Goal: Task Accomplishment & Management: Complete application form

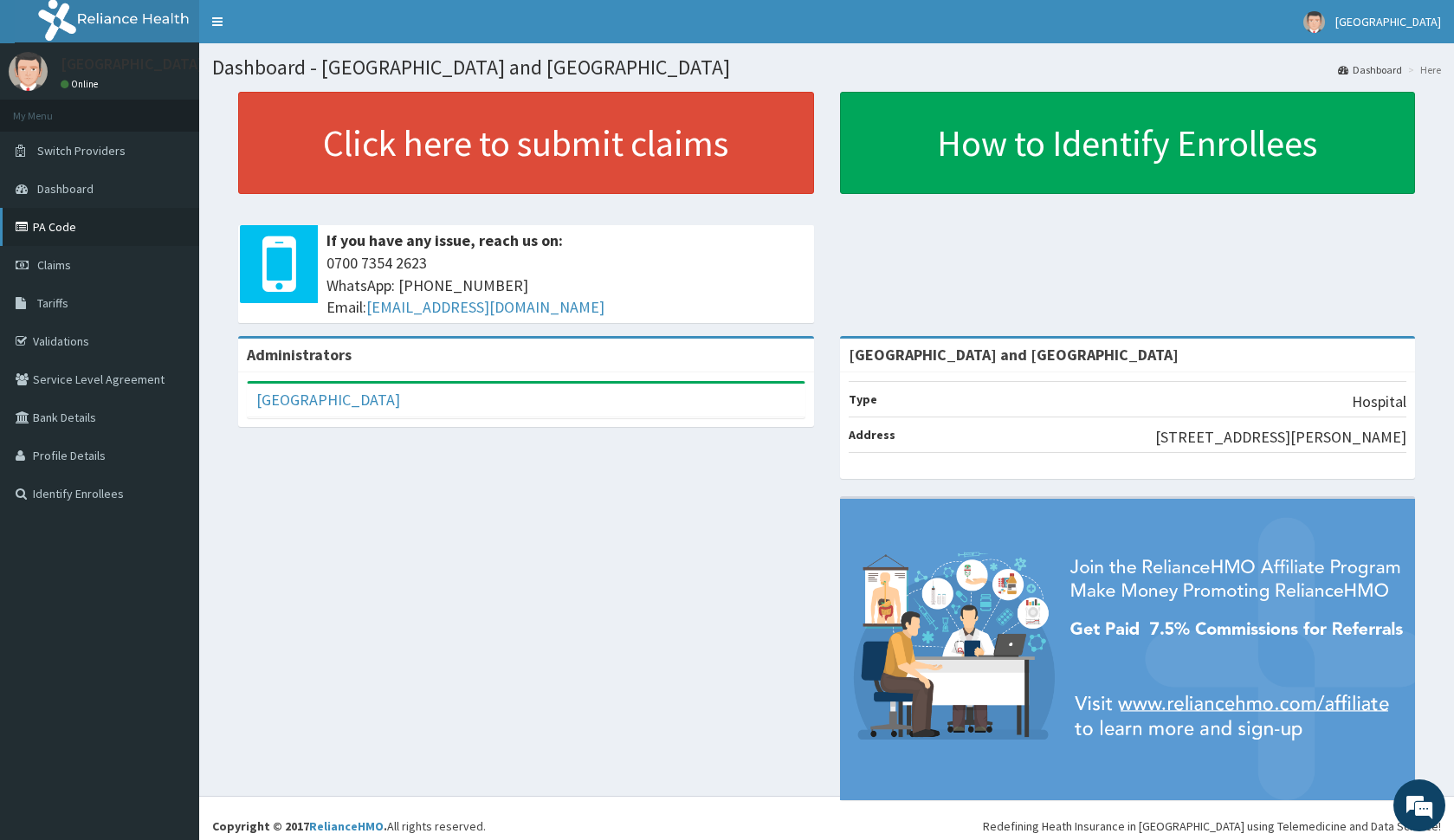
click at [19, 222] on icon at bounding box center [24, 226] width 18 height 12
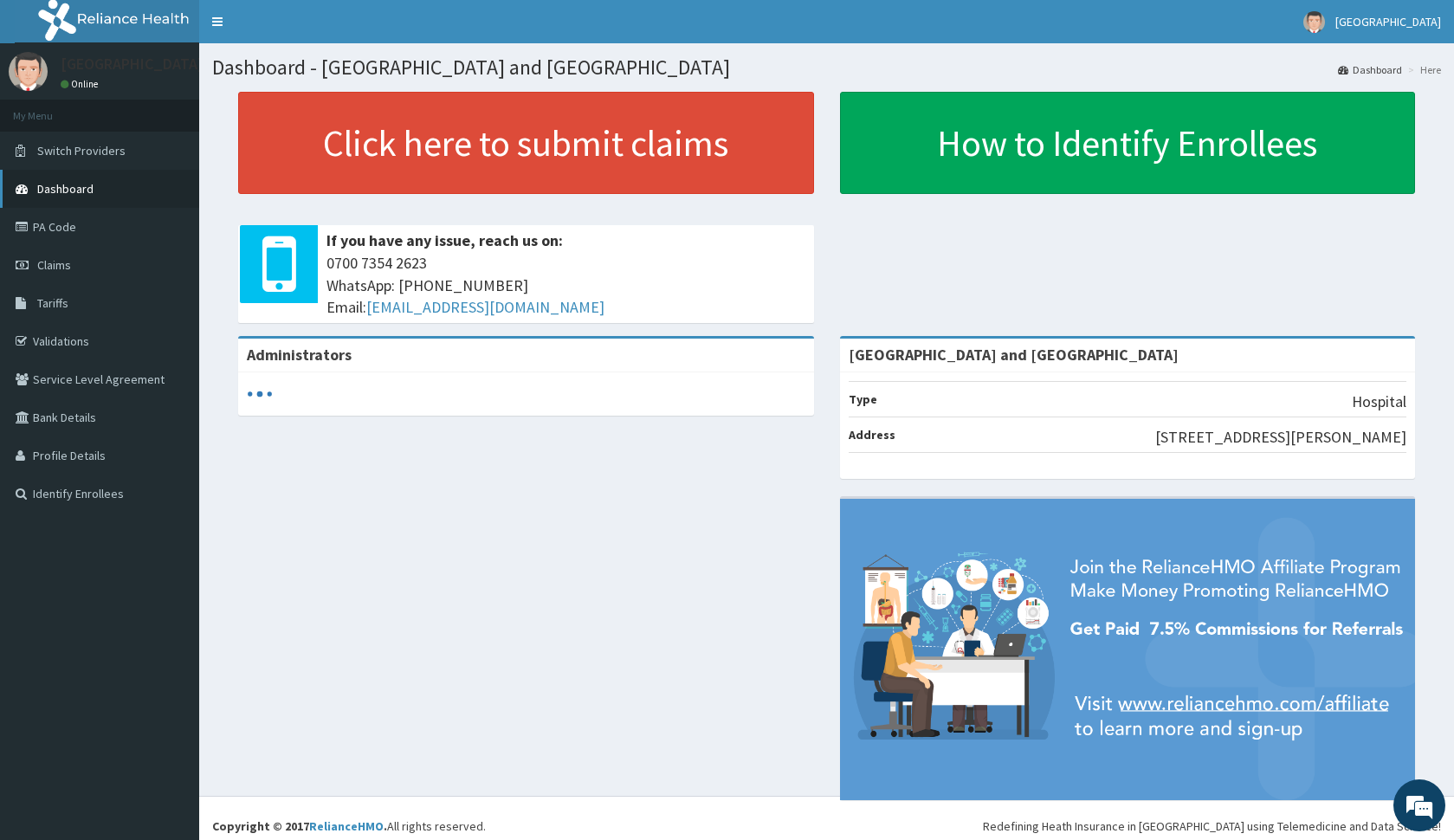
click at [98, 197] on link "Dashboard" at bounding box center [99, 188] width 199 height 38
click at [86, 235] on link "PA Code" at bounding box center [99, 226] width 199 height 38
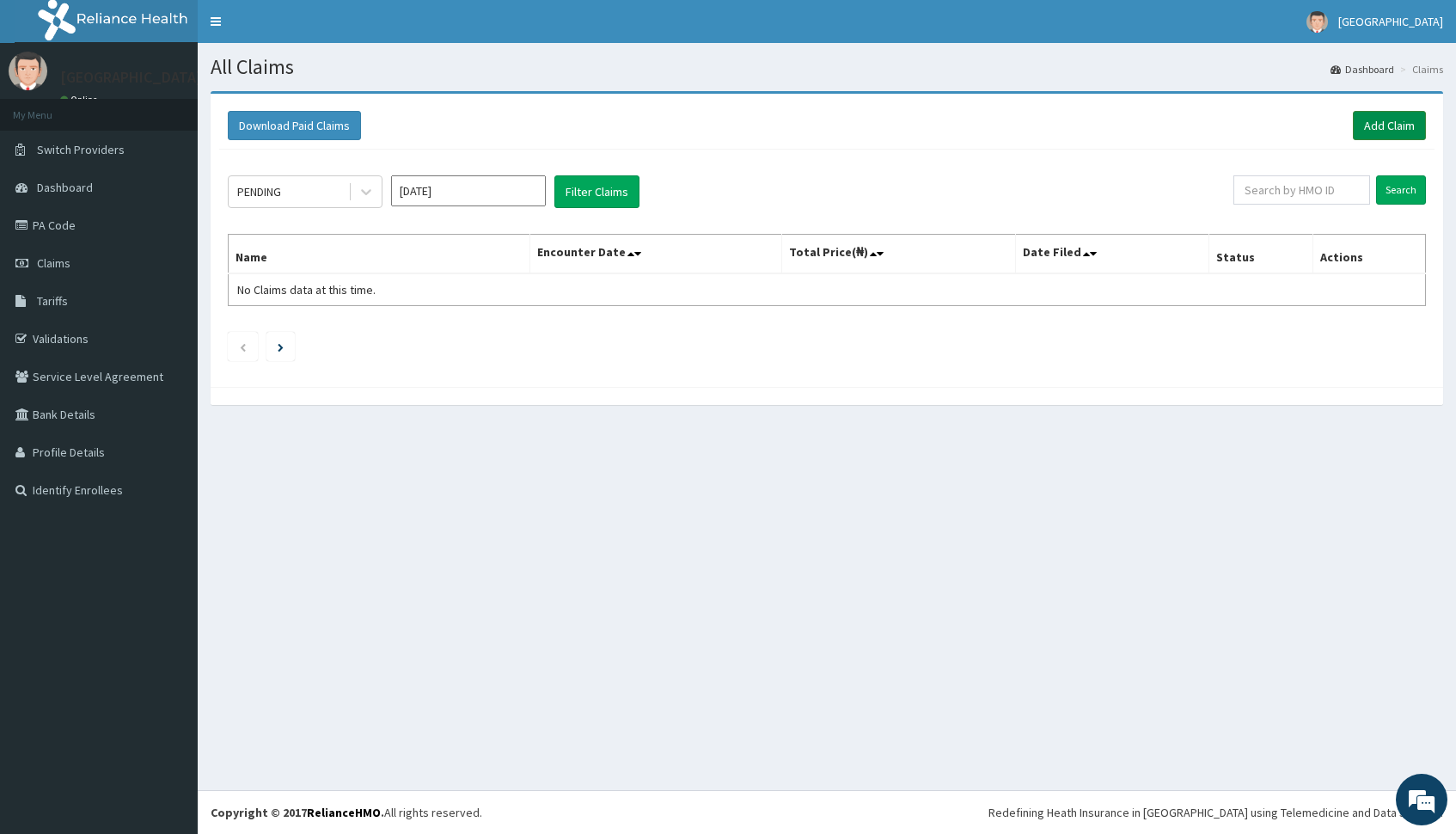
click at [1373, 125] on link "Add Claim" at bounding box center [1389, 125] width 73 height 29
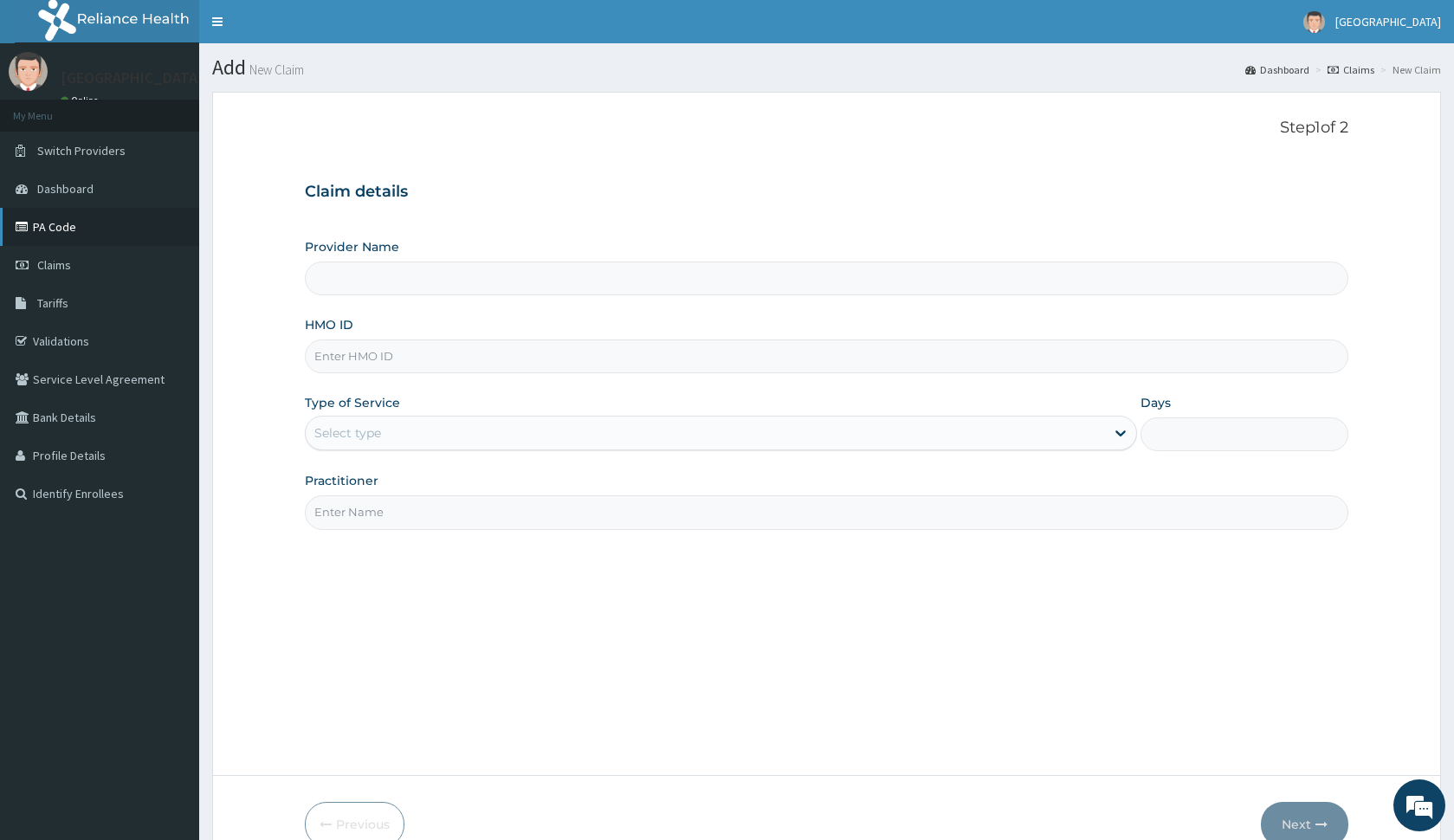
click at [70, 229] on link "PA Code" at bounding box center [99, 226] width 199 height 38
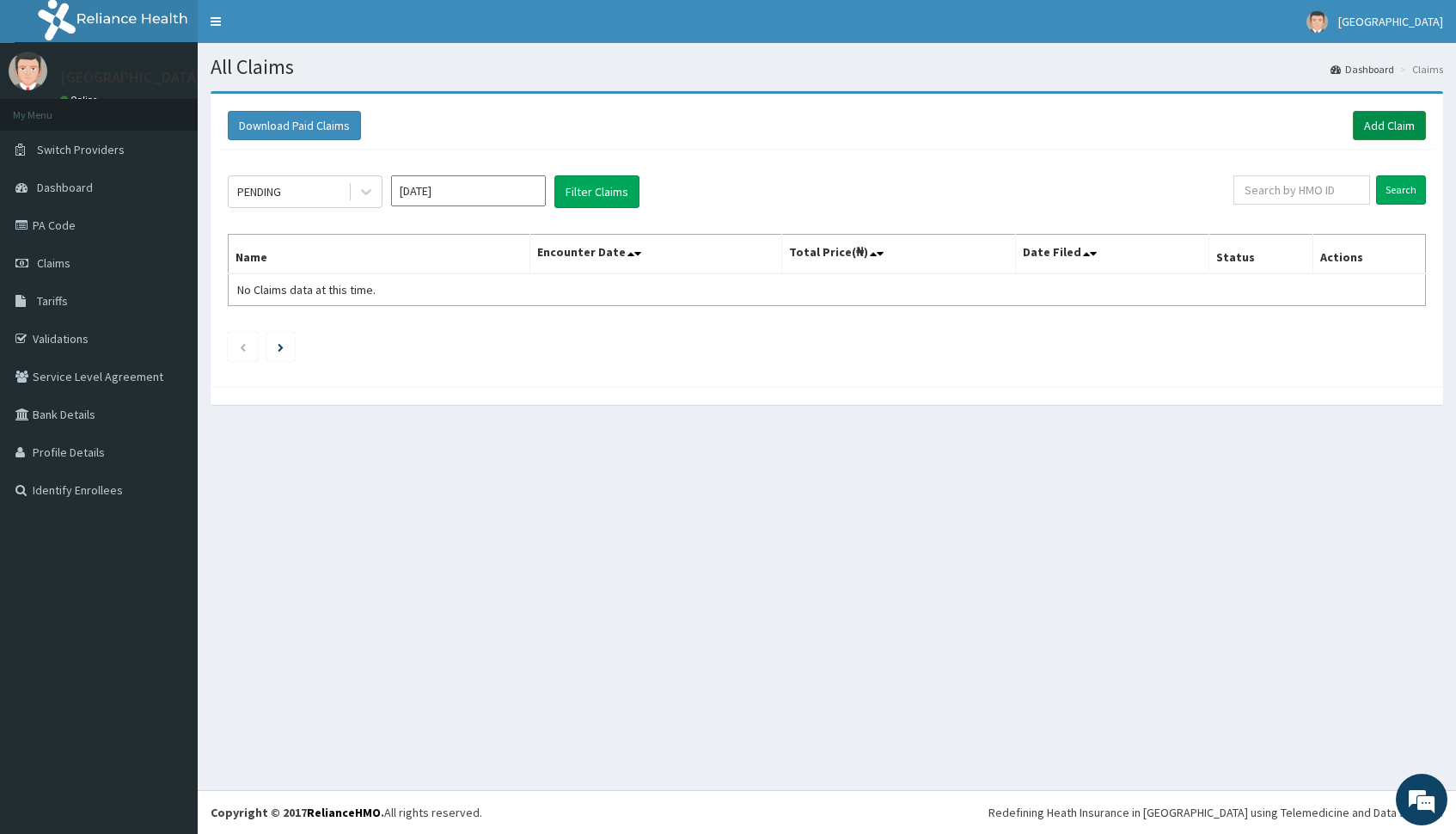
click at [1399, 126] on link "Add Claim" at bounding box center [1389, 125] width 73 height 29
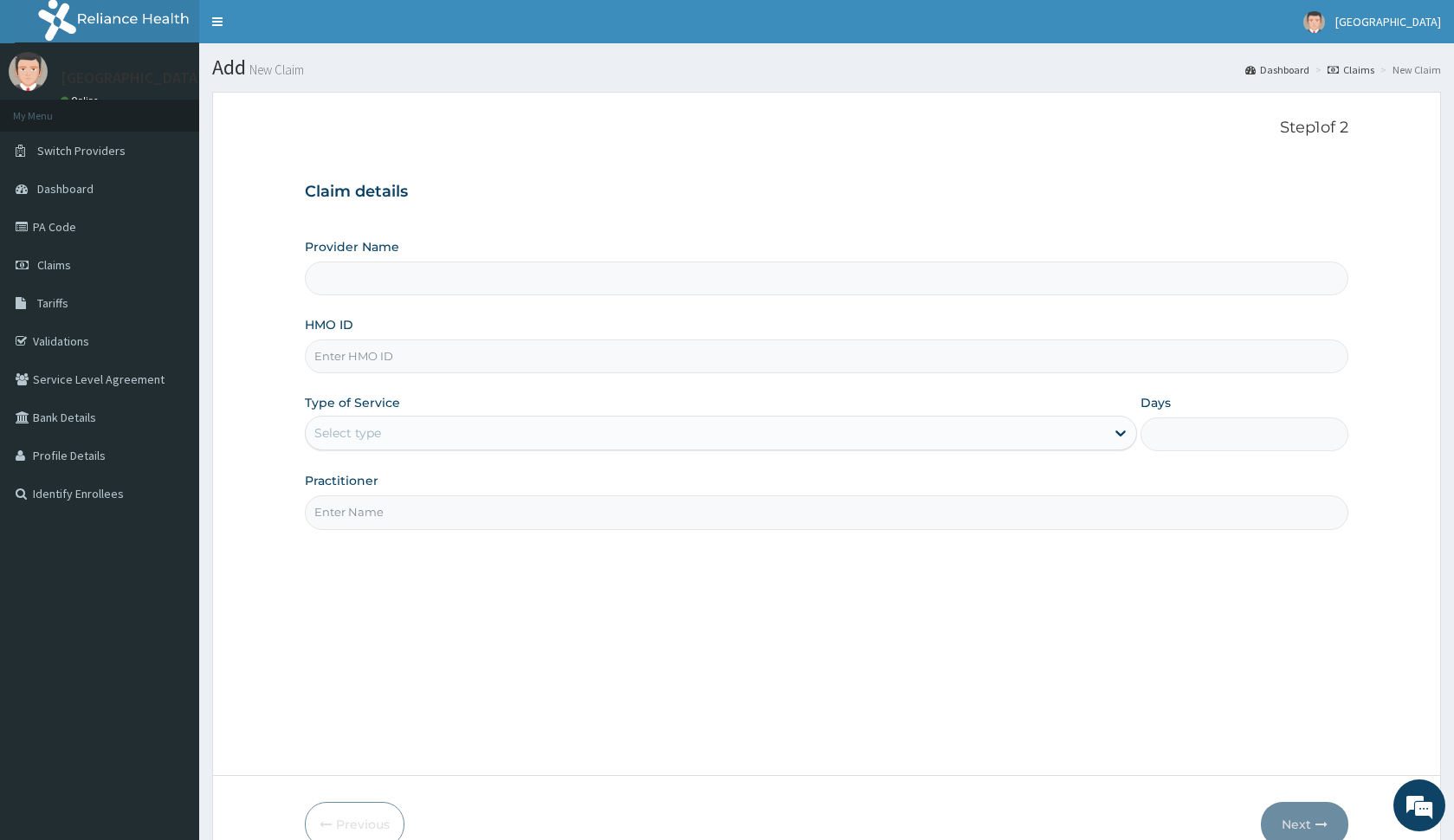
click at [338, 356] on input "HMO ID" at bounding box center [826, 356] width 1042 height 33
type input "[GEOGRAPHIC_DATA] and [GEOGRAPHIC_DATA]"
type input "GSV/10818/A"
click at [410, 440] on div "Select type" at bounding box center [705, 433] width 798 height 28
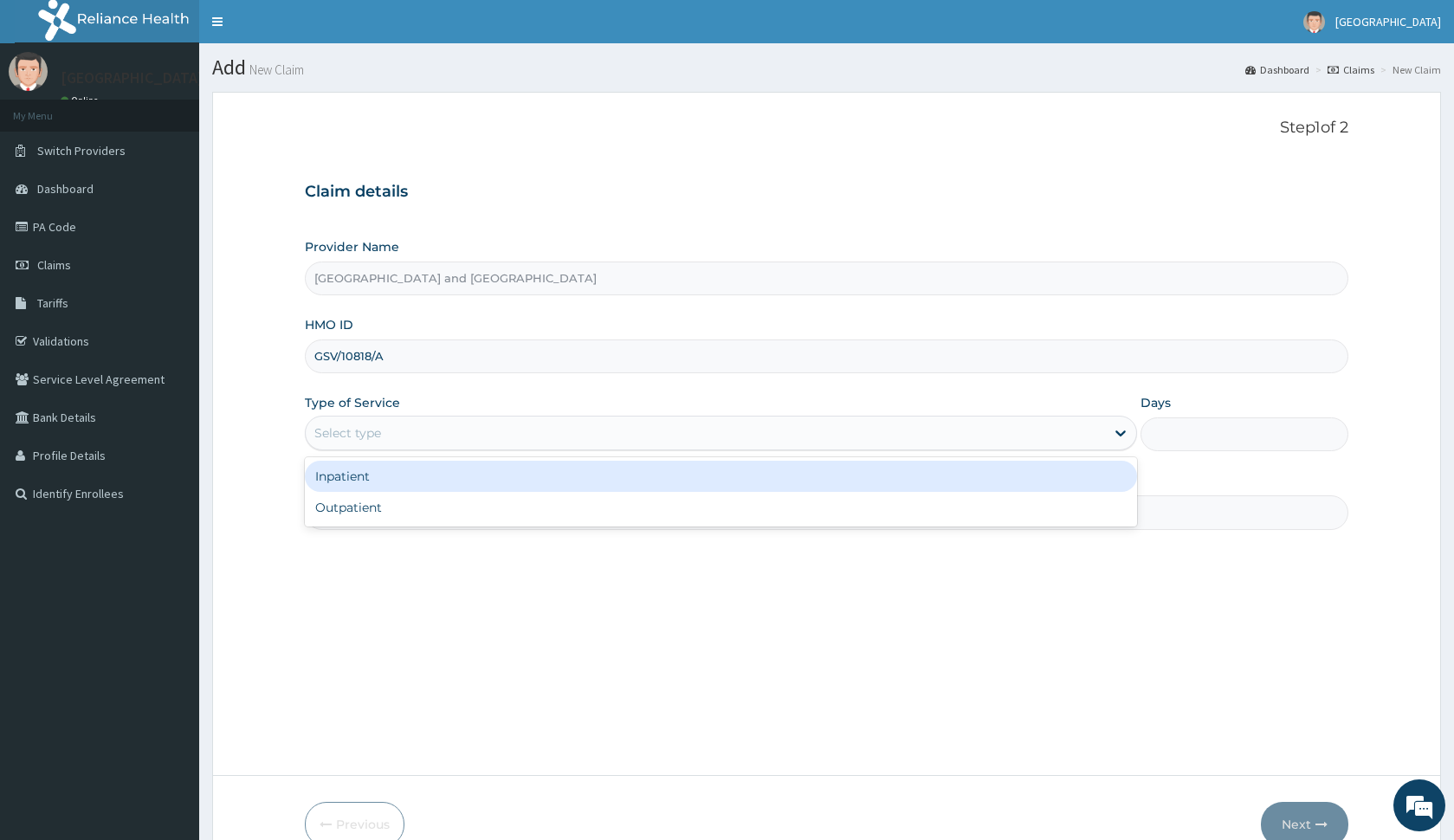
click at [417, 483] on div "Inpatient" at bounding box center [721, 477] width 832 height 32
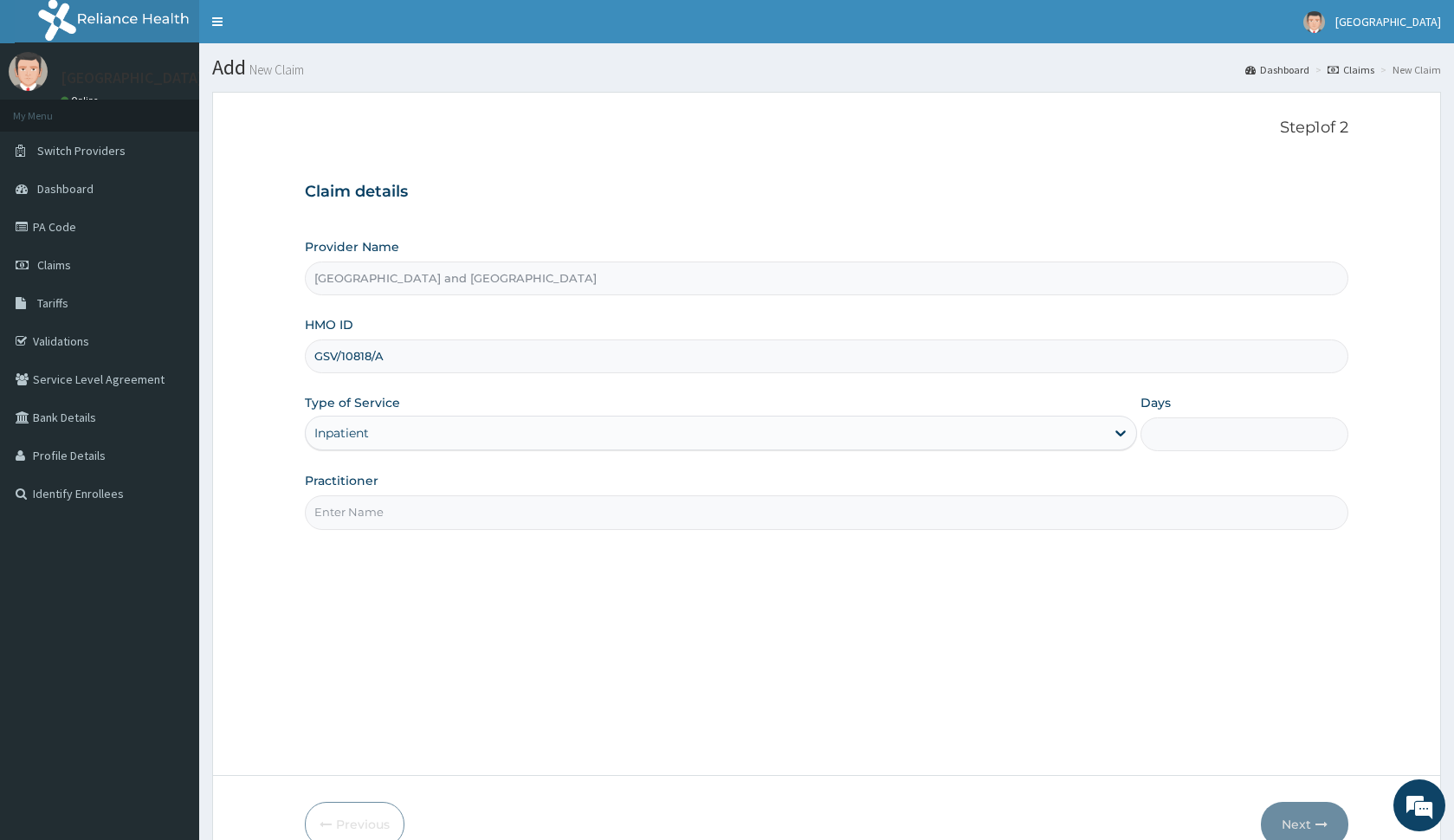
click at [422, 499] on input "Practitioner" at bounding box center [826, 512] width 1042 height 33
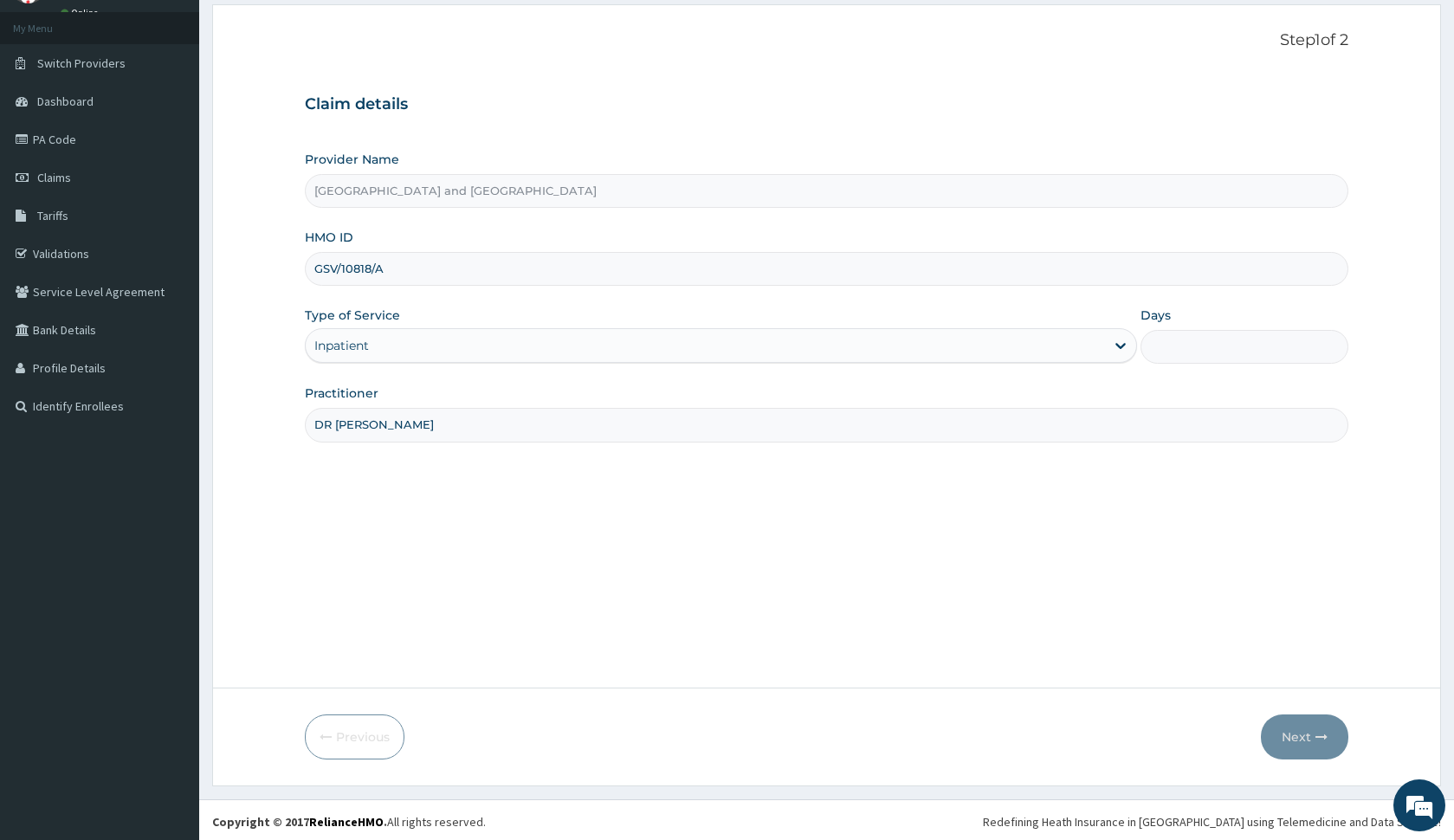
scroll to position [91, 0]
type input "DR PETER IBOM"
click at [1225, 327] on input "Days" at bounding box center [1244, 343] width 208 height 33
type input "2"
type input "3"
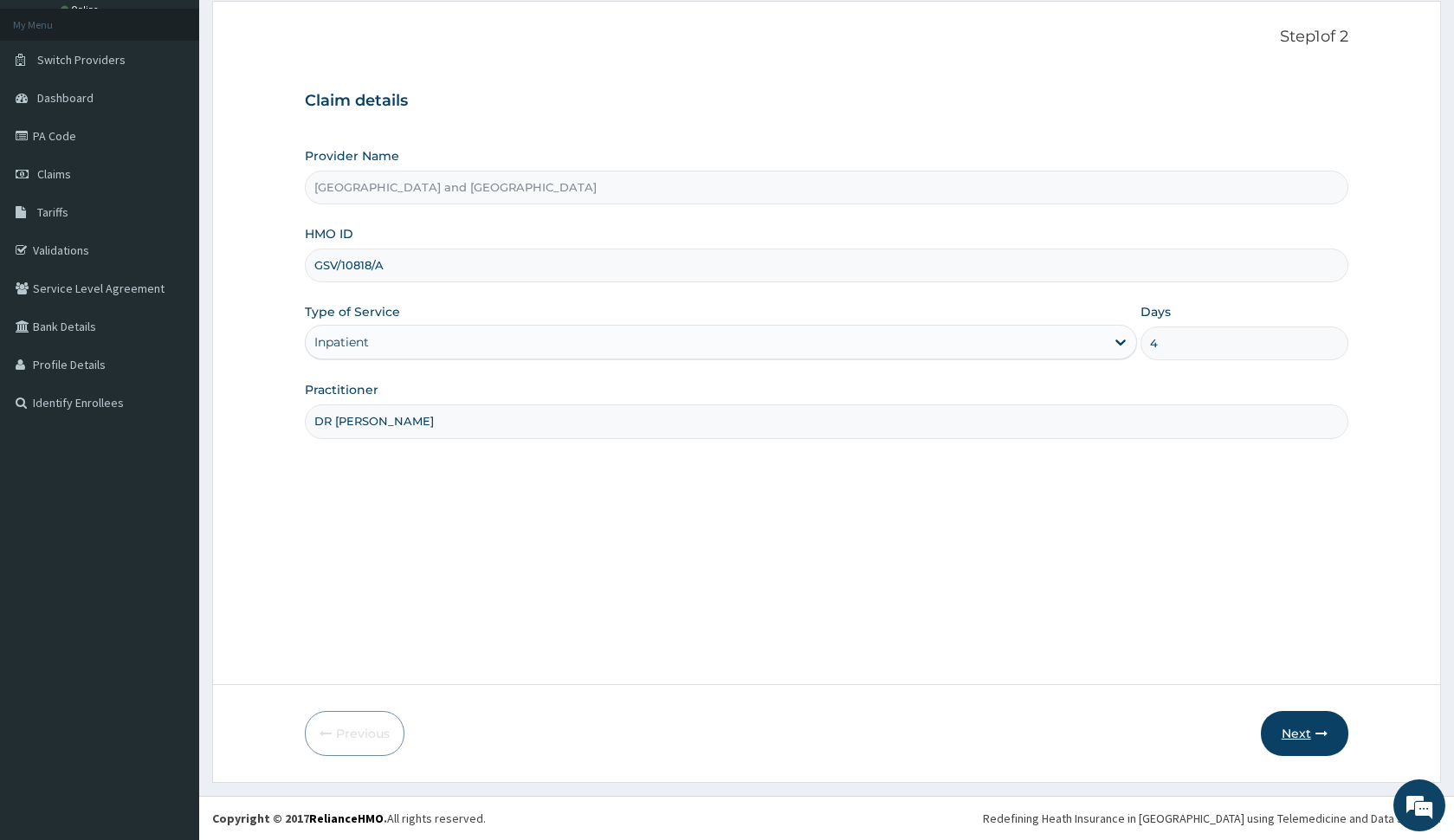
type input "4"
click at [1320, 743] on button "Next" at bounding box center [1305, 733] width 87 height 45
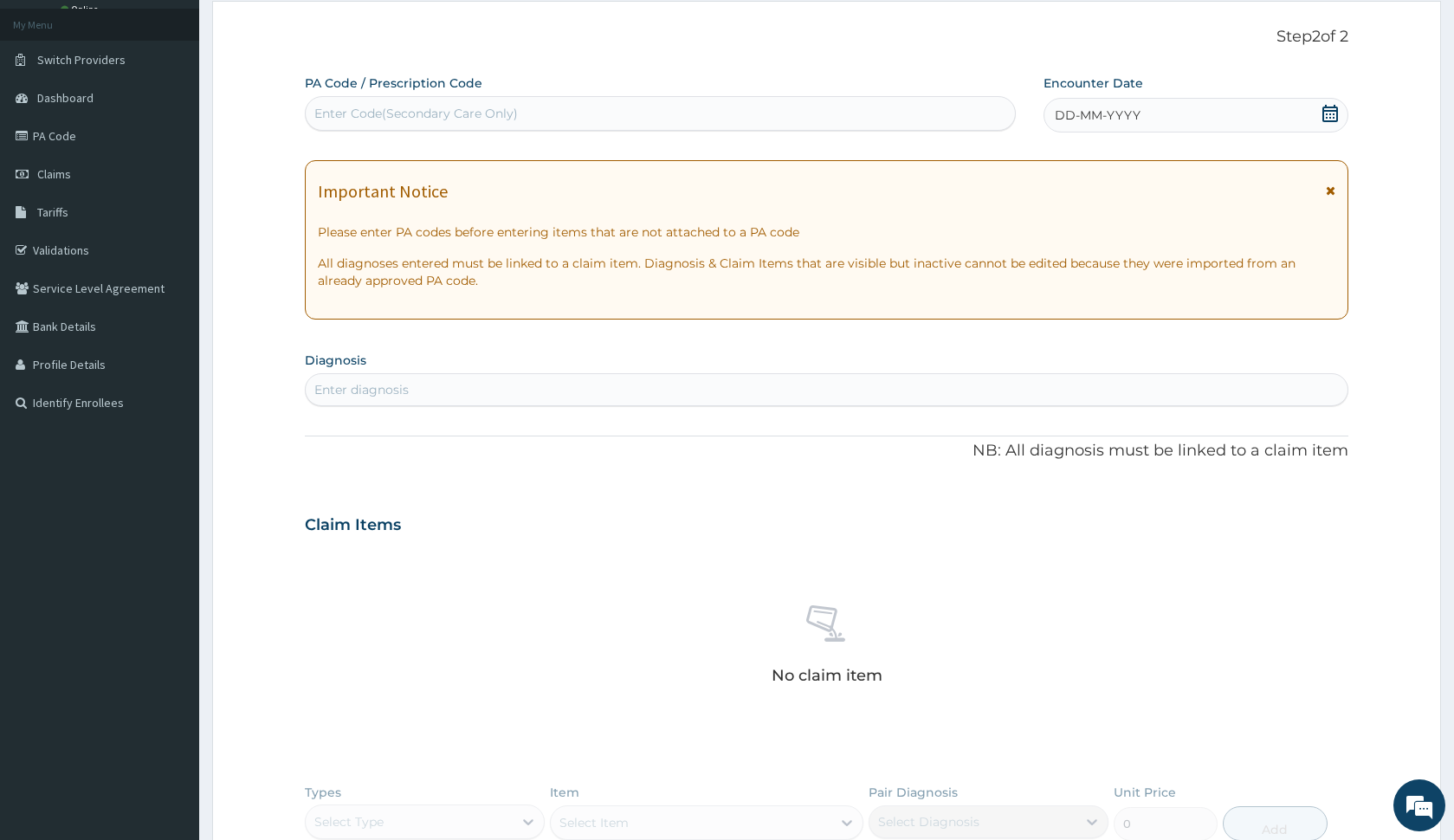
scroll to position [0, 0]
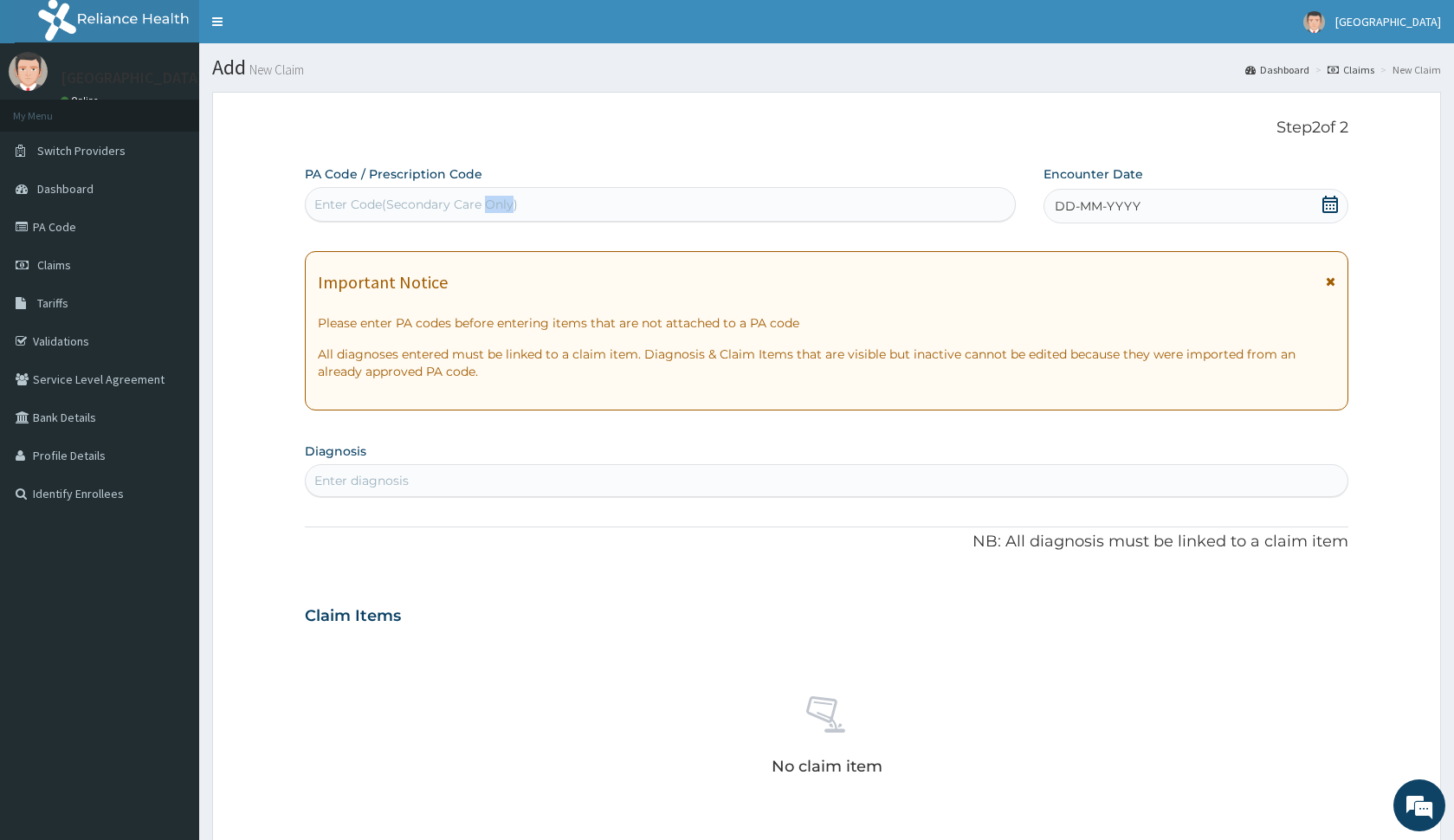
click at [366, 214] on div "Enter Code(Secondary Care Only)" at bounding box center [660, 204] width 709 height 28
click at [570, 203] on div "Enter Code(Secondary Care Only)" at bounding box center [660, 204] width 709 height 28
click at [578, 238] on div "PA Code / Prescription Code Use Up and Down to choose options, press Enter to s…" at bounding box center [826, 613] width 1042 height 897
click at [1388, 227] on form "Step 2 of 2 PA Code / Prescription Code Enter Code(Secondary Care Only) Encount…" at bounding box center [826, 639] width 1229 height 1094
click at [1323, 199] on icon at bounding box center [1330, 204] width 16 height 18
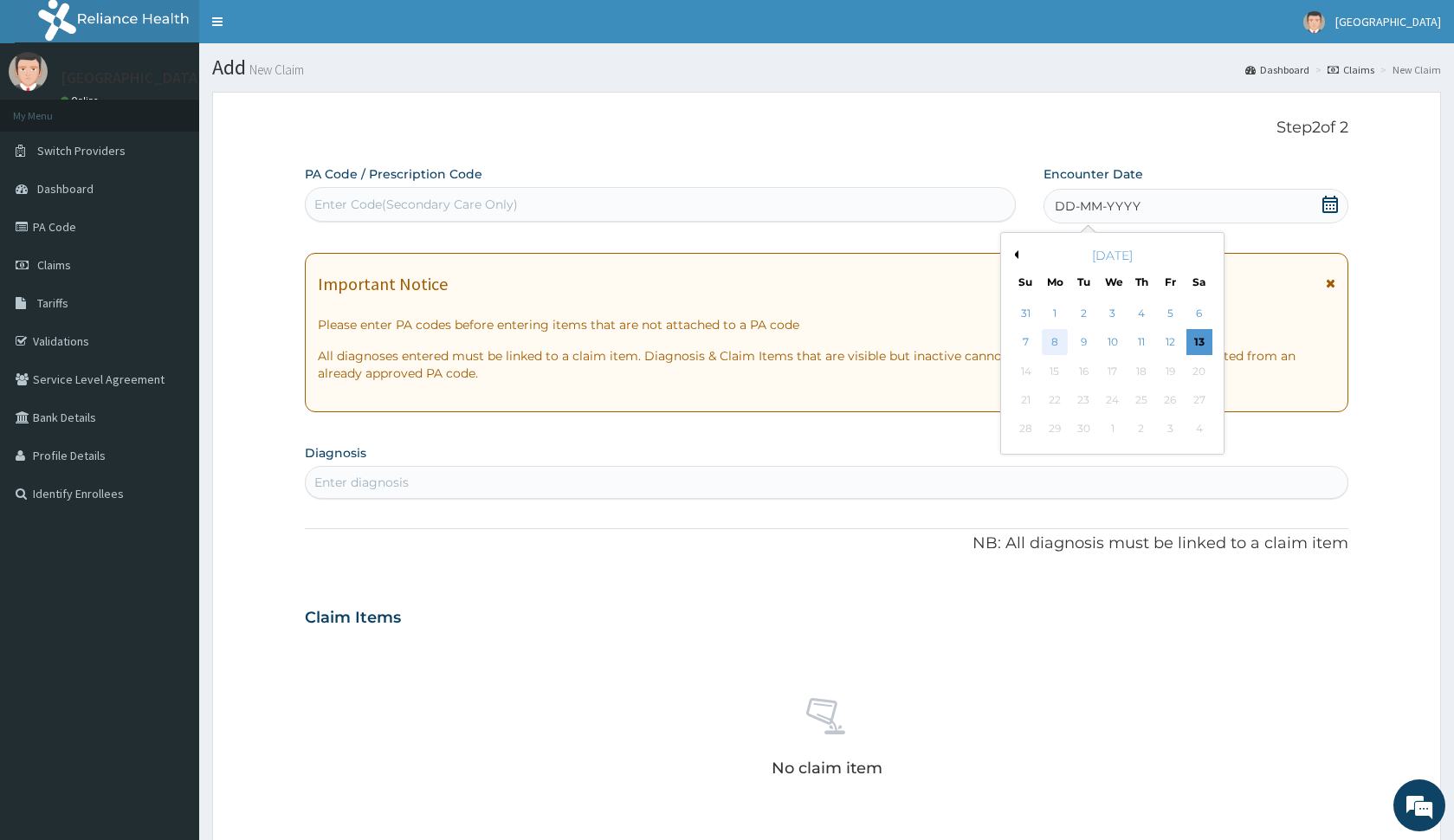
click at [1050, 334] on div "8" at bounding box center [1055, 343] width 26 height 26
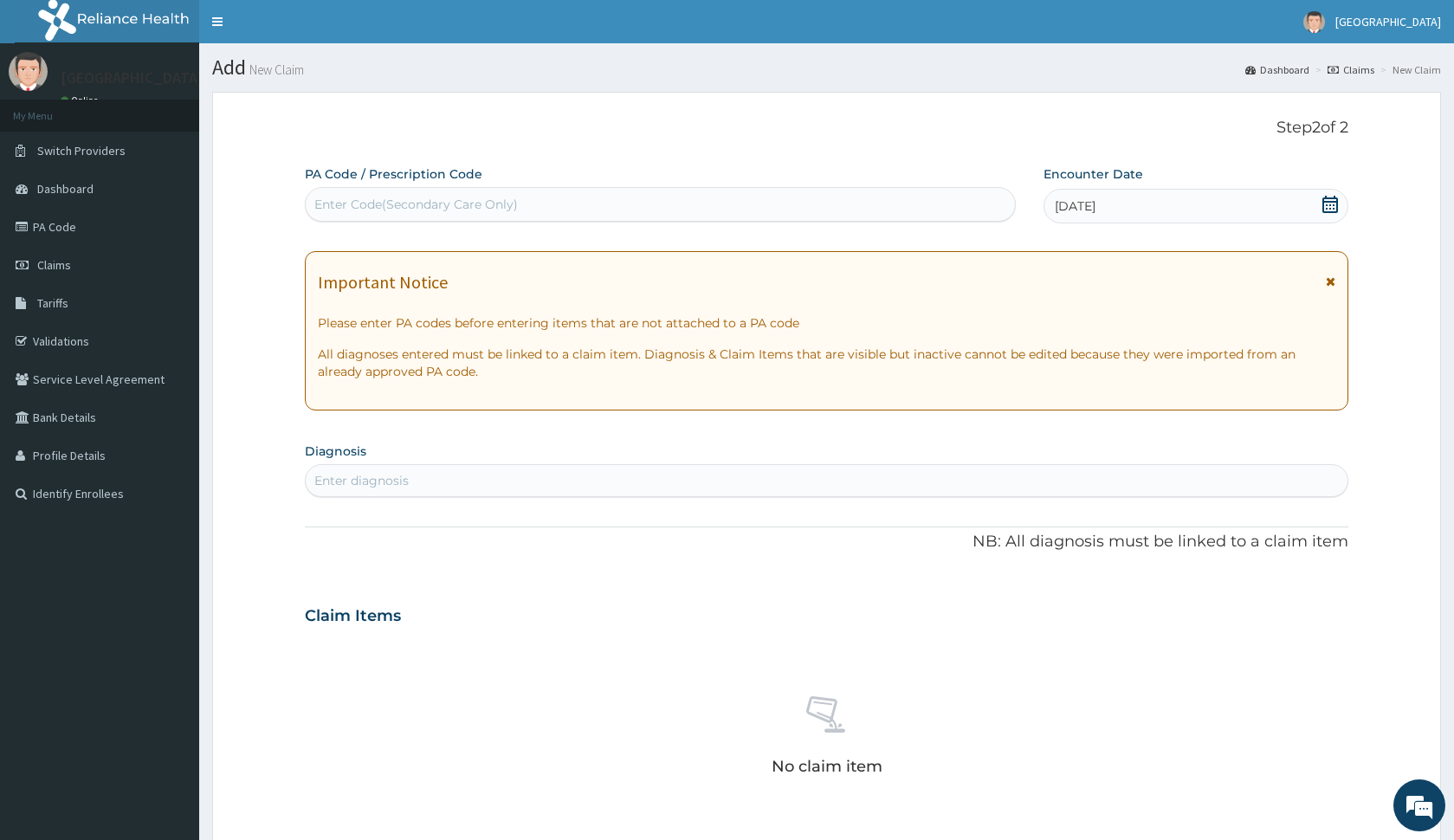
click at [664, 210] on div "Enter Code(Secondary Care Only)" at bounding box center [660, 204] width 709 height 28
type input "PA/BE49N6"
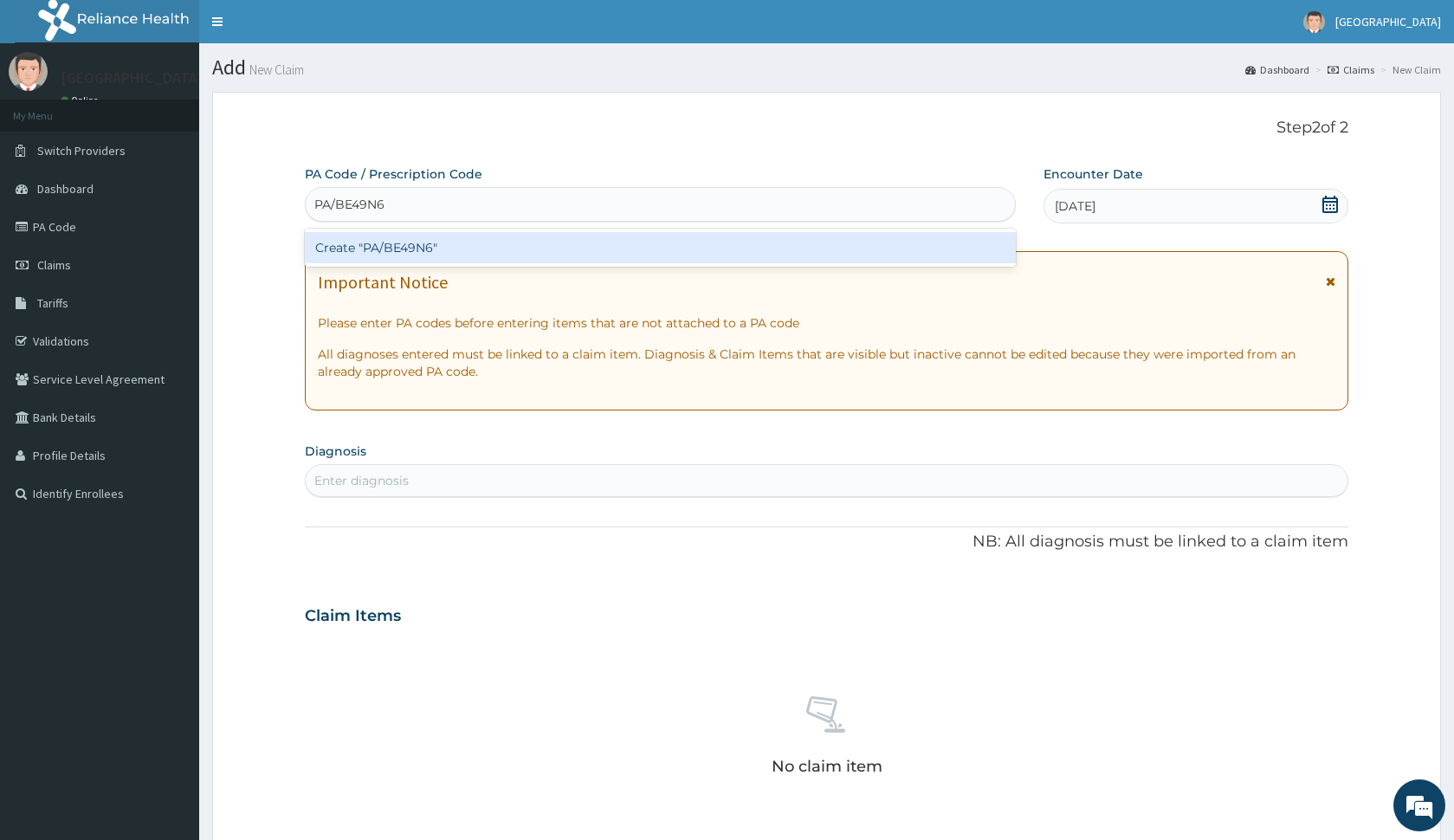
click at [539, 247] on div "Create "PA/BE49N6"" at bounding box center [660, 248] width 711 height 32
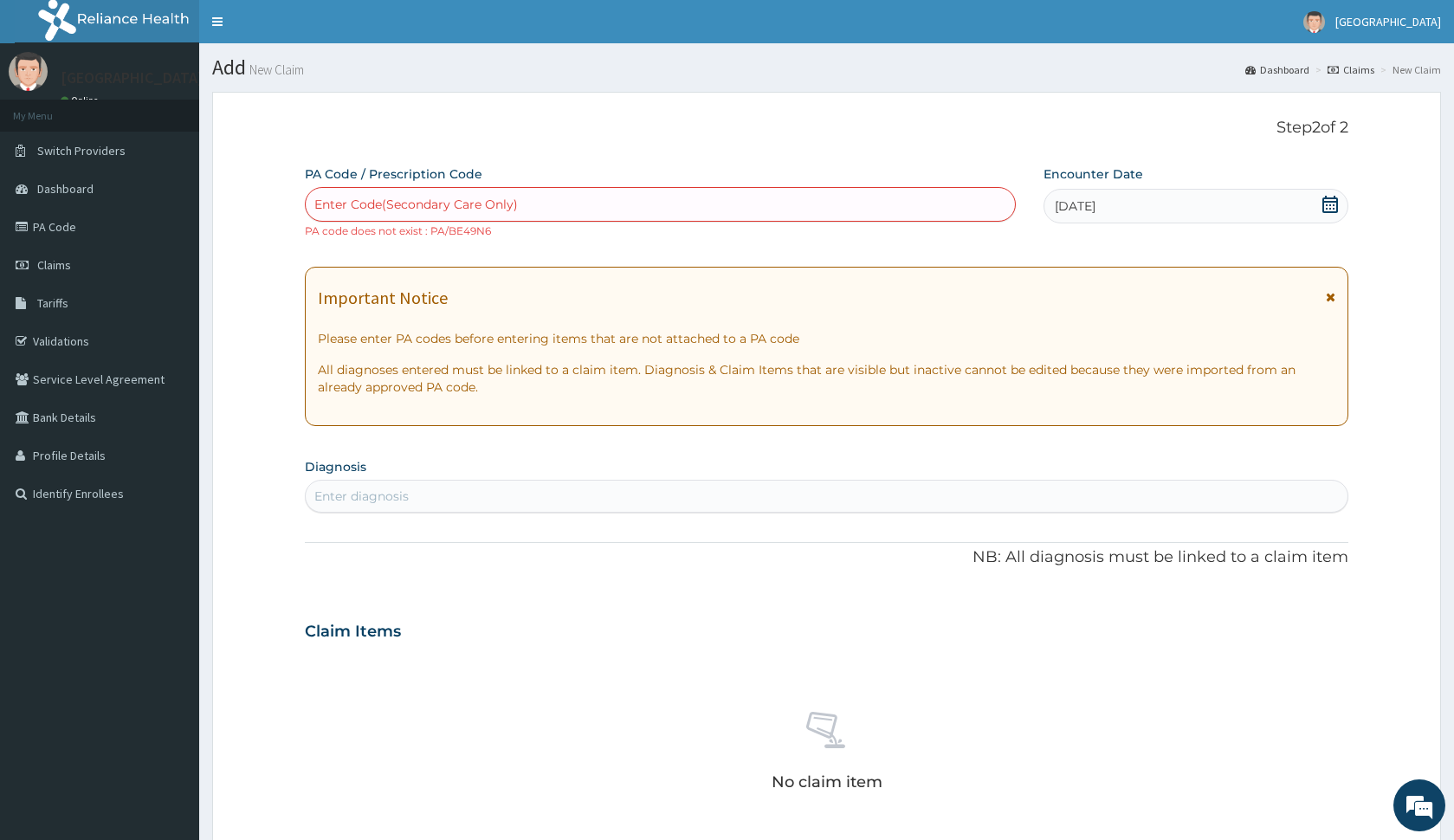
click at [662, 243] on div "PA Code / Prescription Code Enter Code(Secondary Care Only) PA code does not ex…" at bounding box center [826, 620] width 1042 height 911
click at [917, 140] on div "Step 2 of 2 PA Code / Prescription Code Enter Code(Secondary Care Only) PA code…" at bounding box center [826, 598] width 1042 height 959
click at [656, 177] on div "PA Code / Prescription Code Enter Code(Secondary Care Only) PA code does not ex…" at bounding box center [660, 201] width 711 height 73
click at [655, 193] on div "Enter Code(Secondary Care Only)" at bounding box center [660, 204] width 709 height 28
type input "PA/BE49B6"
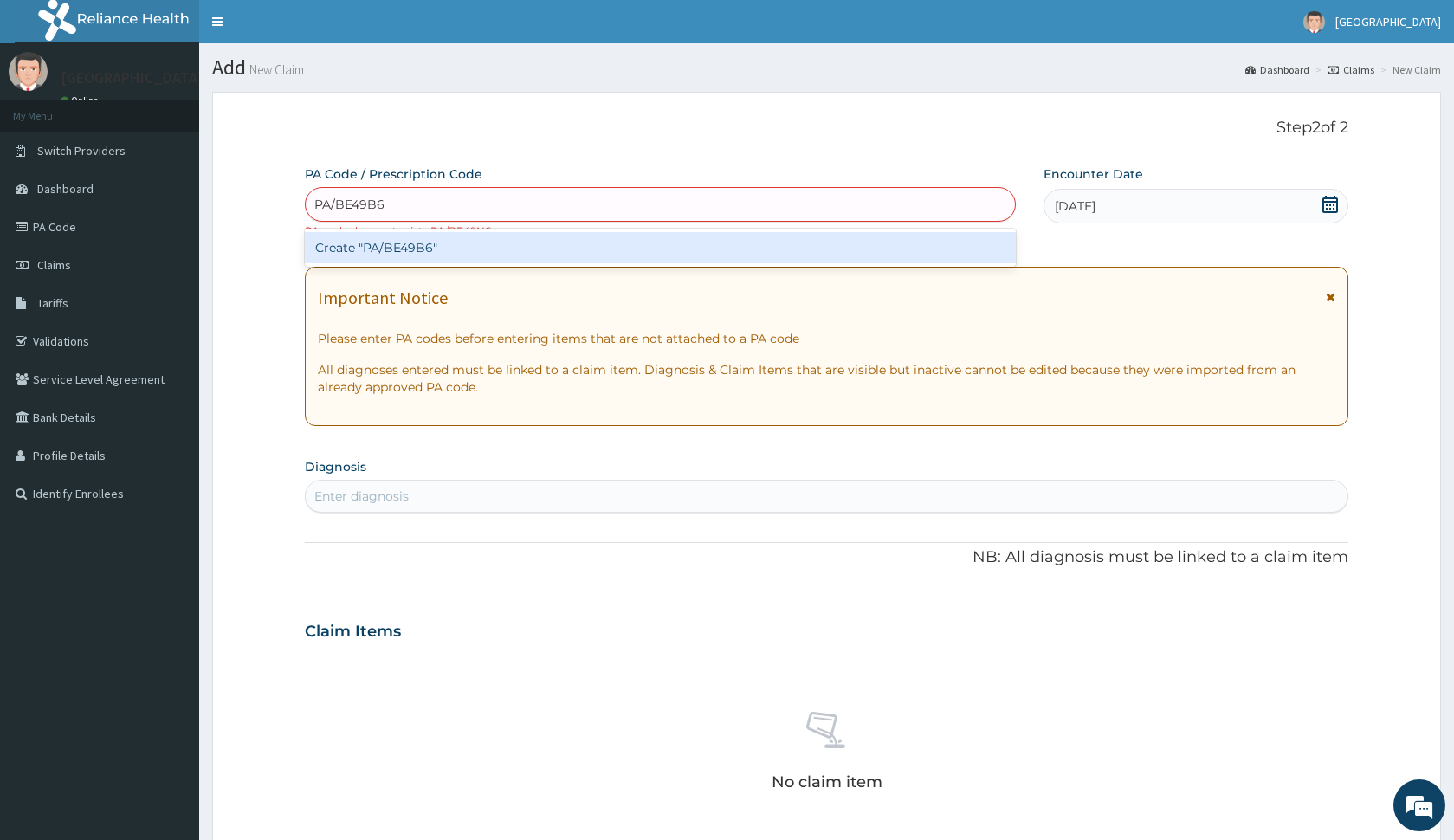
click at [635, 243] on div "Create "PA/BE49B6"" at bounding box center [660, 248] width 711 height 32
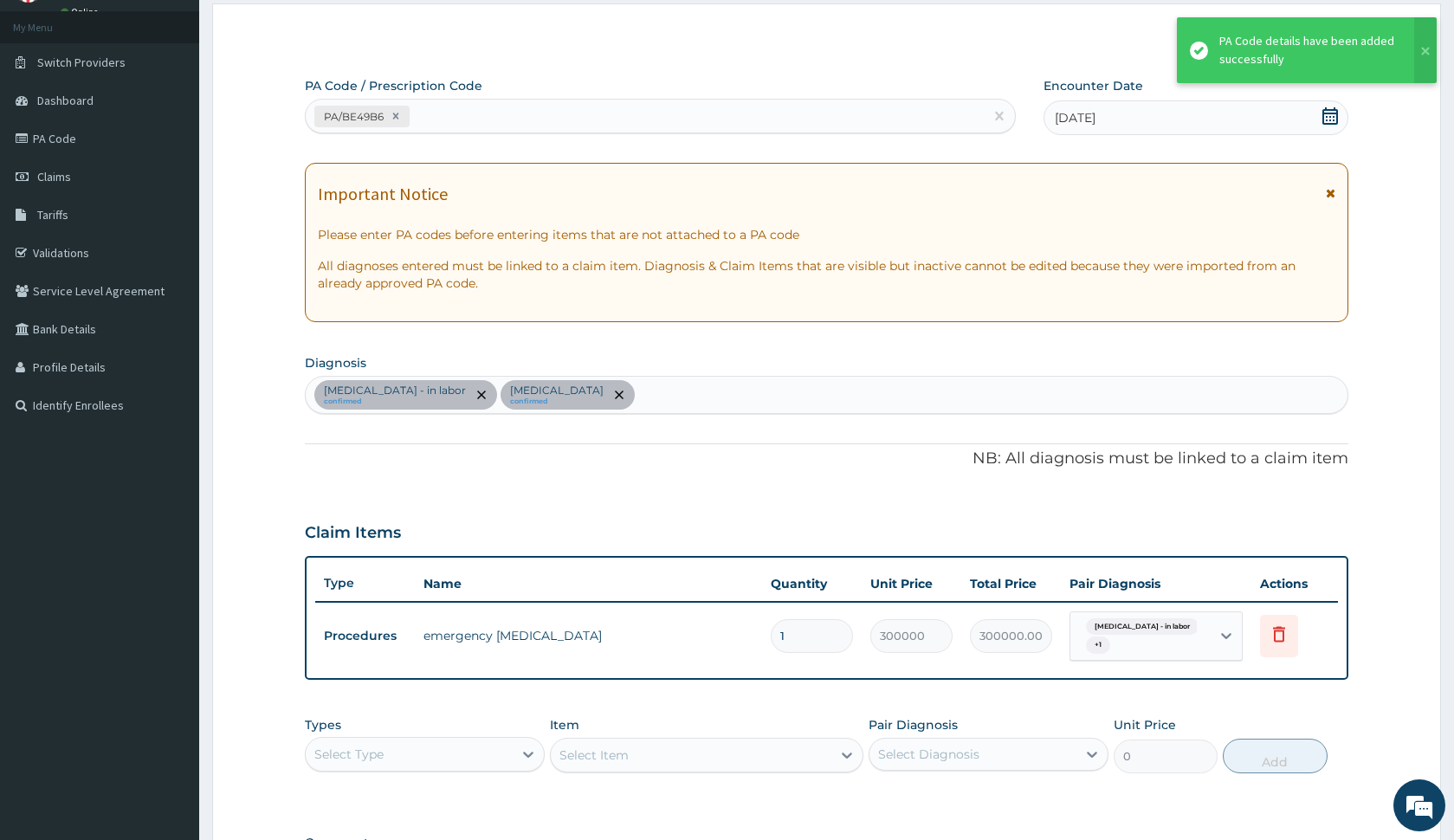
scroll to position [159, 0]
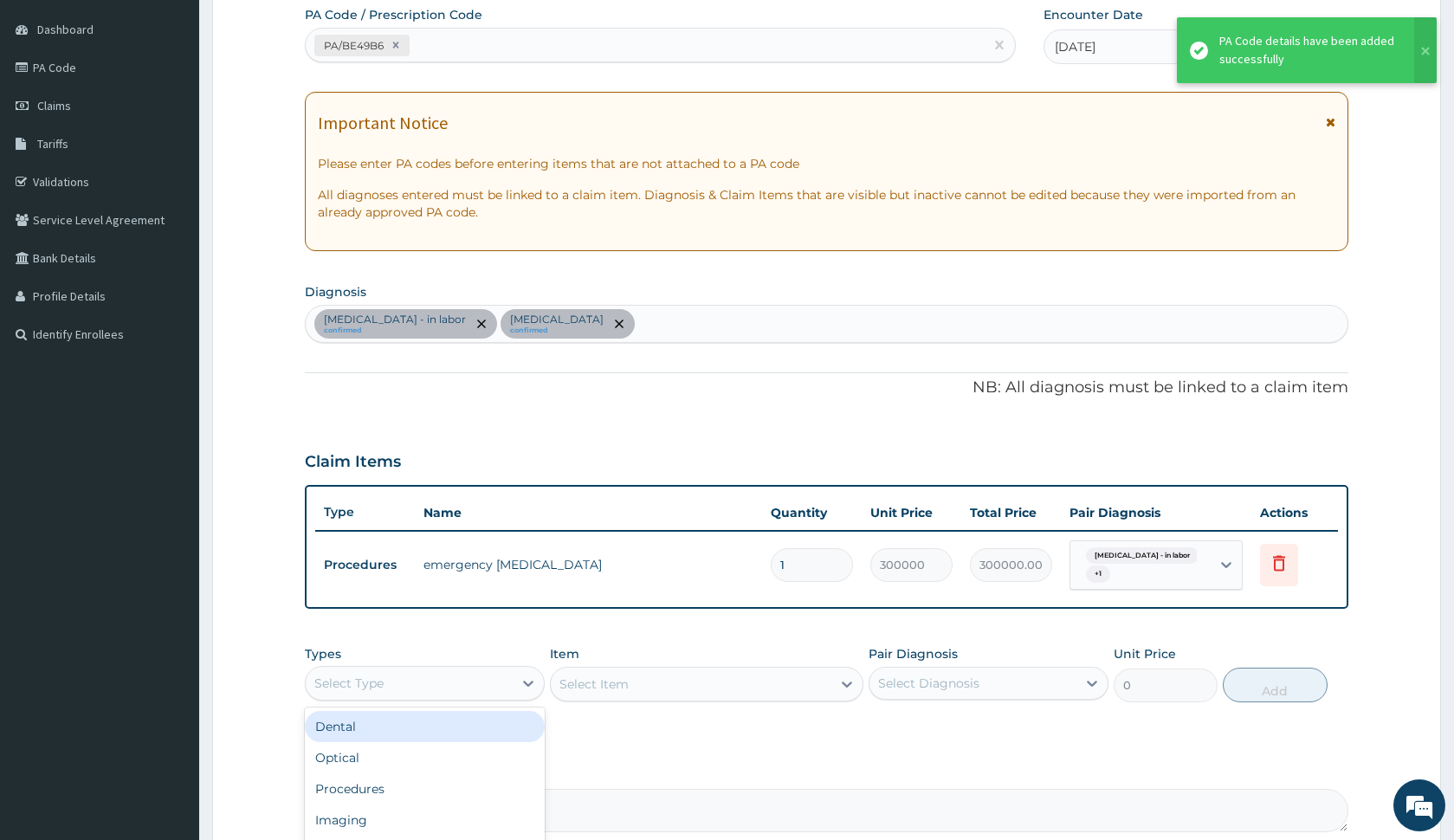
click at [402, 690] on div "Select Type" at bounding box center [409, 683] width 207 height 28
click at [657, 710] on div "Types Select Type Item Select Item Pair Diagnosis Select Diagnosis Unit Price 0…" at bounding box center [826, 673] width 1042 height 74
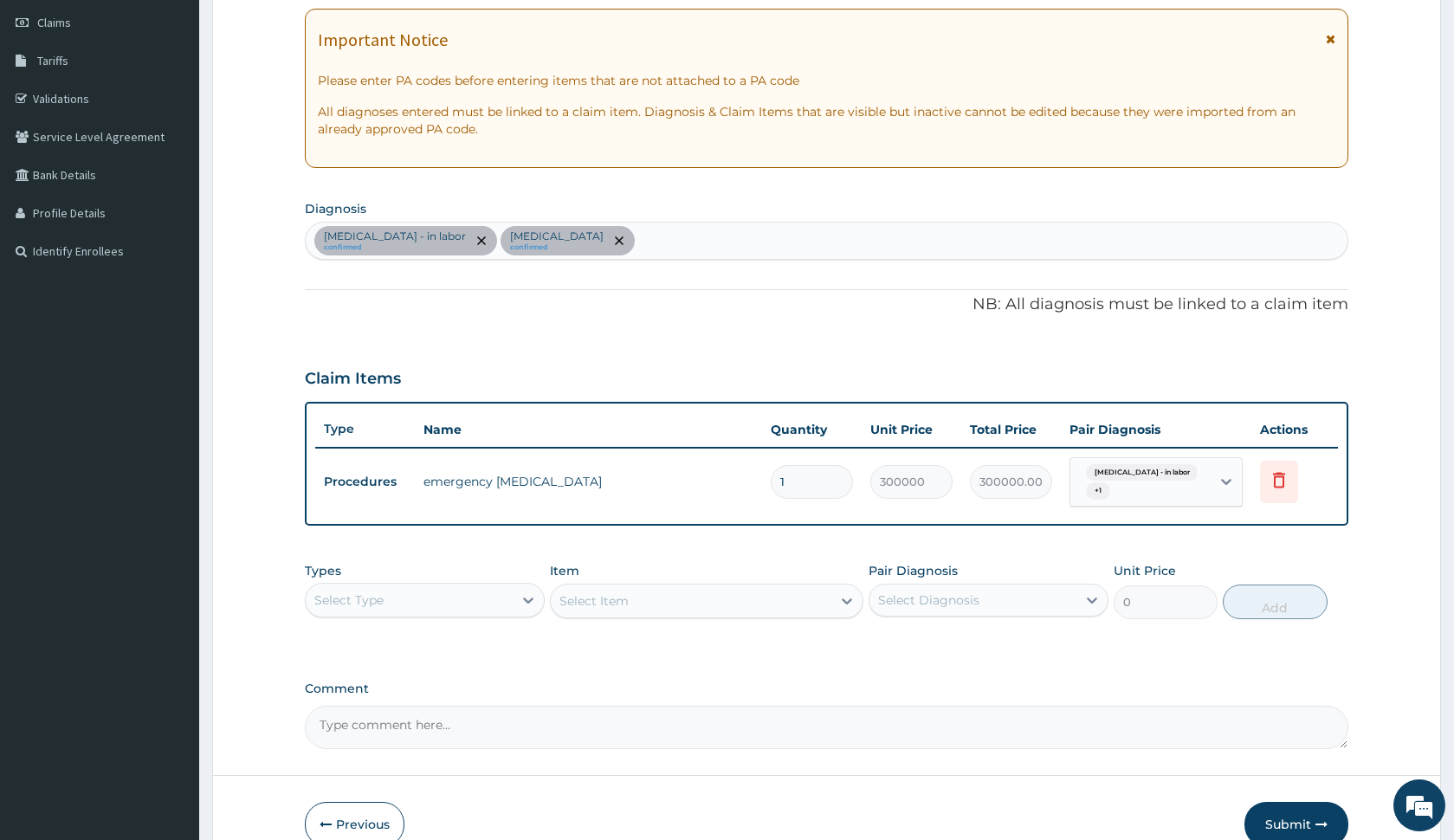
scroll to position [264, 0]
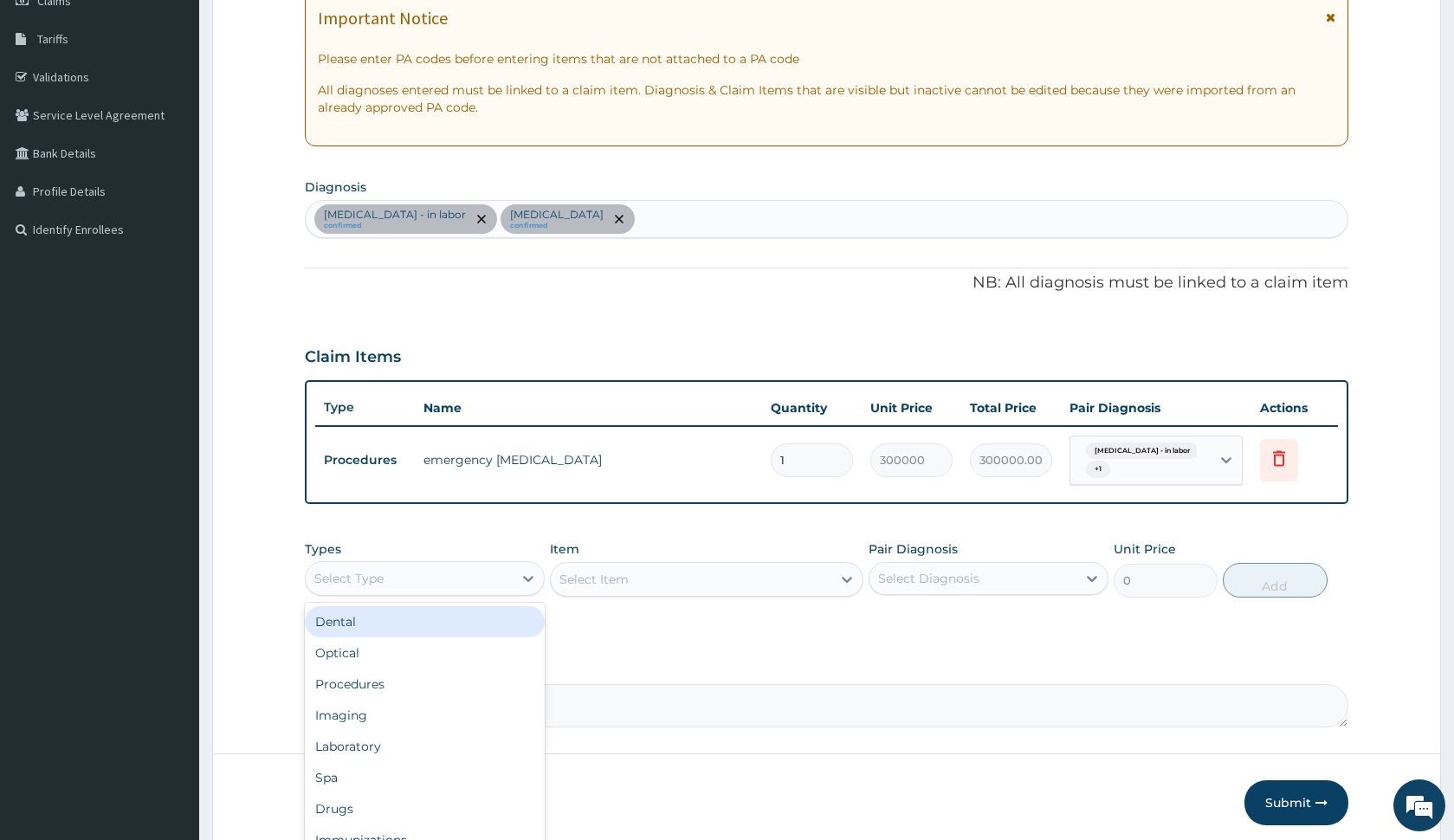
click at [498, 564] on div "Select Type" at bounding box center [425, 578] width 240 height 34
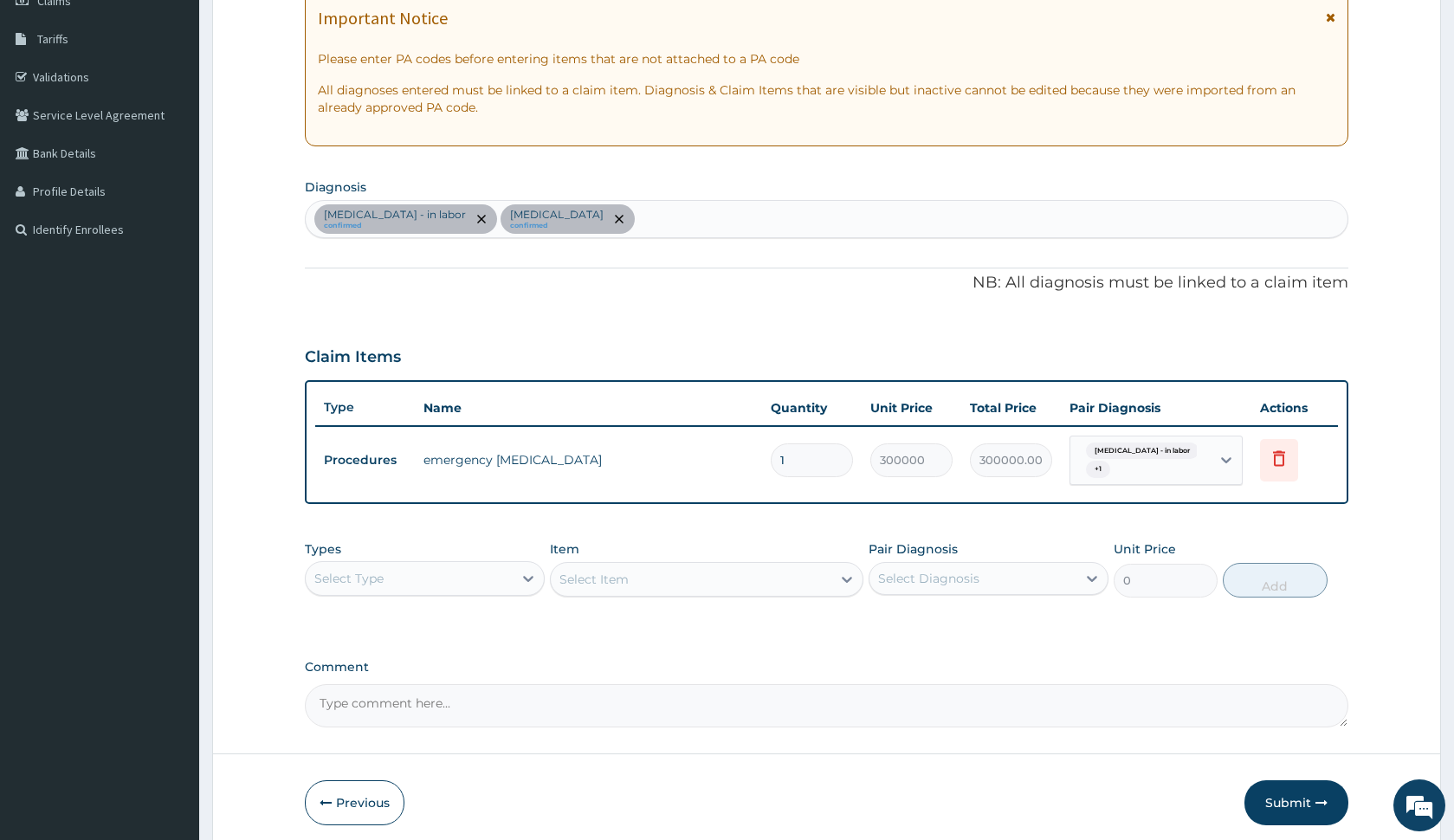
drag, startPoint x: 595, startPoint y: 644, endPoint x: 606, endPoint y: 640, distance: 11.7
click at [595, 644] on div "PA Code / Prescription Code PA/BE49B6 Encounter Date 08-09-2025 Important Notic…" at bounding box center [826, 314] width 1042 height 826
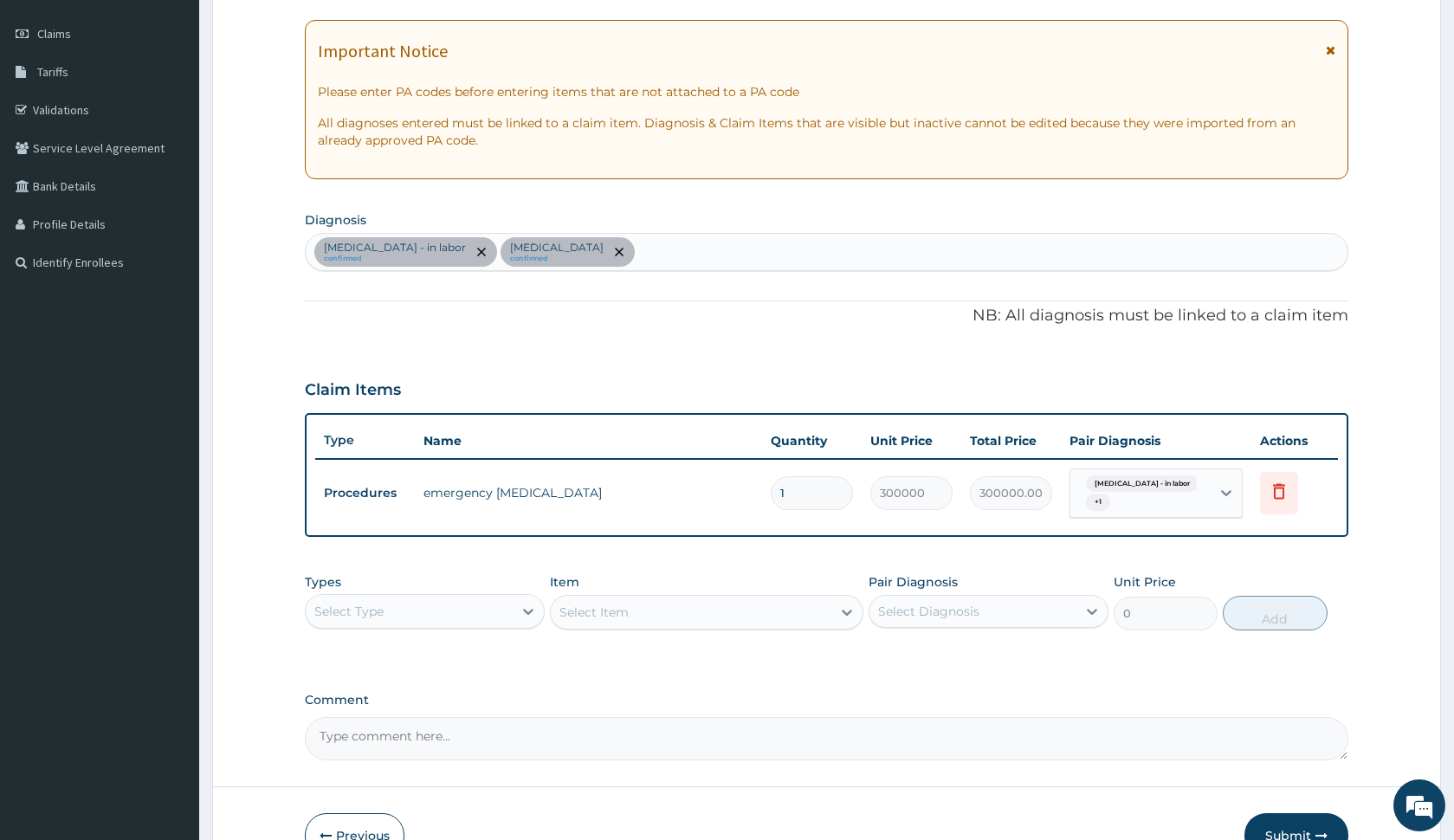
scroll to position [241, 0]
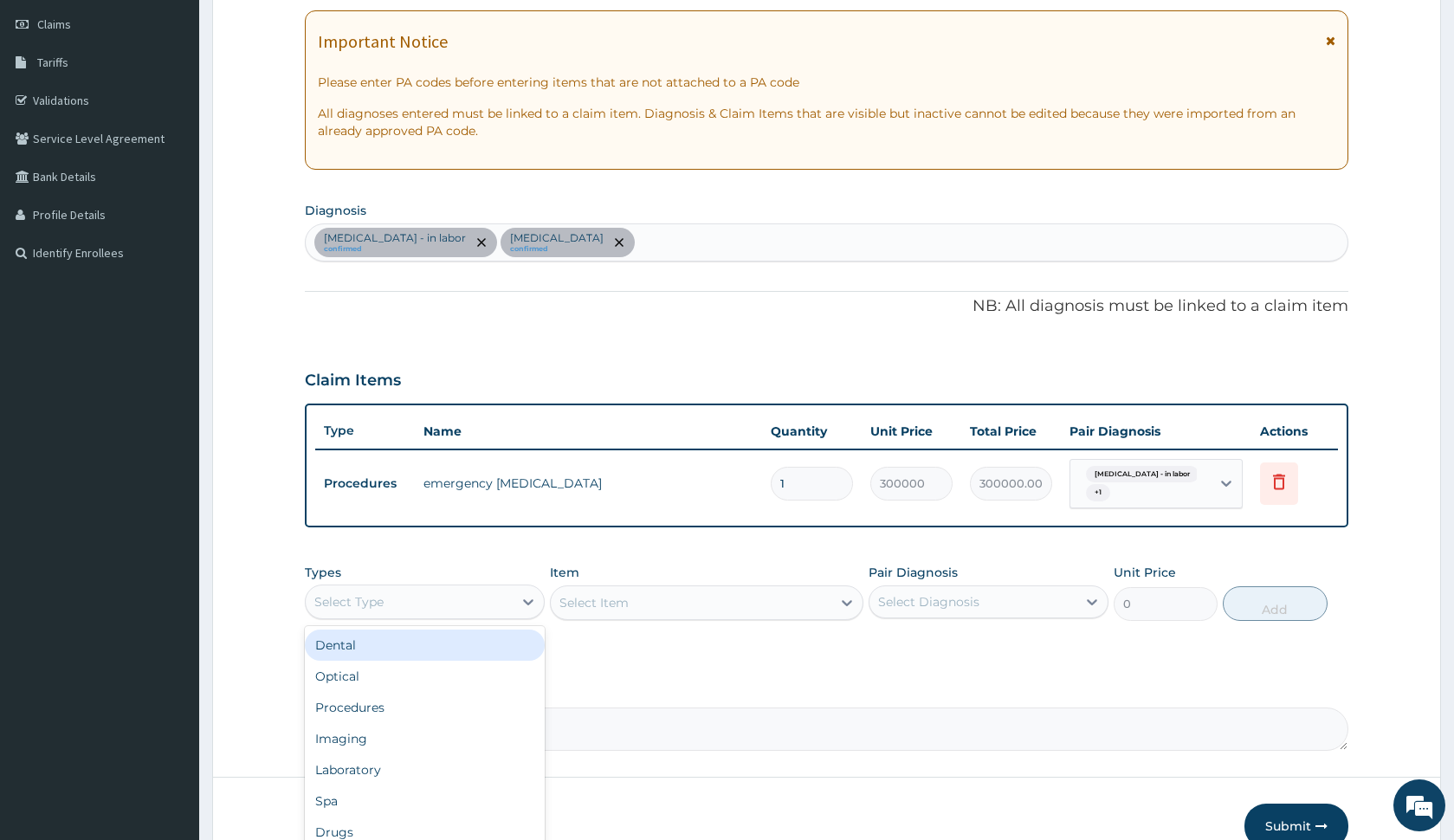
click at [497, 595] on div "Select Type" at bounding box center [409, 602] width 207 height 28
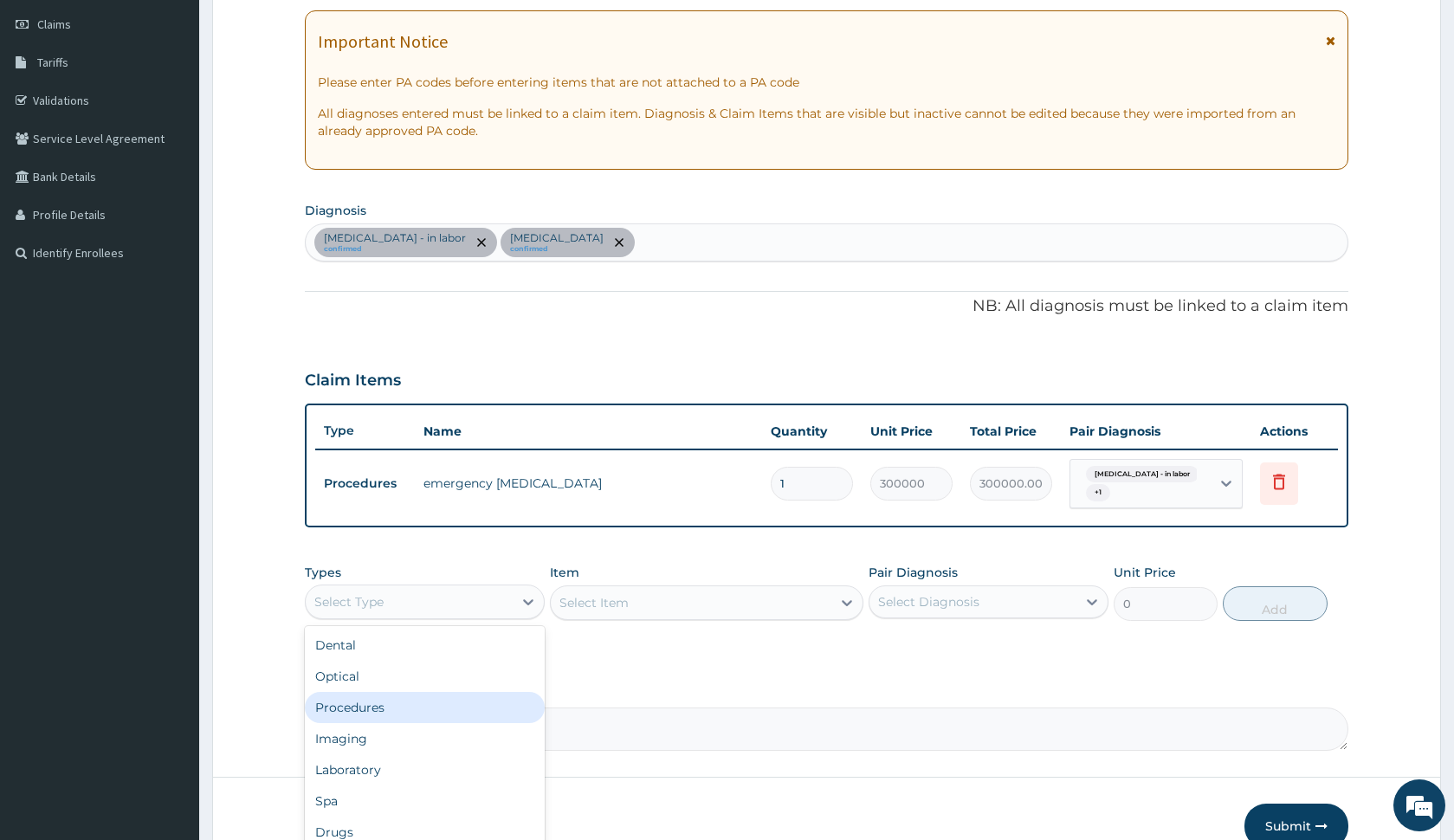
click at [388, 699] on div "Procedures" at bounding box center [425, 707] width 240 height 32
click at [622, 605] on div "Select Item" at bounding box center [706, 602] width 312 height 34
click at [764, 611] on div "Select Item" at bounding box center [691, 603] width 280 height 28
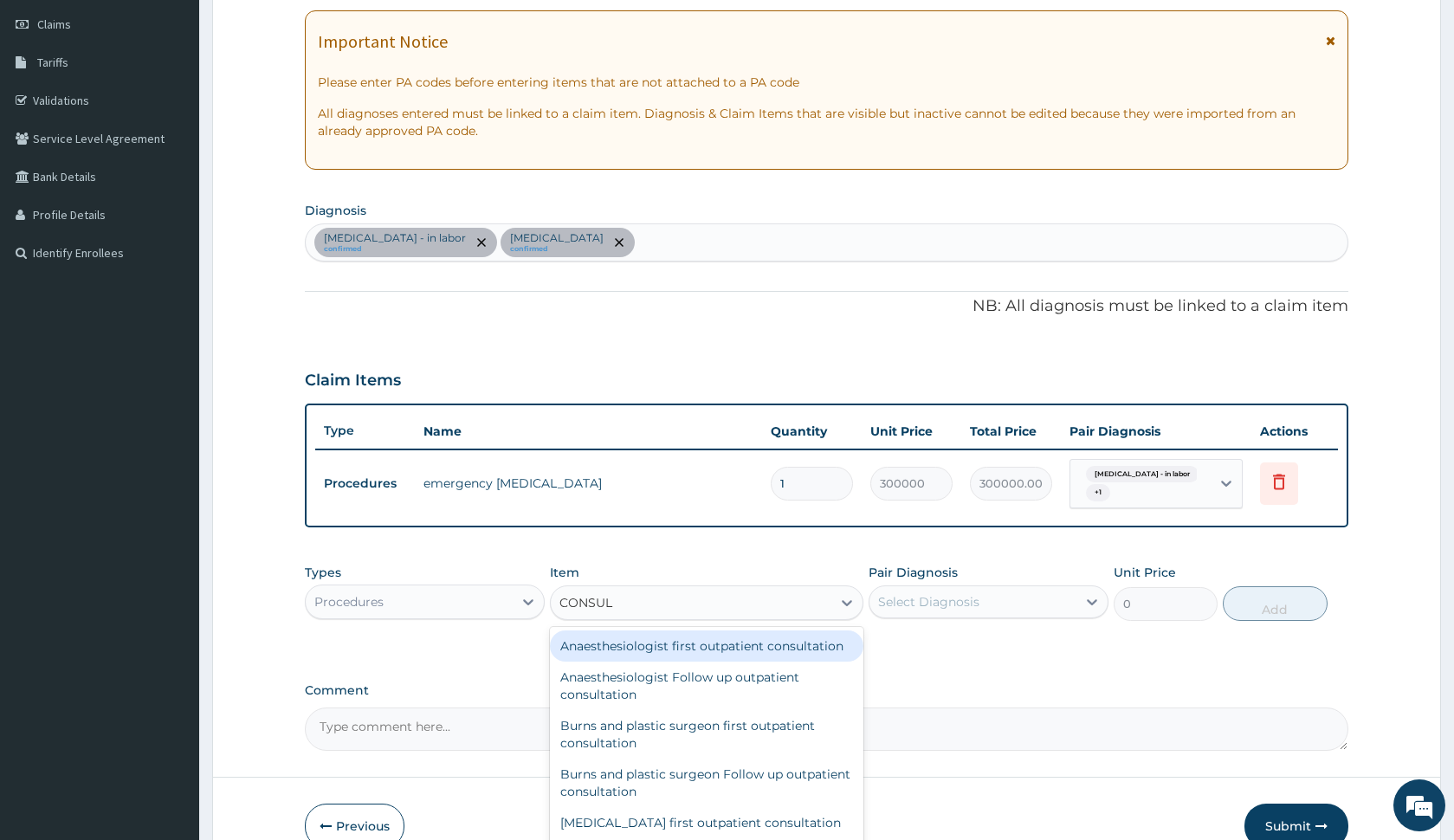
type input "CONSULT"
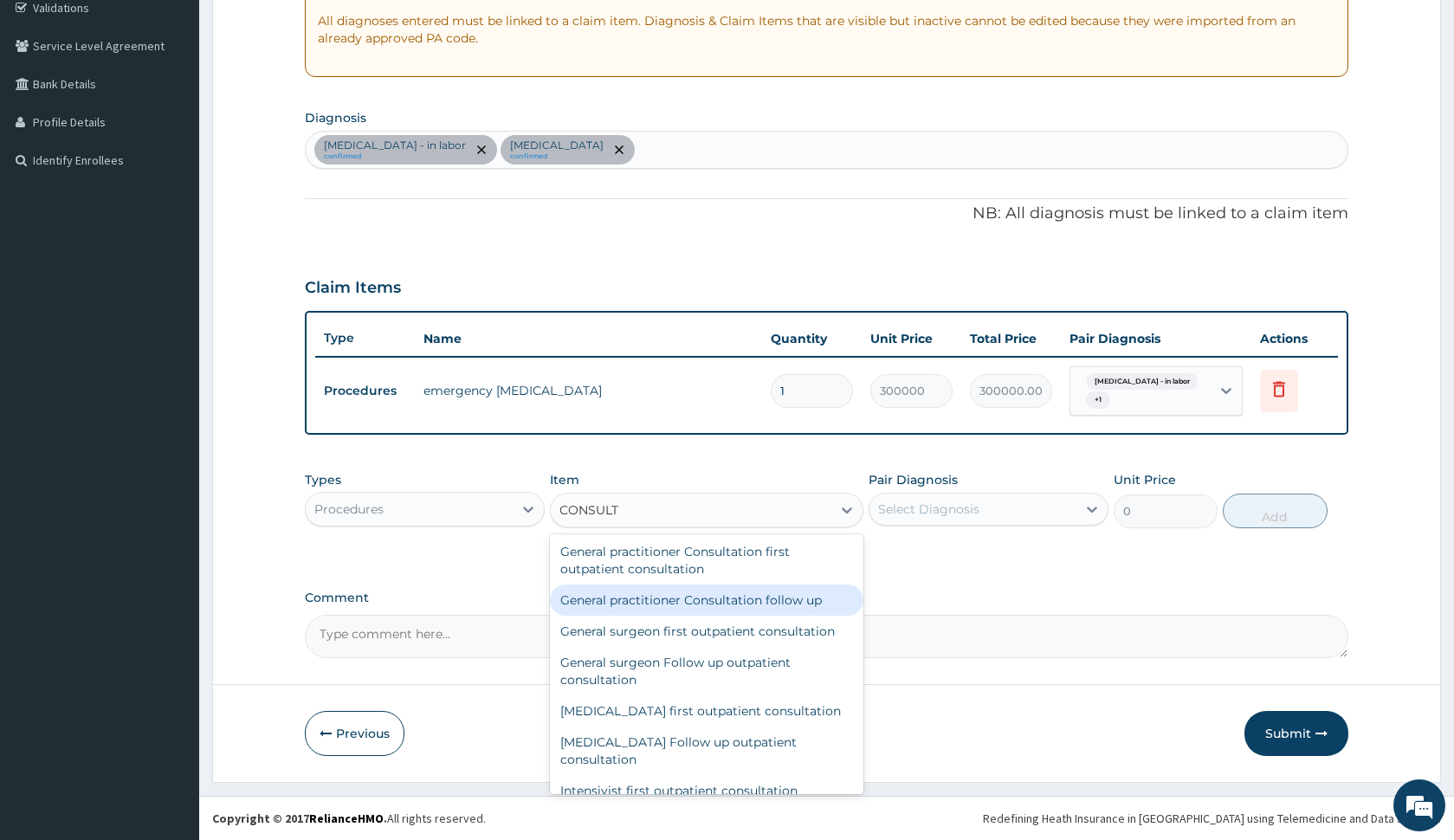
scroll to position [797, 0]
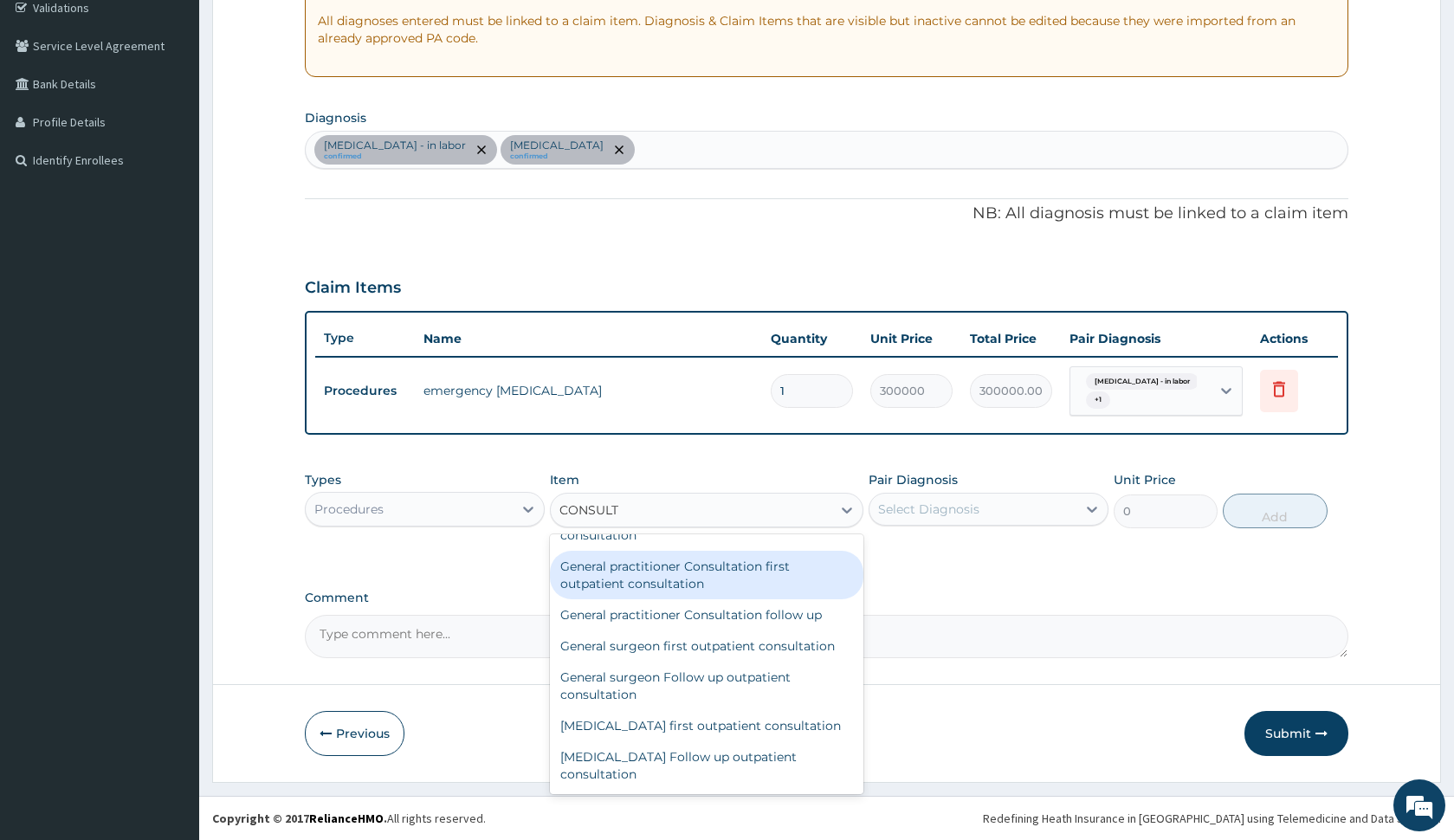
click at [682, 599] on div "General practitioner Consultation first outpatient consultation" at bounding box center [706, 575] width 312 height 48
type input "3000"
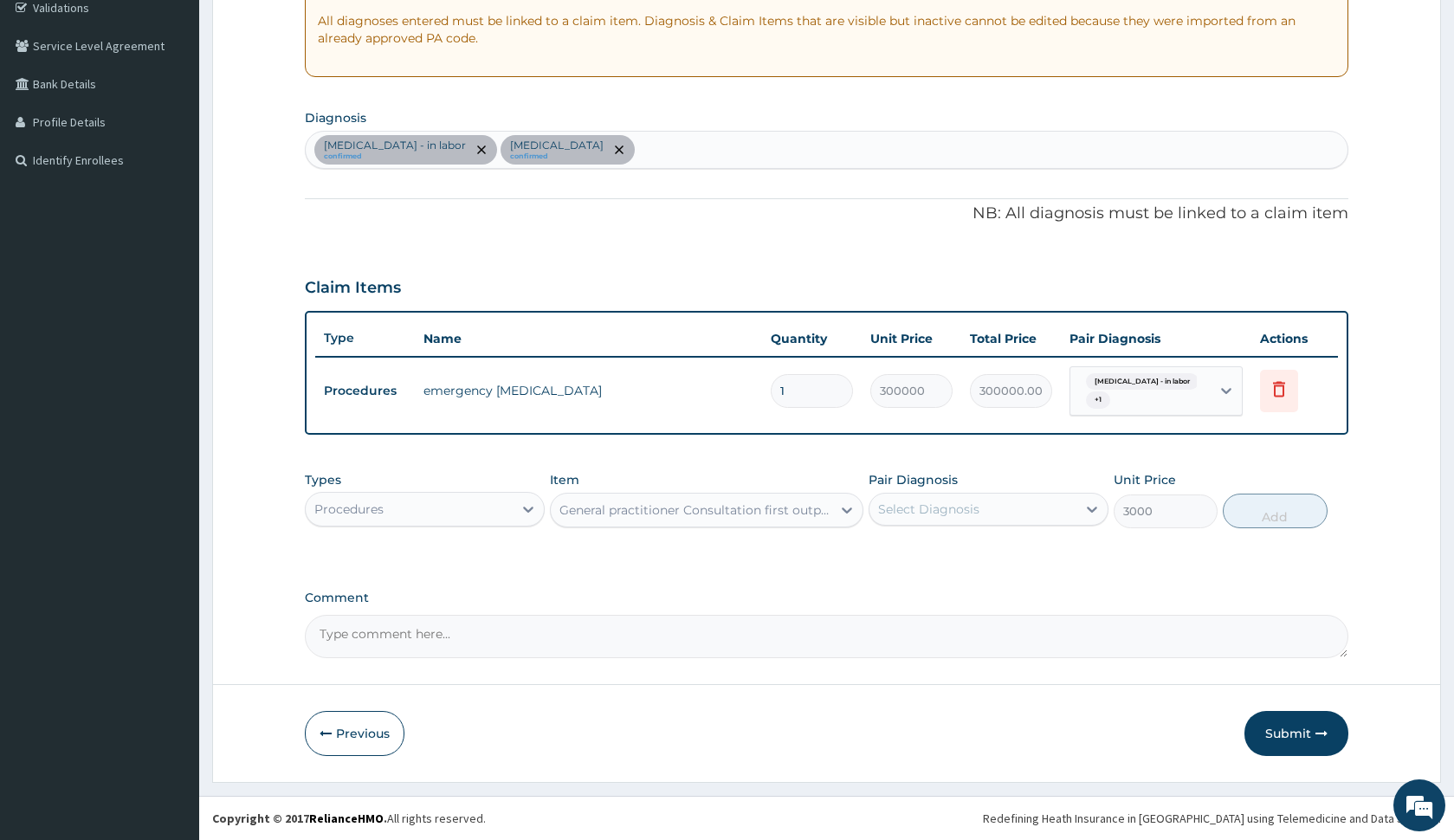
click at [960, 515] on div "Select Diagnosis" at bounding box center [928, 509] width 101 height 18
click at [965, 556] on label "Fetal distress - in labor" at bounding box center [980, 552] width 166 height 18
checkbox input "true"
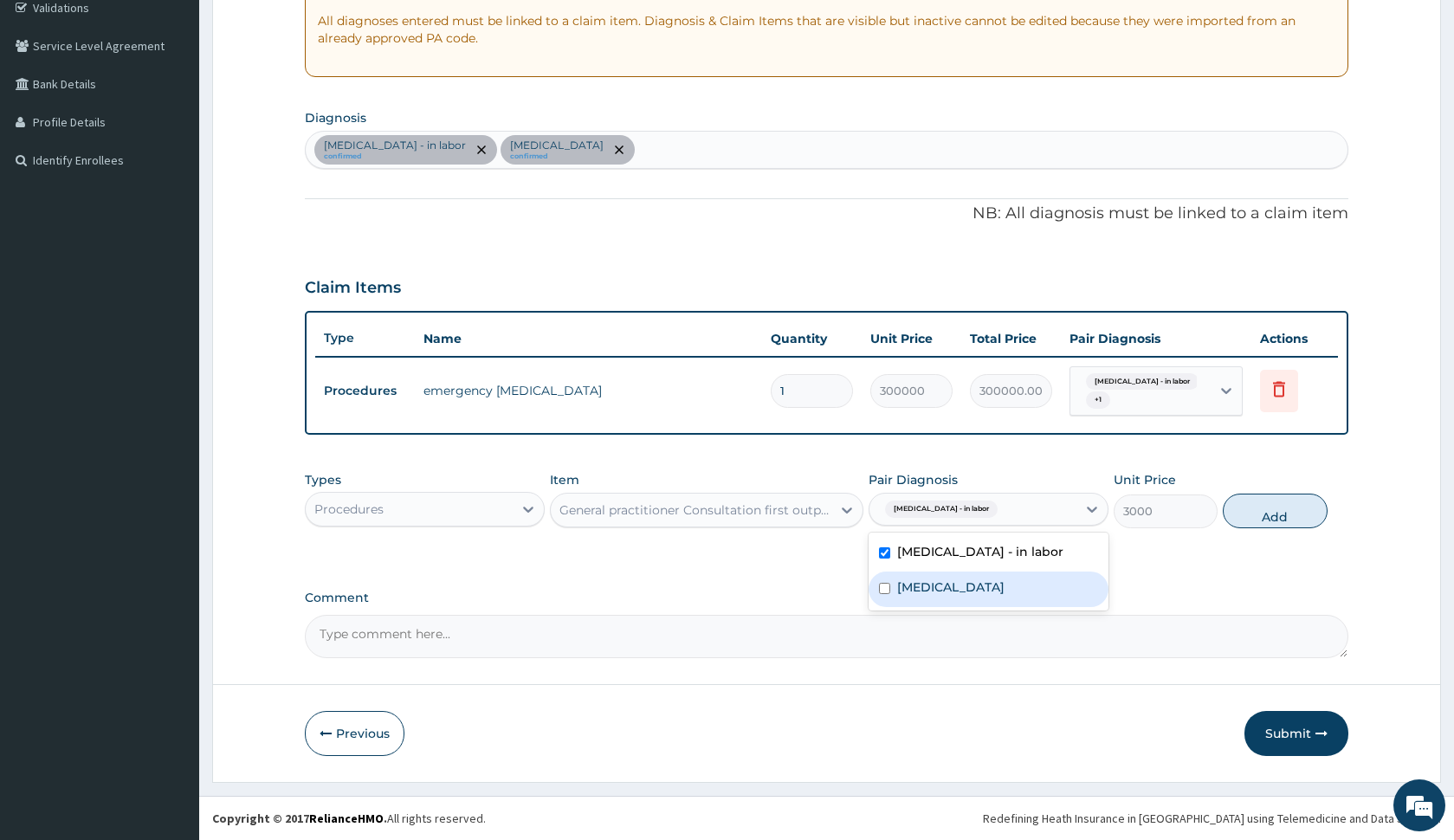
click at [970, 579] on label "Obstructed labor" at bounding box center [951, 587] width 108 height 18
checkbox input "true"
click at [1236, 504] on button "Add" at bounding box center [1275, 510] width 104 height 34
type input "0"
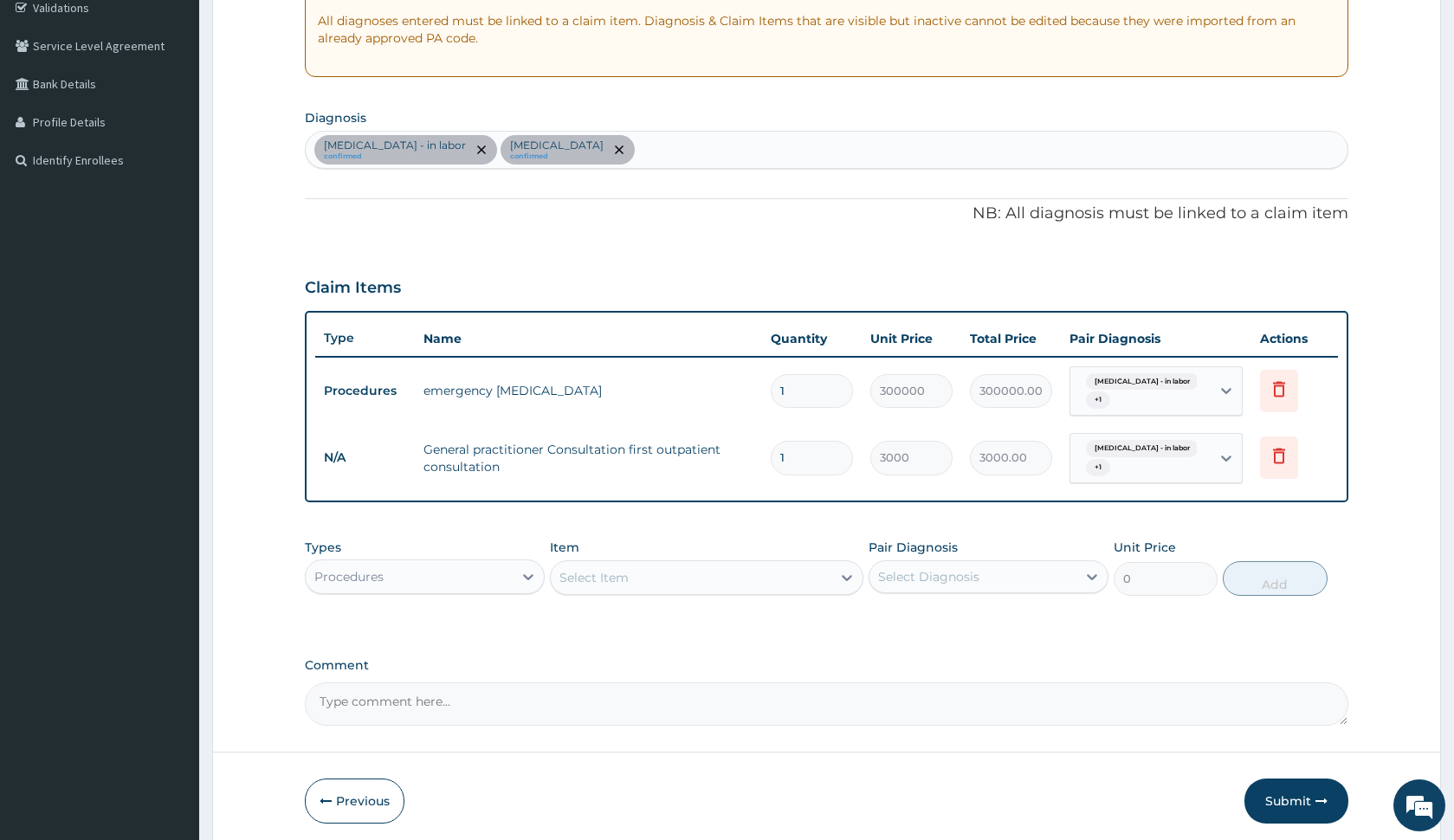
click at [504, 571] on div "Procedures" at bounding box center [409, 577] width 207 height 28
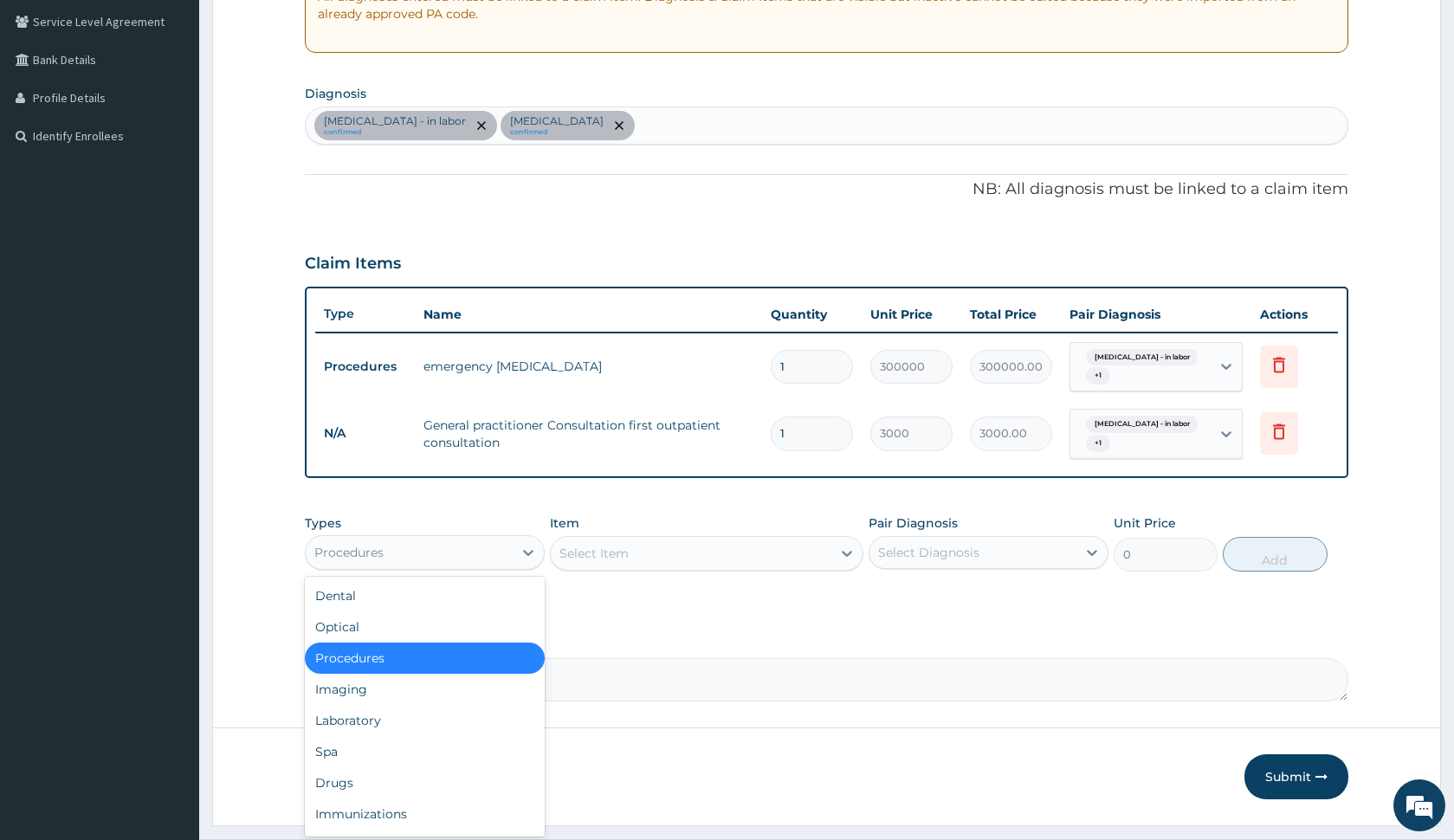
scroll to position [369, 0]
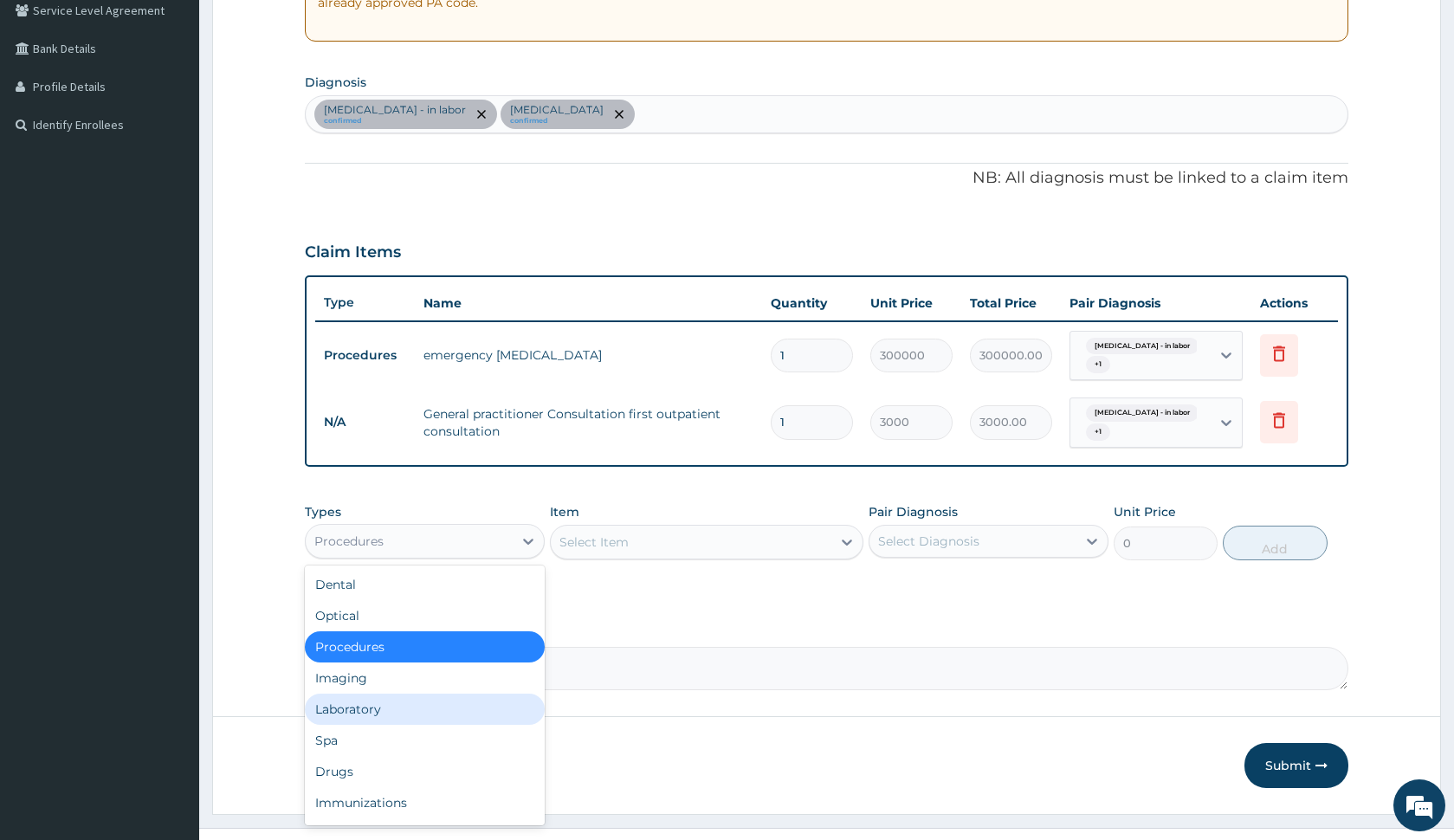
click at [406, 710] on div "Laboratory" at bounding box center [425, 709] width 240 height 32
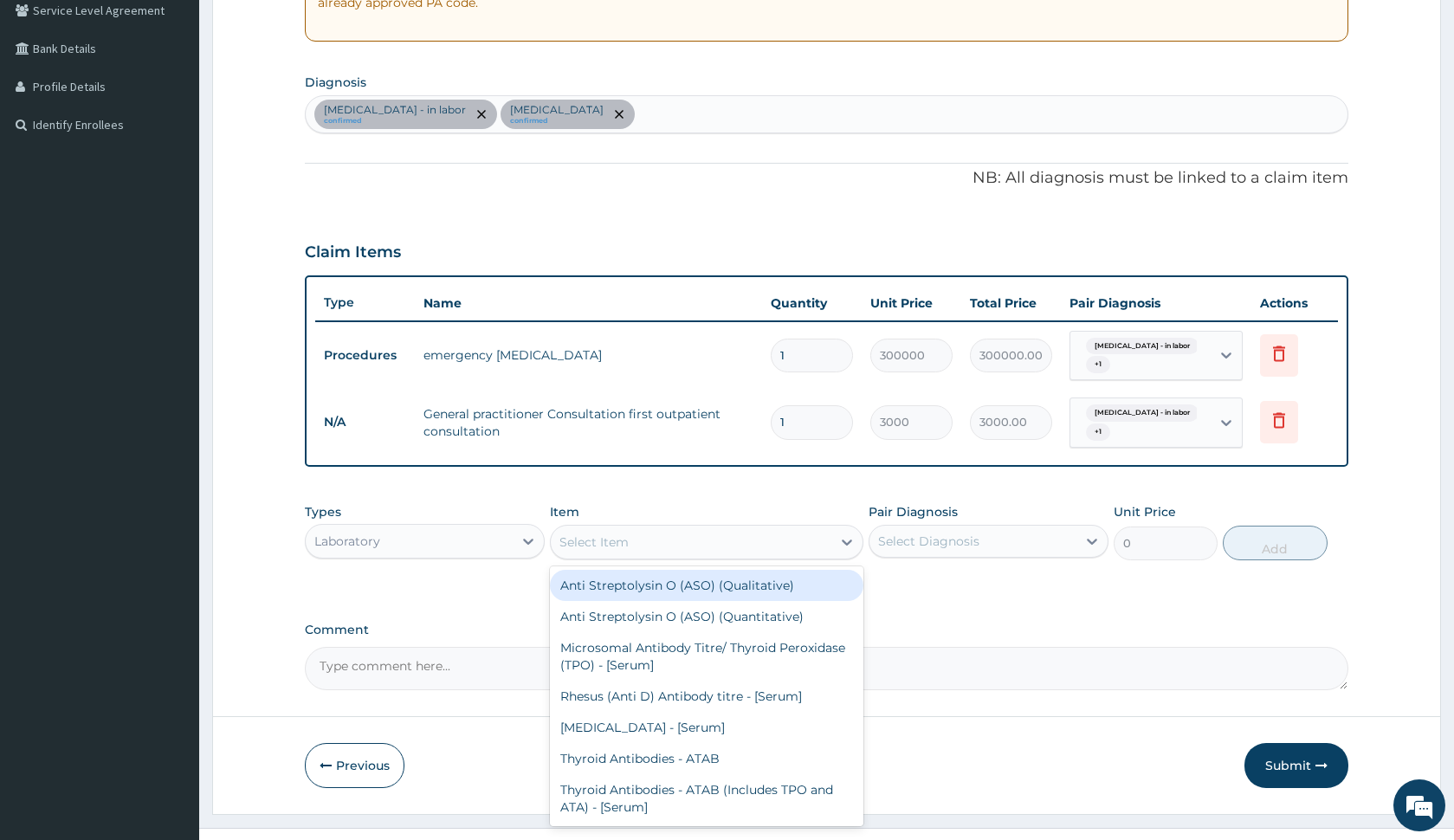
click at [699, 546] on div "Select Item" at bounding box center [691, 542] width 280 height 28
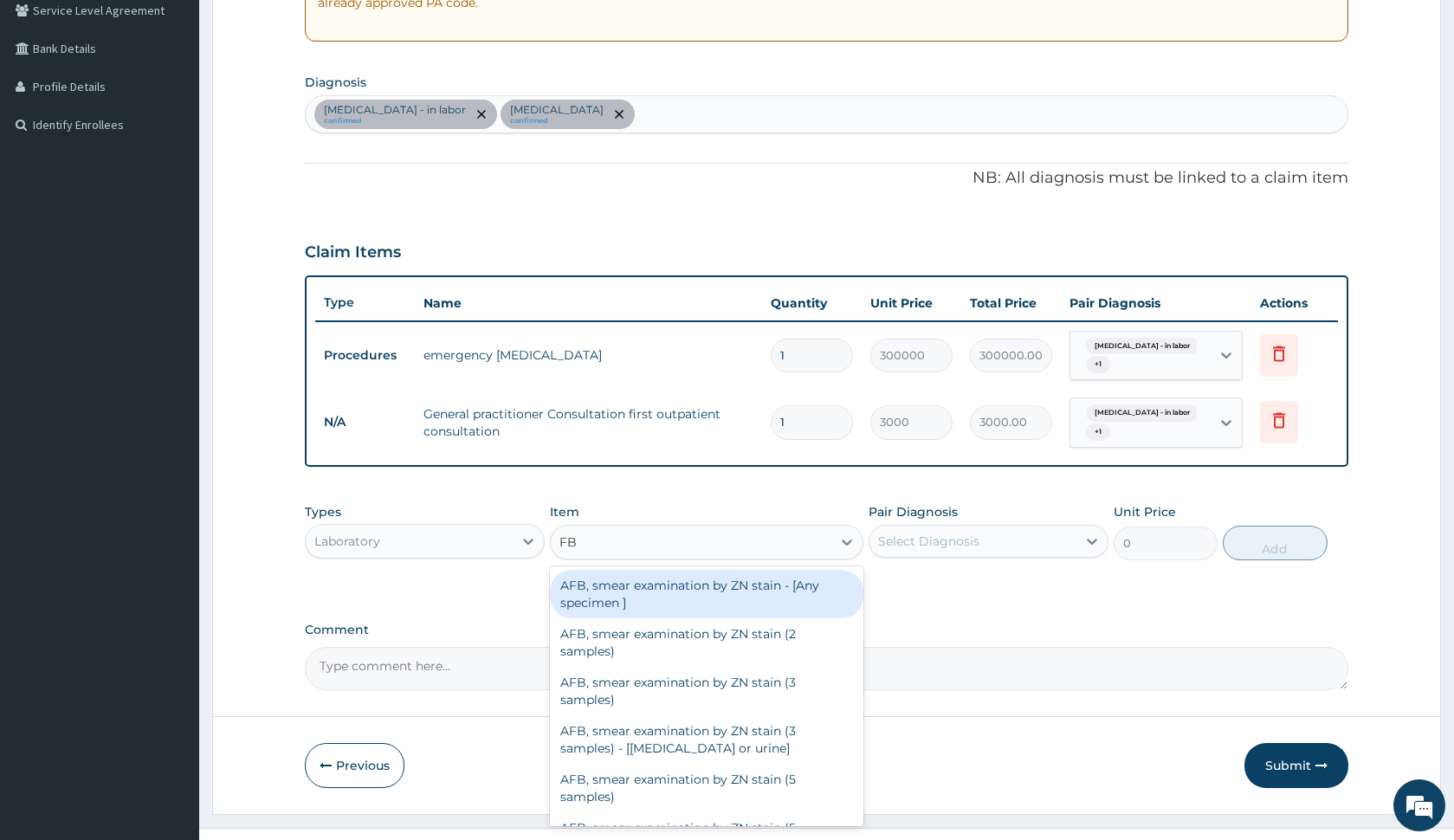
type input "FBC"
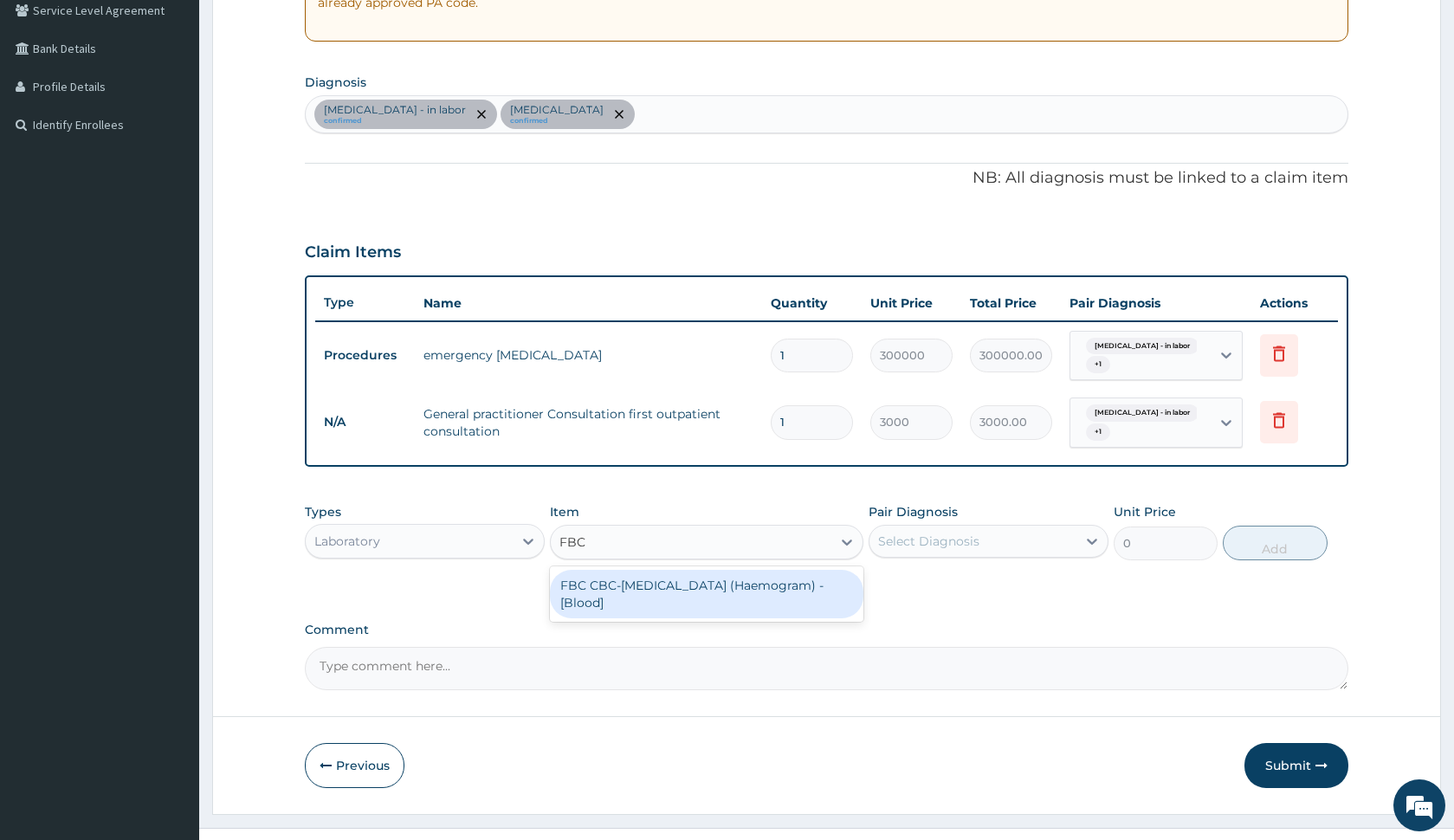
click at [755, 593] on div "FBC CBC-Complete Blood Count (Haemogram) - [Blood]" at bounding box center [706, 594] width 312 height 48
type input "3000"
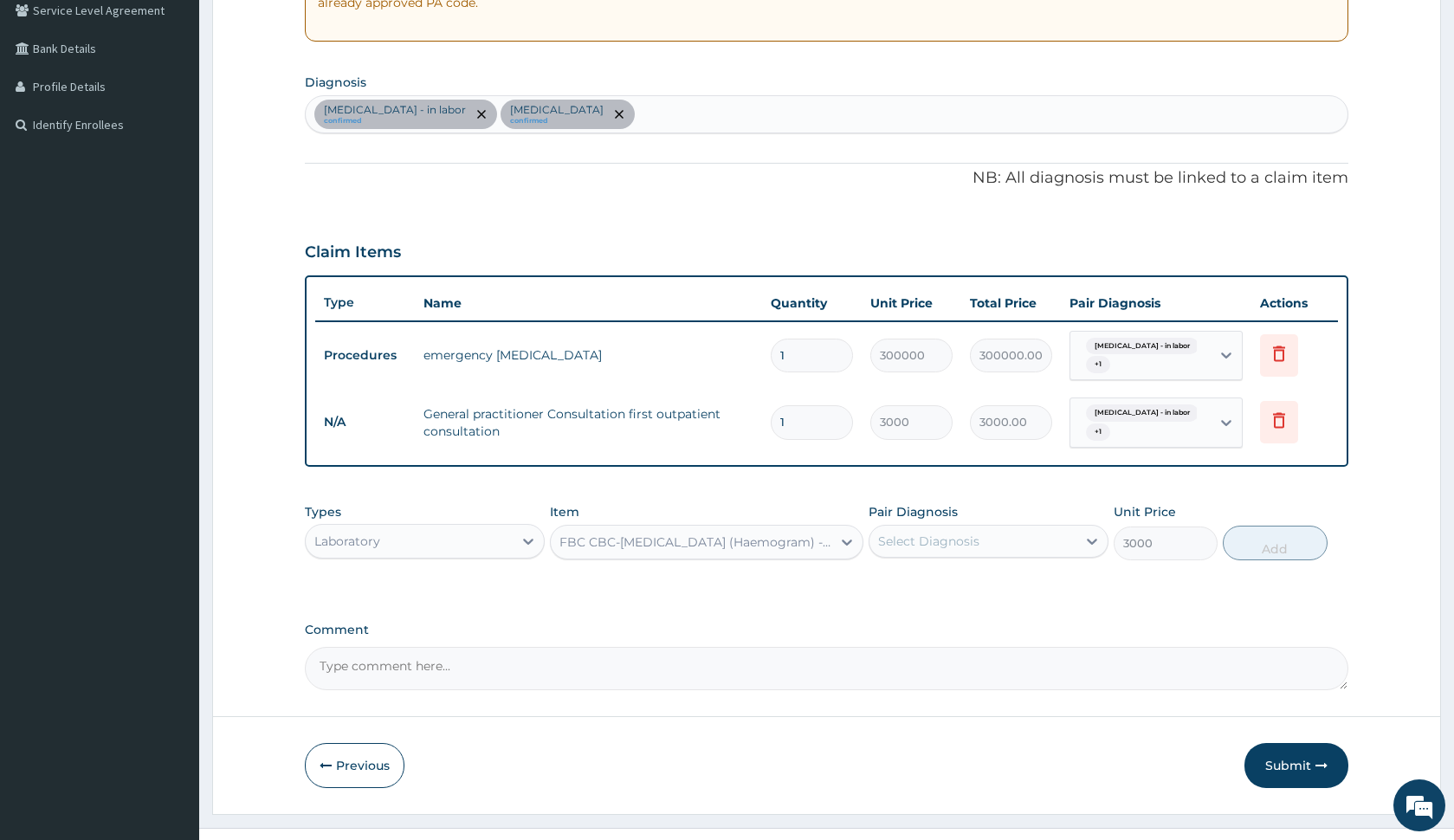
click at [965, 533] on div "Select Diagnosis" at bounding box center [928, 541] width 101 height 18
click at [966, 583] on label "Fetal distress - in labor" at bounding box center [980, 583] width 166 height 18
checkbox input "true"
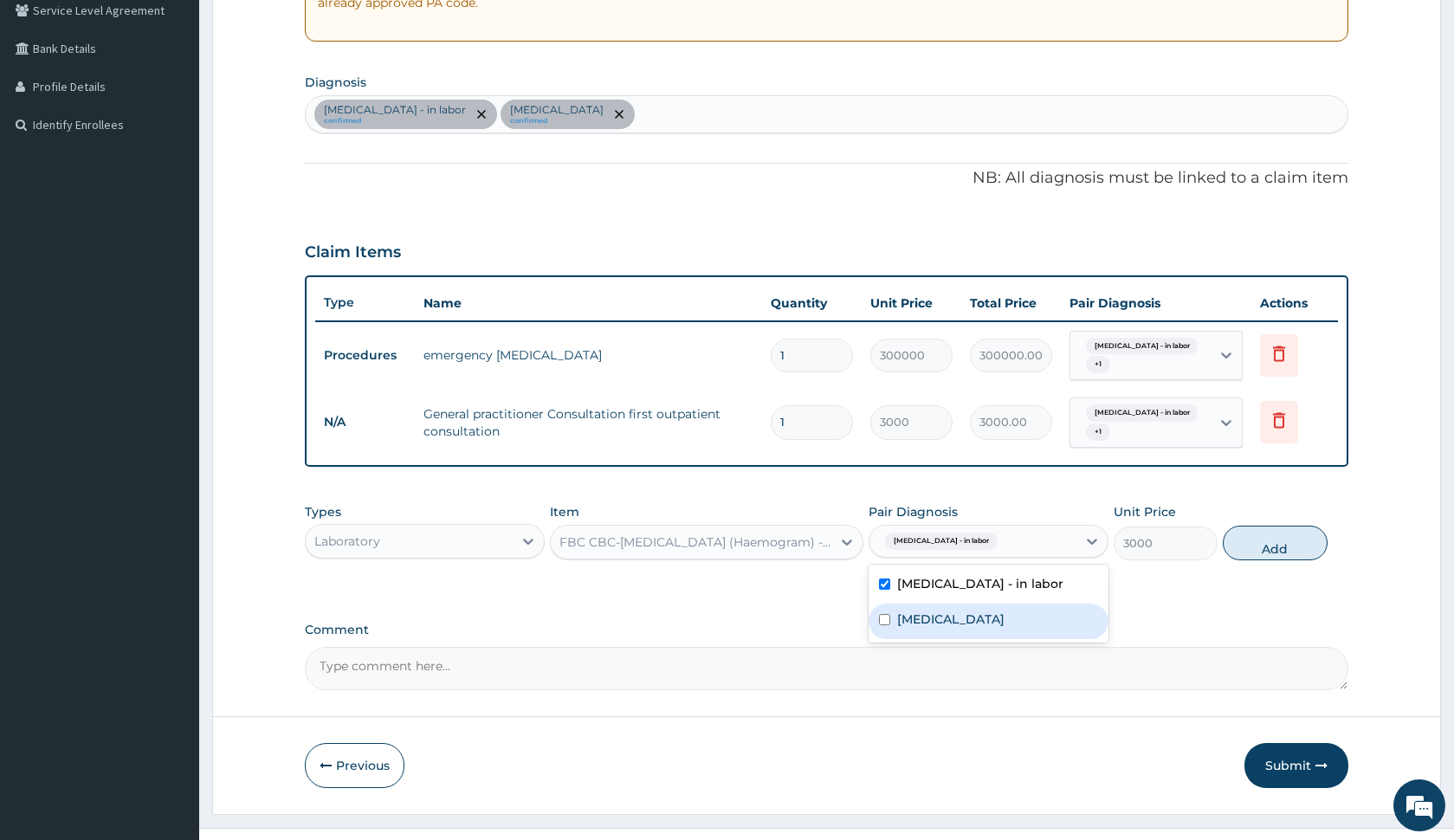
click at [974, 613] on label "Obstructed labor" at bounding box center [951, 618] width 108 height 18
checkbox input "true"
click at [1246, 532] on button "Add" at bounding box center [1275, 542] width 104 height 34
type input "0"
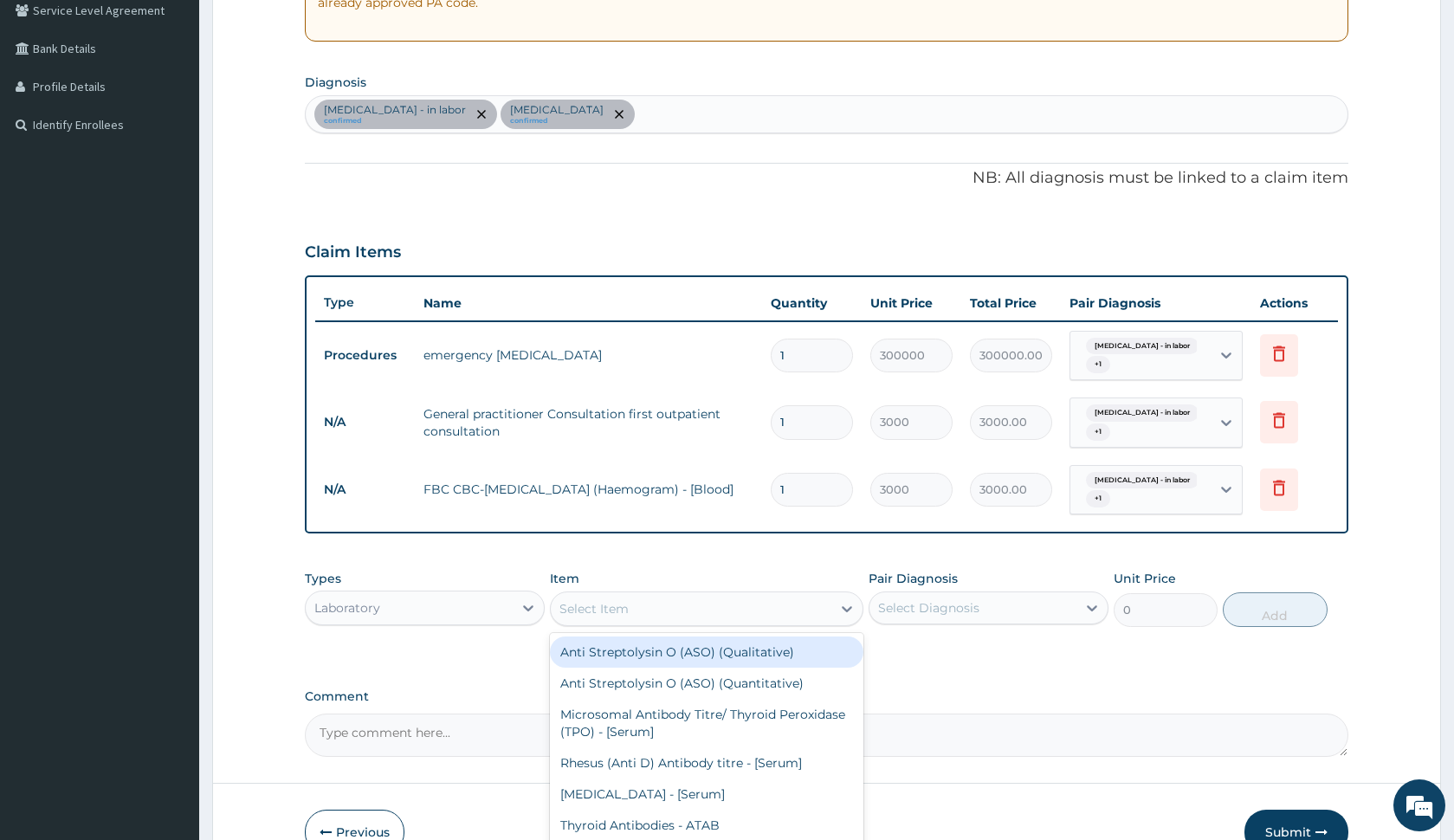
click at [607, 611] on div "Select Item" at bounding box center [593, 608] width 70 height 18
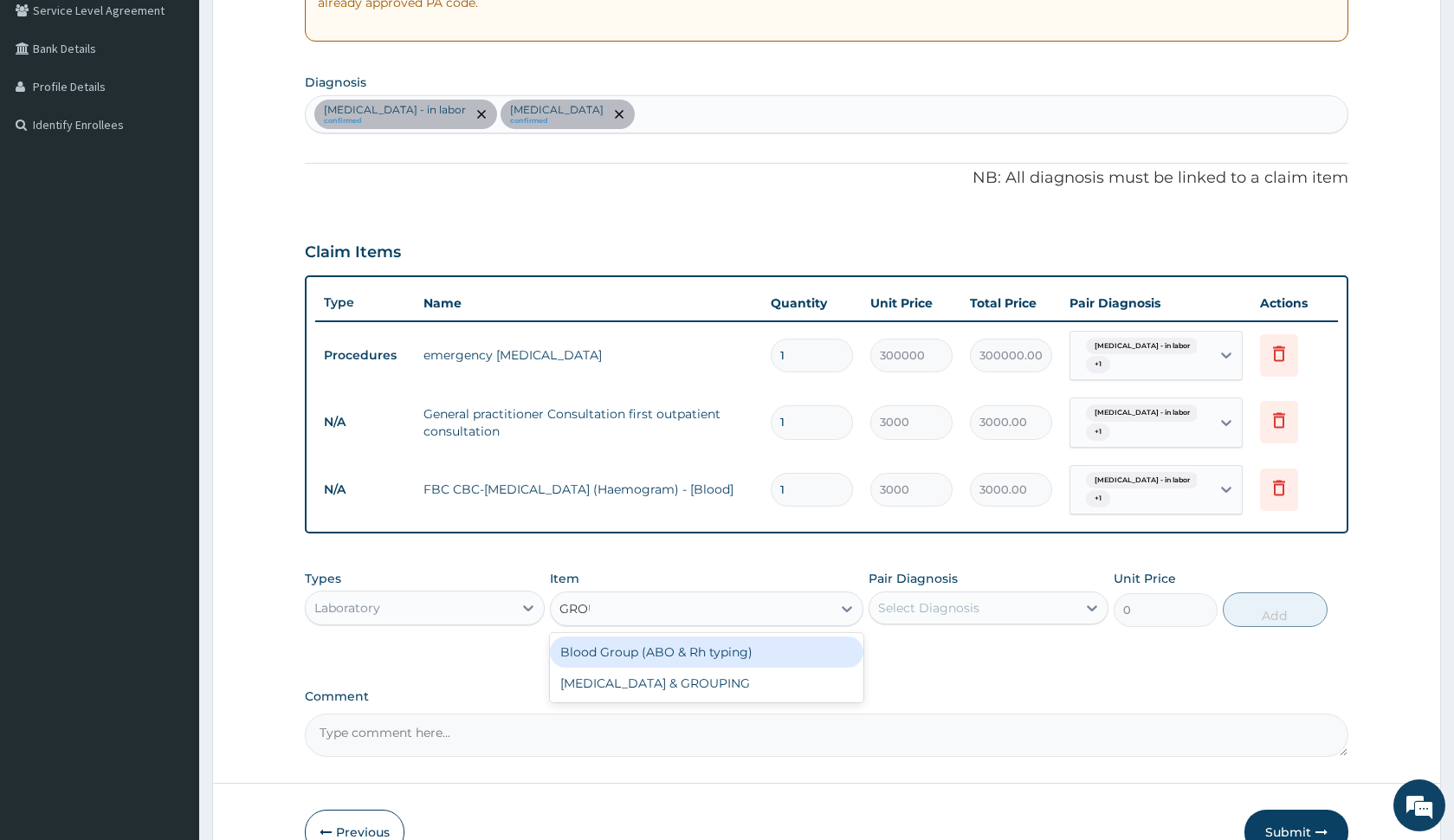
type input "GROUP"
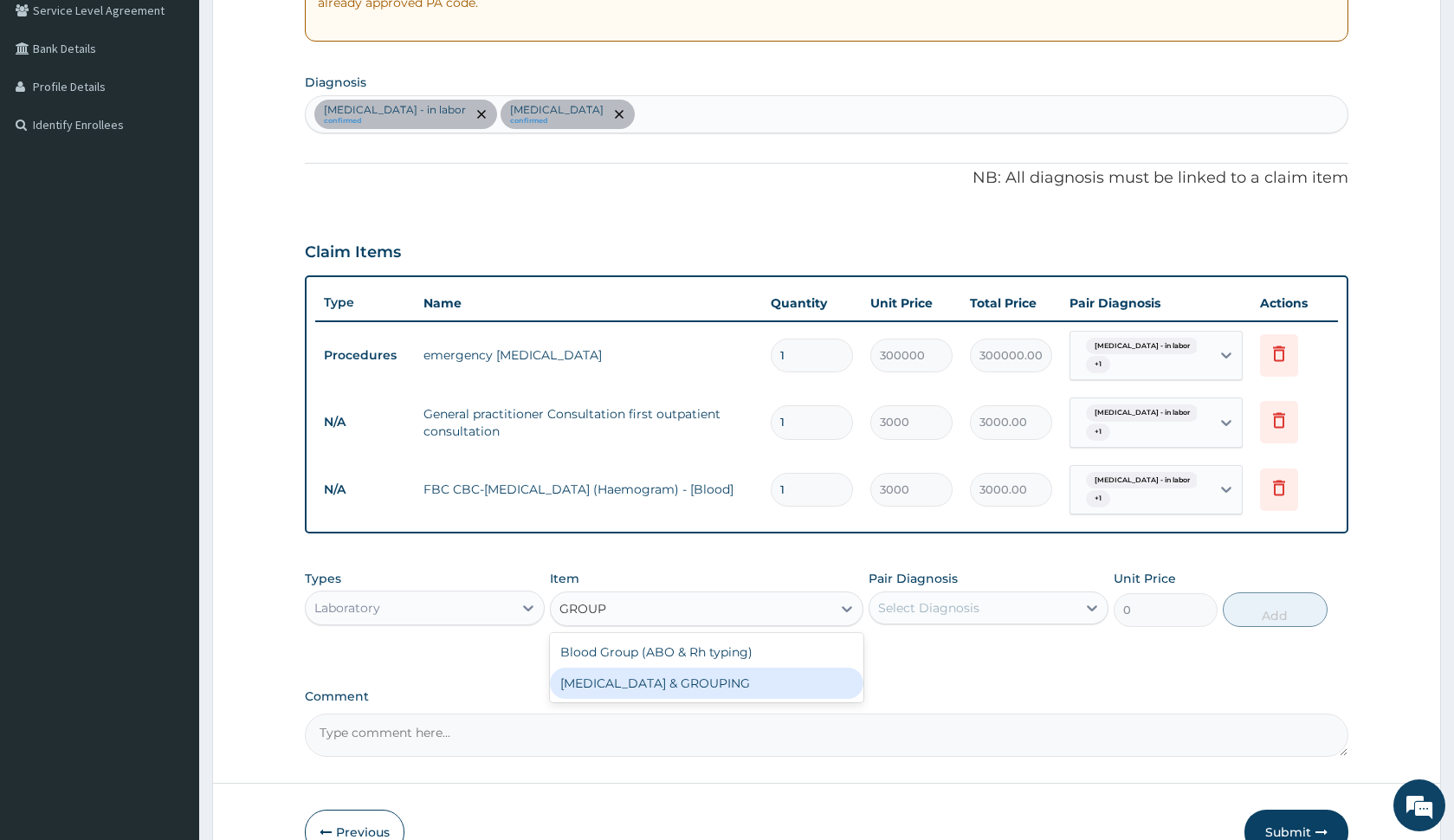
click at [617, 682] on div "CROSS MATCHING & GROUPING" at bounding box center [706, 683] width 312 height 32
type input "2000"
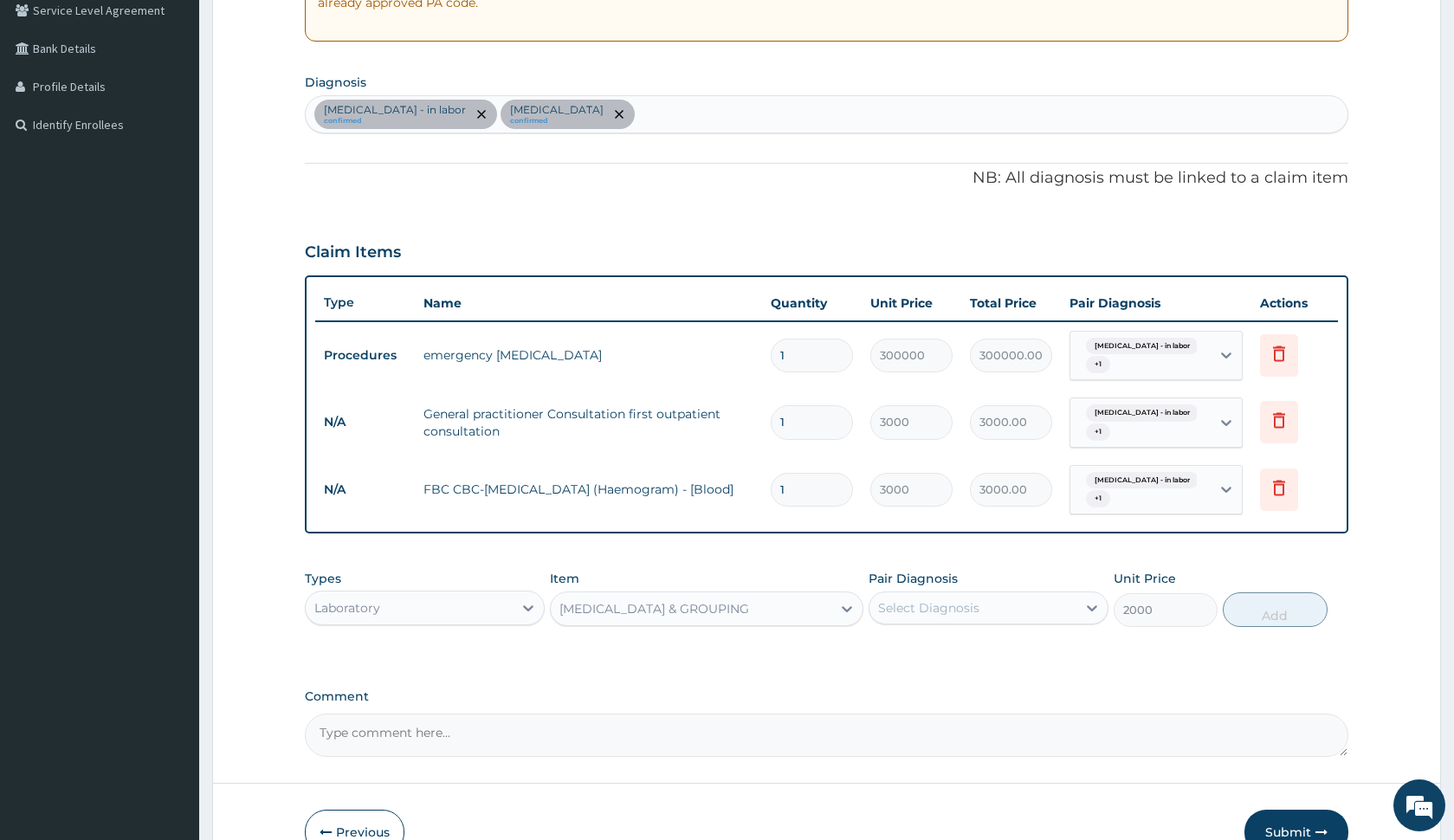
click at [926, 600] on div "Select Diagnosis" at bounding box center [928, 607] width 101 height 18
click at [935, 649] on label "Fetal distress - in labor" at bounding box center [980, 650] width 166 height 18
checkbox input "true"
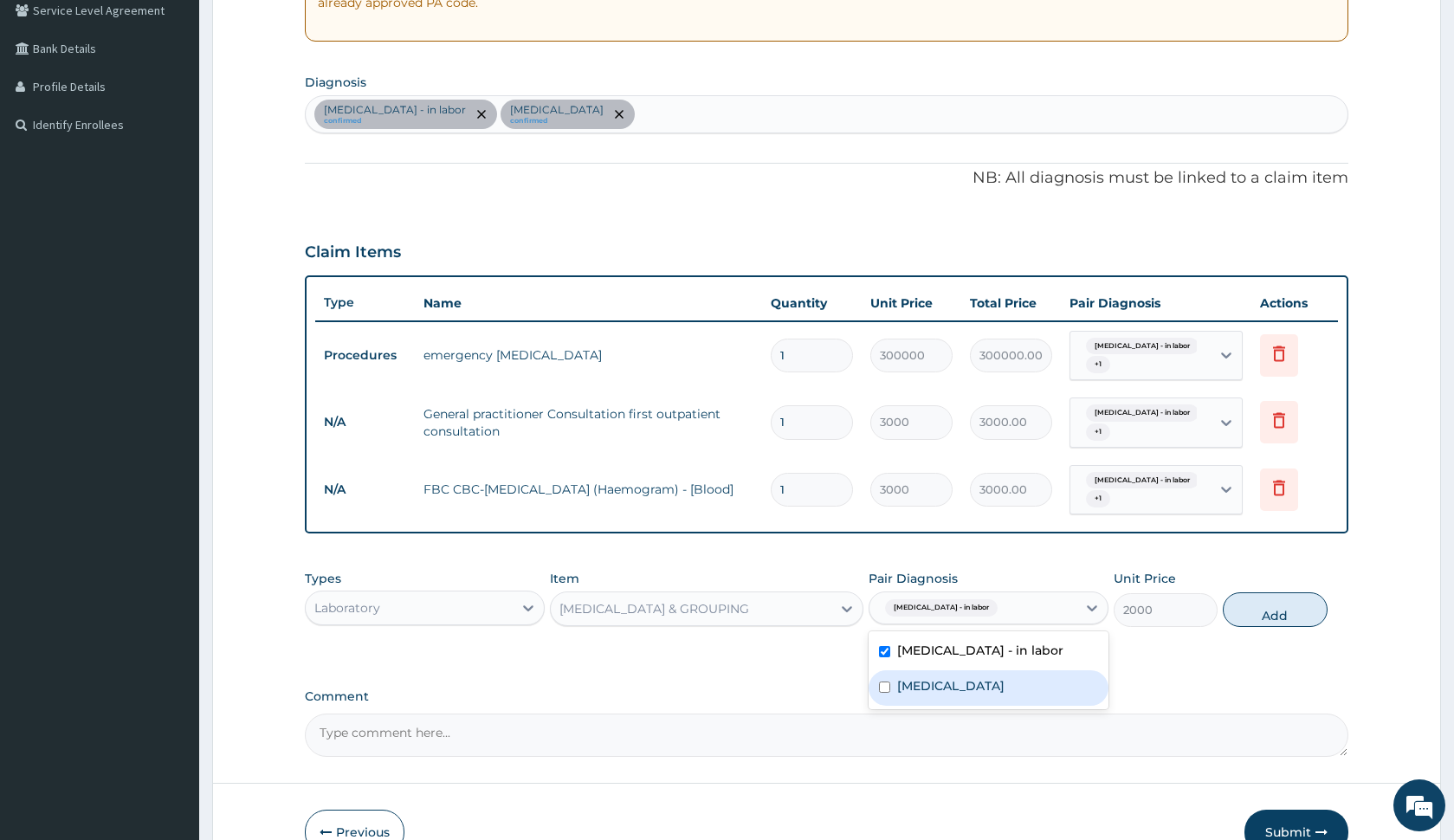
click at [941, 679] on label "Obstructed labor" at bounding box center [951, 685] width 108 height 18
checkbox input "true"
click at [1245, 613] on button "Add" at bounding box center [1275, 609] width 104 height 34
type input "0"
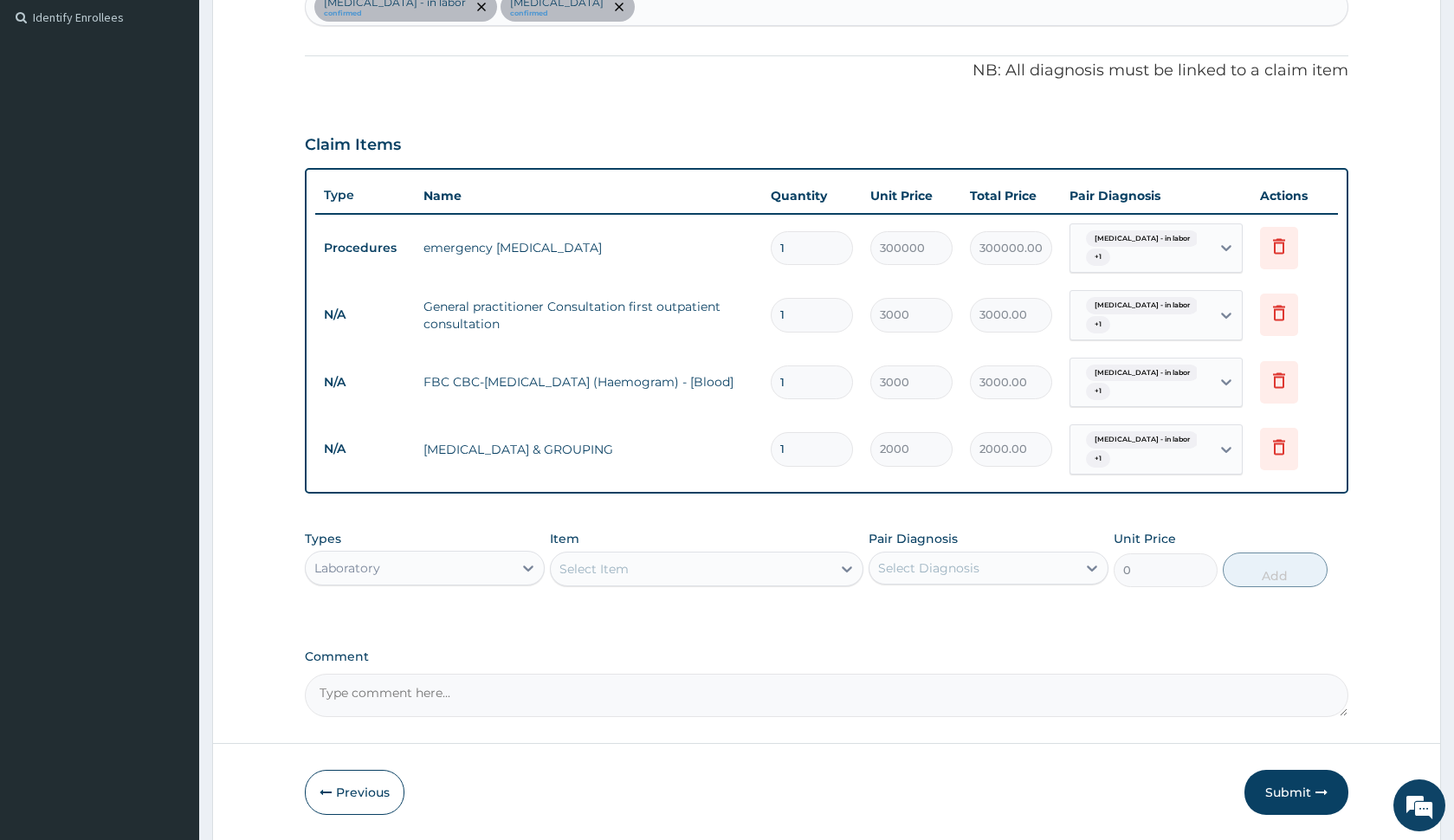
scroll to position [535, 0]
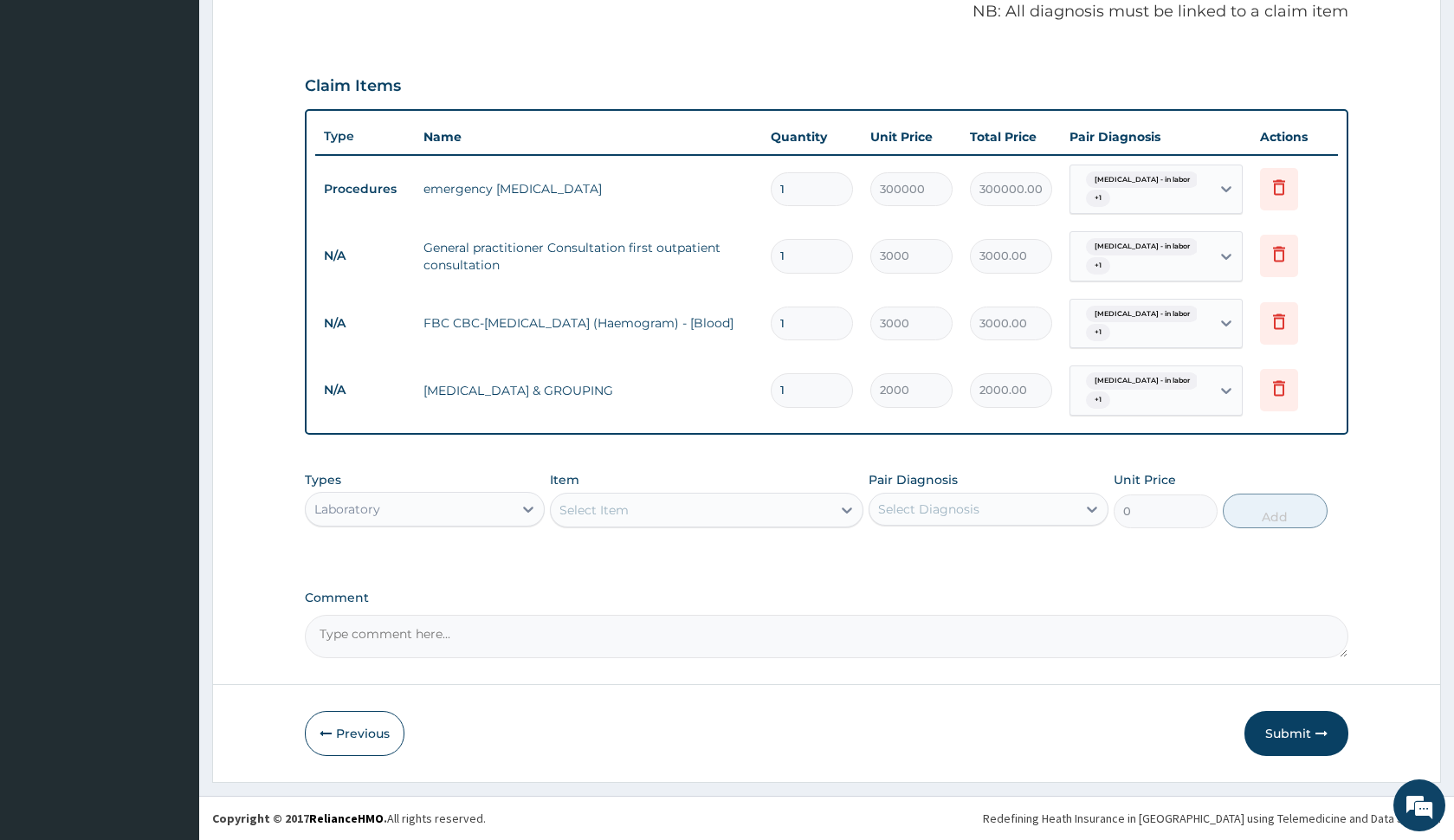
click at [602, 512] on div "Select Item" at bounding box center [593, 510] width 70 height 18
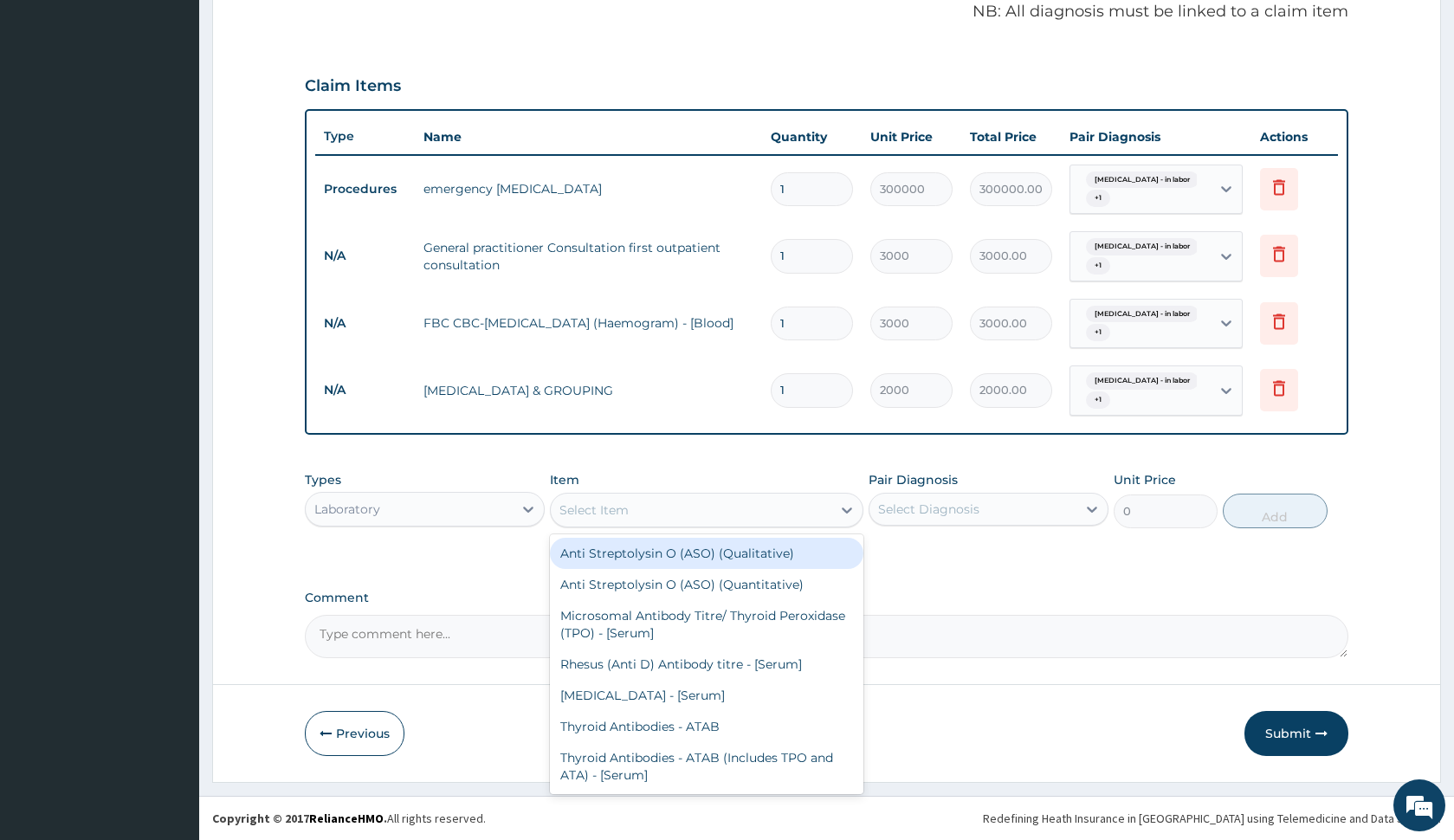
click at [504, 542] on div "Types Laboratory Item option CROSS MATCHING & GROUPING, selected. option Anti S…" at bounding box center [826, 513] width 1042 height 100
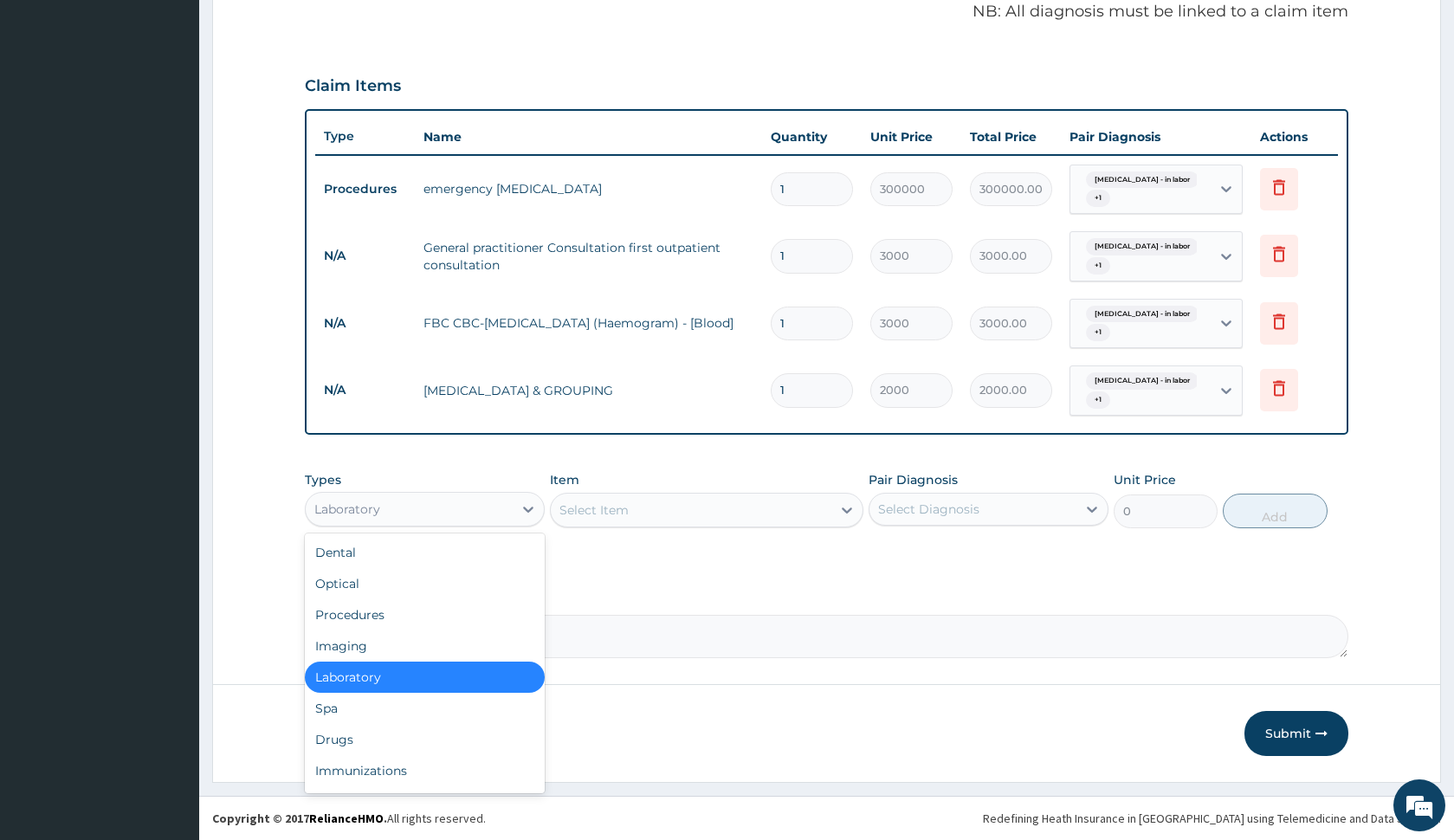
click at [490, 509] on div "Laboratory" at bounding box center [409, 509] width 207 height 28
click at [466, 618] on div "Procedures" at bounding box center [425, 615] width 240 height 32
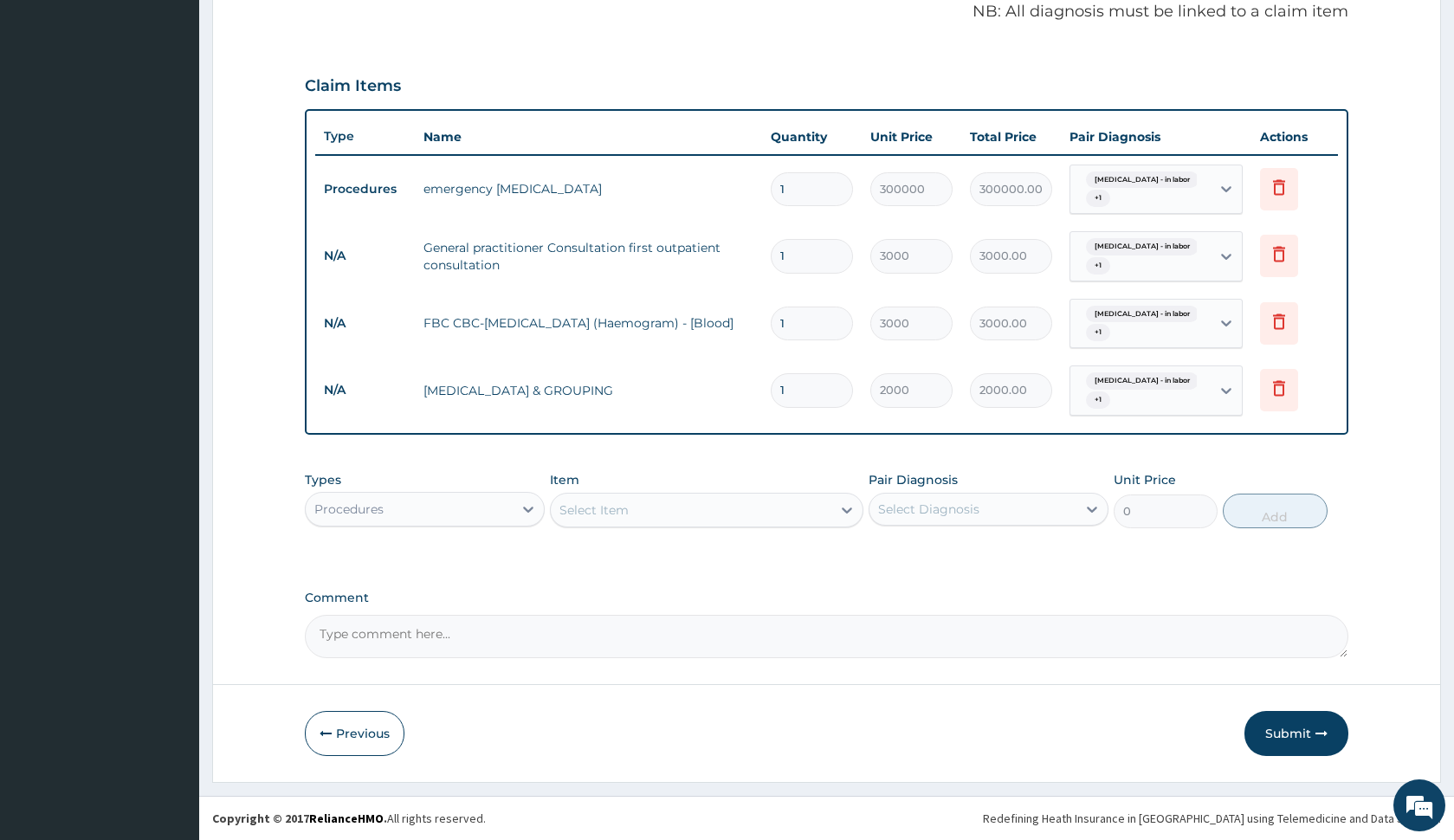
click at [751, 512] on div "Select Item" at bounding box center [691, 510] width 280 height 28
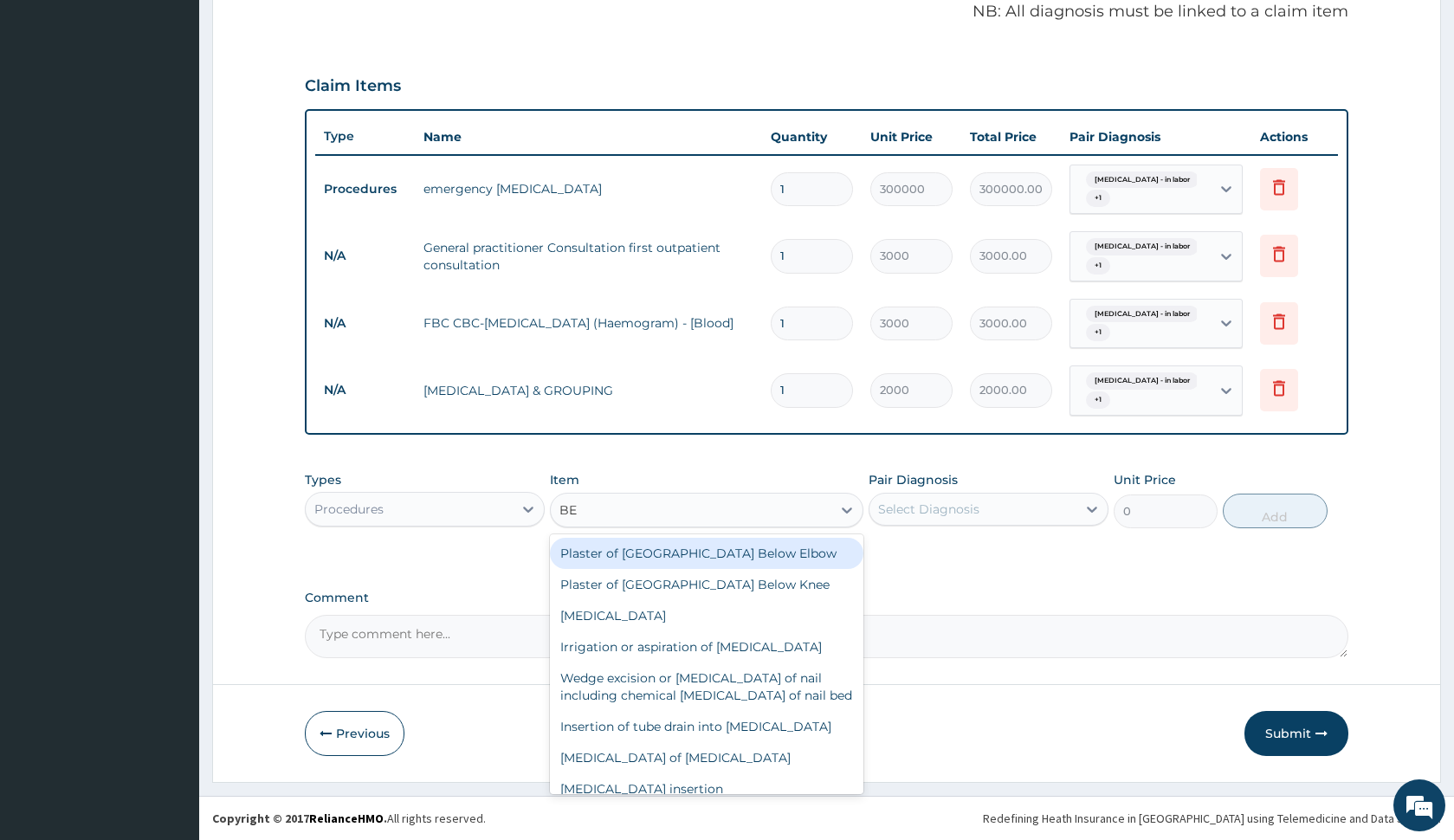
type input "BED"
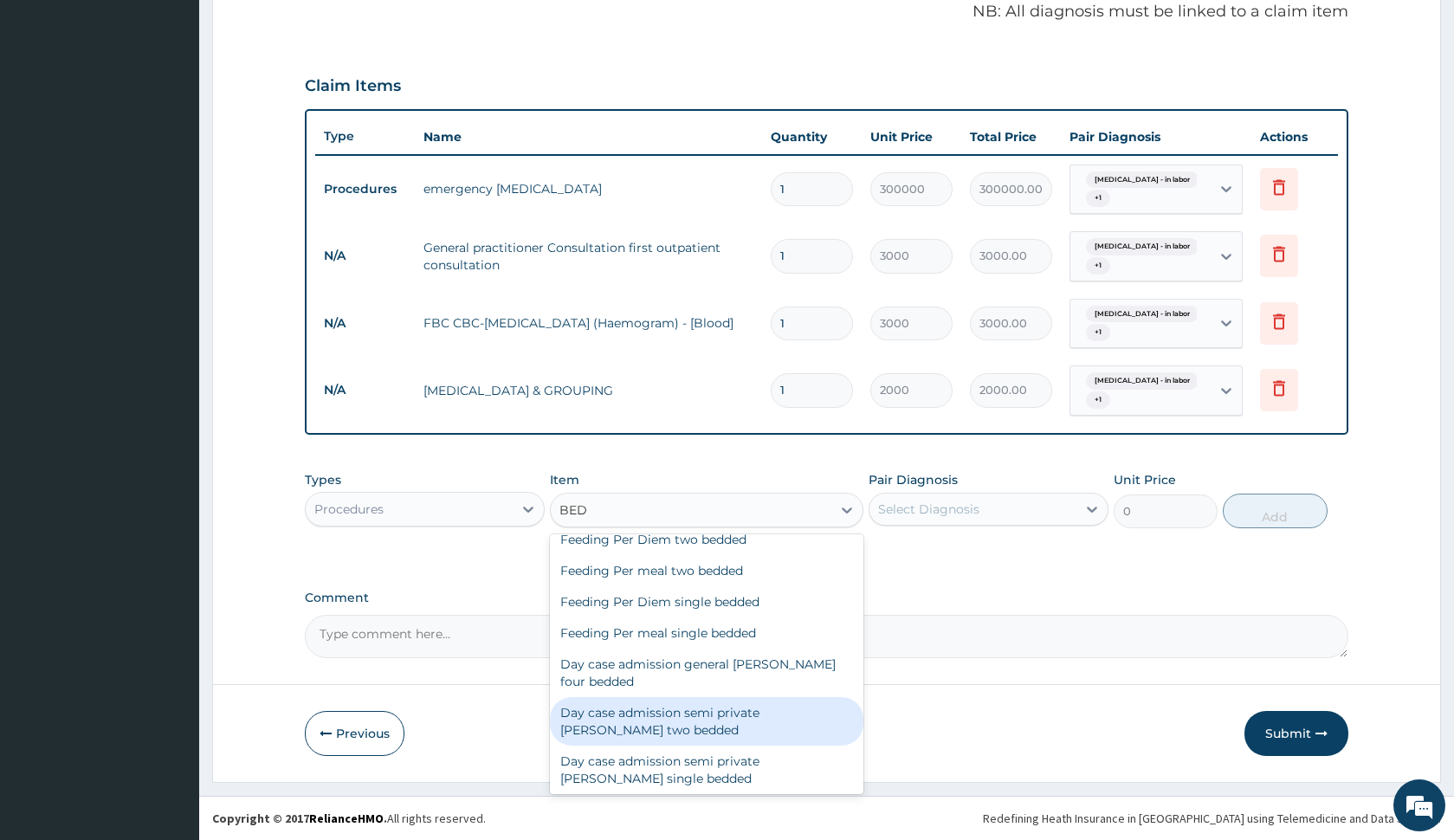
scroll to position [0, 0]
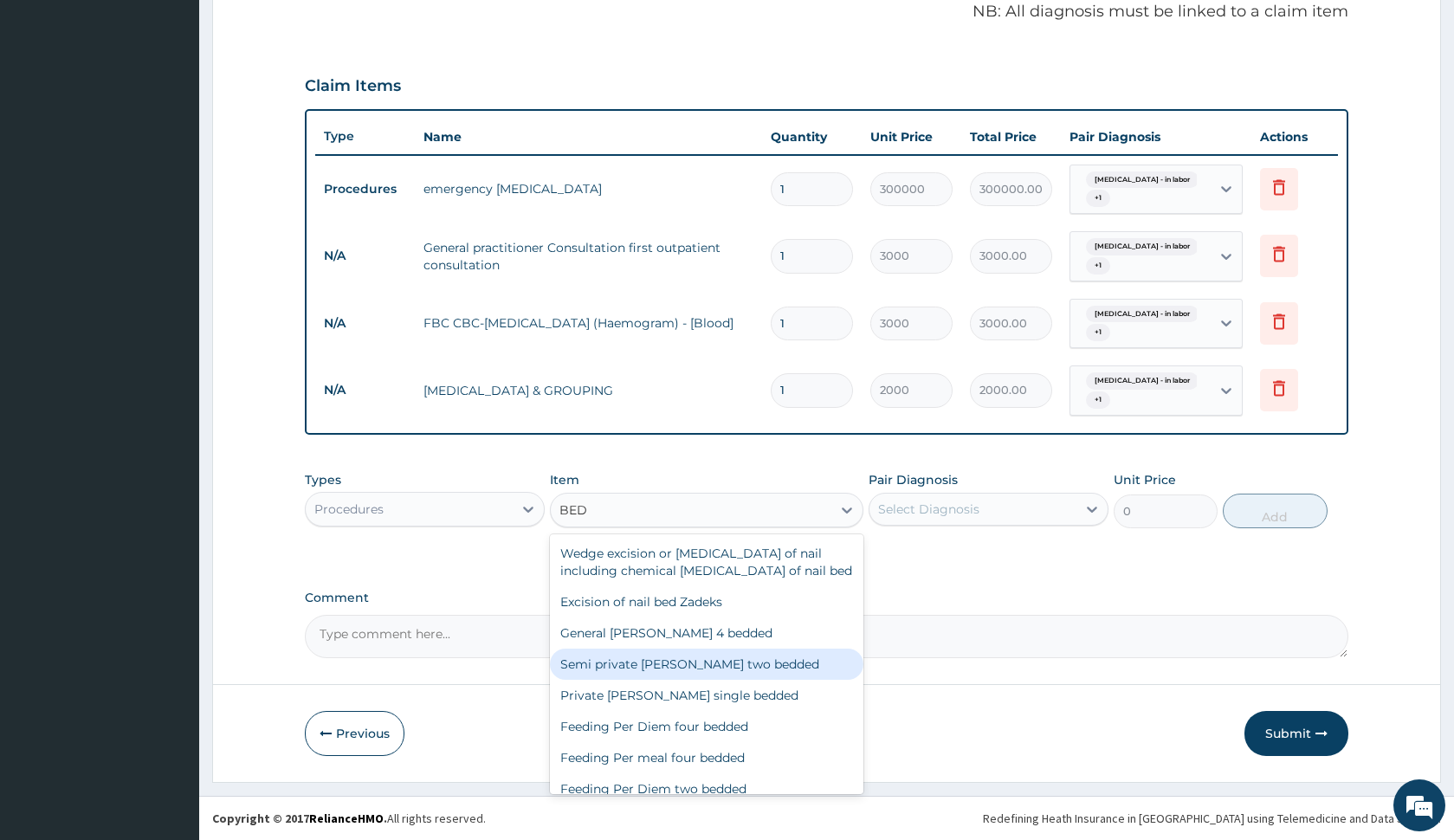
click at [798, 665] on div "Semi private ward two bedded" at bounding box center [706, 665] width 312 height 32
type input "5500"
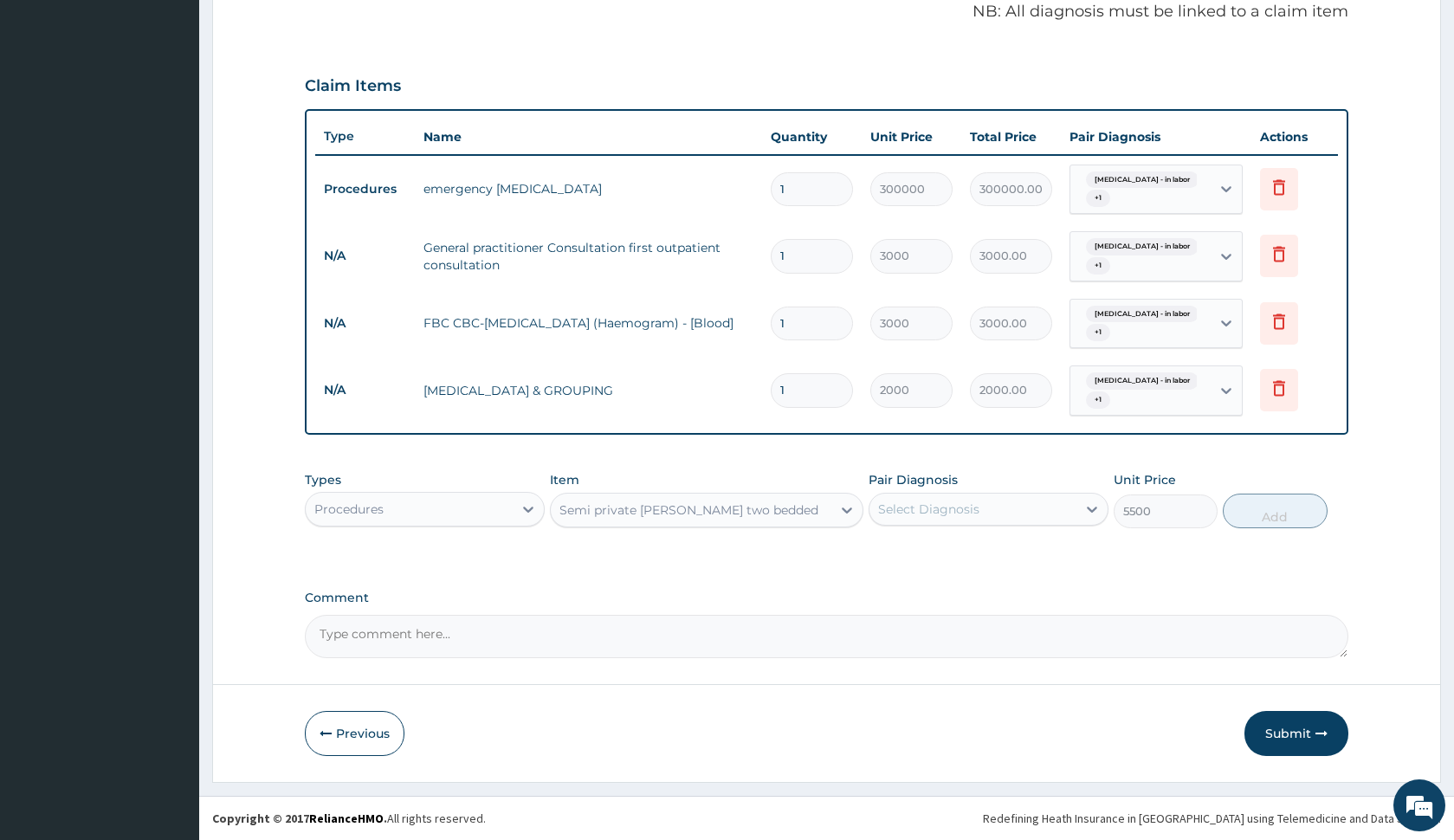
click at [813, 511] on div "Semi private ward two bedded" at bounding box center [691, 510] width 280 height 28
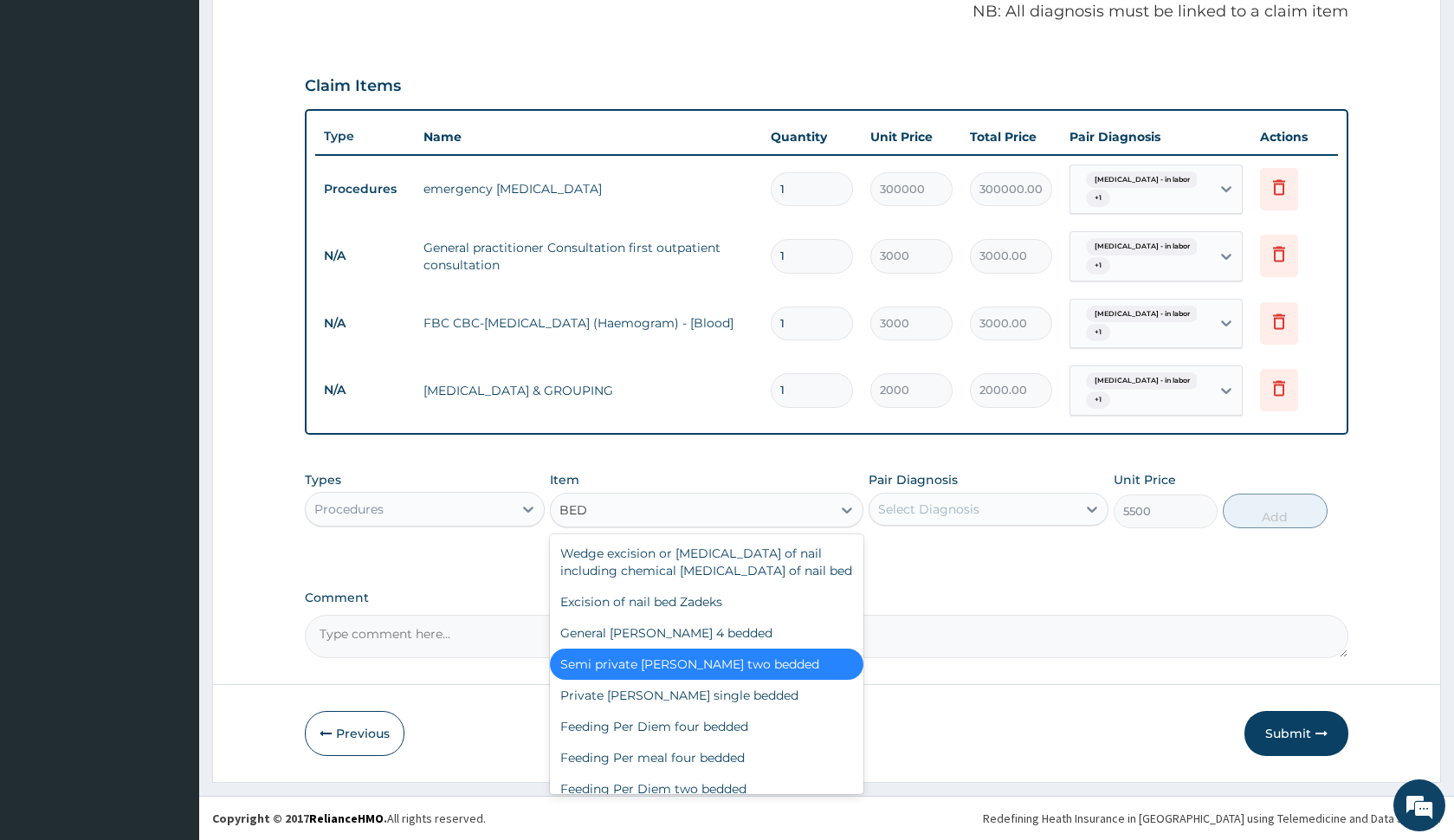
scroll to position [253, 0]
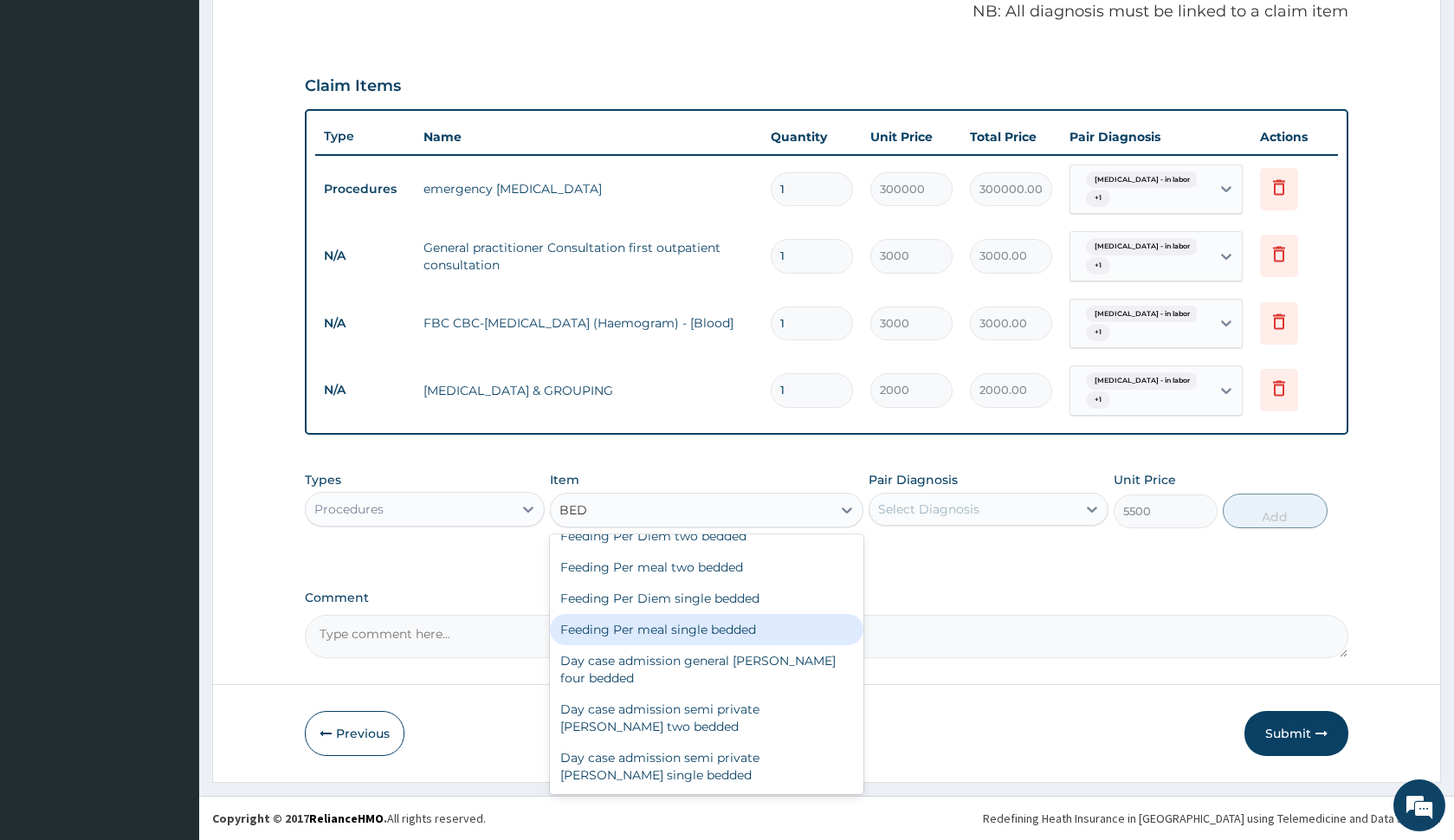
type input "BED"
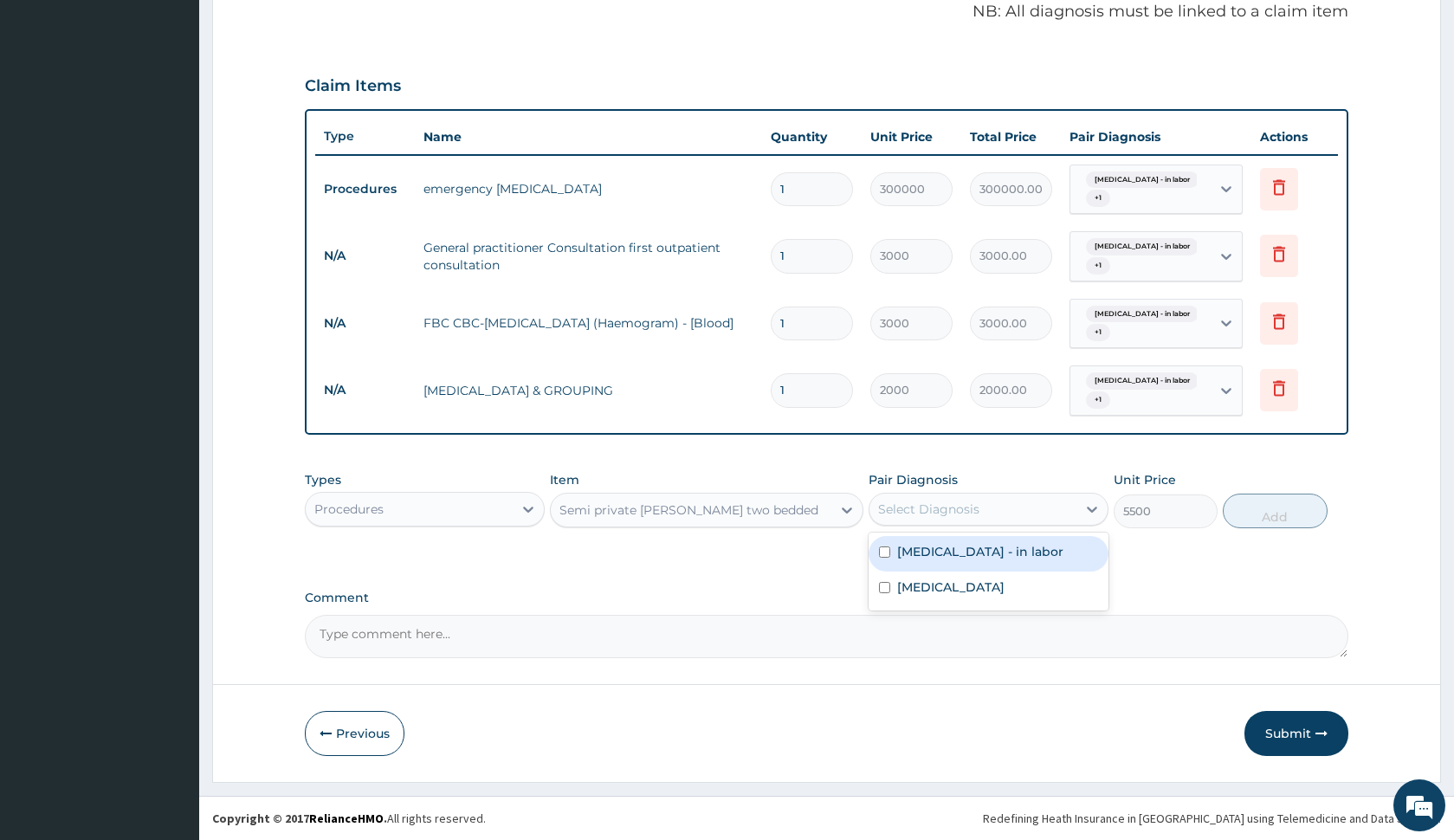
click at [1033, 509] on div "Select Diagnosis" at bounding box center [973, 509] width 207 height 28
click at [1007, 557] on label "Fetal distress - in labor" at bounding box center [980, 552] width 166 height 18
checkbox input "true"
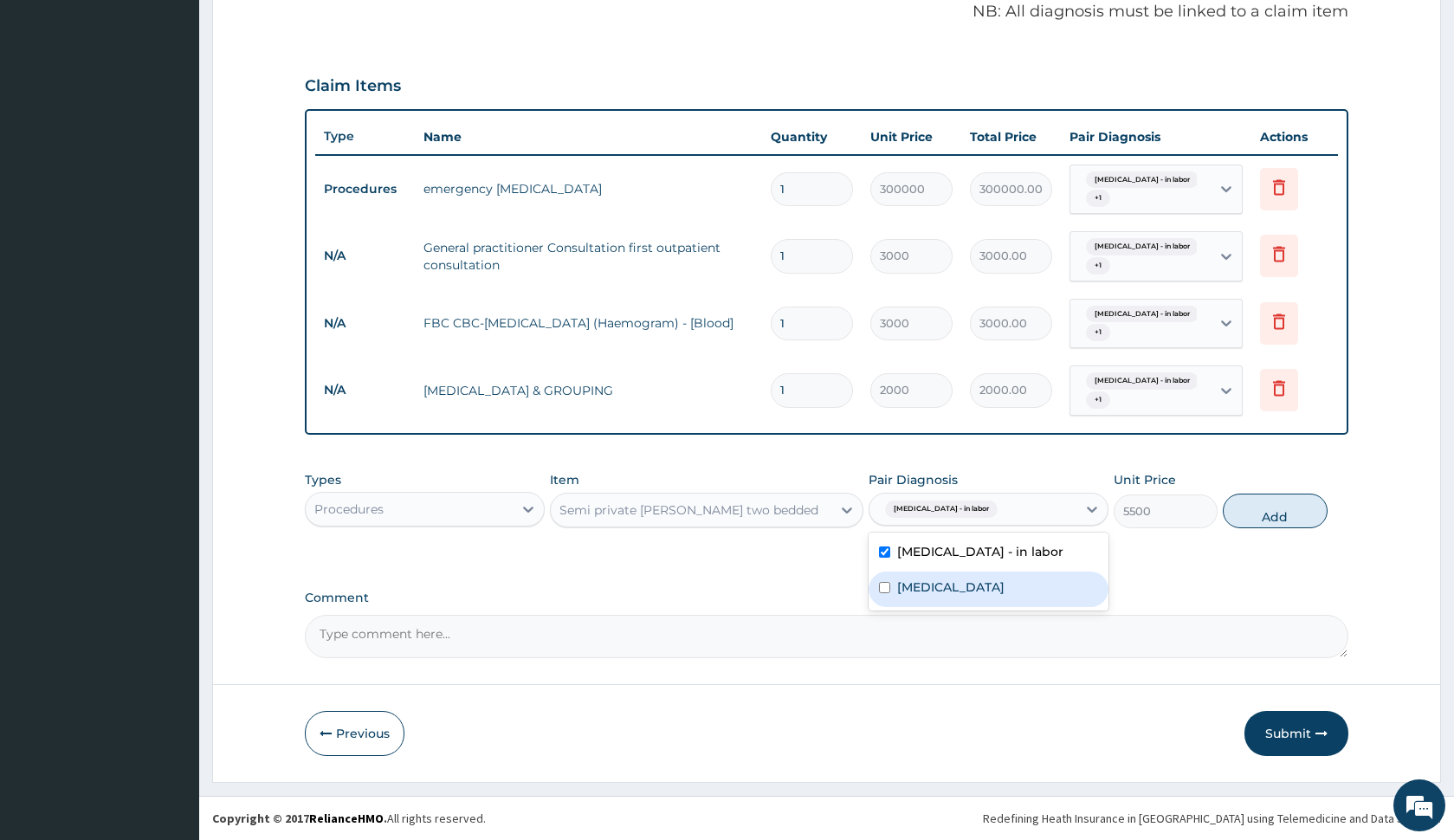
click at [1004, 575] on div "Obstructed labor" at bounding box center [988, 589] width 240 height 35
checkbox input "true"
click at [1261, 521] on button "Add" at bounding box center [1275, 510] width 104 height 34
type input "0"
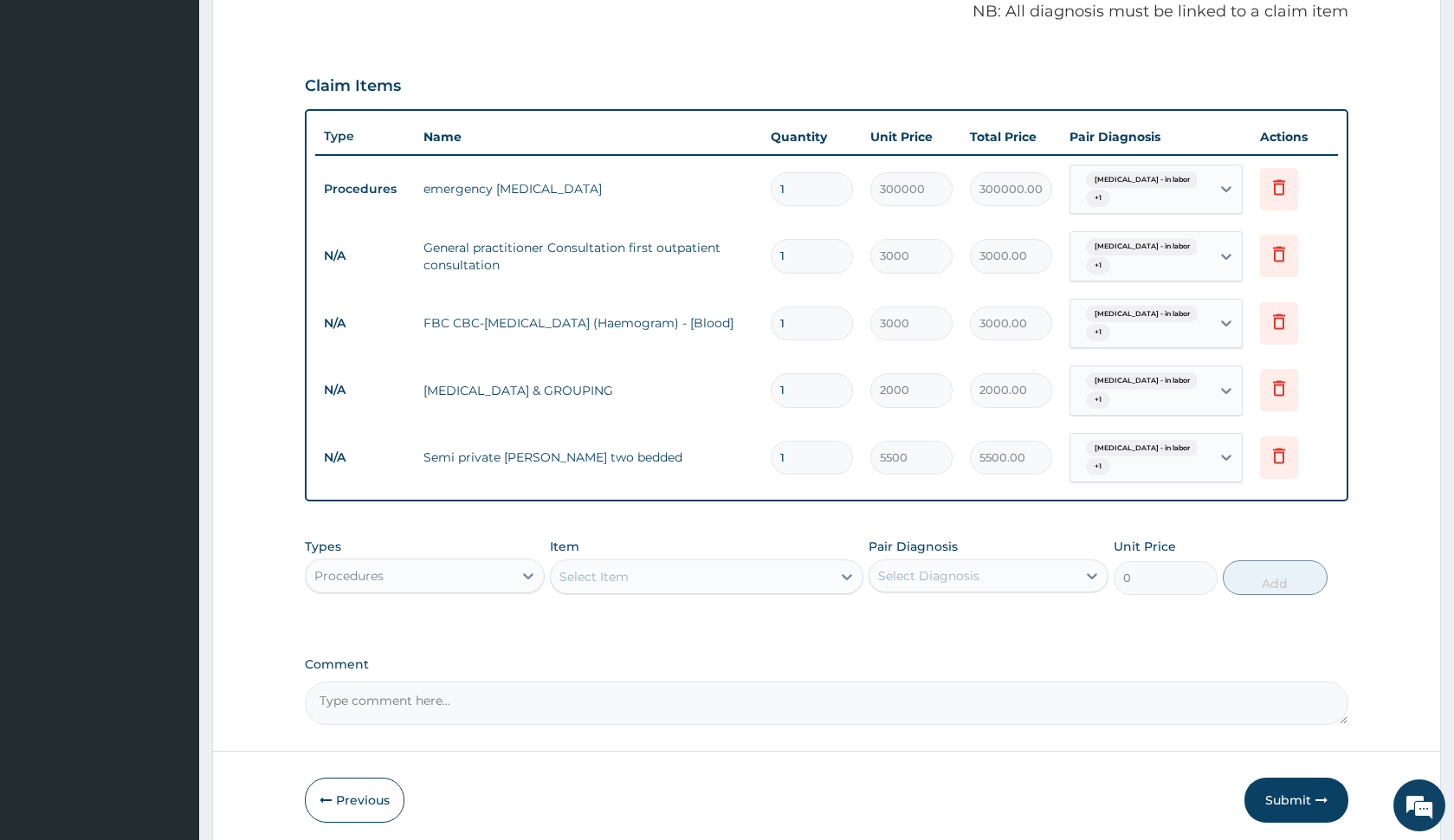
type input "0.00"
type input "4"
type input "22000.00"
type input "4"
click at [649, 526] on div "PA Code / Prescription Code PA/BE49B6 Encounter Date 08-09-2025 Important Notic…" at bounding box center [826, 177] width 1042 height 1094
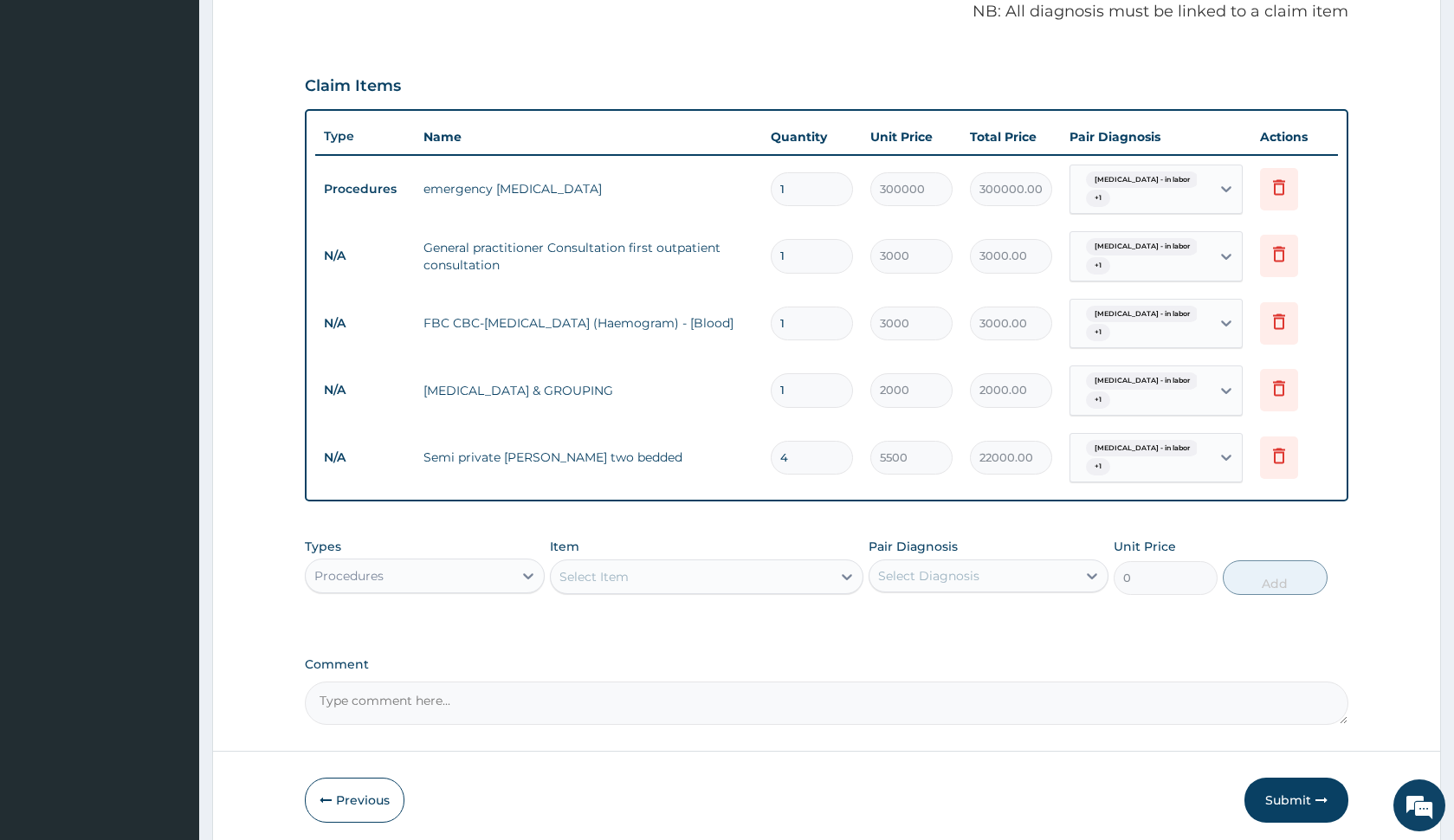
click at [504, 605] on div "Types Procedures Item Select Item Pair Diagnosis Select Diagnosis Unit Price 0 …" at bounding box center [826, 579] width 1042 height 100
click at [480, 585] on div "Procedures" at bounding box center [409, 576] width 207 height 28
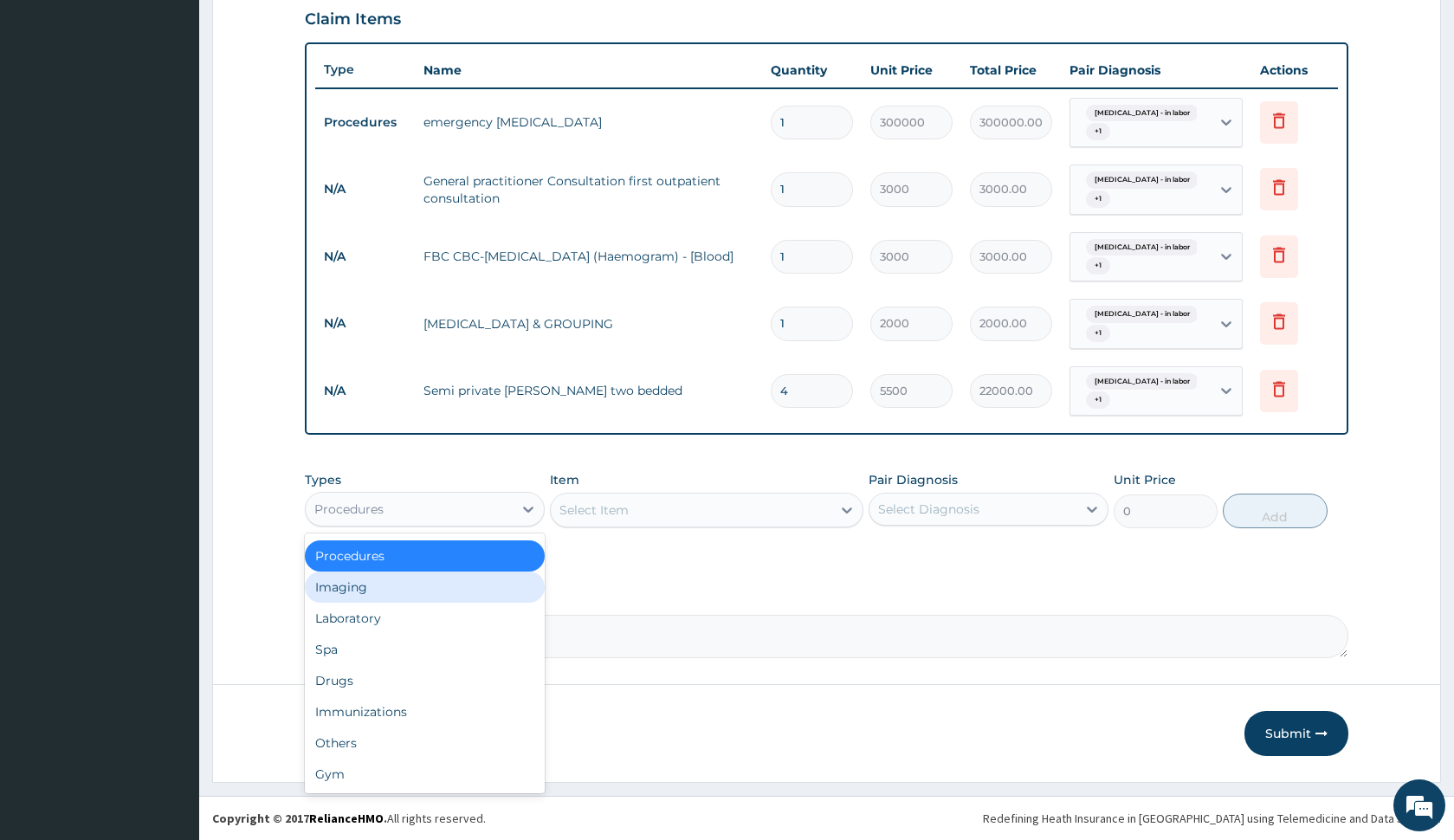
scroll to position [0, 0]
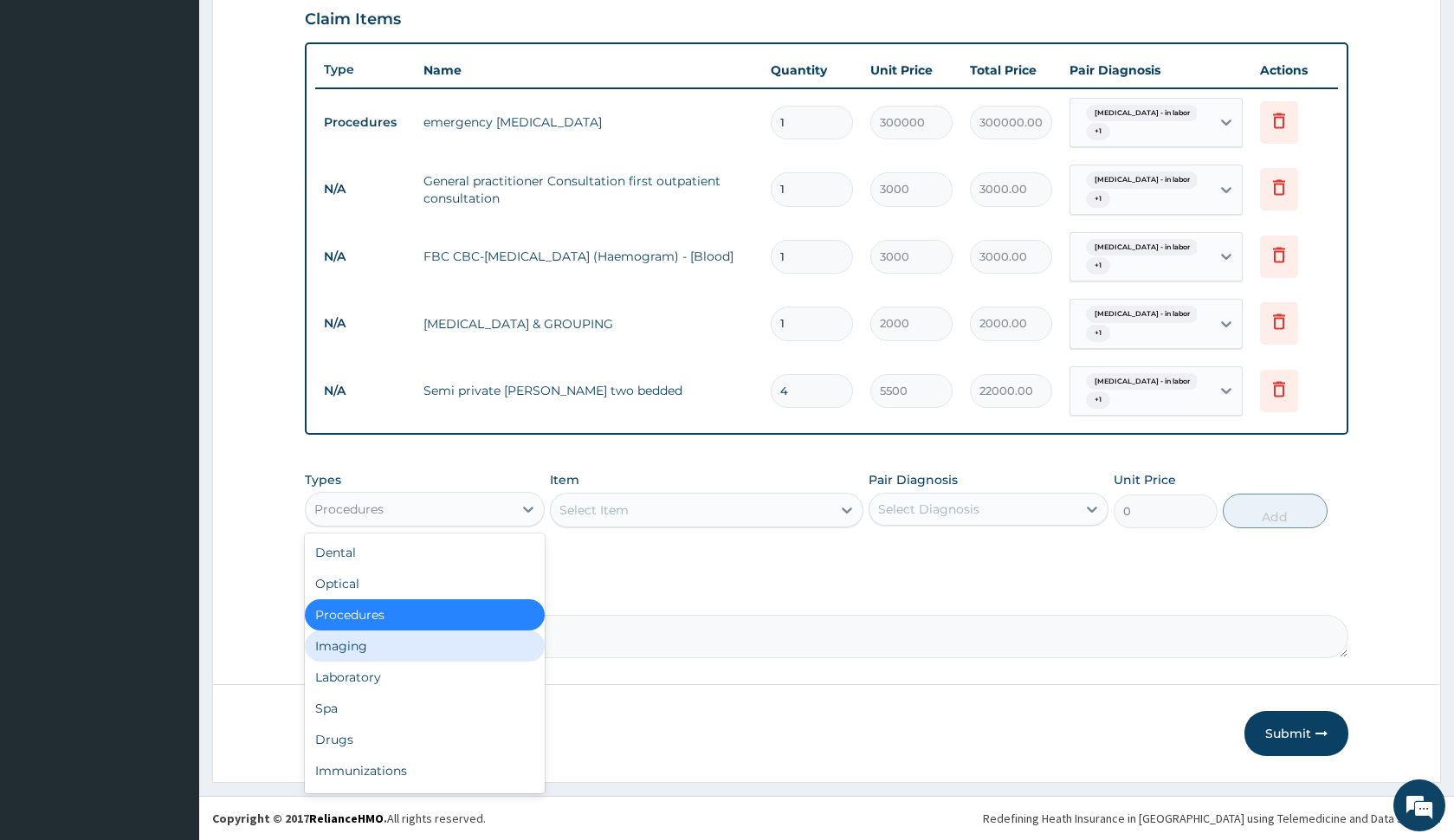
click at [601, 605] on label "Comment" at bounding box center [826, 598] width 1042 height 15
click at [601, 615] on textarea "Comment" at bounding box center [826, 636] width 1042 height 44
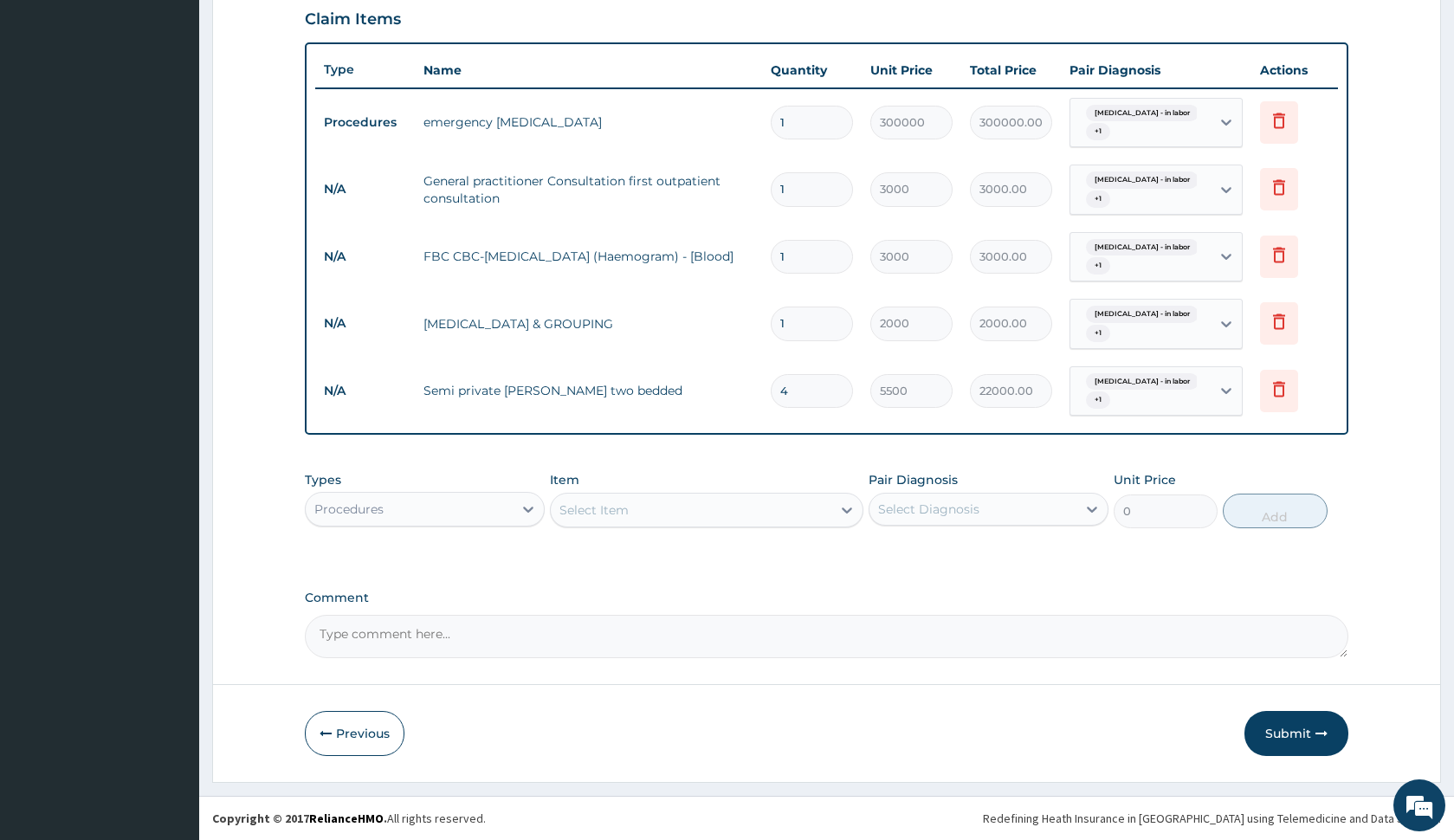
click at [675, 557] on div "Types Procedures Item Select Item Pair Diagnosis Select Diagnosis Unit Price 0 …" at bounding box center [826, 513] width 1042 height 100
click at [665, 515] on div "Select Item" at bounding box center [691, 510] width 280 height 28
type input "NURSI"
click at [729, 548] on div "Accomodation and Nursing Emergency case" at bounding box center [706, 554] width 312 height 32
click at [906, 508] on div "Select Diagnosis" at bounding box center [928, 509] width 101 height 18
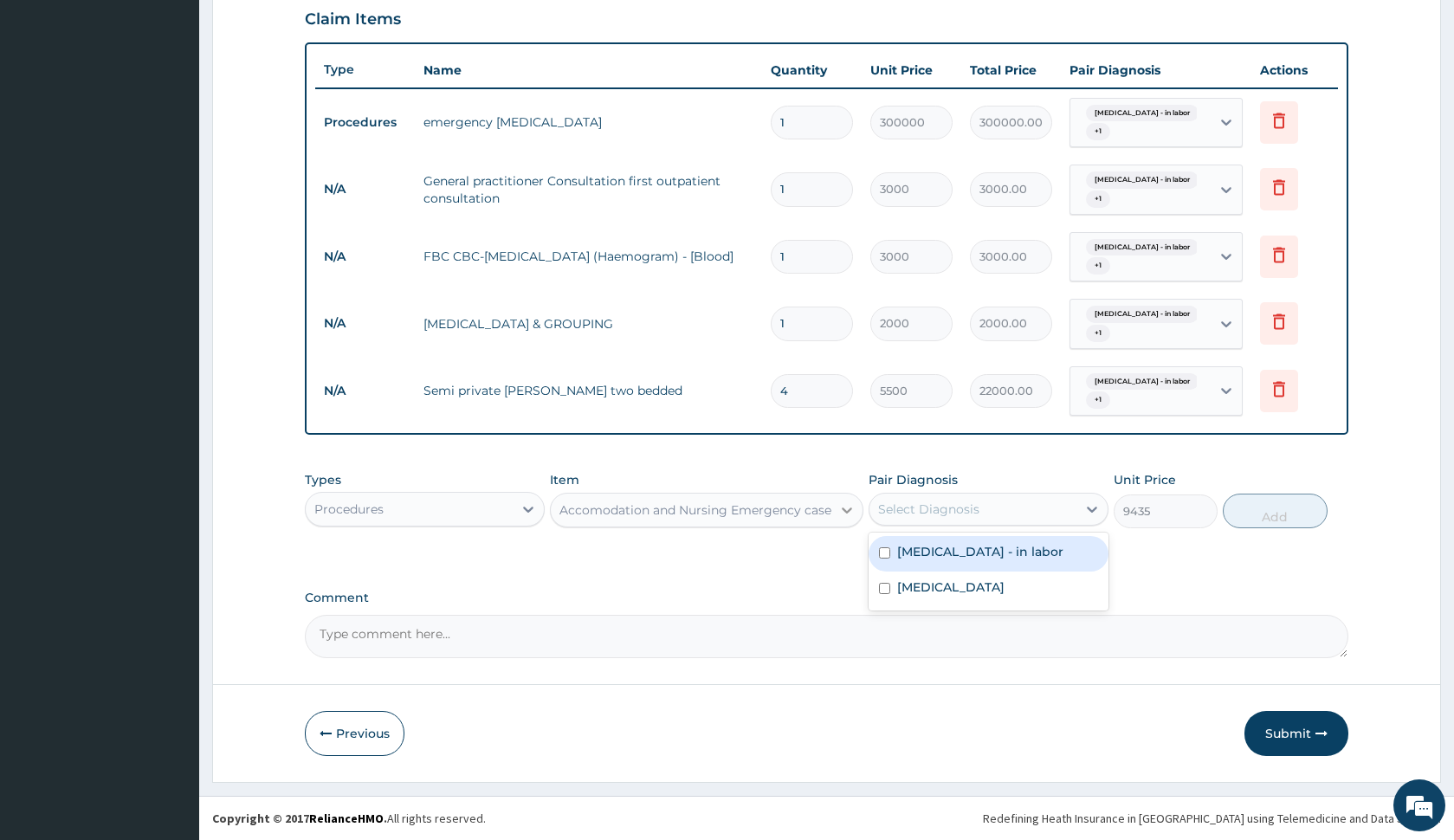
click at [839, 515] on icon at bounding box center [847, 510] width 18 height 18
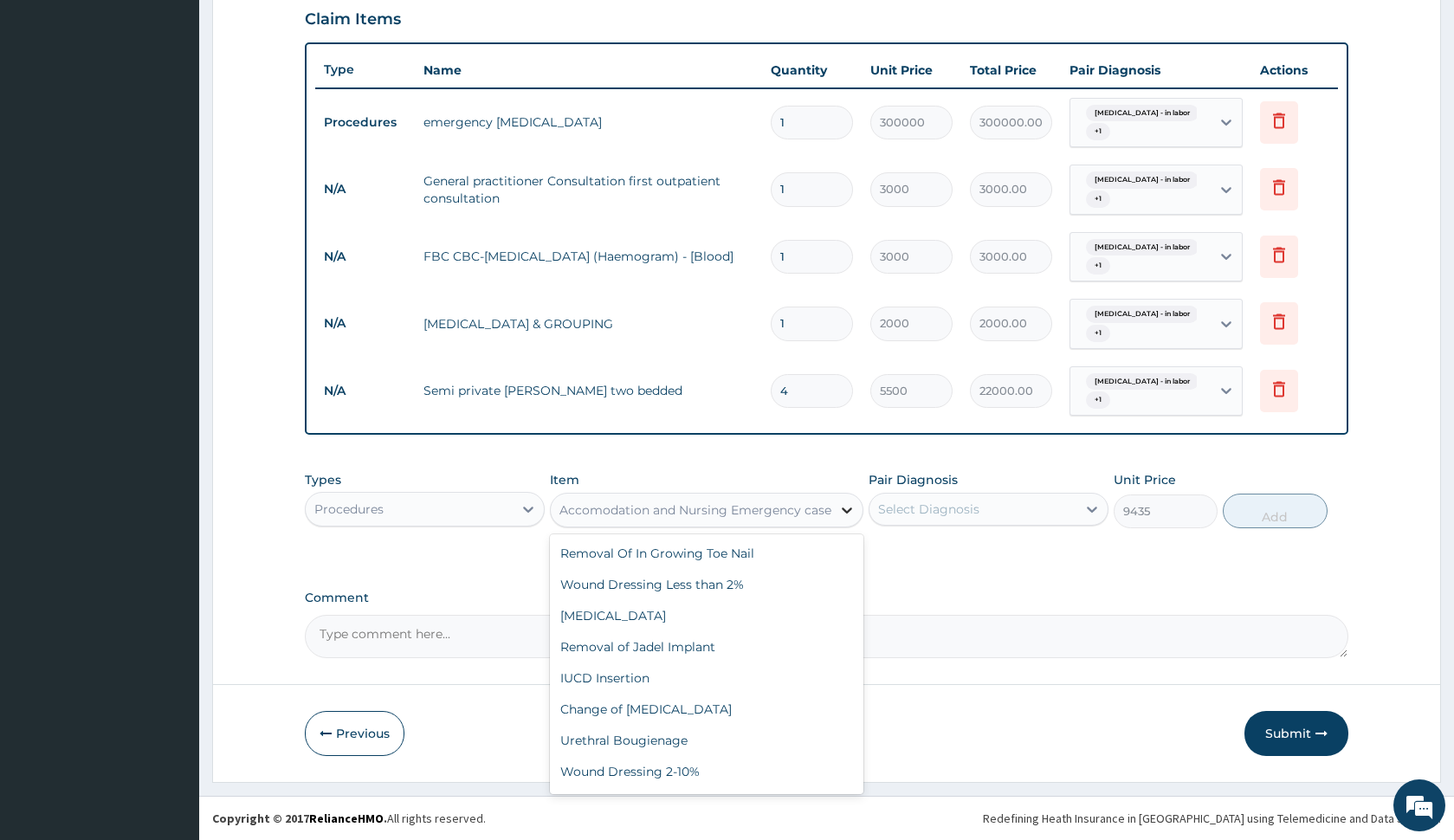
scroll to position [59753, 0]
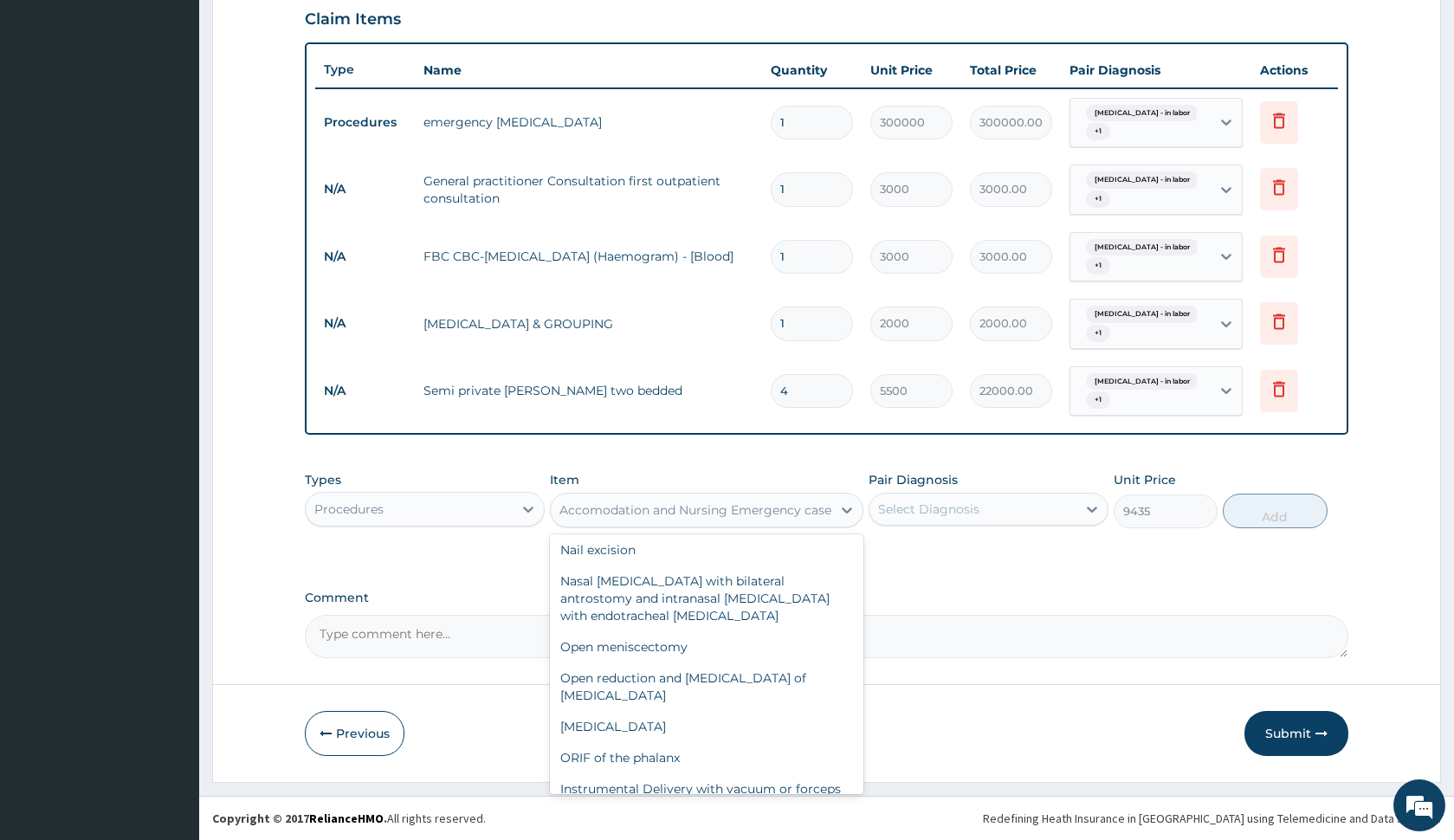
click at [467, 509] on div "Procedures" at bounding box center [409, 509] width 207 height 28
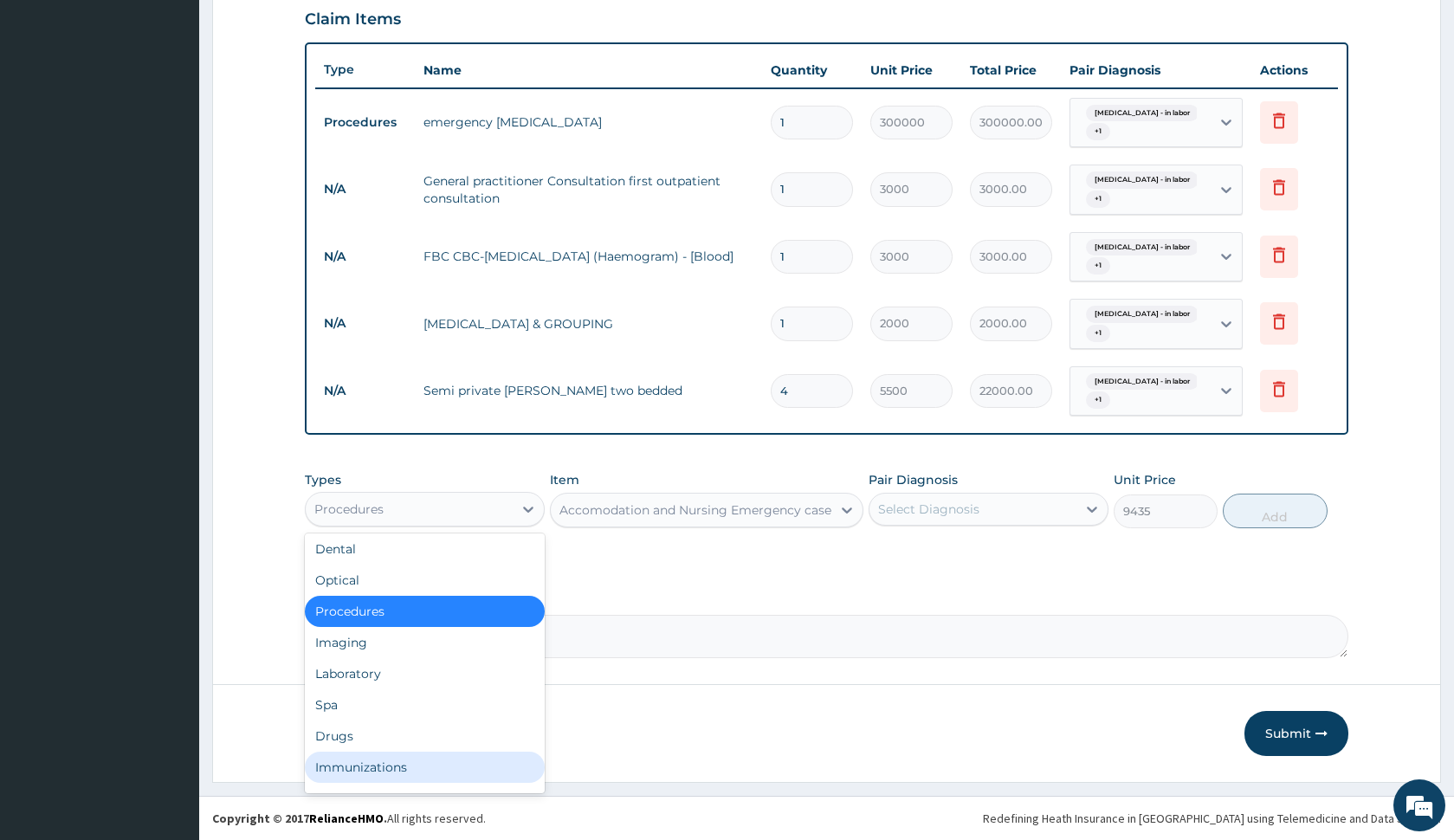
scroll to position [59, 0]
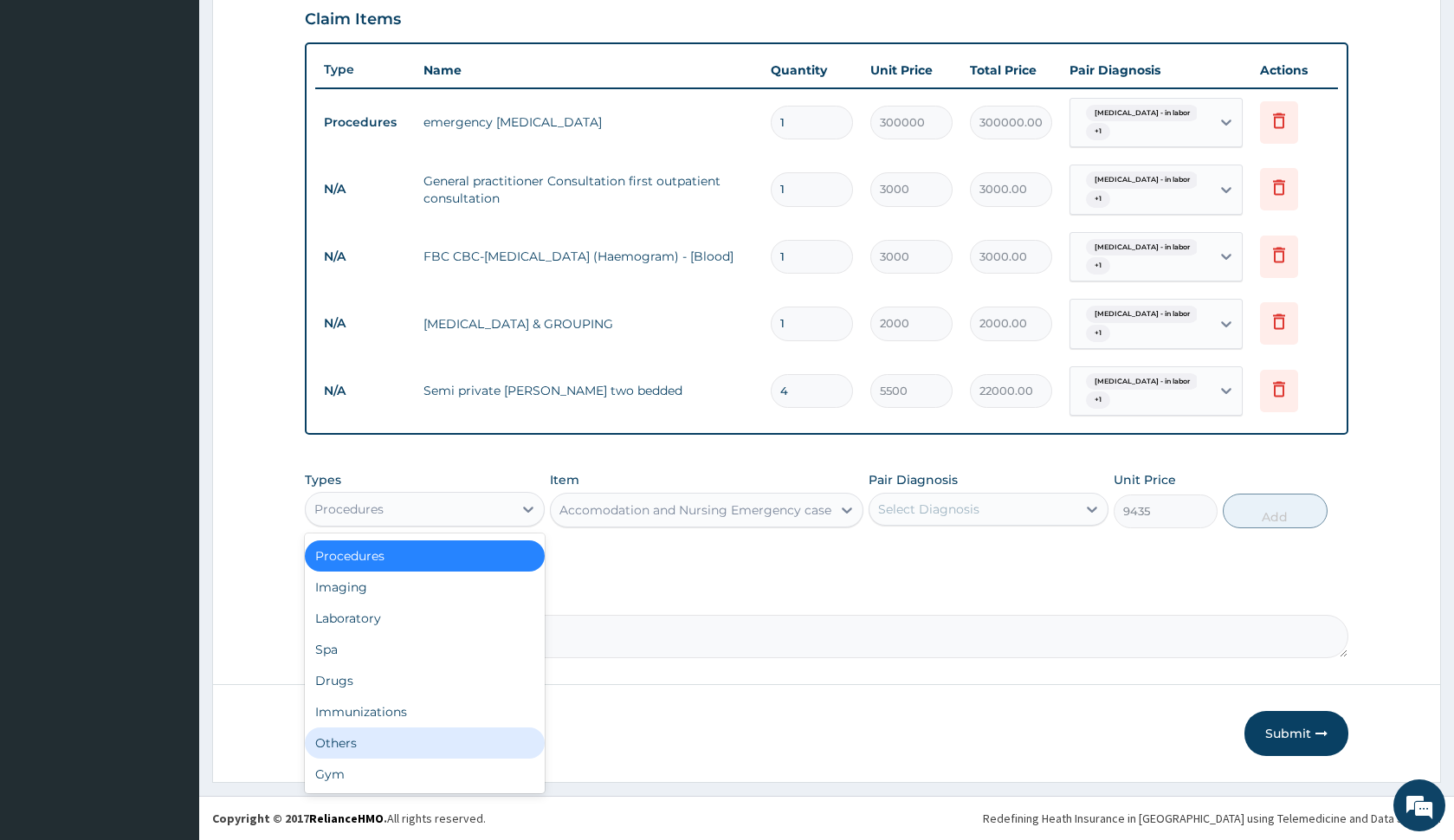
click at [415, 733] on div "Others" at bounding box center [425, 743] width 240 height 32
type input "0"
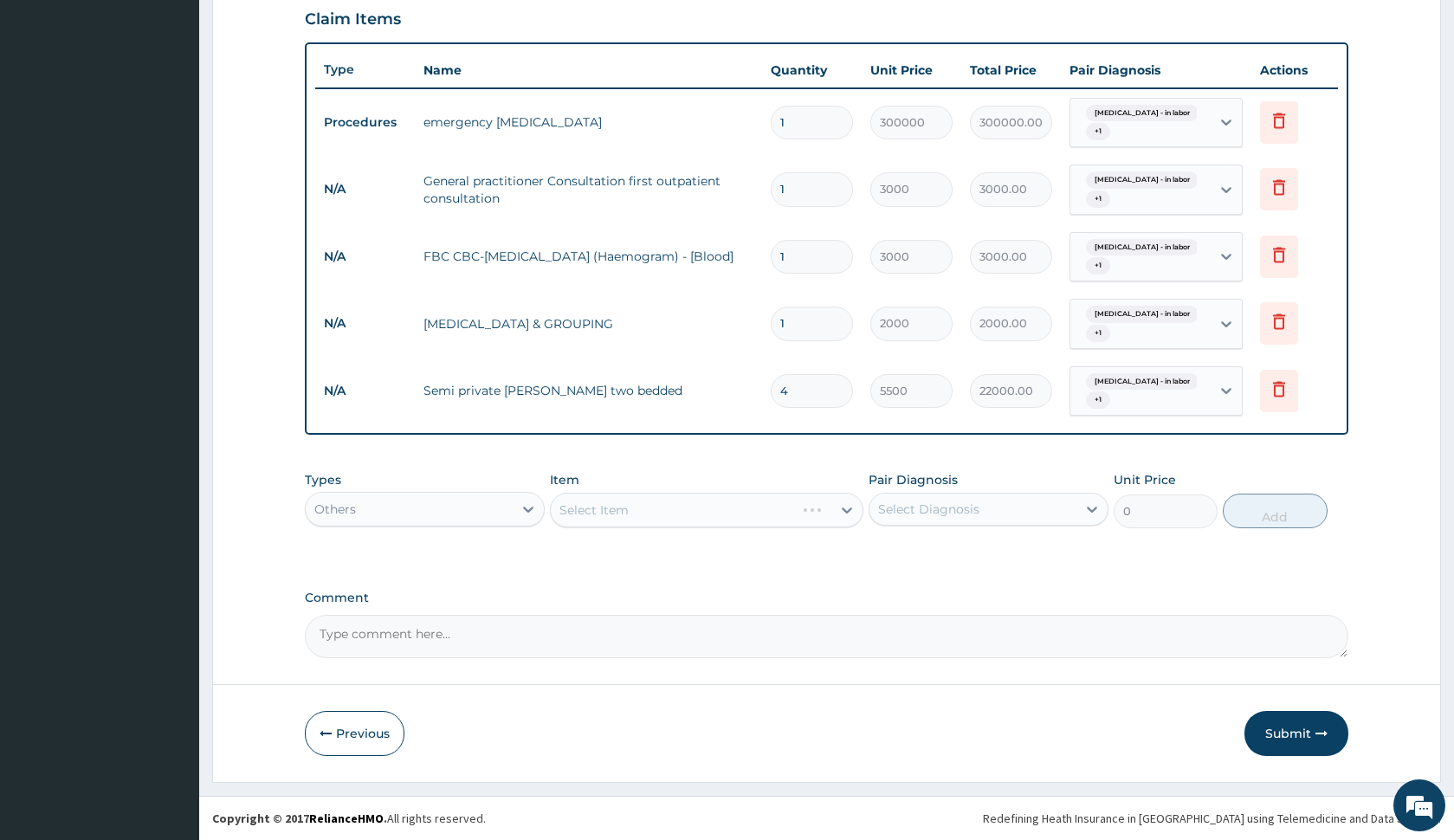
click at [613, 513] on div "Select Item" at bounding box center [706, 509] width 312 height 34
click at [625, 501] on div "Select Item" at bounding box center [691, 510] width 280 height 28
type input "N"
click at [491, 521] on div "Others" at bounding box center [409, 509] width 207 height 28
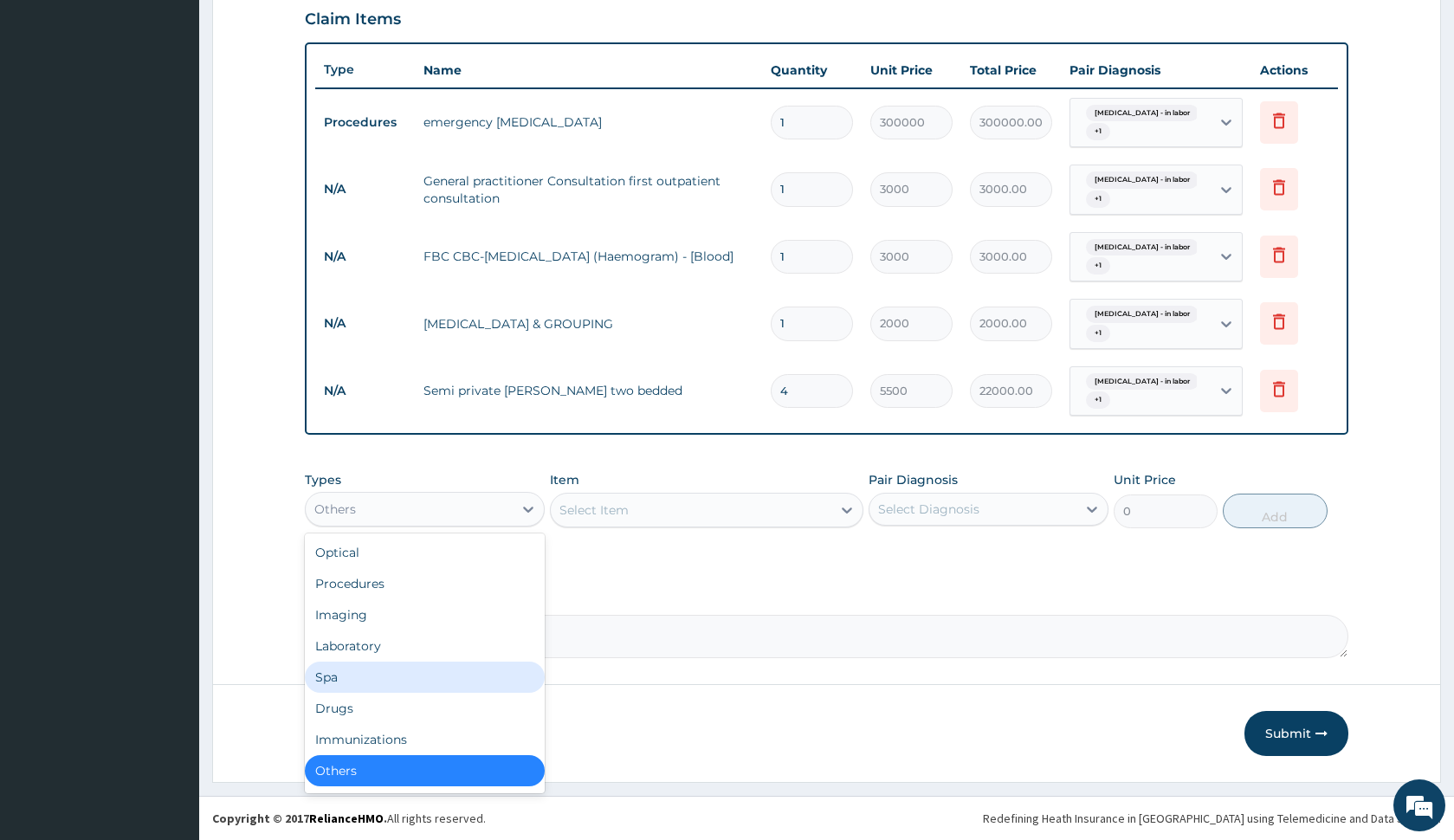
scroll to position [0, 0]
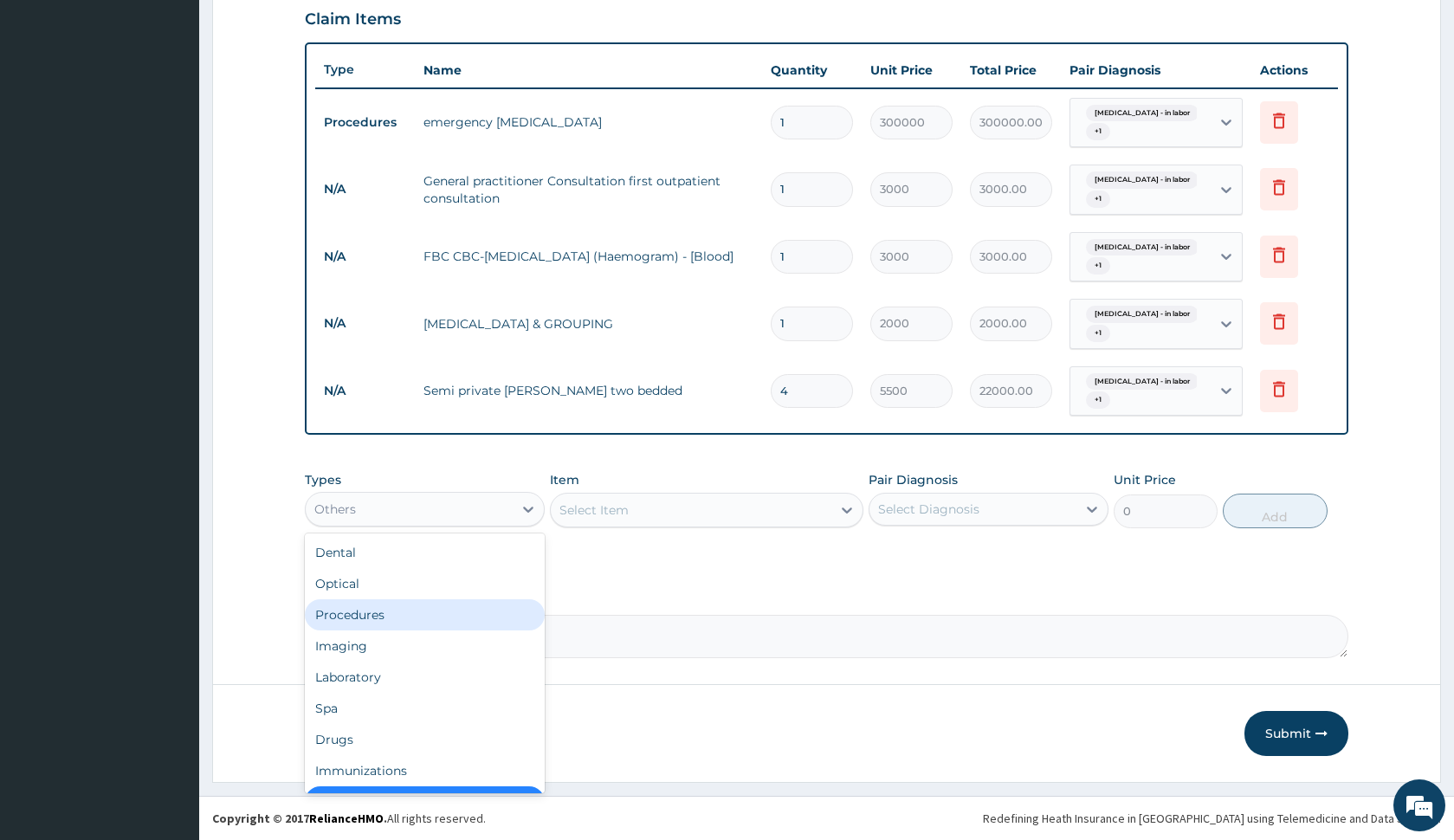
click at [422, 622] on div "Procedures" at bounding box center [425, 615] width 240 height 32
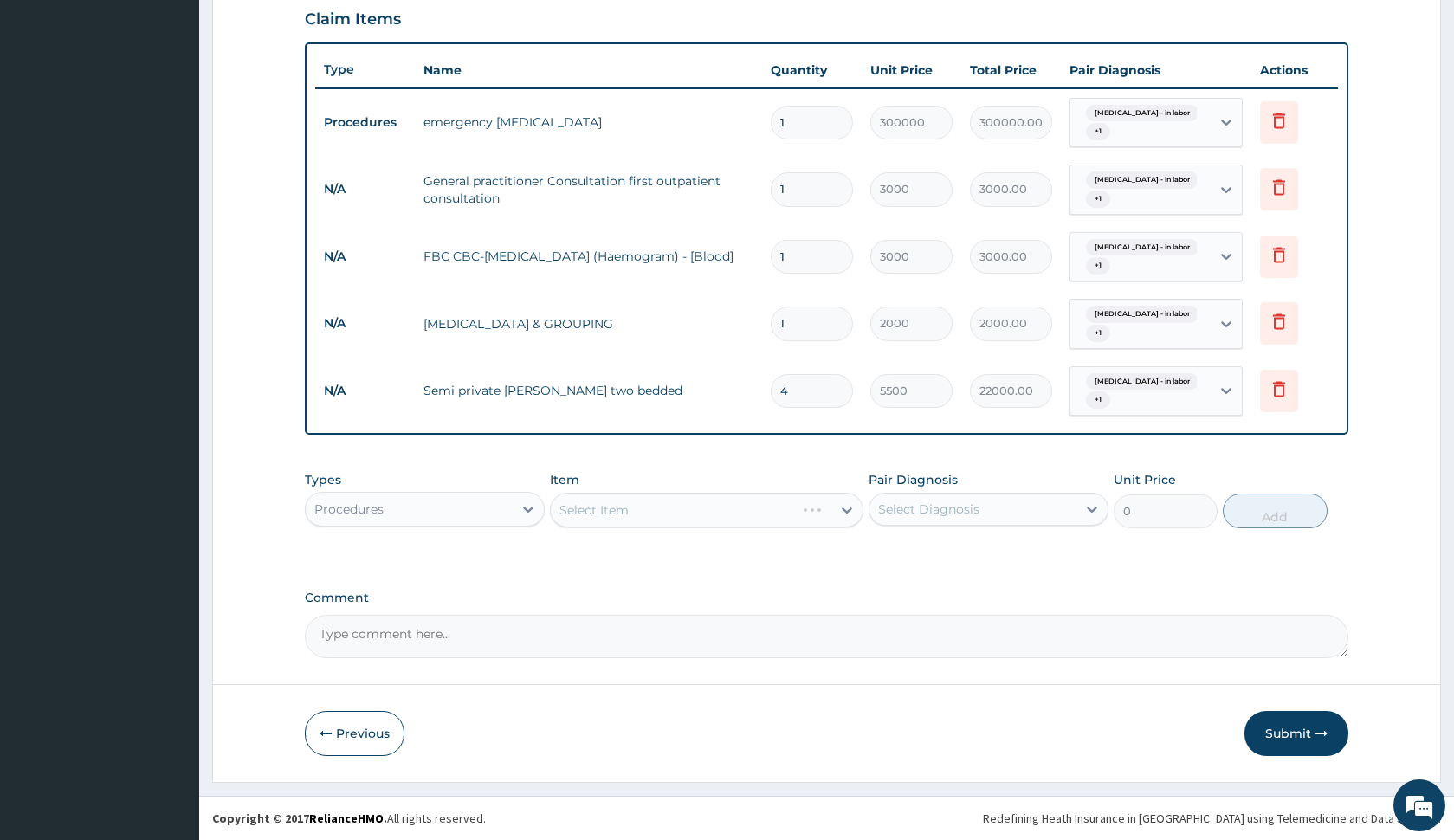
click at [615, 514] on div "Select Item" at bounding box center [706, 509] width 312 height 34
click at [623, 509] on div "Select Item" at bounding box center [706, 509] width 312 height 34
click at [697, 509] on div "Select Item" at bounding box center [691, 510] width 280 height 28
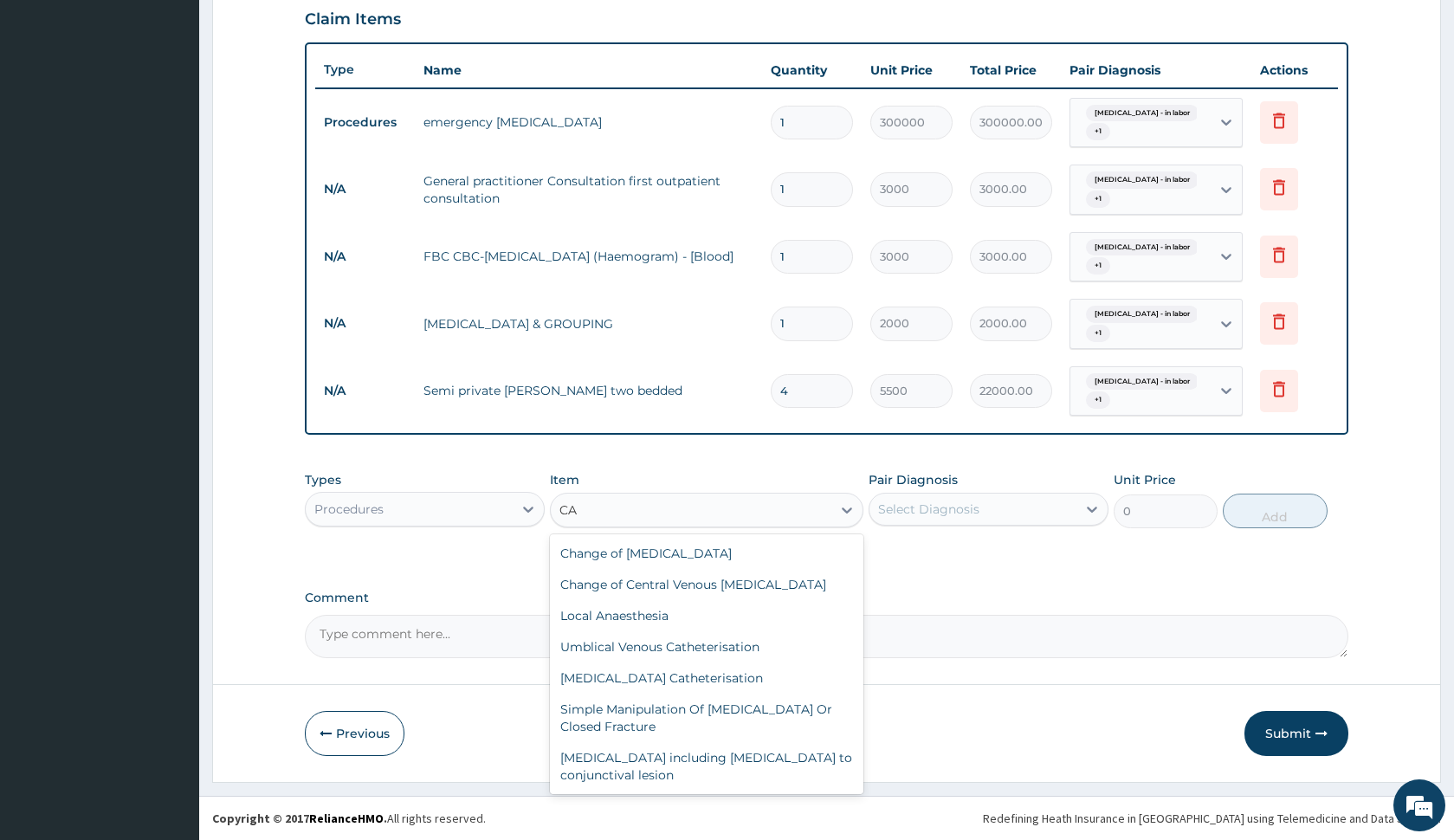
type input "C"
type input "N"
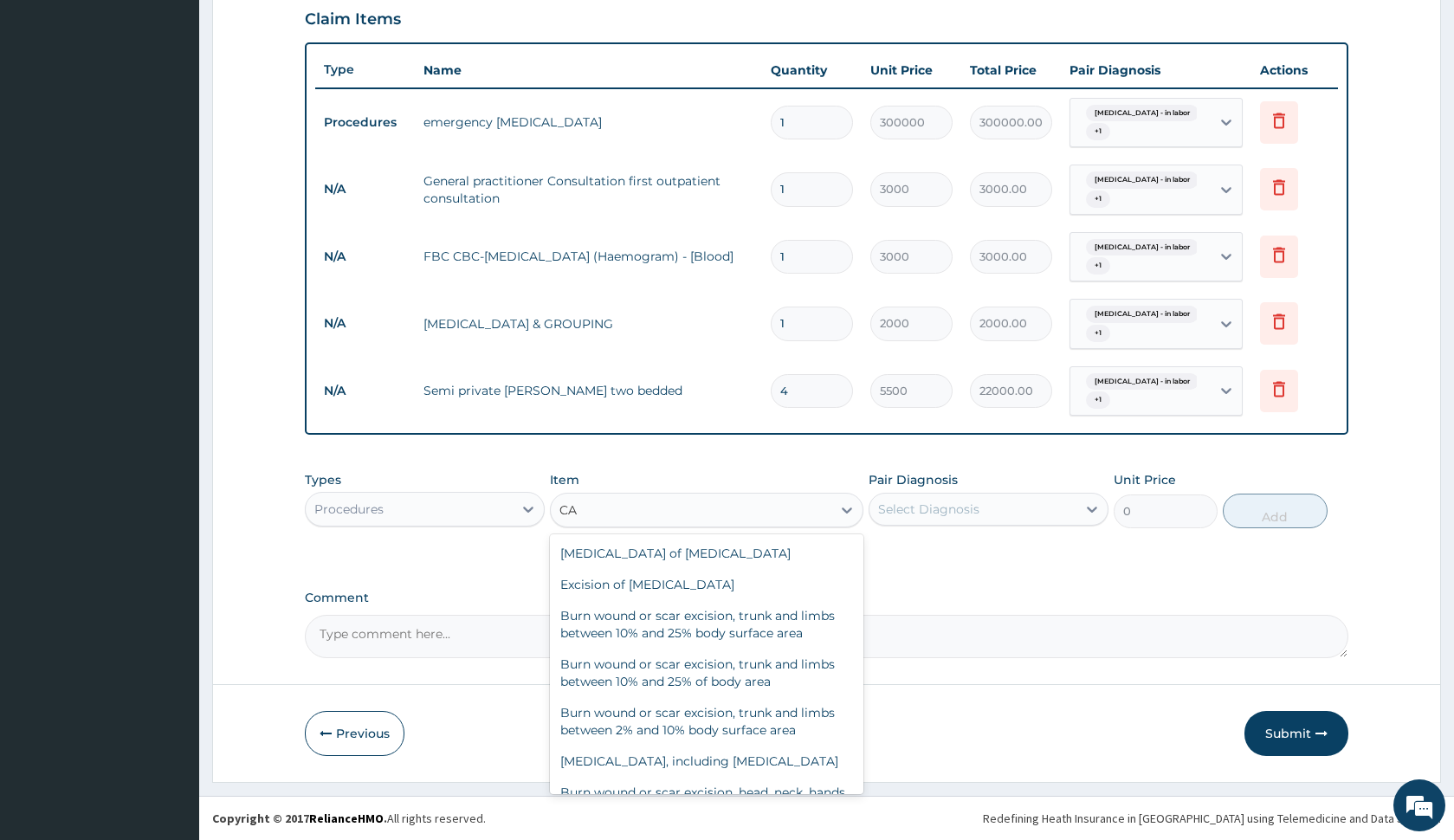
type input "C"
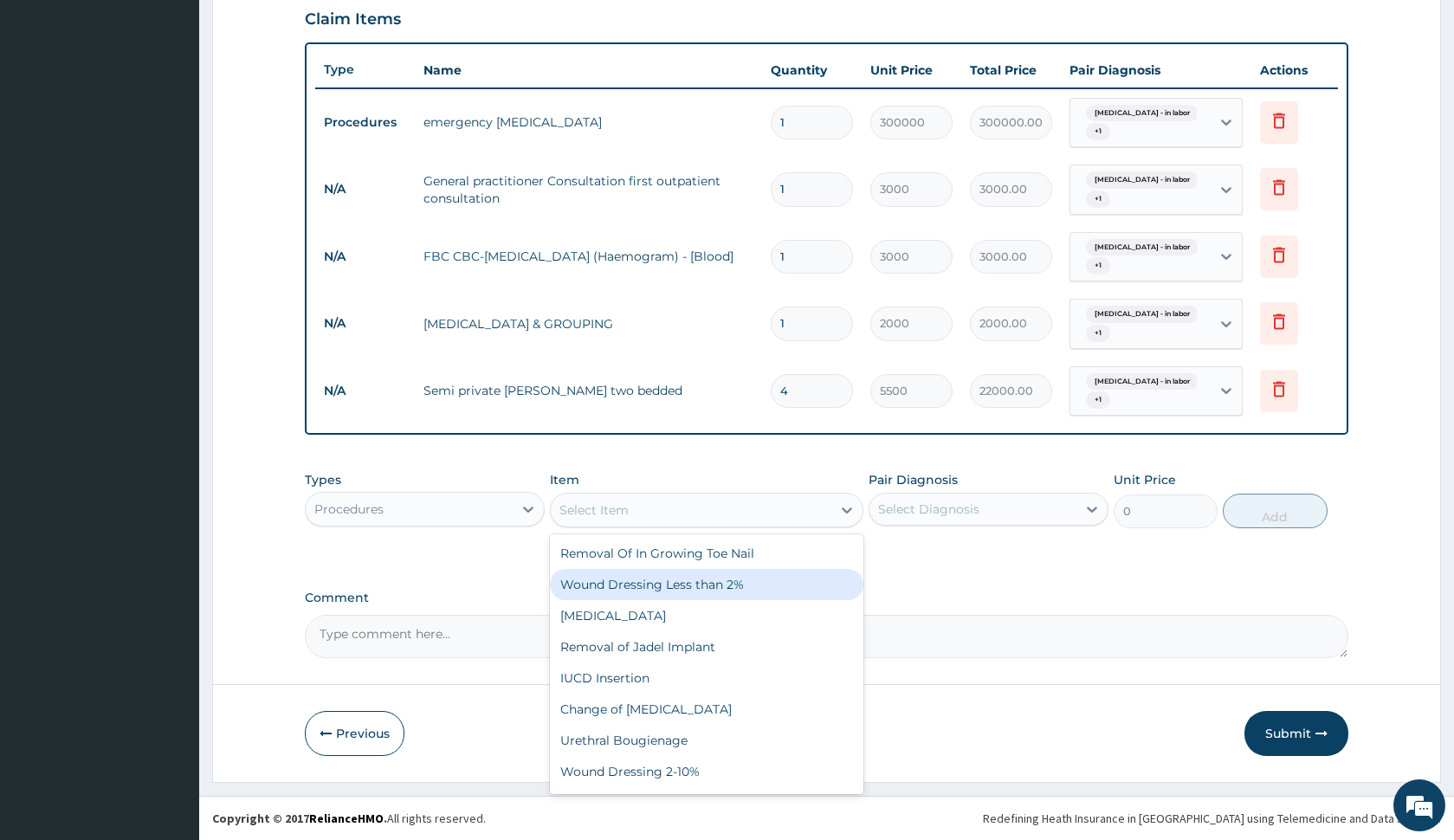
click at [445, 554] on div "Types Procedures Item option Accomodation and Nursing Emergency case, selected.…" at bounding box center [826, 513] width 1042 height 100
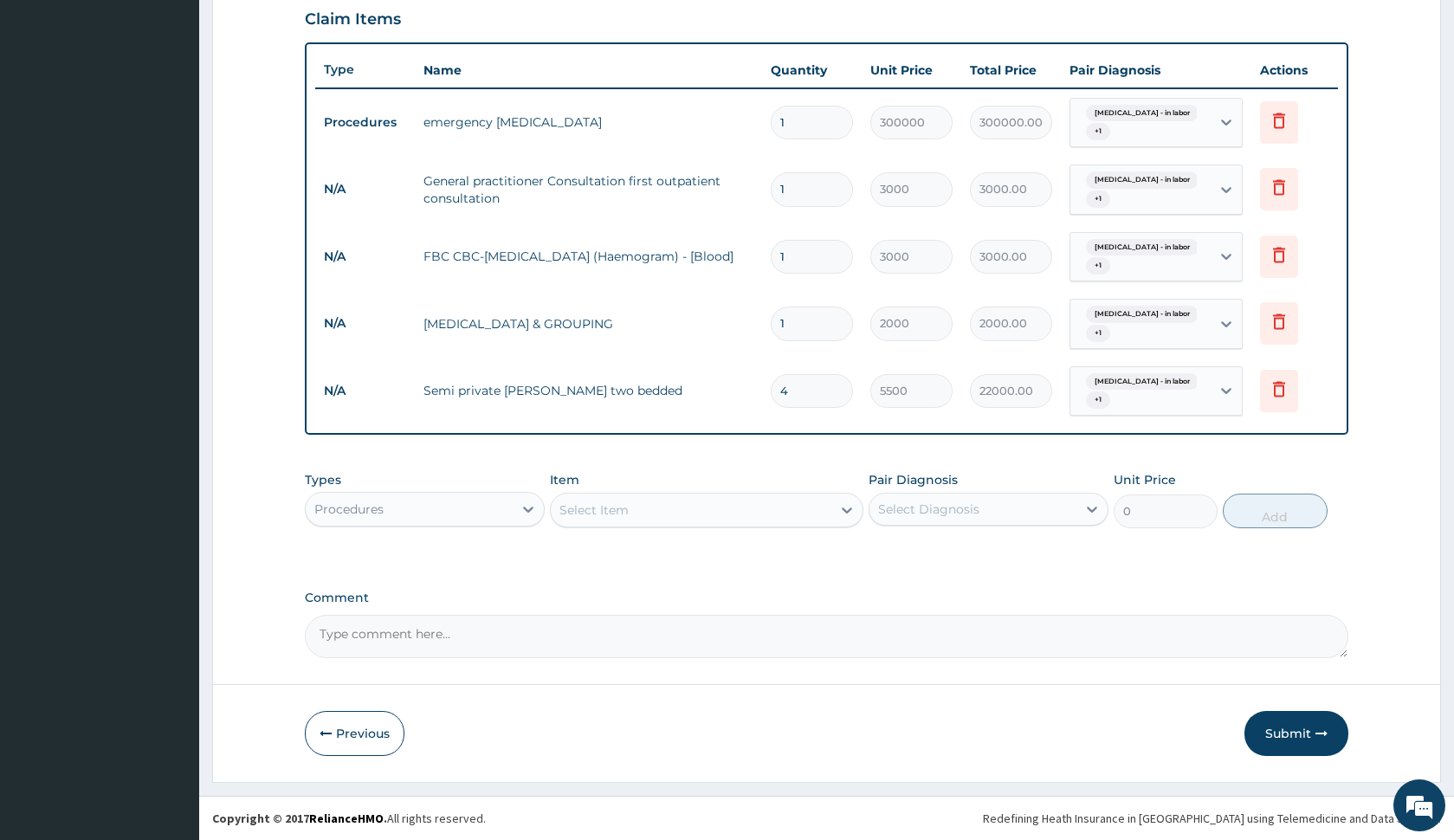
click at [478, 482] on div "Types Procedures" at bounding box center [425, 500] width 240 height 57
click at [464, 530] on div "Types Procedures Item Select Item Pair Diagnosis Select Diagnosis Unit Price 0 …" at bounding box center [826, 500] width 1042 height 74
click at [466, 518] on div "Procedures" at bounding box center [409, 509] width 207 height 28
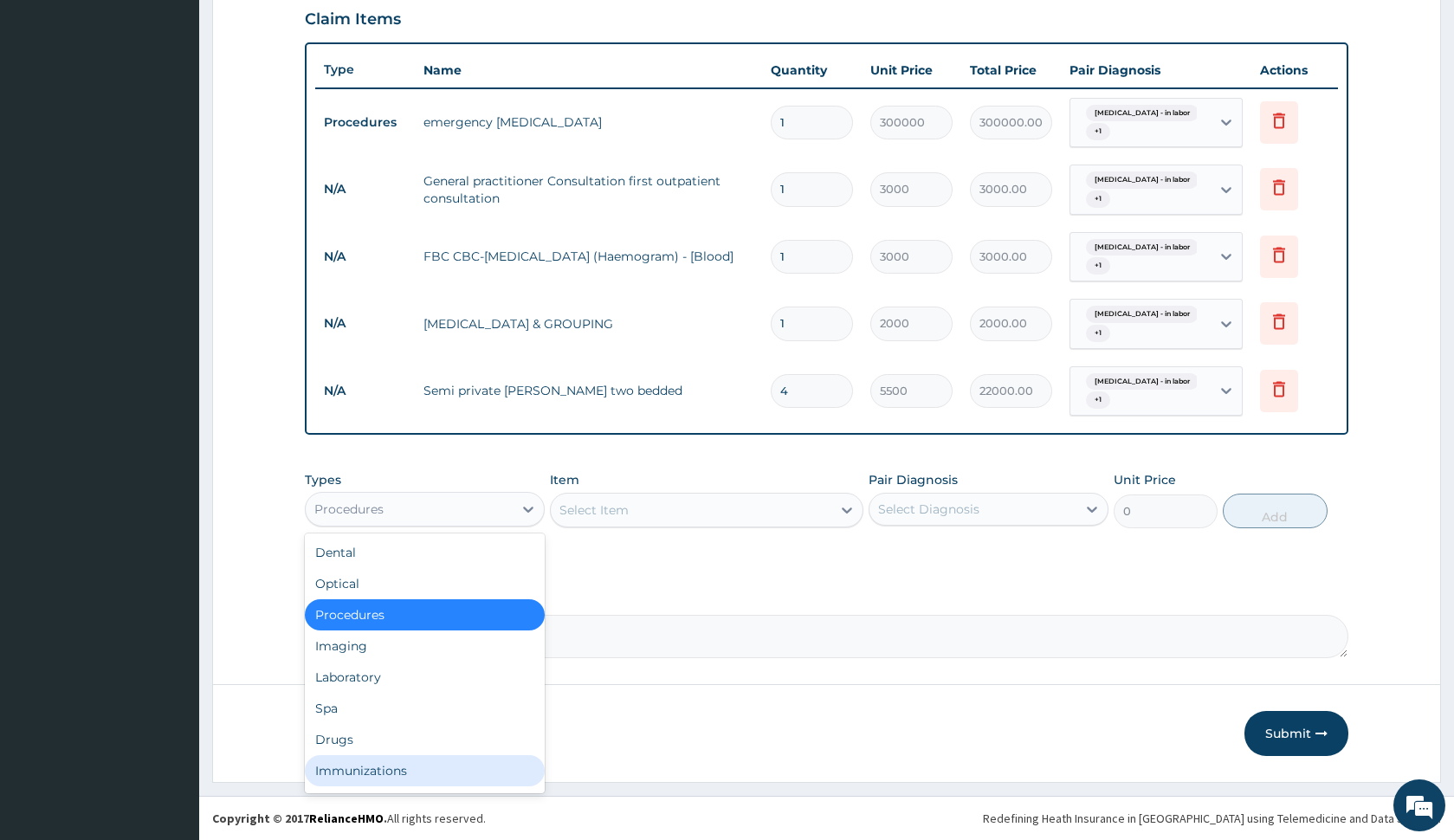
scroll to position [59, 0]
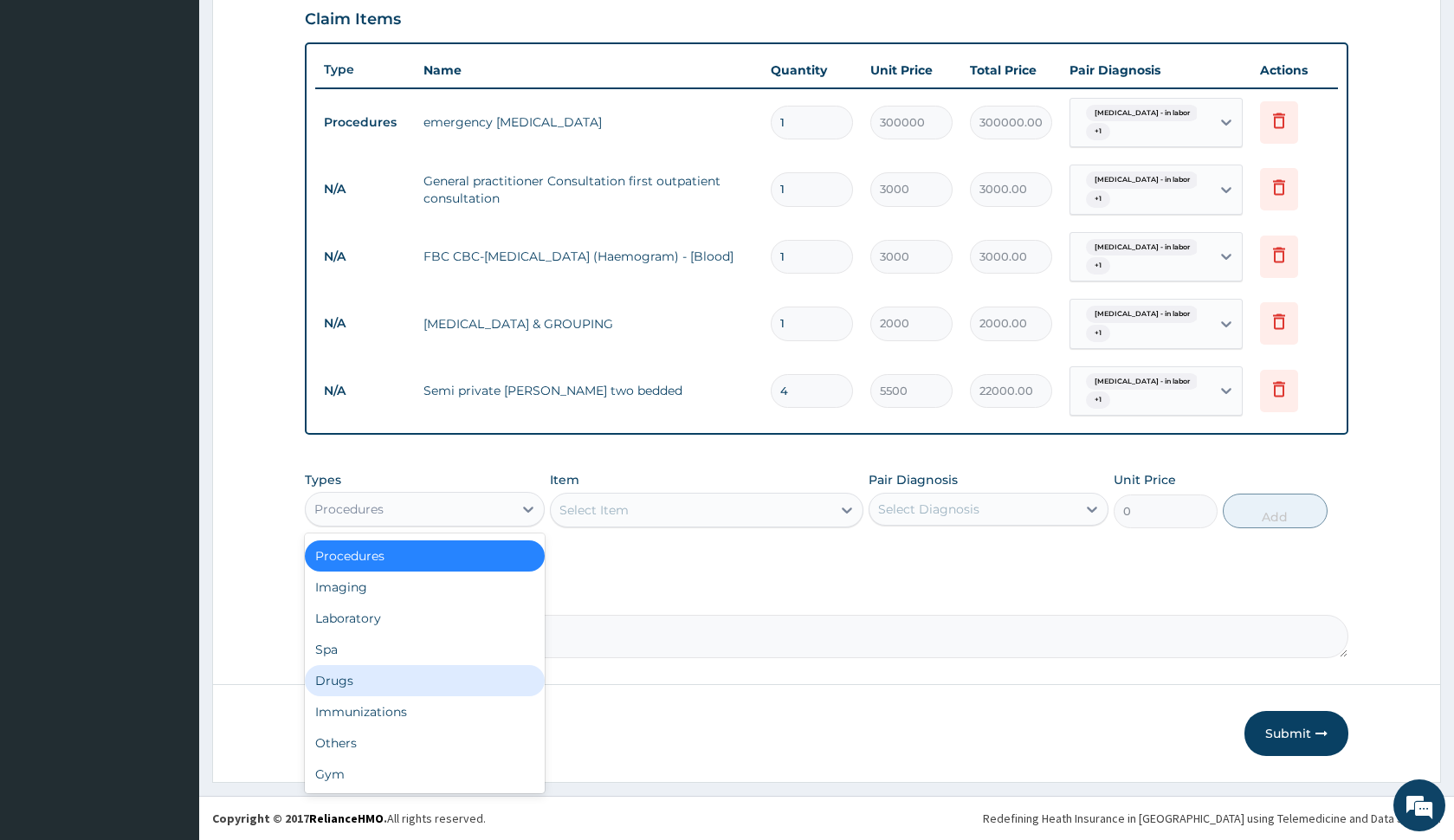
click at [402, 688] on div "Drugs" at bounding box center [425, 681] width 240 height 32
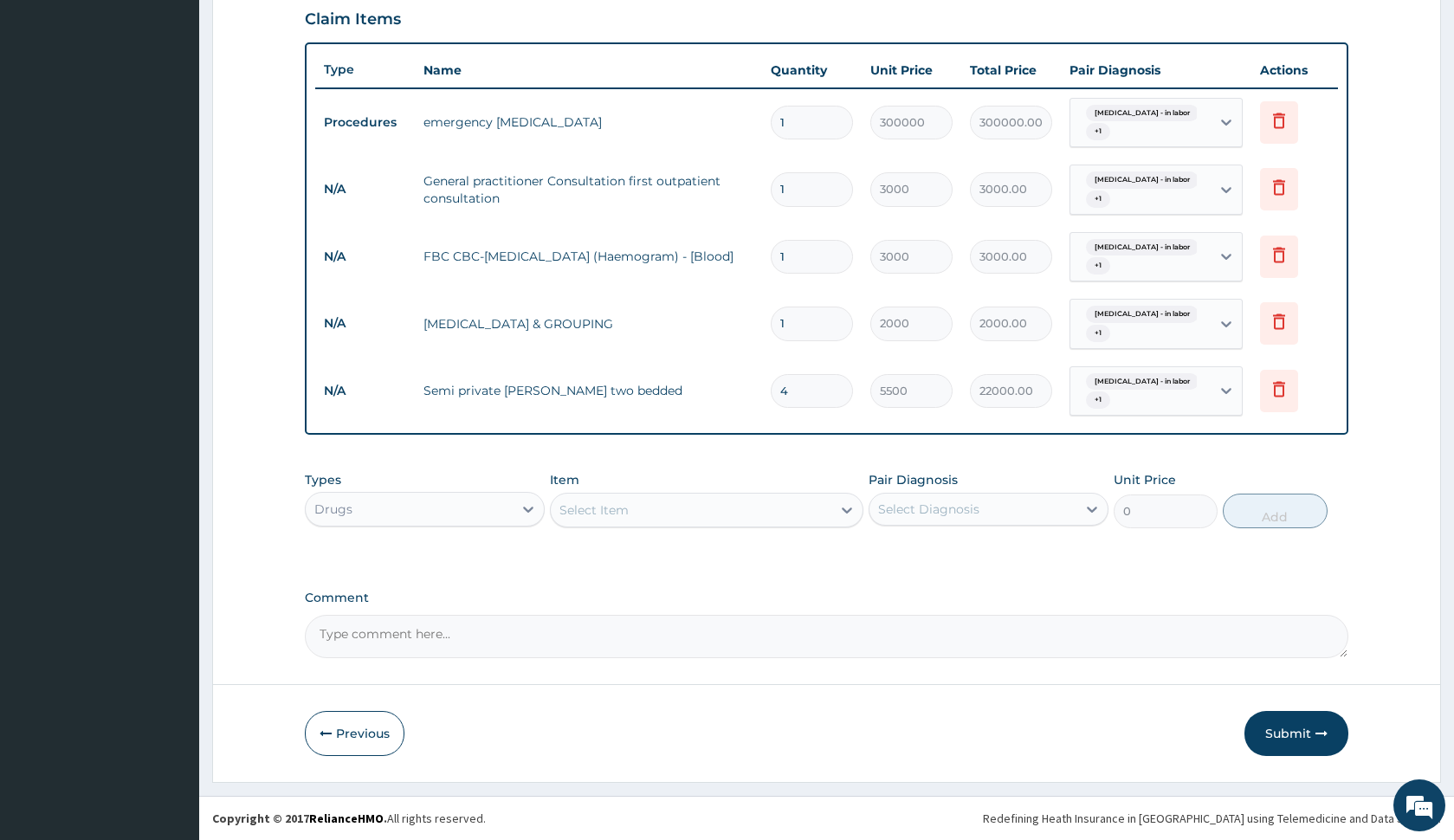
click at [629, 510] on div "Select Item" at bounding box center [691, 510] width 280 height 28
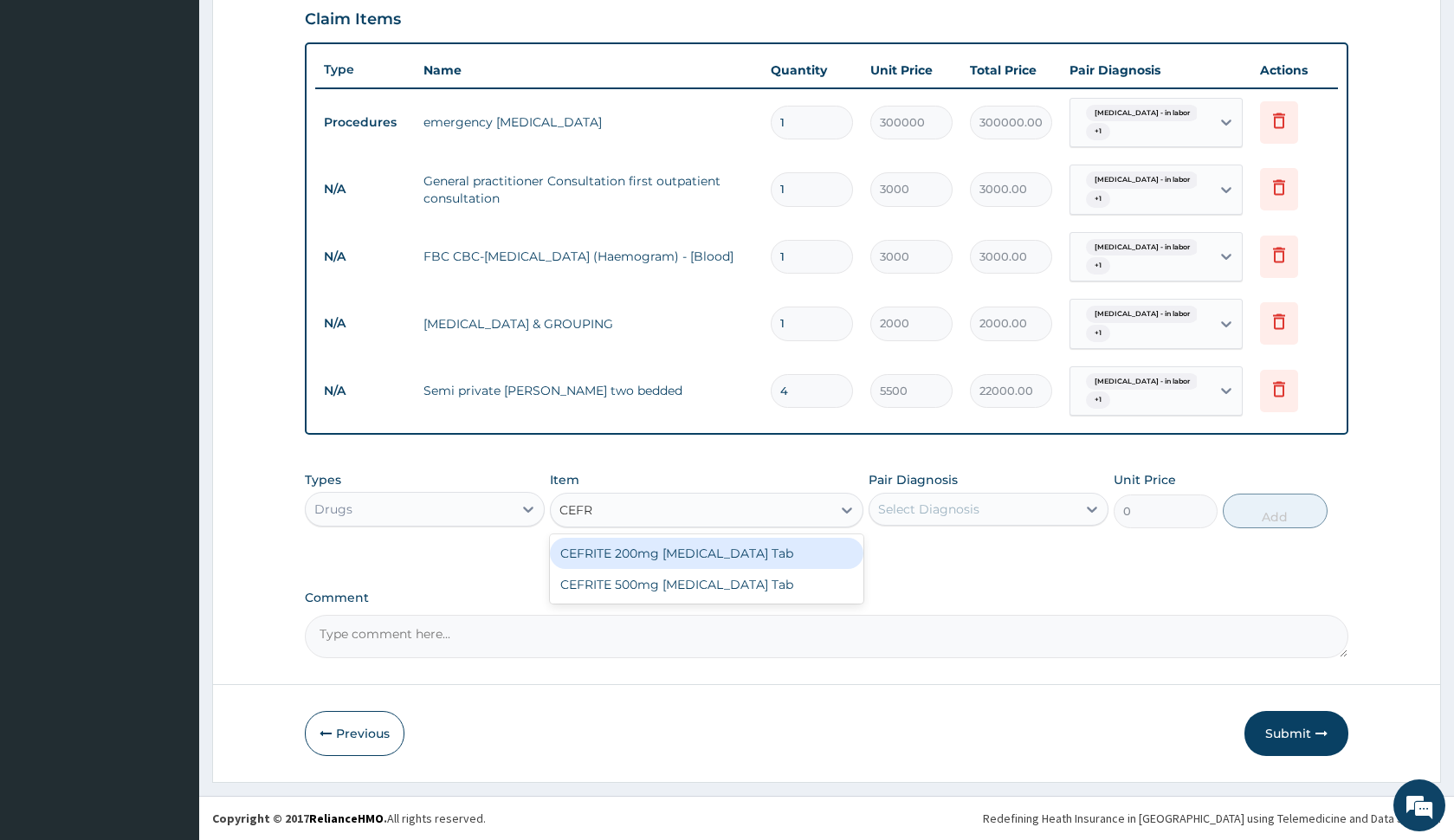
type input "CEF"
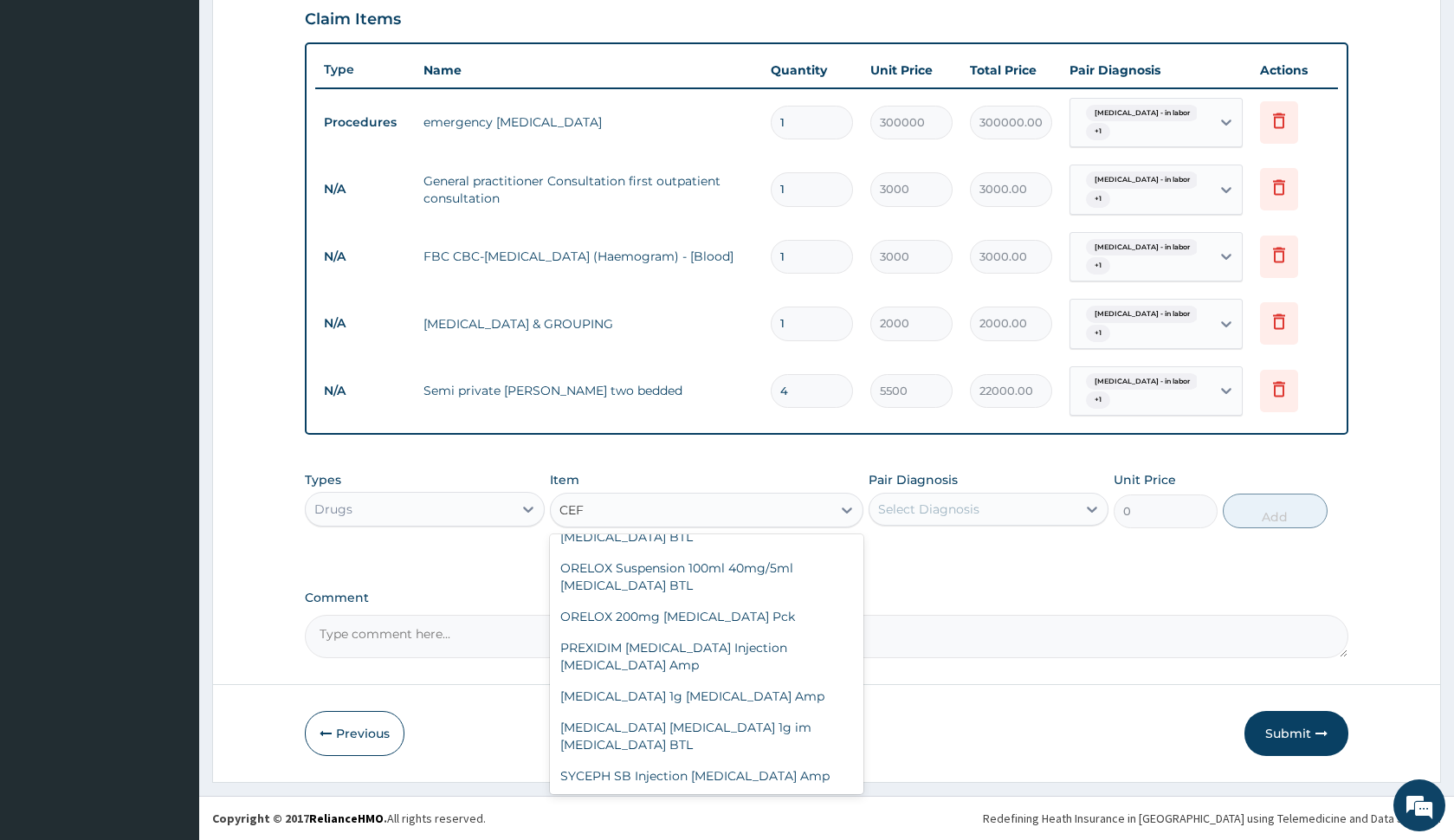
scroll to position [385, 0]
click at [695, 686] on div "Ceftriaxone 1g Ceftriaxone Amp" at bounding box center [706, 695] width 312 height 32
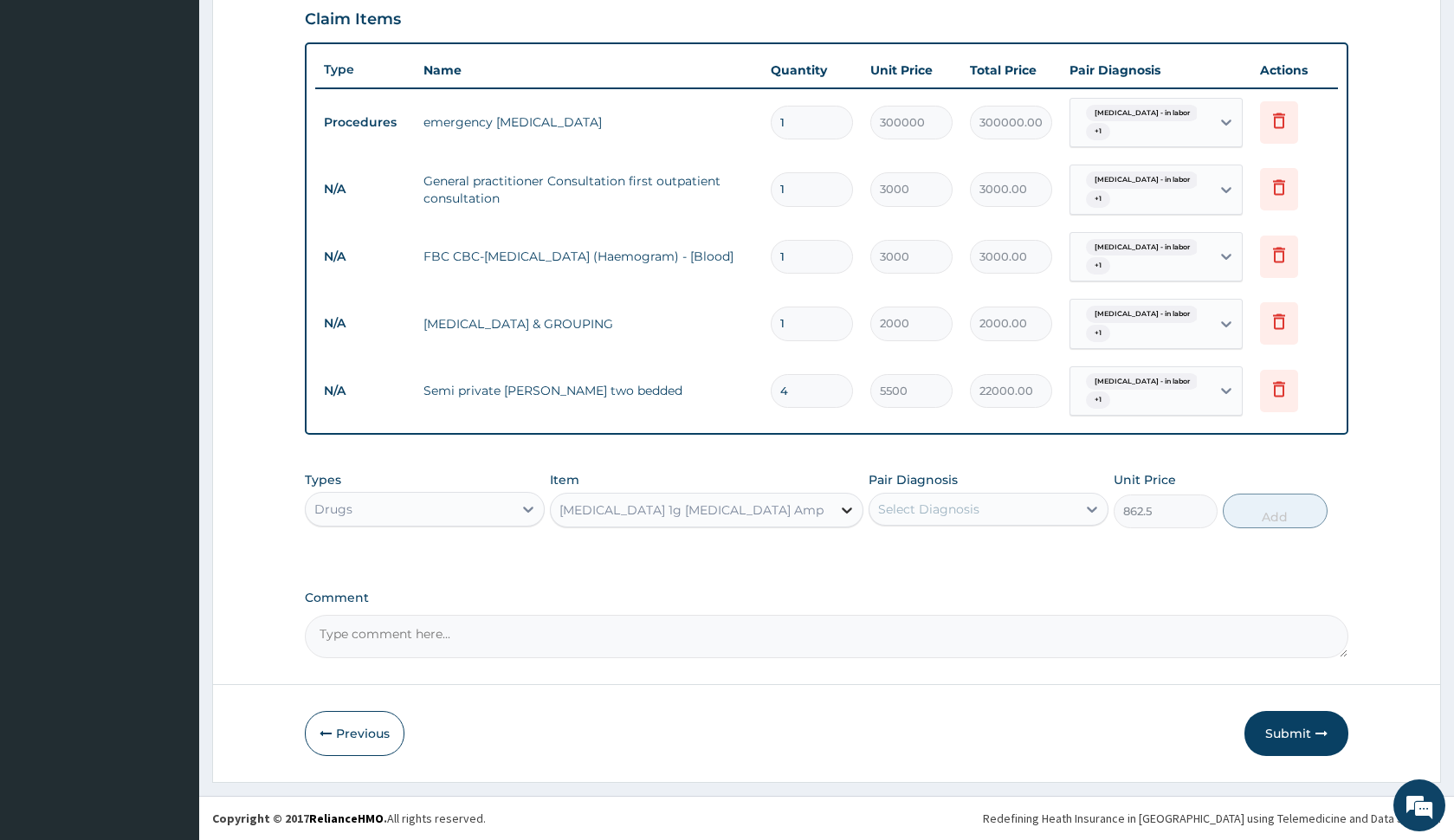
click at [853, 504] on icon at bounding box center [847, 510] width 18 height 18
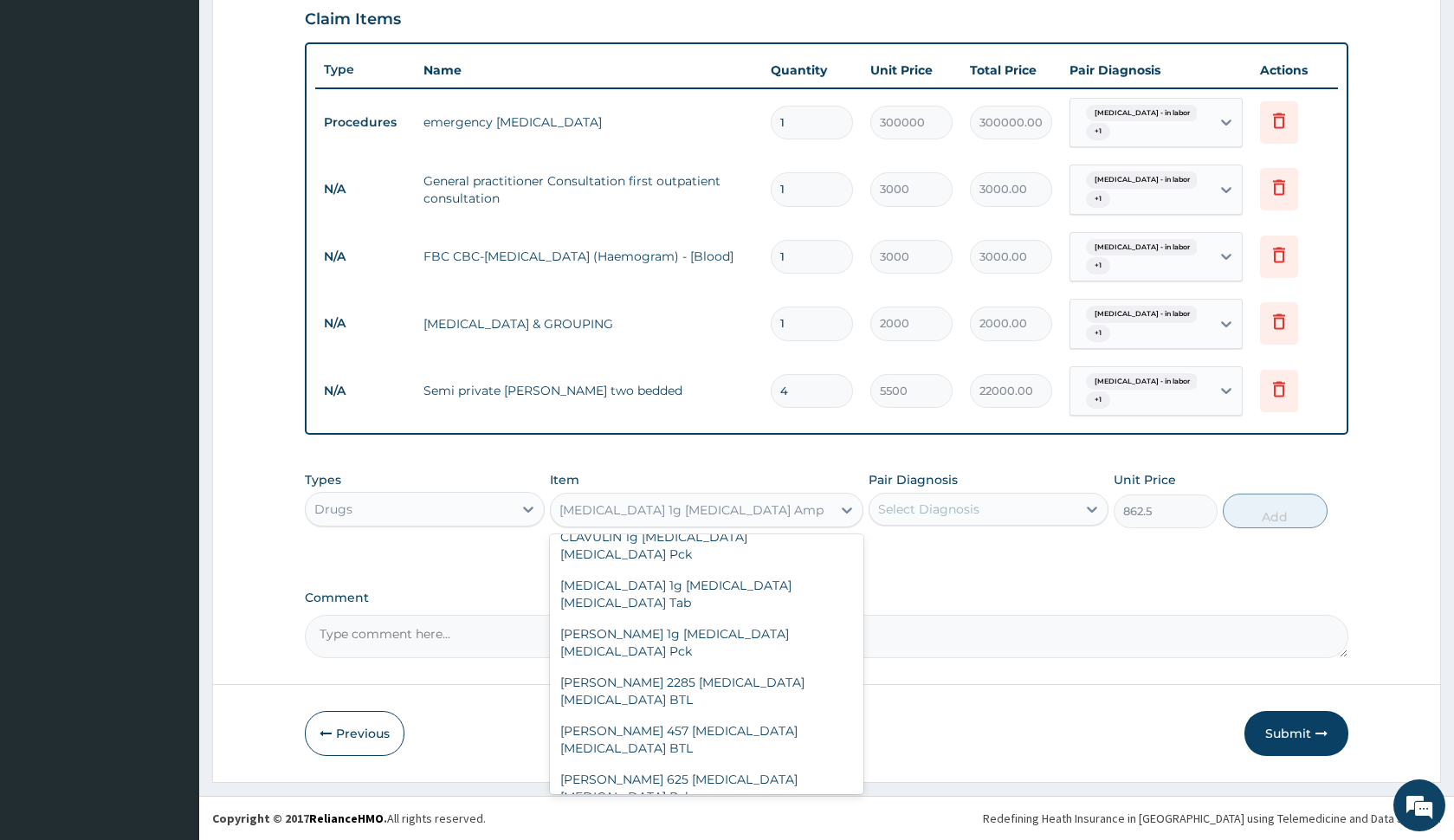
scroll to position [44101, 0]
type input "7417.5"
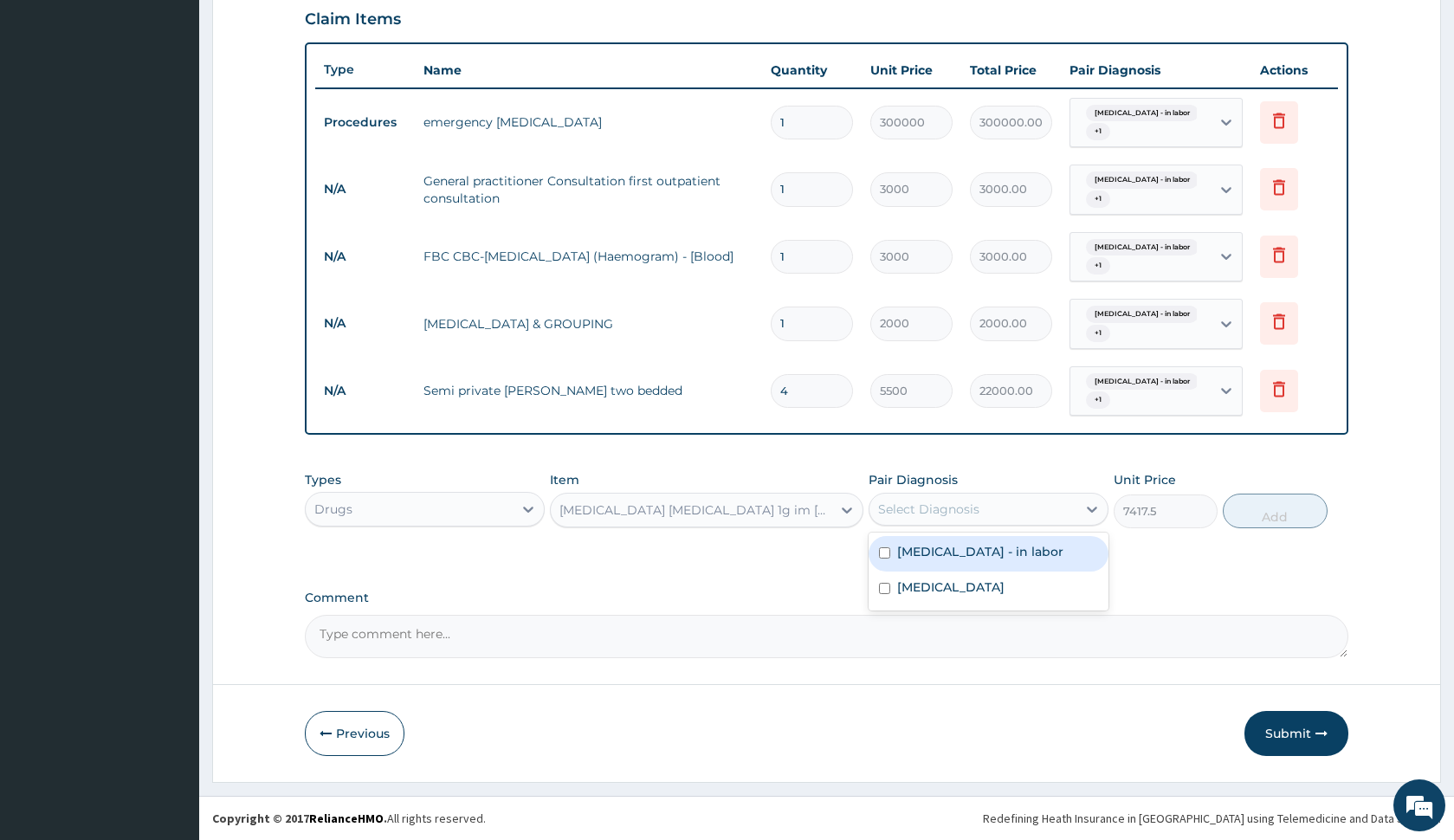
click at [962, 507] on div "Select Diagnosis" at bounding box center [928, 509] width 101 height 18
click at [963, 546] on label "Fetal distress - in labor" at bounding box center [980, 552] width 166 height 18
checkbox input "true"
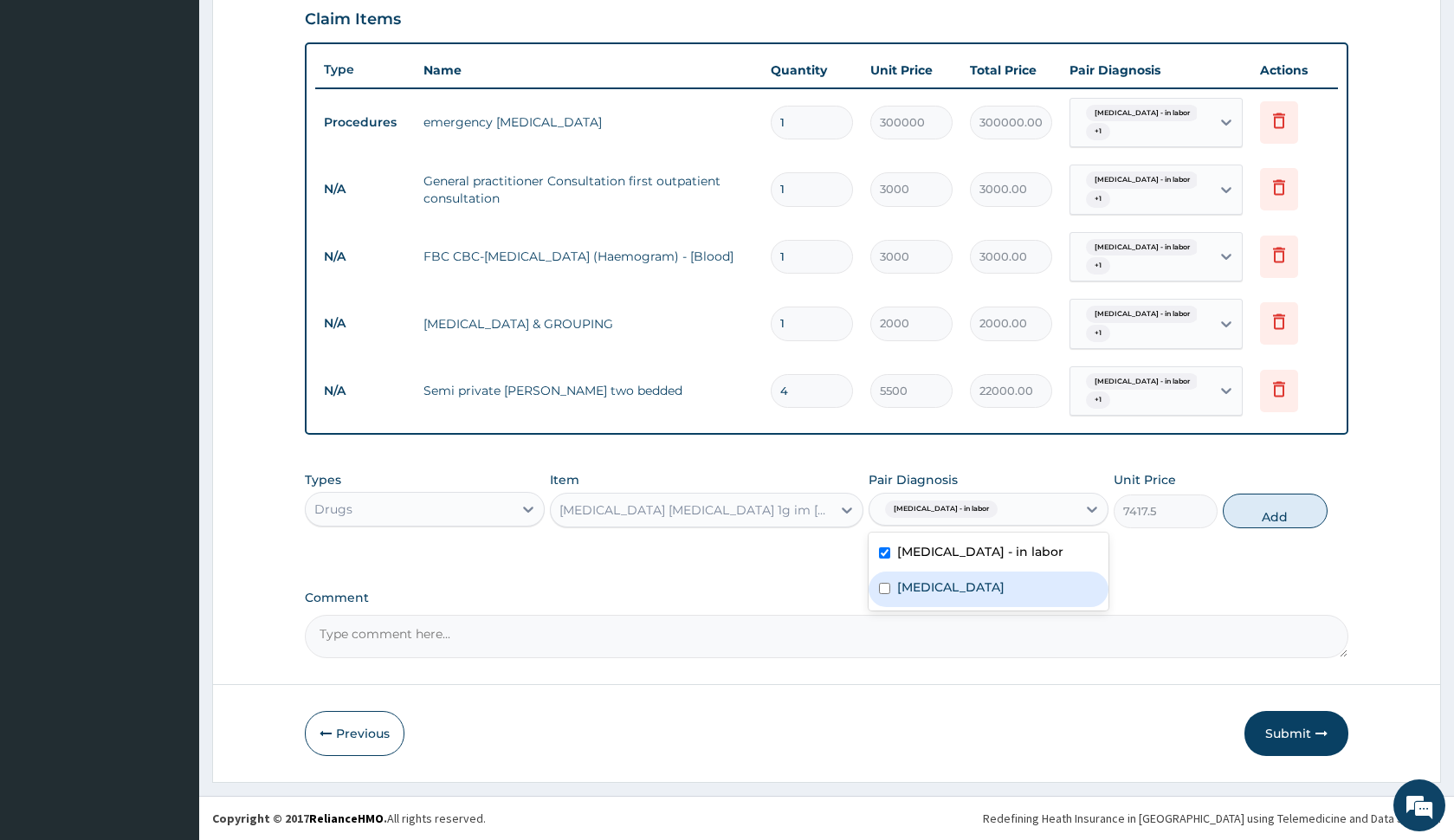
click at [964, 580] on label "Obstructed labor" at bounding box center [951, 587] width 108 height 18
checkbox input "true"
click at [1256, 503] on button "Add" at bounding box center [1275, 510] width 104 height 34
type input "0"
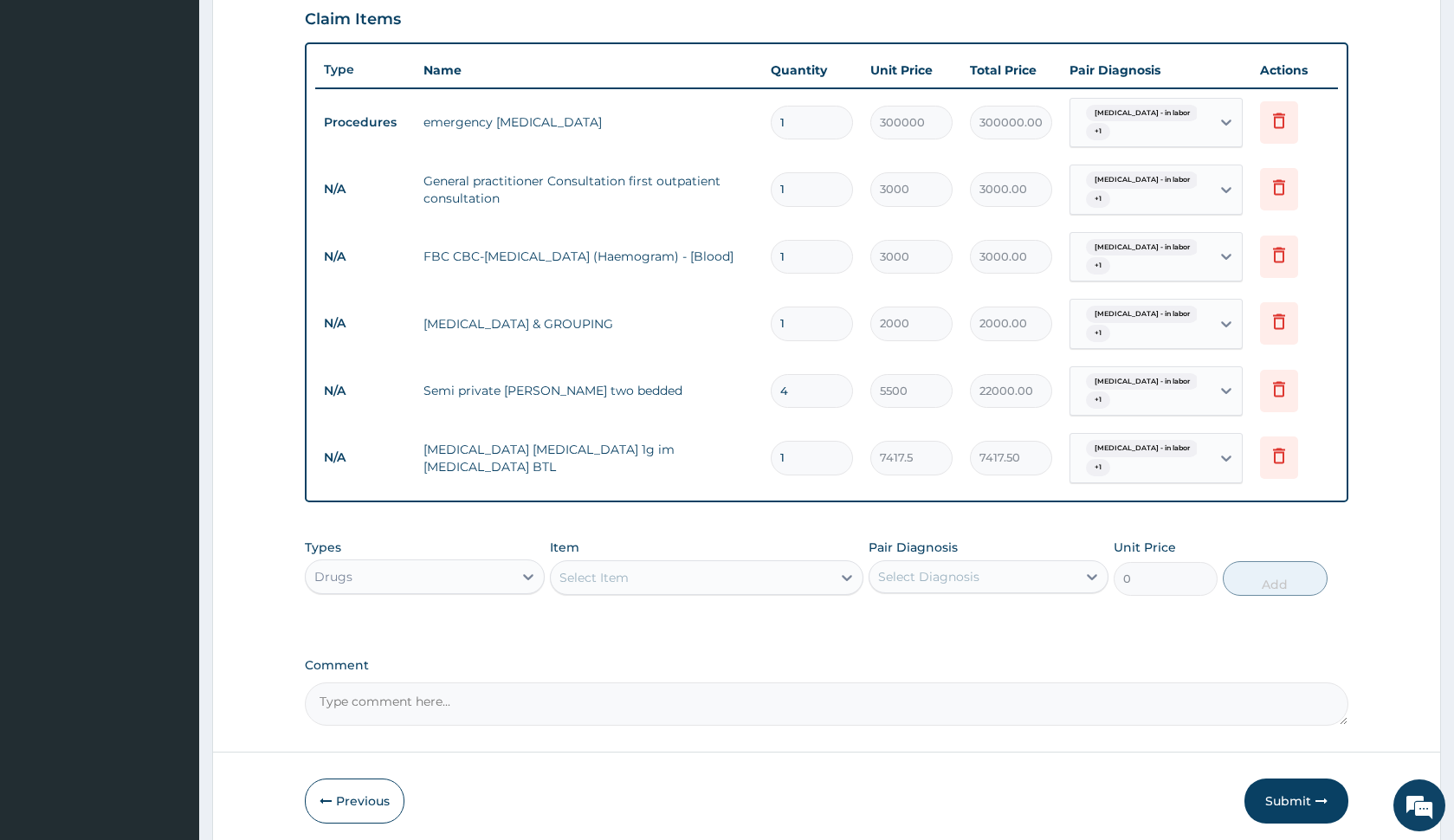
type input "0.00"
type input "6"
type input "44505.00"
type input "6"
click at [596, 579] on div "Select Item" at bounding box center [593, 578] width 70 height 18
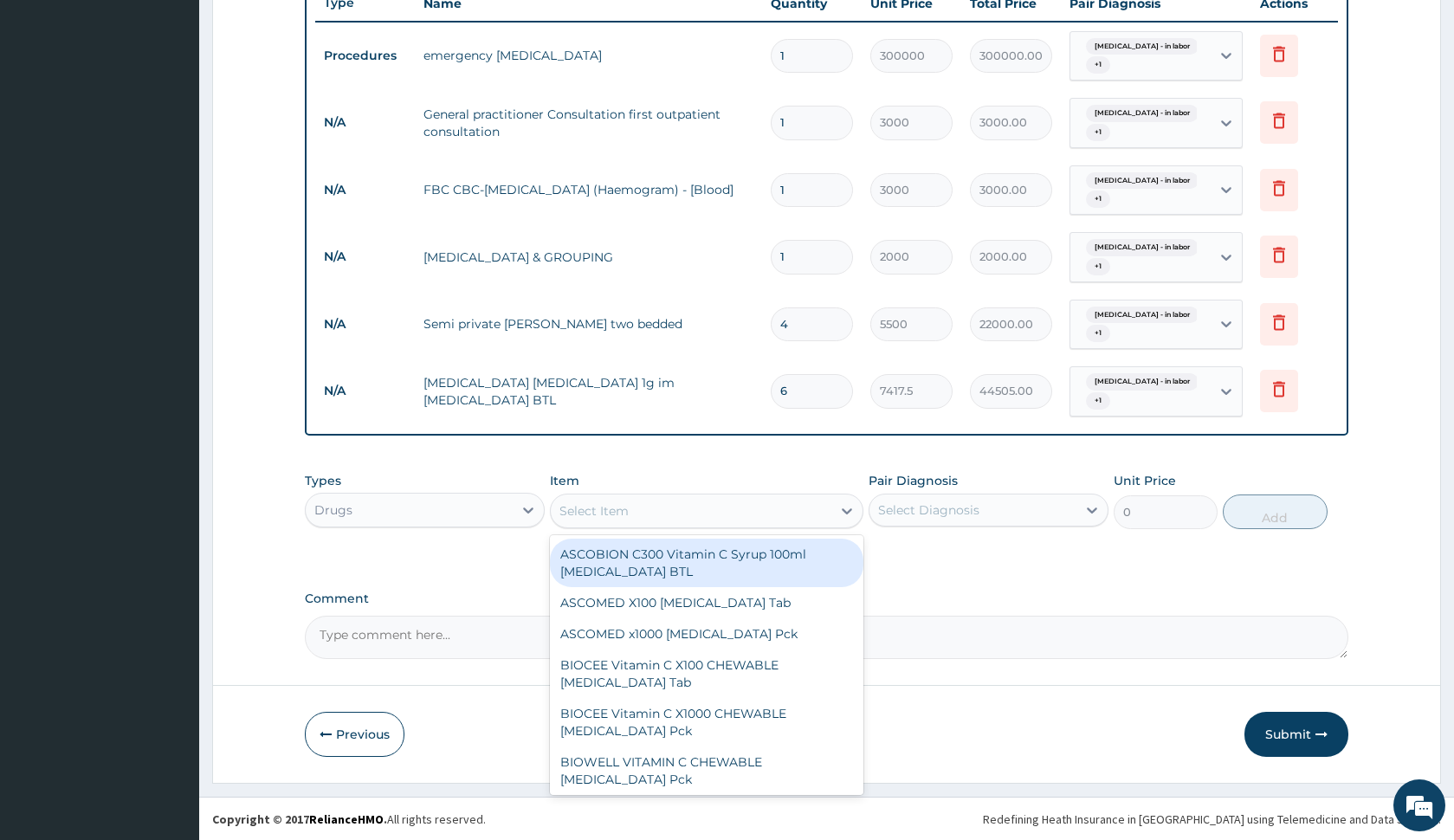
scroll to position [669, 0]
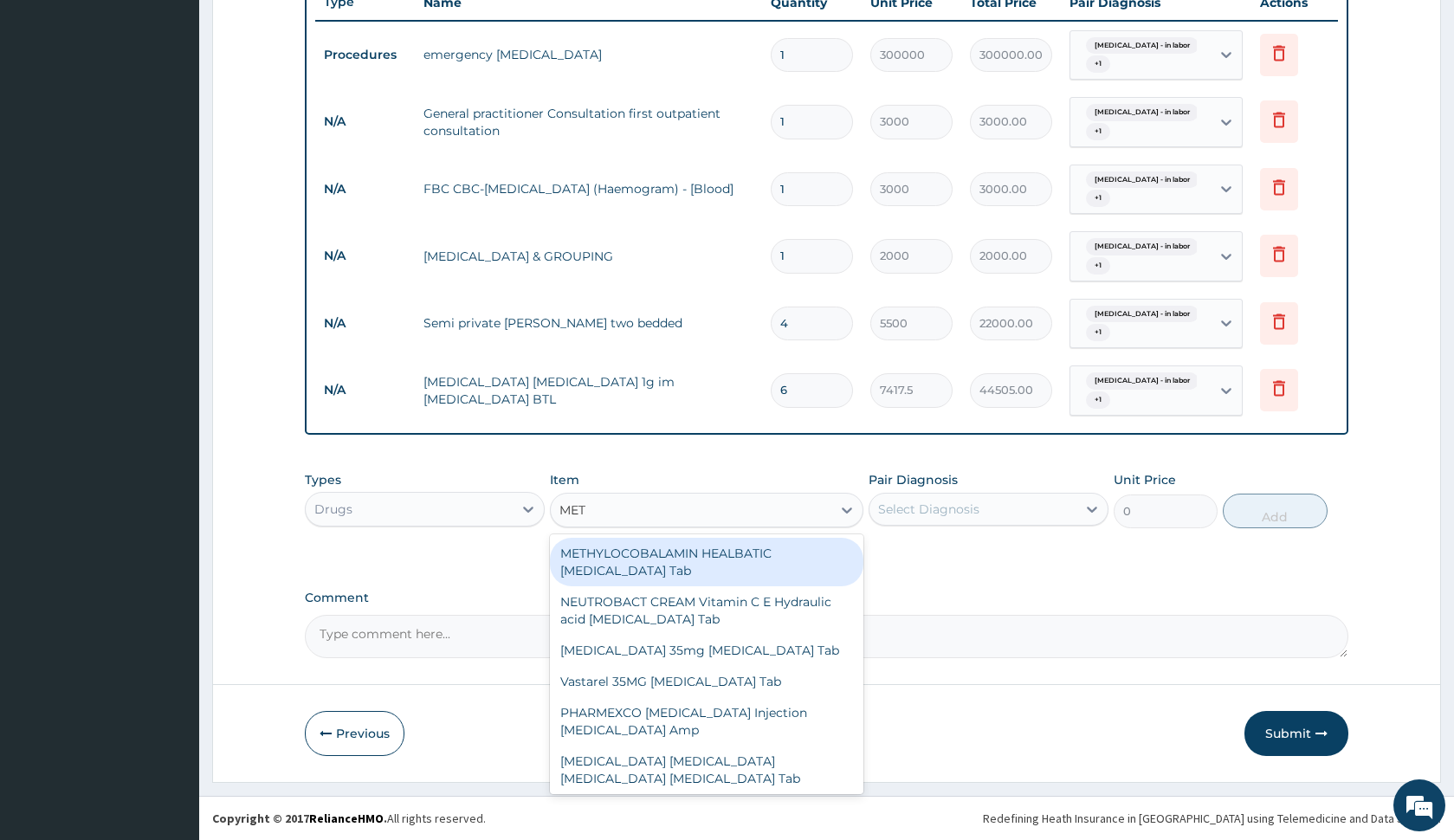
type input "METR"
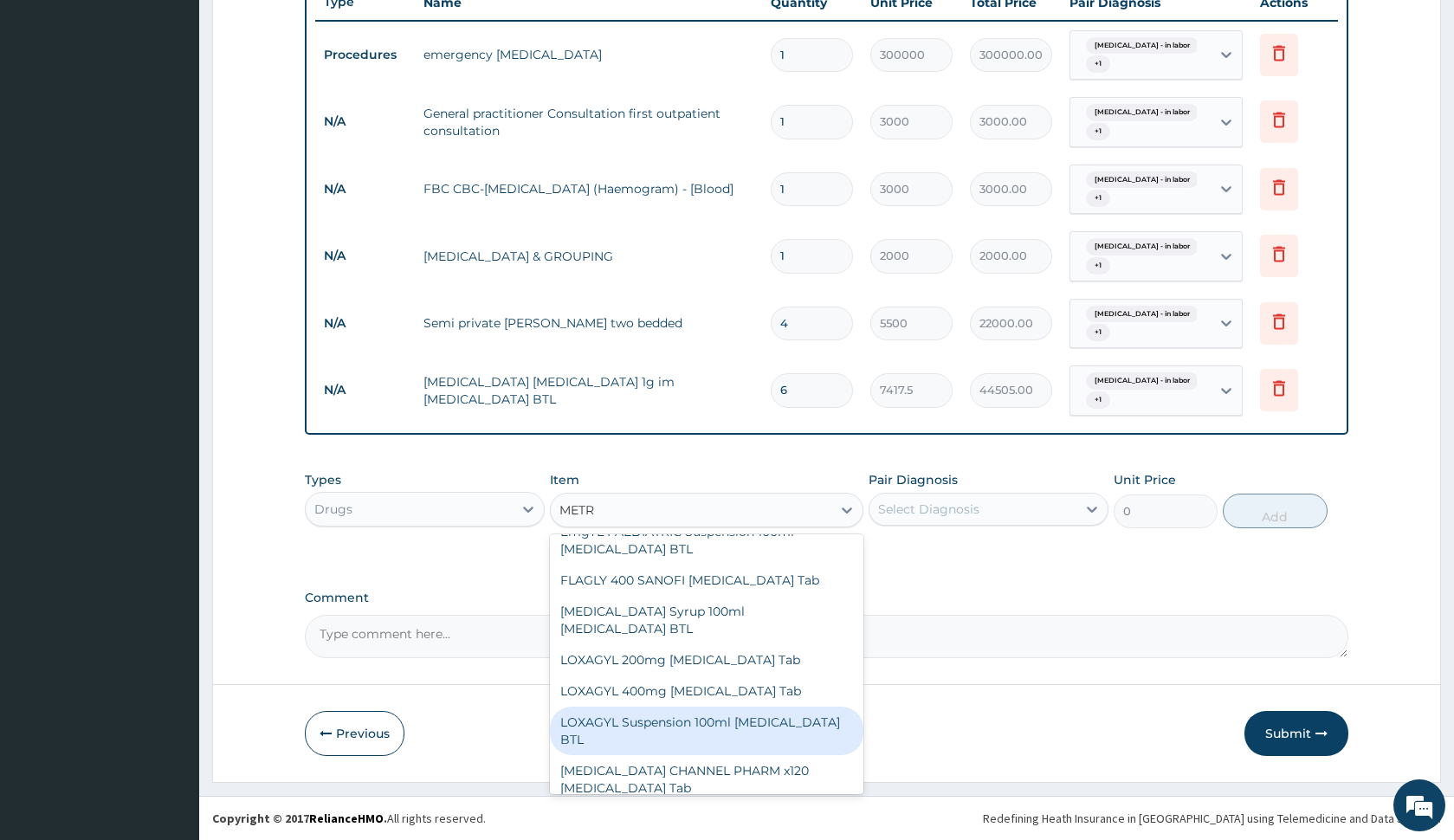
scroll to position [0, 0]
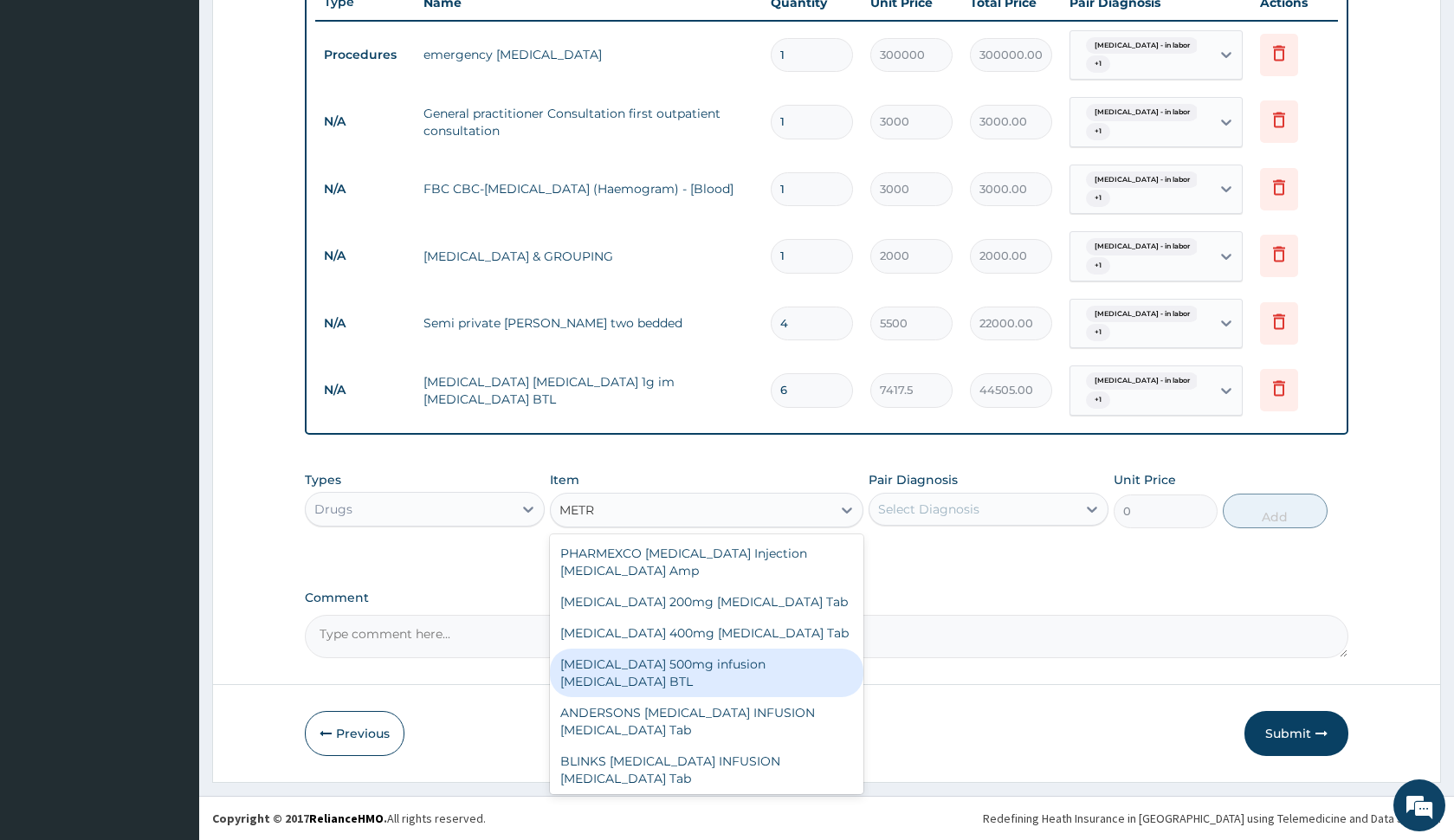
click at [737, 660] on div "Flagyl 500mg infusion Metronidazole BTL" at bounding box center [706, 673] width 312 height 48
type input "1200"
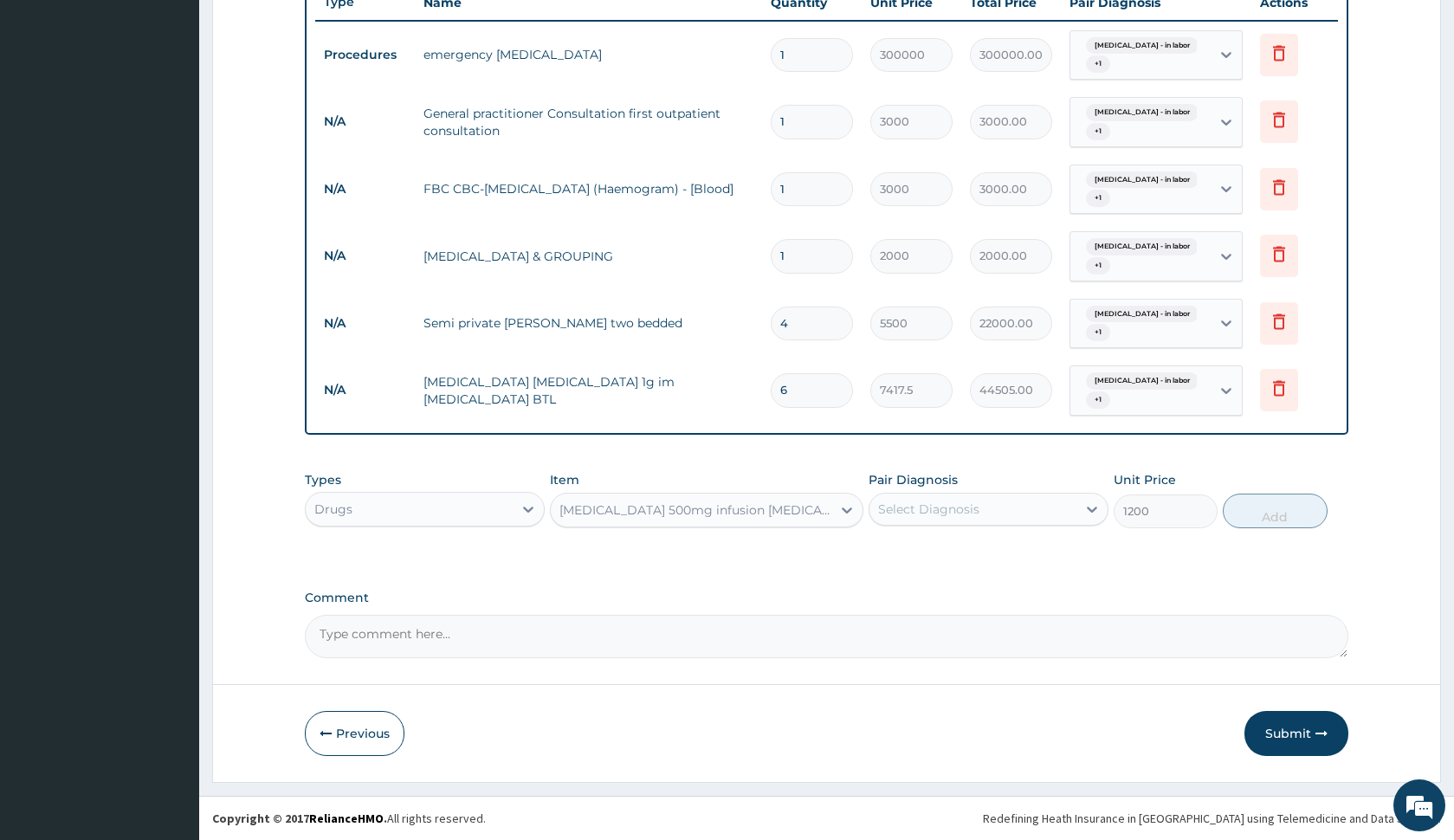
click at [891, 515] on div "Select Diagnosis" at bounding box center [928, 509] width 101 height 18
click at [893, 557] on div "Fetal distress - in labor" at bounding box center [988, 554] width 240 height 35
checkbox input "true"
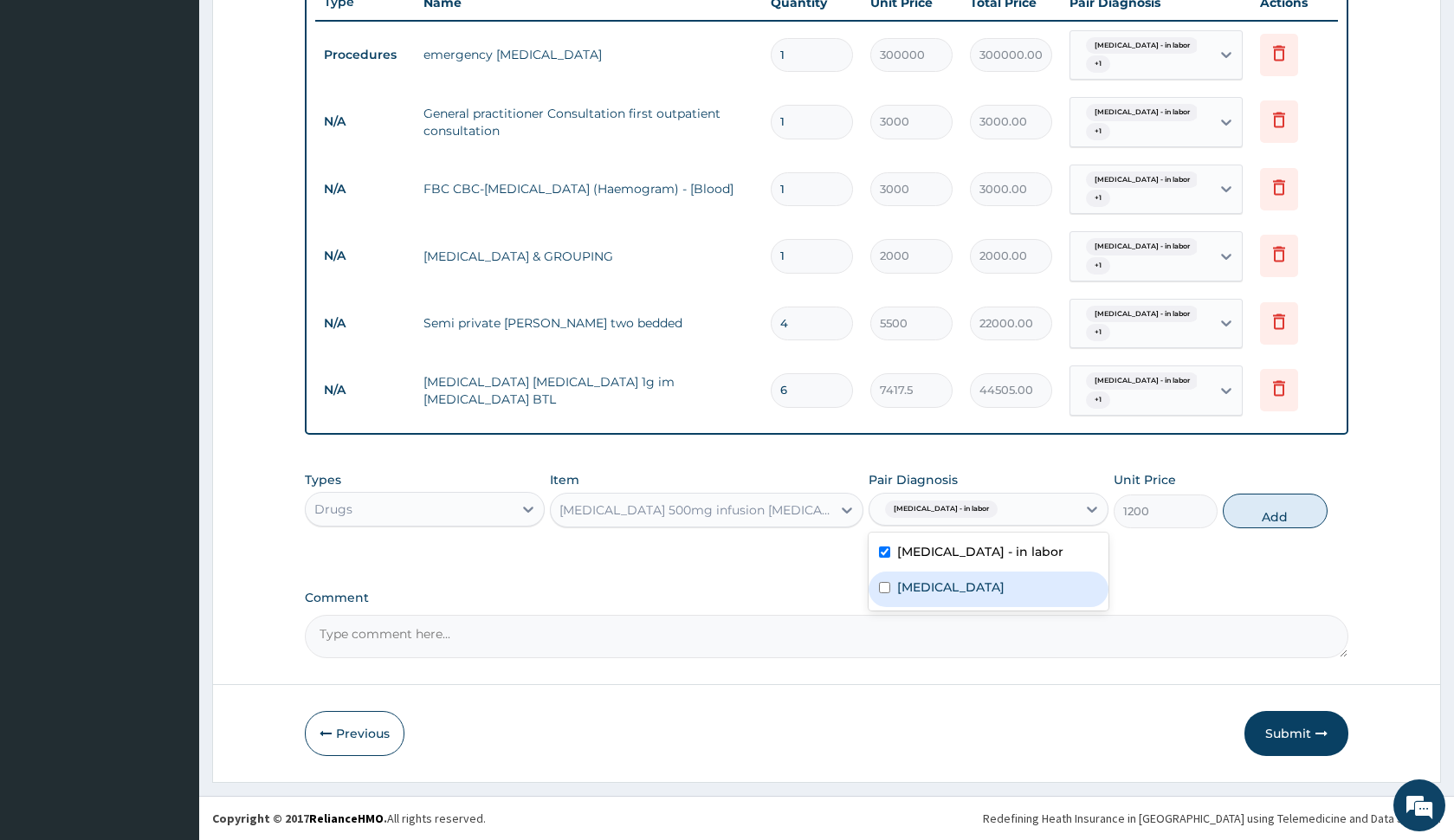
click at [899, 579] on label "Obstructed labor" at bounding box center [951, 587] width 108 height 18
checkbox input "true"
click at [1246, 504] on button "Add" at bounding box center [1275, 510] width 104 height 34
type input "0"
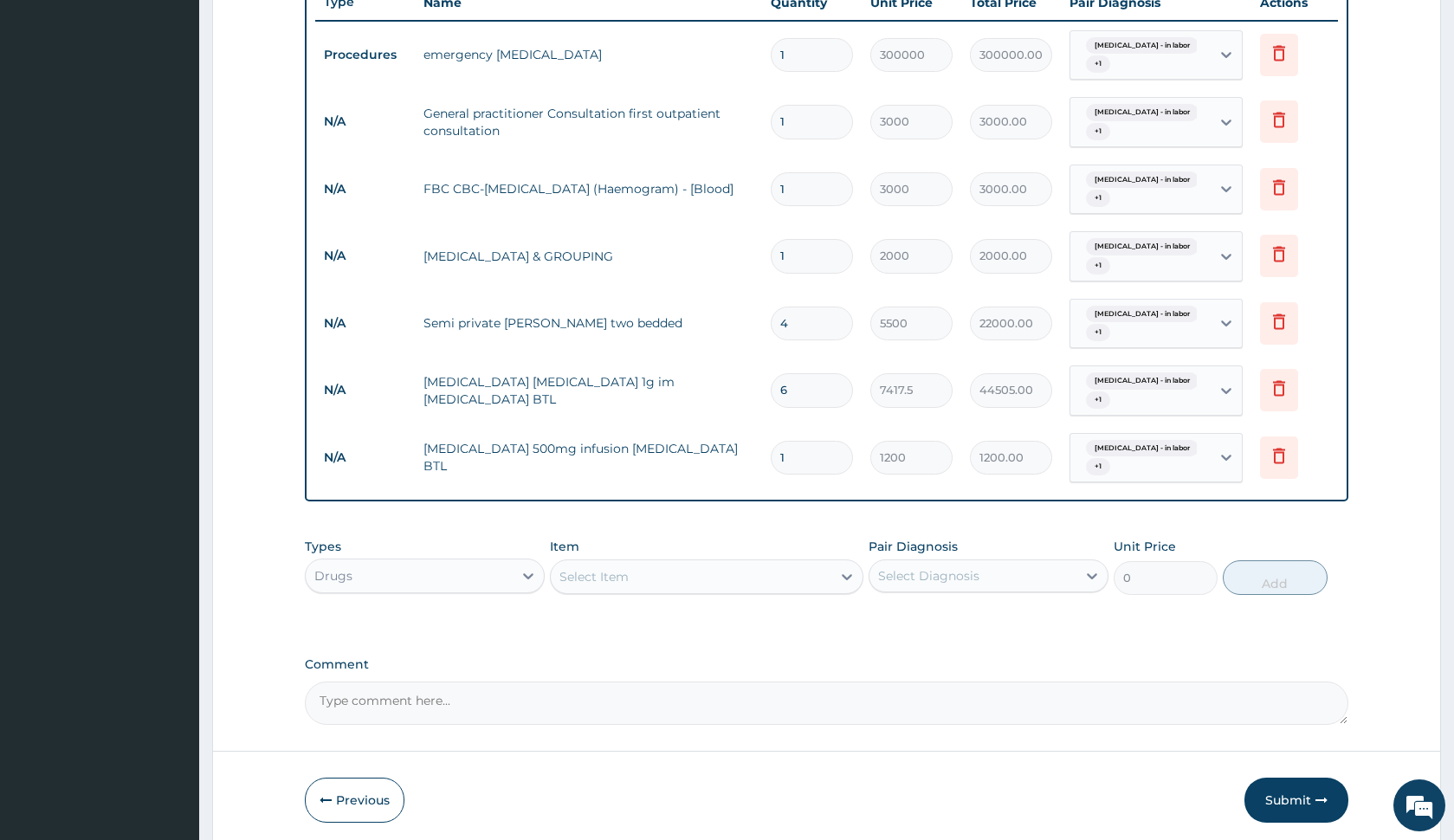
type input "0.00"
type input "9"
type input "10800.00"
type input "9"
click at [607, 615] on div "Types Drugs Item Select Item Pair Diagnosis Select Diagnosis Unit Price 0 Add" at bounding box center [826, 579] width 1042 height 100
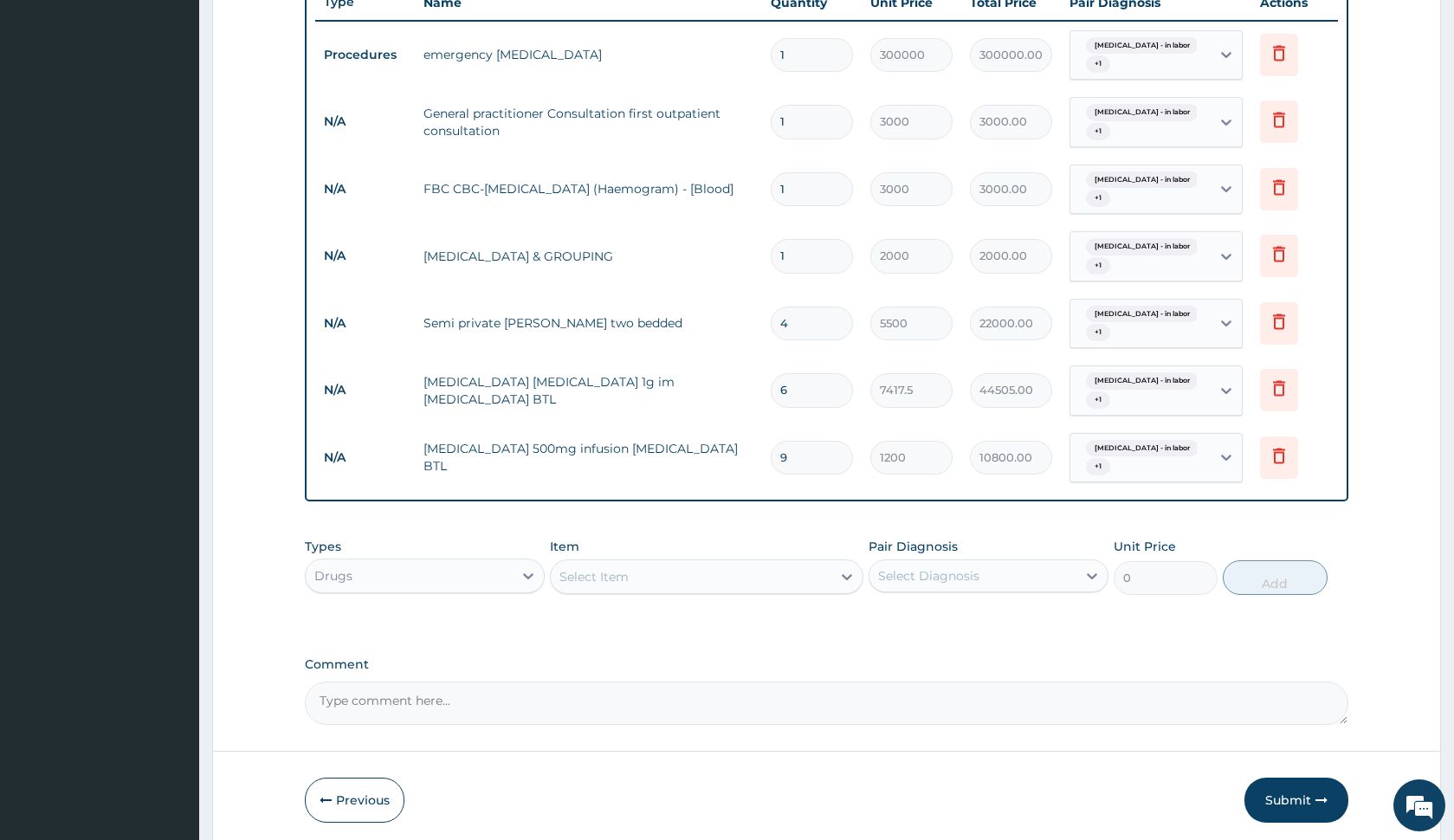
click at [615, 583] on div "Select Item" at bounding box center [593, 577] width 70 height 18
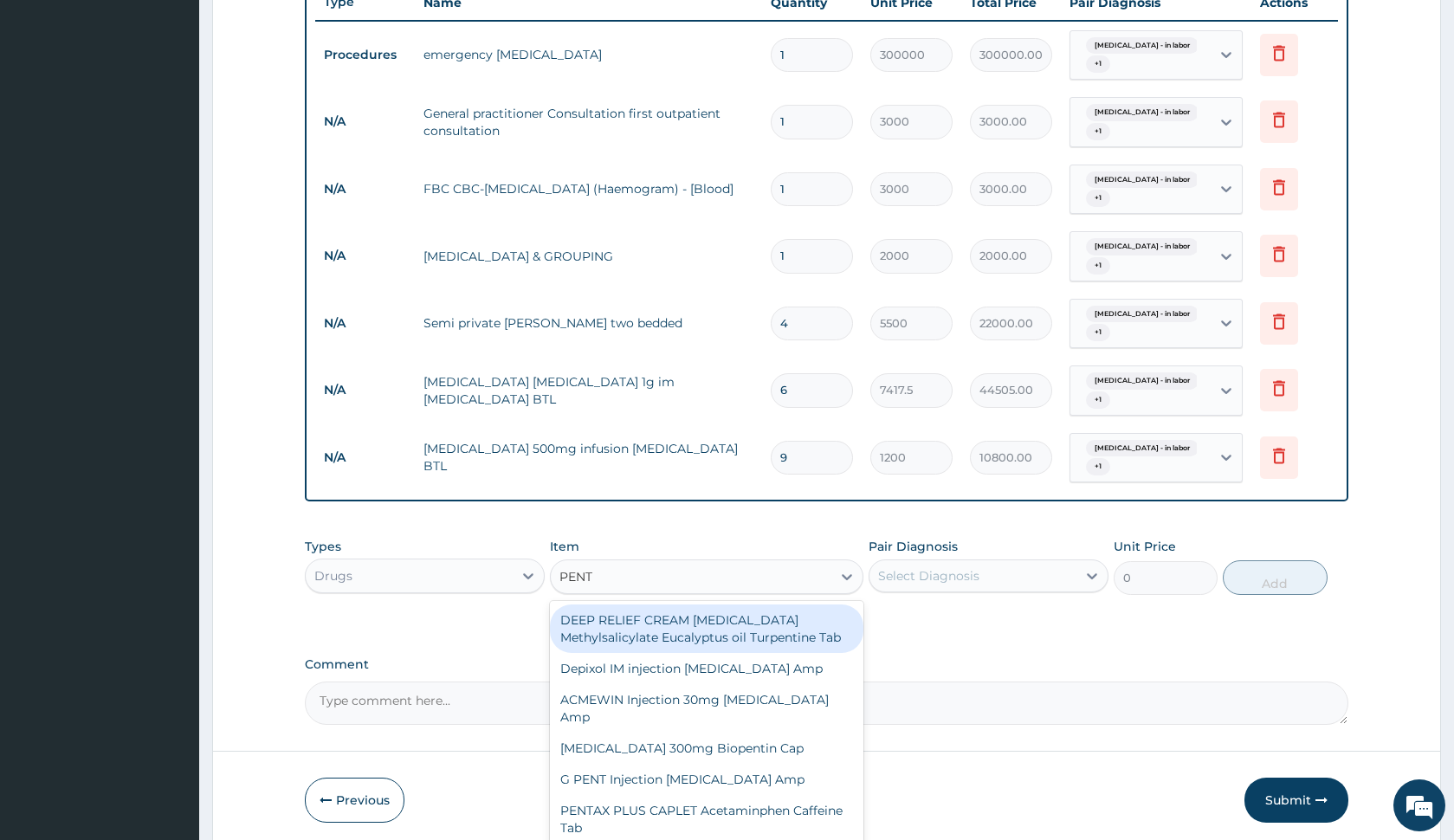
type input "PENTA"
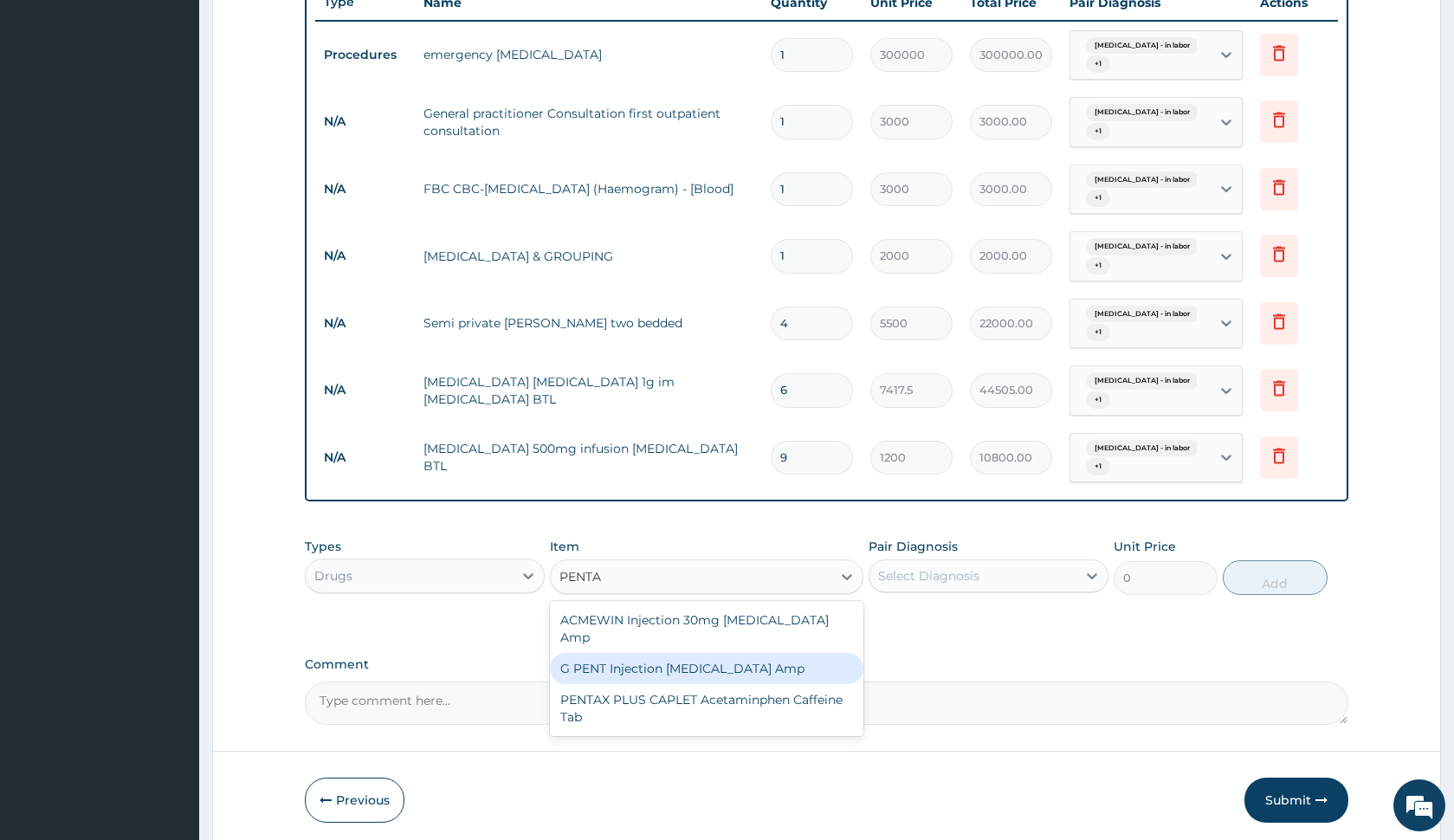
click at [640, 653] on div "G PENT Injection Pentazocine Amp" at bounding box center [706, 668] width 312 height 32
type input "776.25"
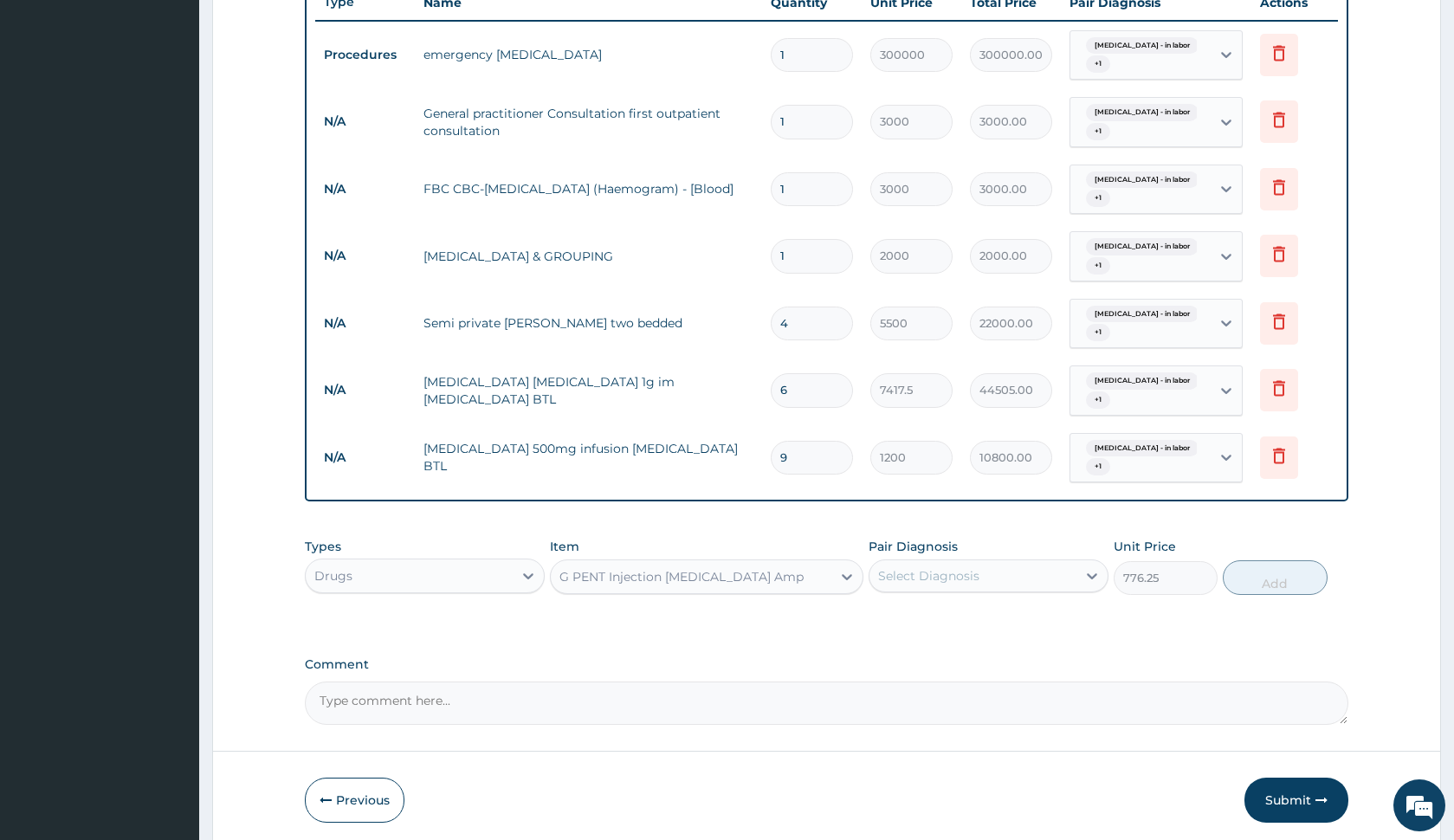
click at [1001, 571] on div "Select Diagnosis" at bounding box center [973, 576] width 207 height 28
click at [1014, 622] on label "Fetal distress - in labor" at bounding box center [980, 617] width 166 height 18
checkbox input "true"
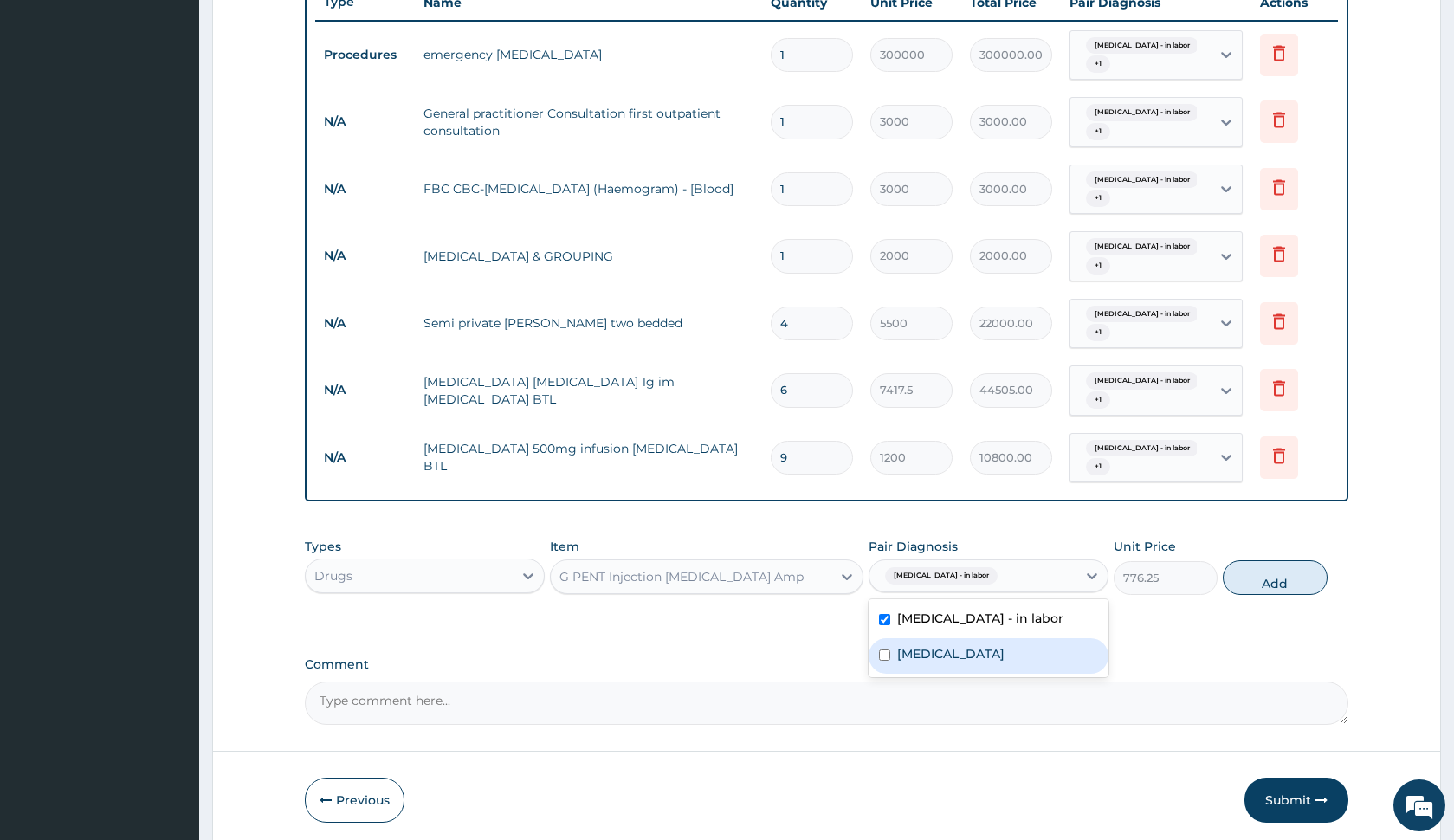
click at [1017, 643] on div "Obstructed labor" at bounding box center [988, 655] width 240 height 35
checkbox input "true"
click at [1268, 579] on button "Add" at bounding box center [1275, 577] width 104 height 34
type input "0"
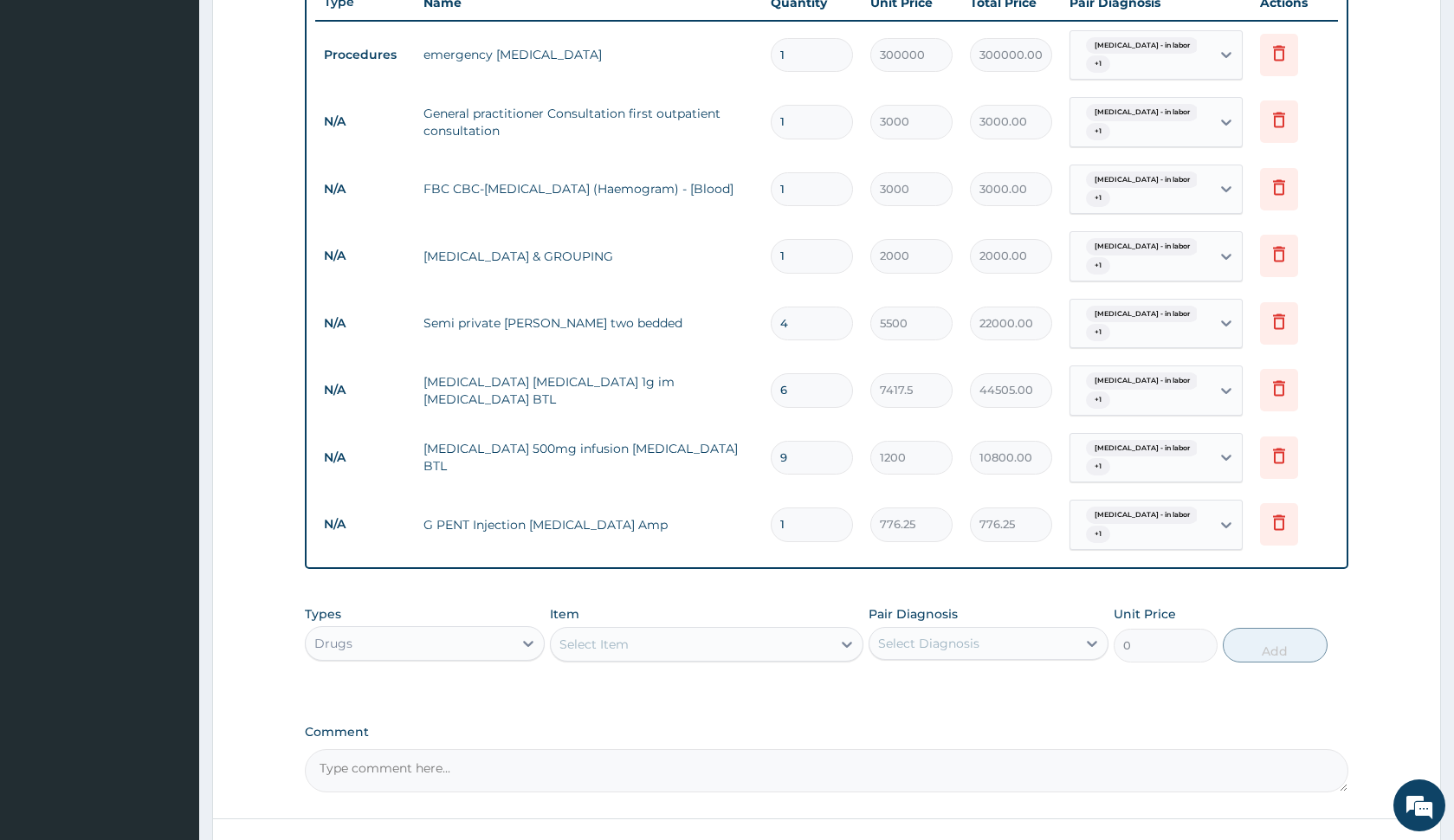
type input "0.00"
type input "1"
type input "776.25"
type input "18"
type input "13972.50"
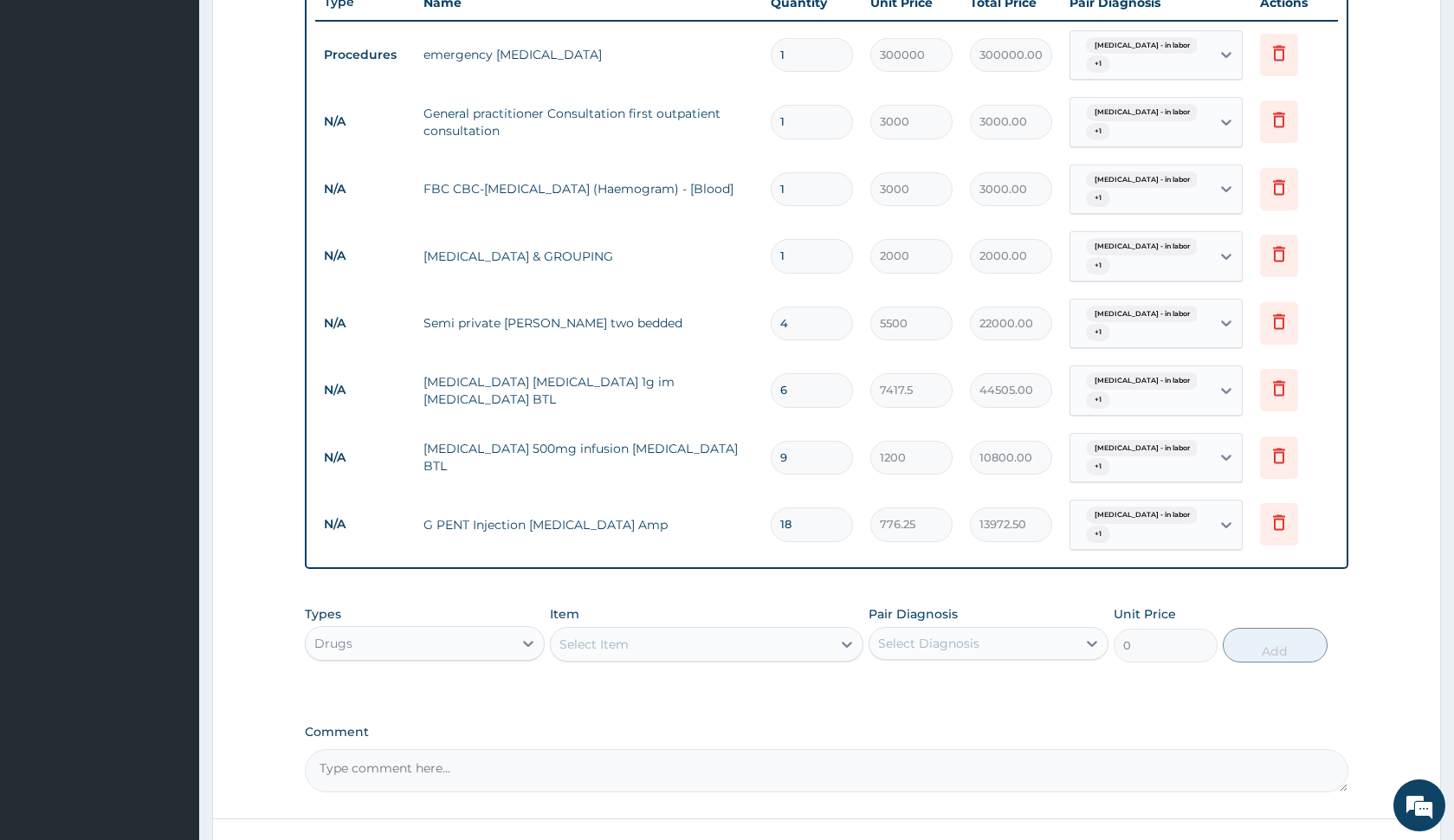
type input "18"
click at [545, 676] on div "Types Drugs Item Select Item Pair Diagnosis Select Diagnosis Unit Price 0 Add" at bounding box center [826, 646] width 1042 height 100
click at [670, 710] on div "PA Code / Prescription Code PA/BE49B6 Encounter Date 08-09-2025 Important Notic…" at bounding box center [826, 144] width 1042 height 1296
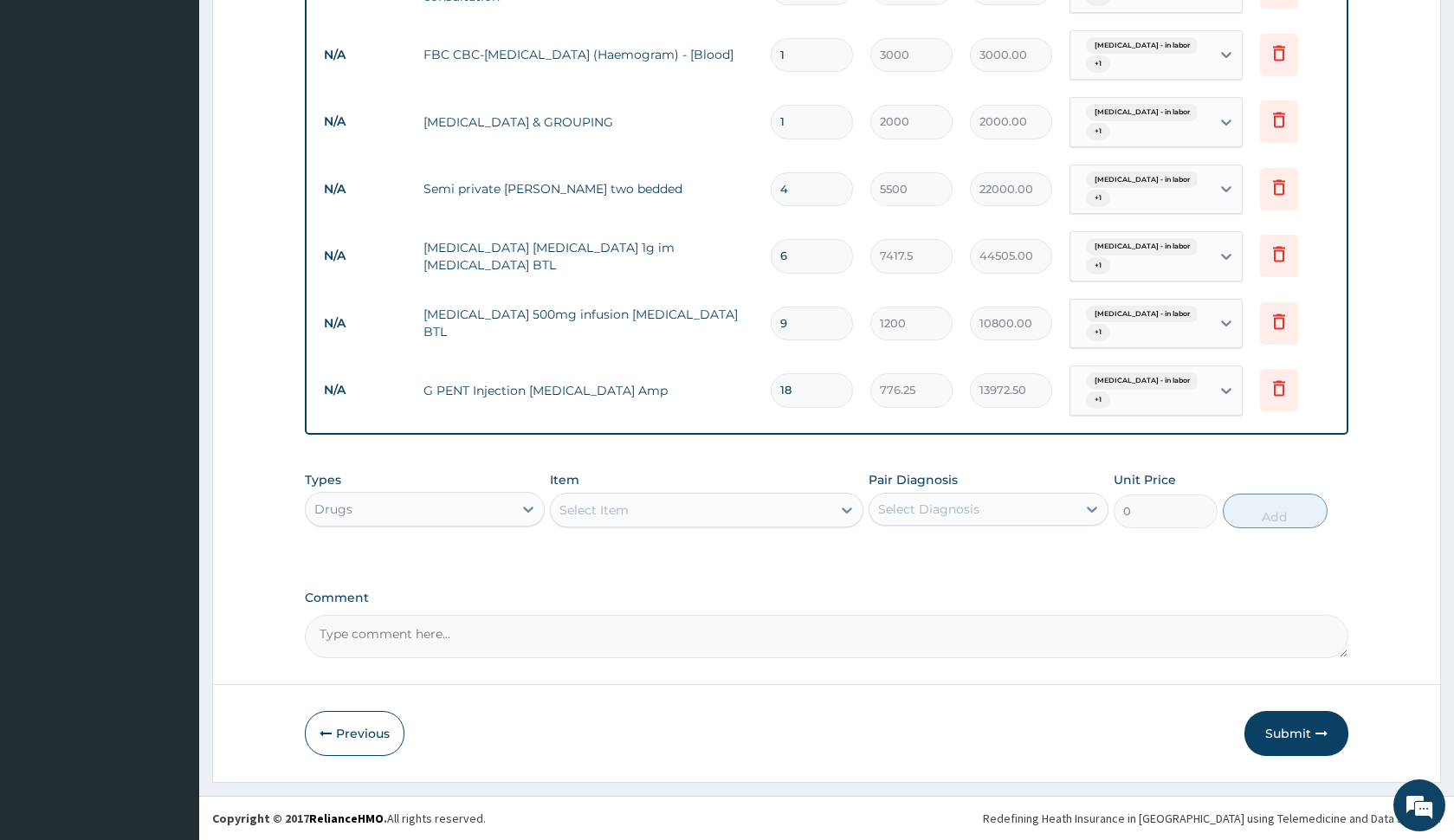
click at [662, 509] on div "Select Item" at bounding box center [691, 510] width 280 height 28
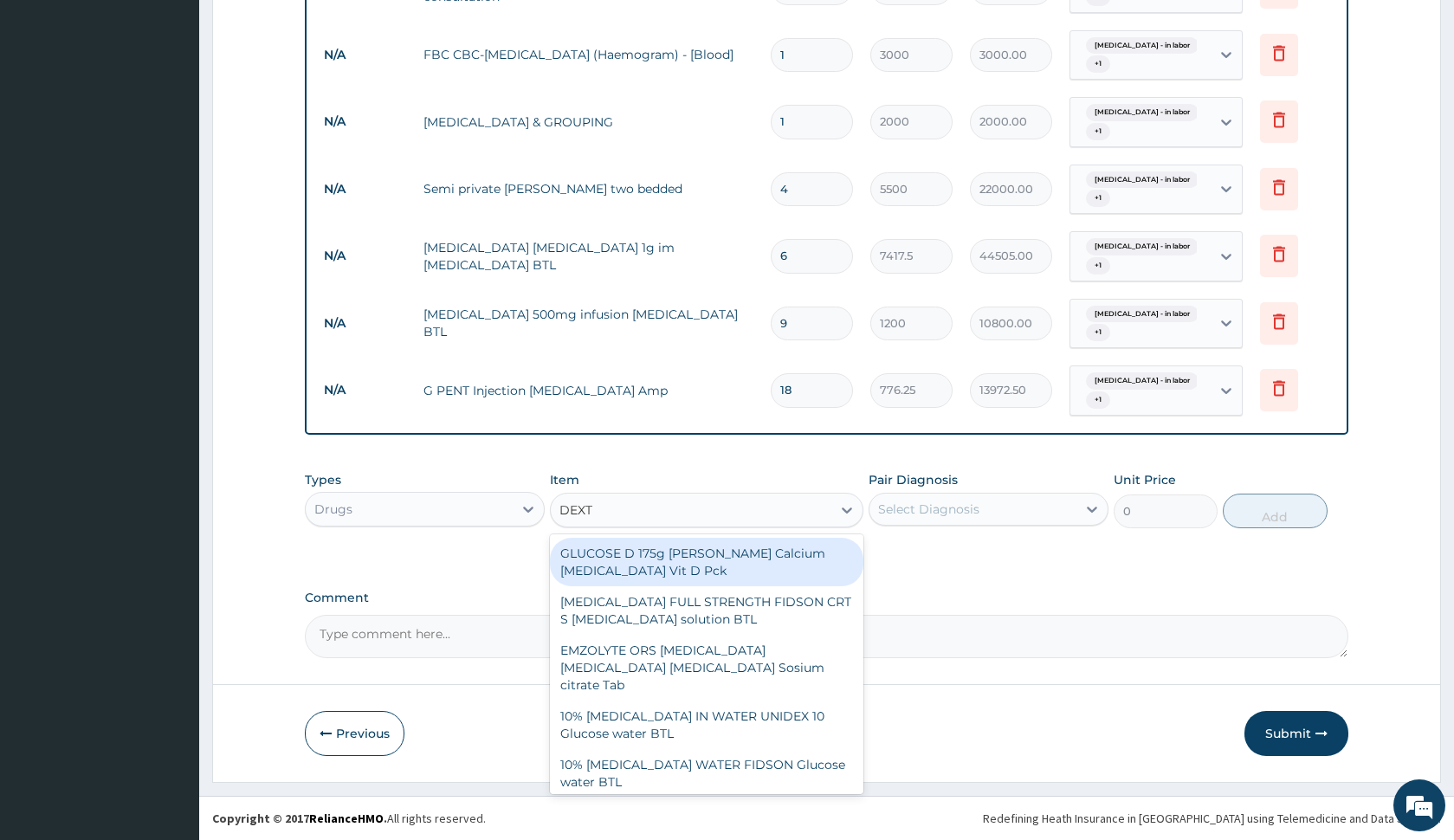
type input "DEXTR"
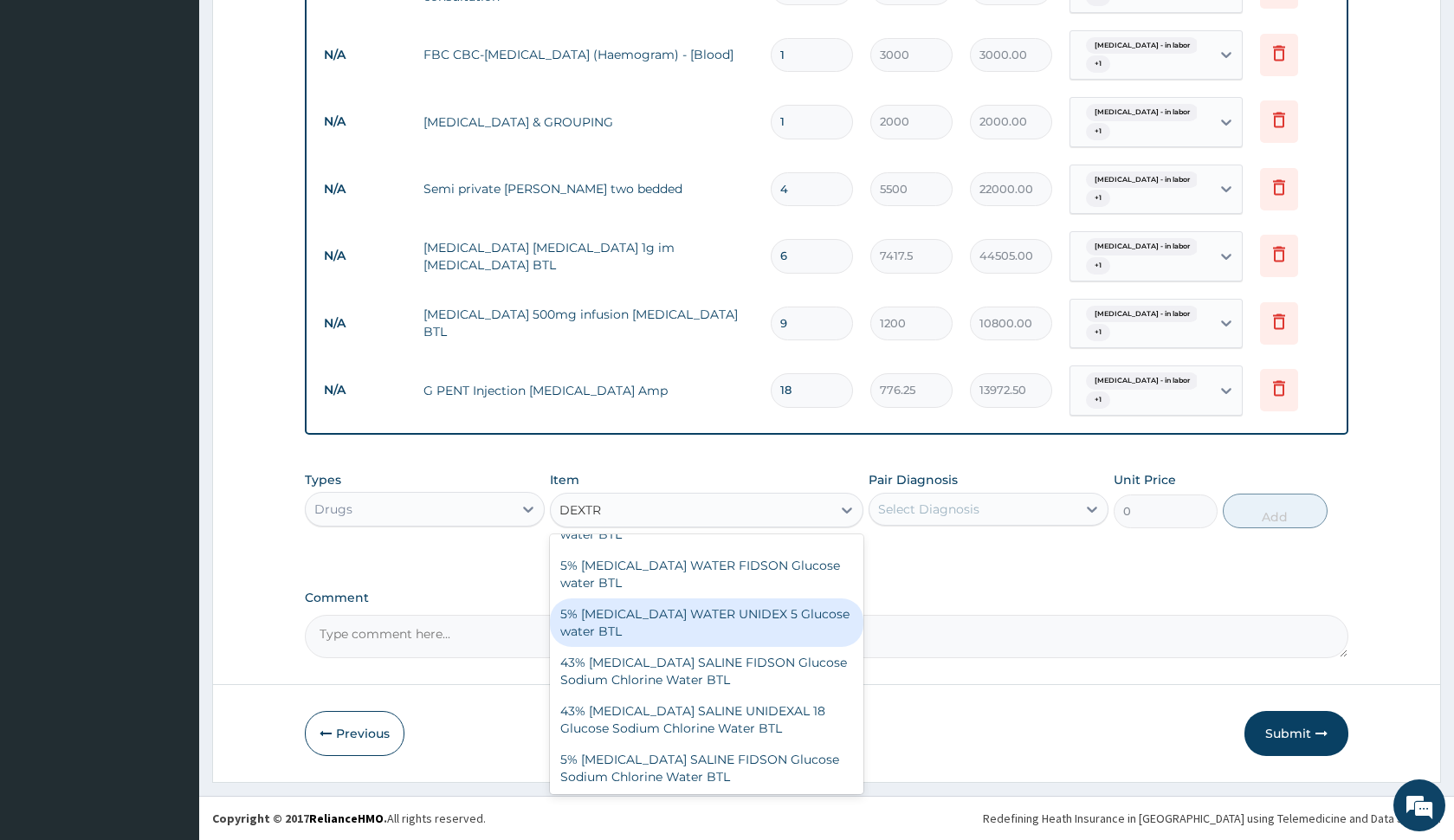
scroll to position [251, 0]
click at [713, 609] on div "5% DEXTROSE WATER UNIDEX 5 Glucose water BTL" at bounding box center [706, 619] width 312 height 48
type input "1100.5"
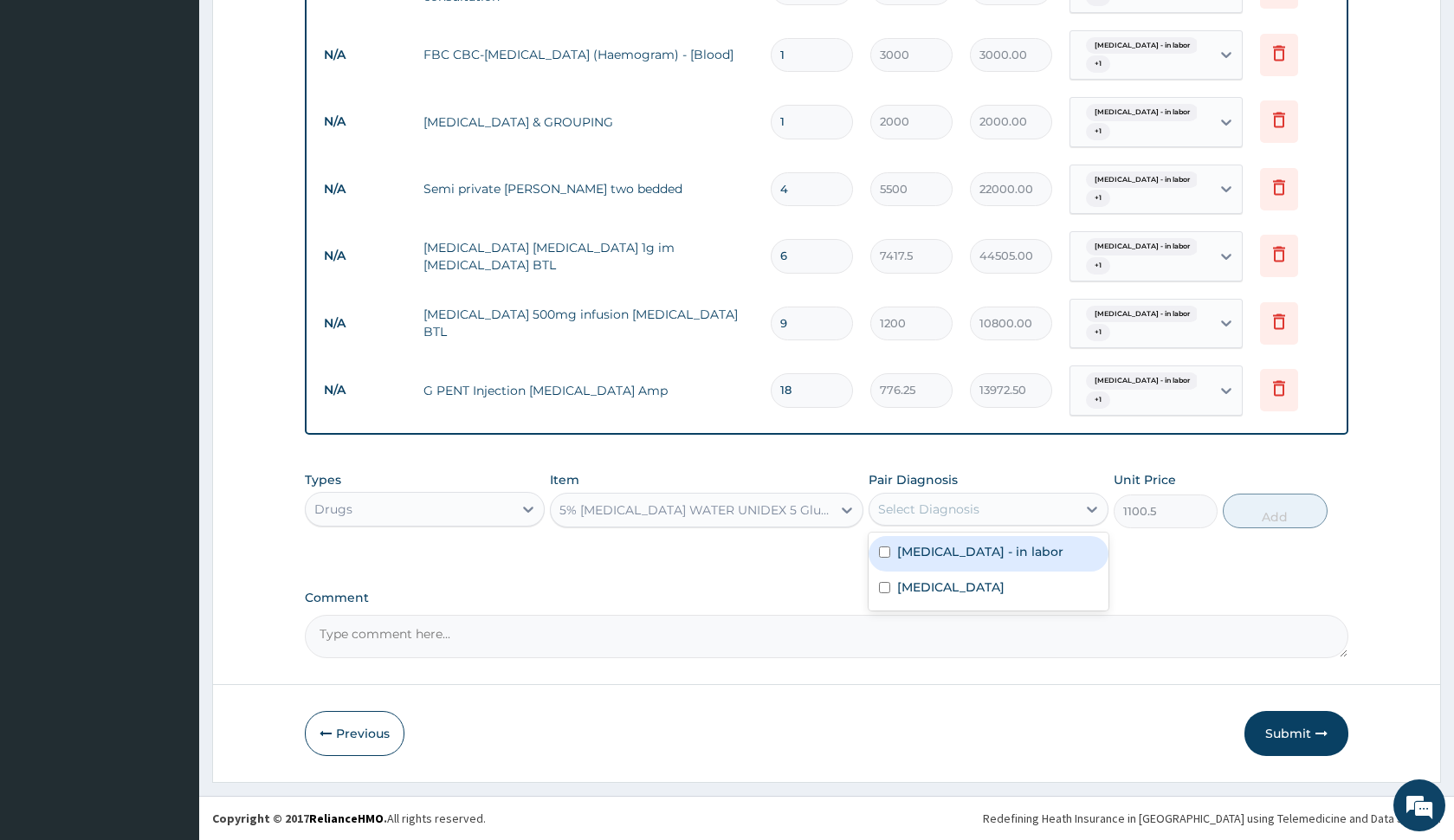
click at [942, 507] on div "Select Diagnosis" at bounding box center [928, 509] width 101 height 18
click at [953, 548] on label "Fetal distress - in labor" at bounding box center [980, 552] width 166 height 18
checkbox input "true"
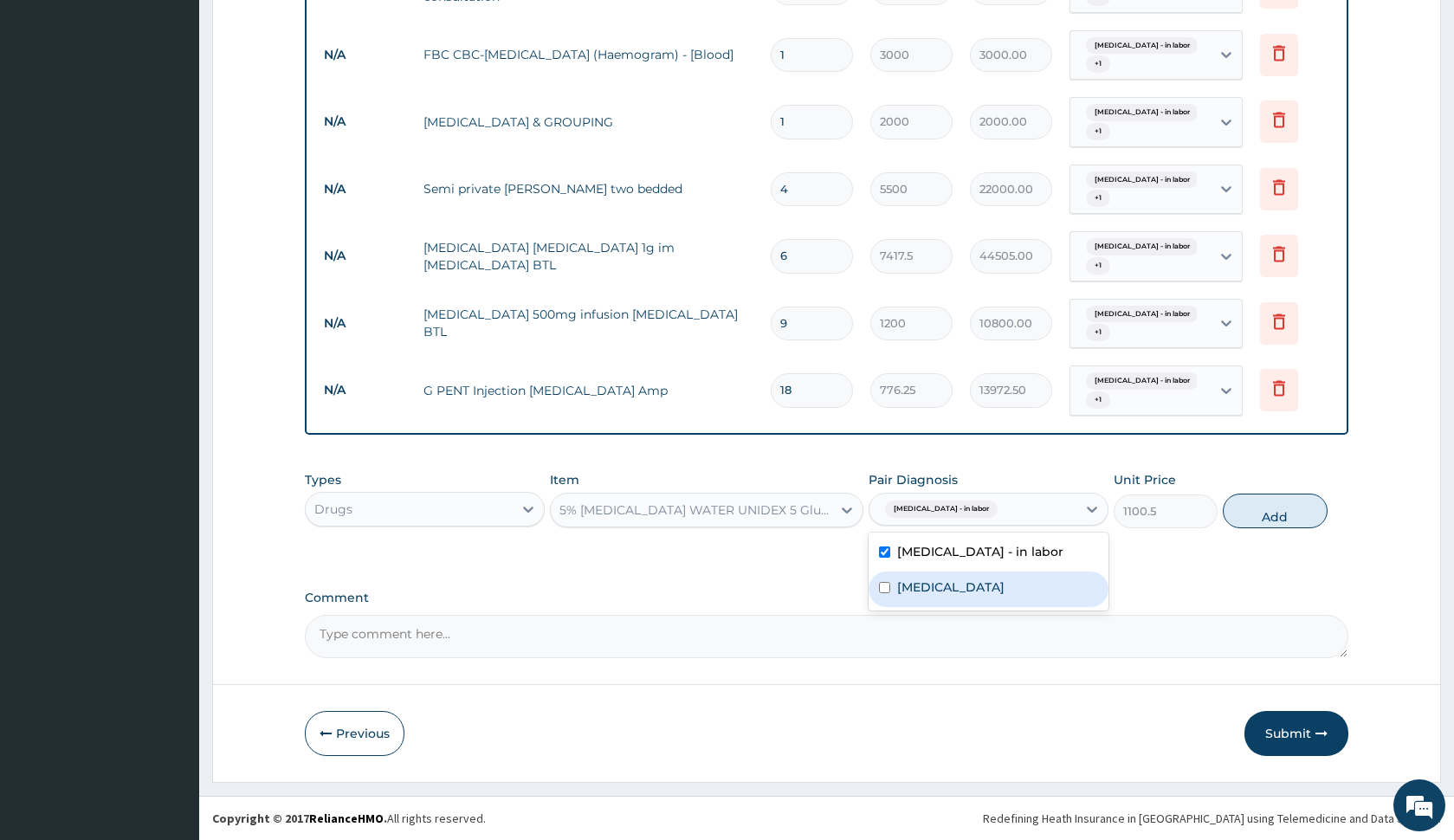
click at [961, 575] on div "Obstructed labor" at bounding box center [988, 589] width 240 height 35
checkbox input "true"
click at [1278, 514] on button "Add" at bounding box center [1275, 510] width 104 height 34
type input "0"
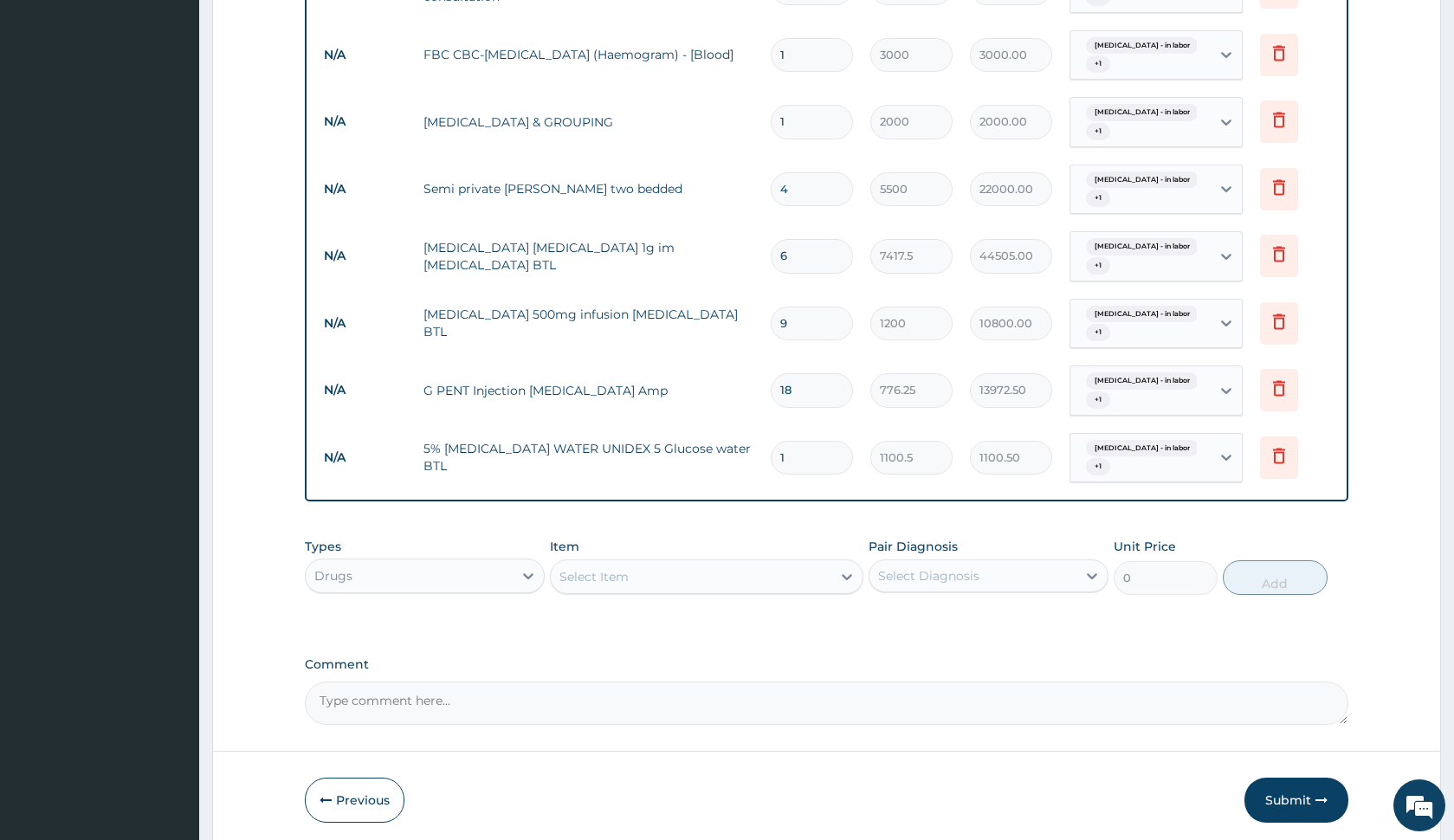
type input "0.00"
type input "5"
type input "5502.50"
type input "5"
click at [674, 579] on div "Select Item" at bounding box center [691, 577] width 280 height 28
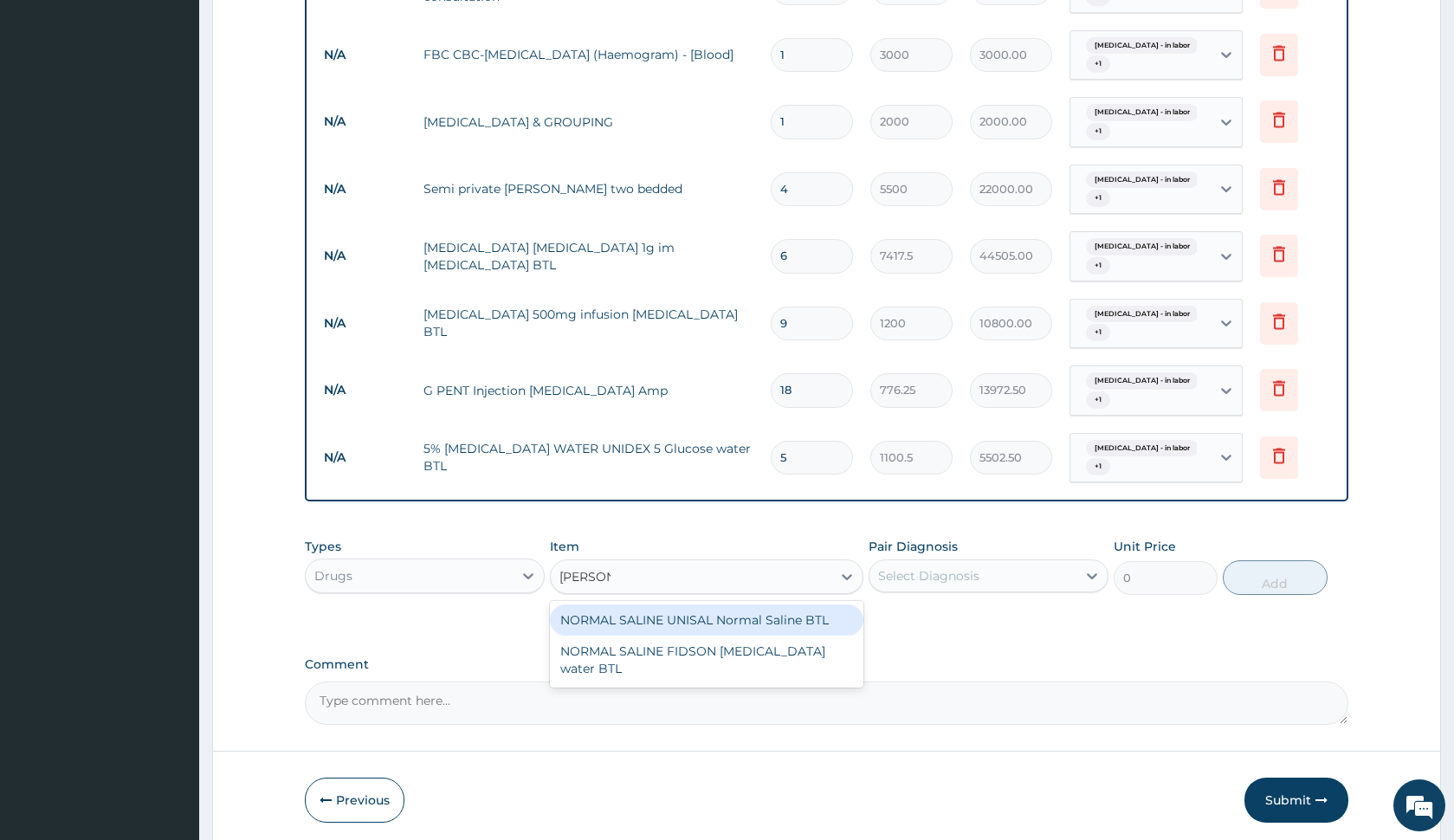
type input "NORMAL"
click at [831, 630] on div "NORMAL SALINE UNISAL Normal Saline BTL" at bounding box center [706, 620] width 312 height 32
type input "1250"
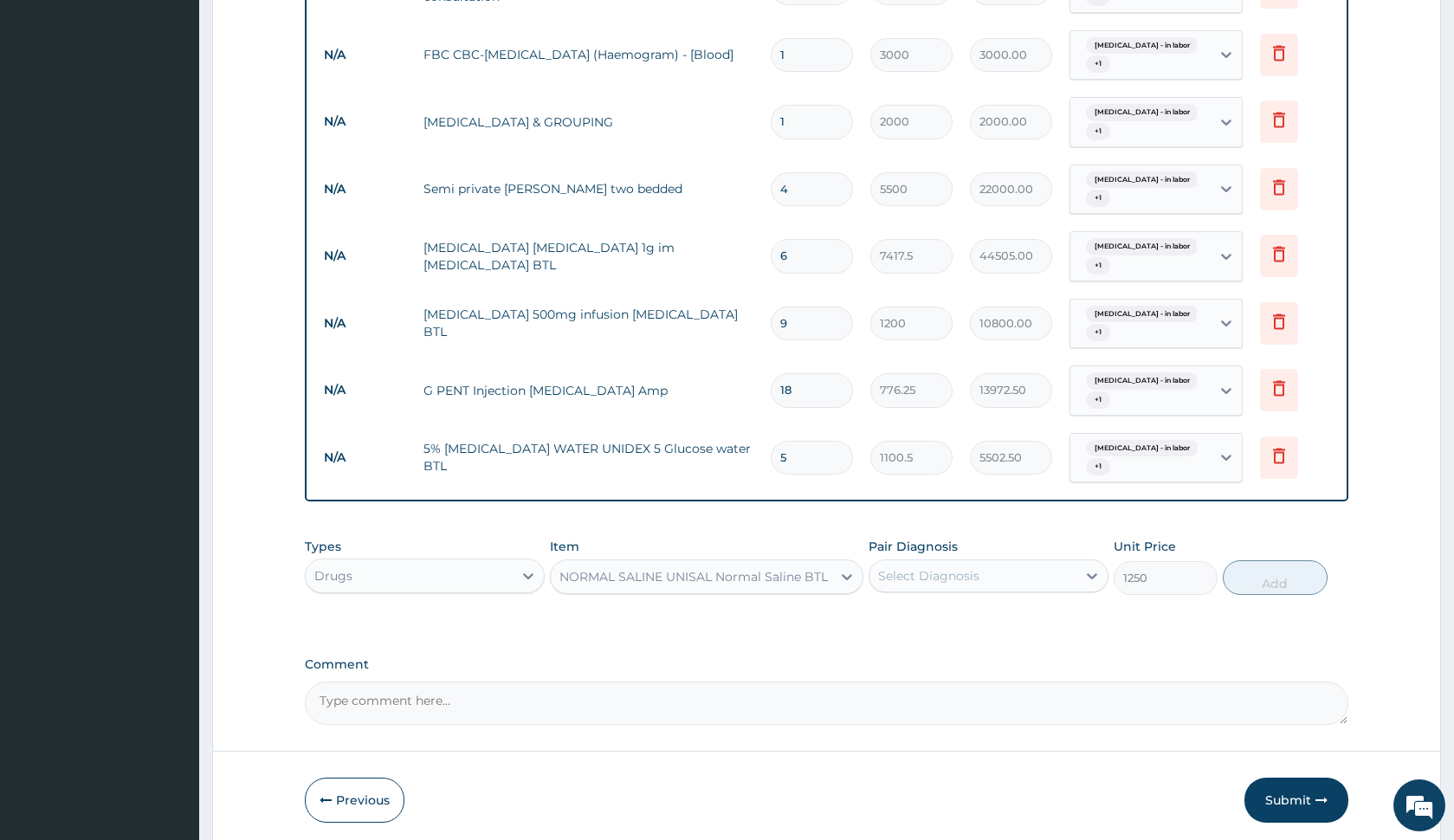
click at [946, 583] on div "Select Diagnosis" at bounding box center [928, 576] width 101 height 18
click at [817, 580] on div "NORMAL SALINE UNISAL Normal Saline BTL" at bounding box center [694, 577] width 269 height 18
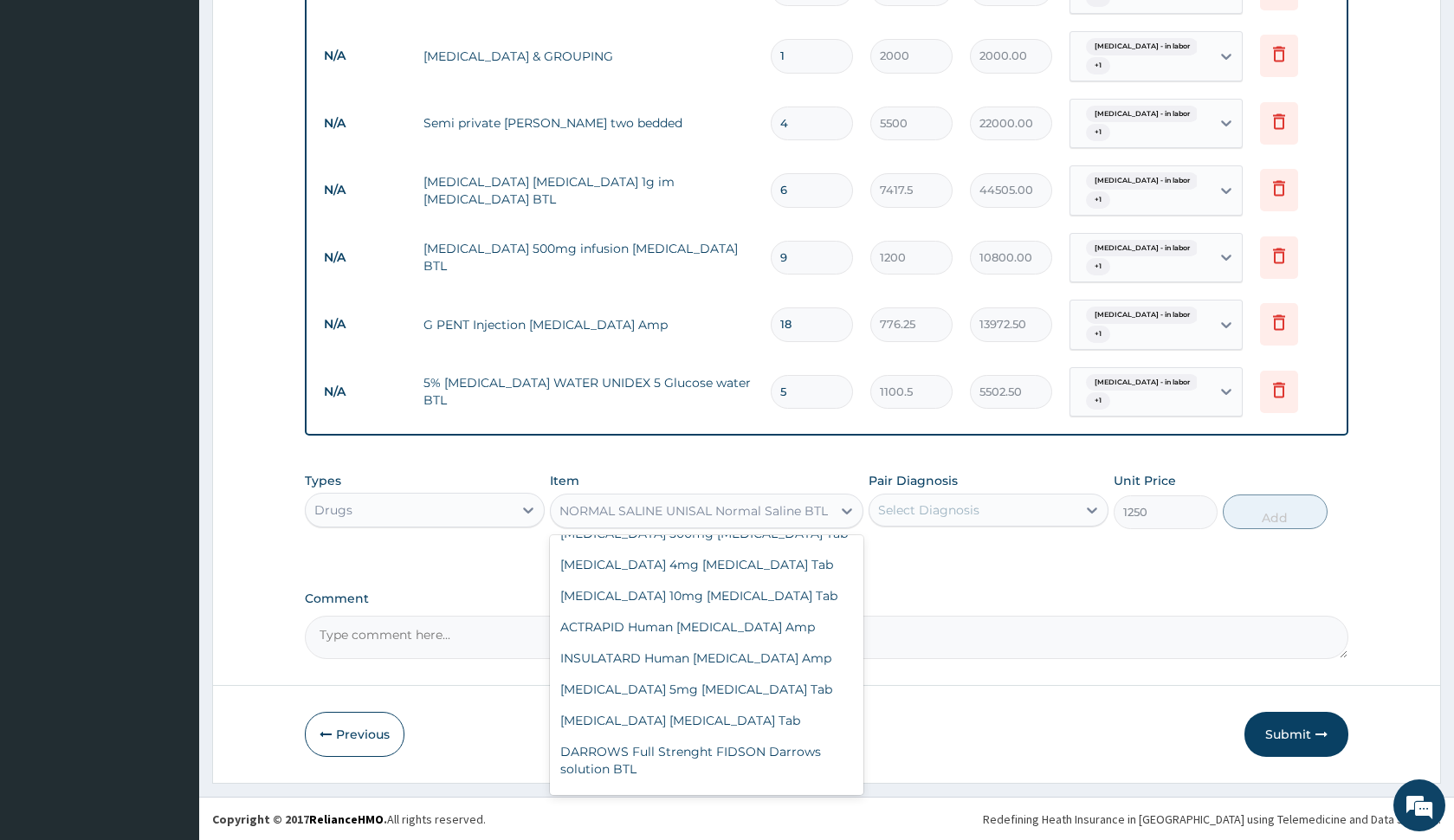
scroll to position [871, 0]
click at [1063, 549] on div "Types Drugs Item option NORMAL SALINE UNISAL Normal Saline BTL, selected. optio…" at bounding box center [826, 513] width 1042 height 100
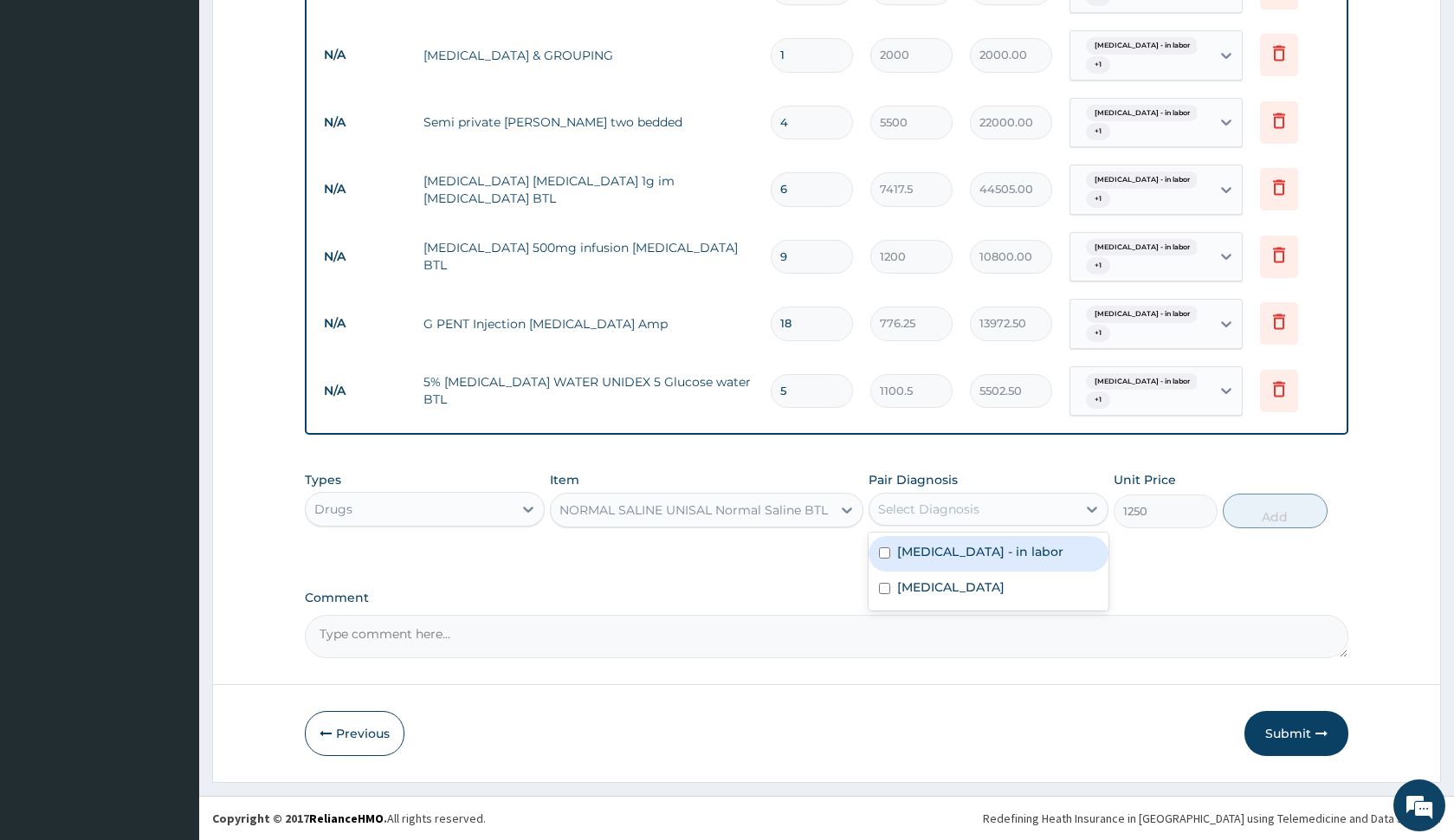
click at [907, 505] on div "Select Diagnosis" at bounding box center [928, 509] width 101 height 18
click at [925, 560] on div "Fetal distress - in labor" at bounding box center [988, 554] width 240 height 35
checkbox input "true"
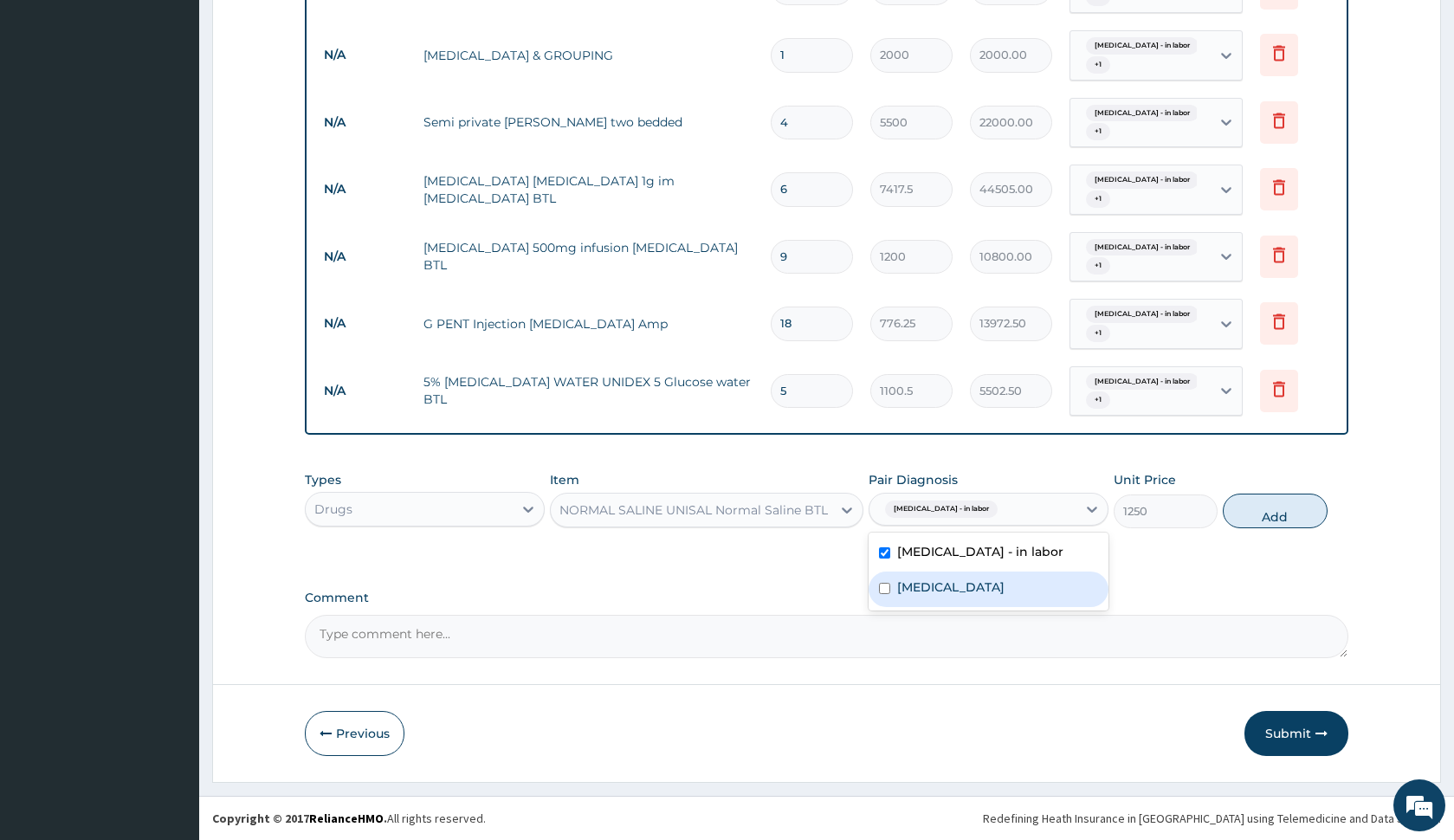
click at [929, 579] on label "Obstructed labor" at bounding box center [951, 587] width 108 height 18
checkbox input "true"
click at [1237, 505] on button "Add" at bounding box center [1275, 510] width 104 height 34
type input "0"
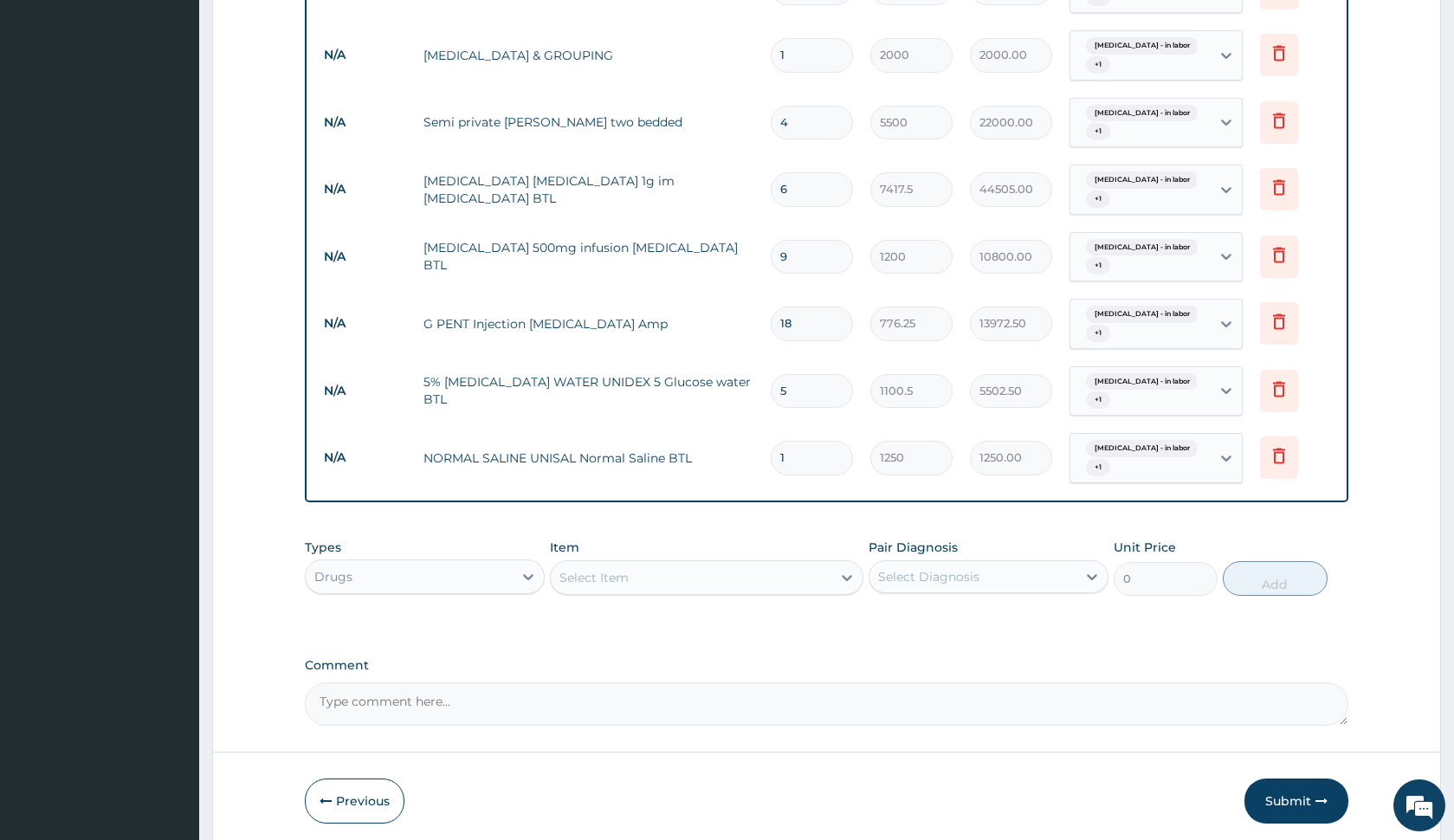
type input "0.00"
type input "1"
type input "1250.00"
type input "10"
type input "12500.00"
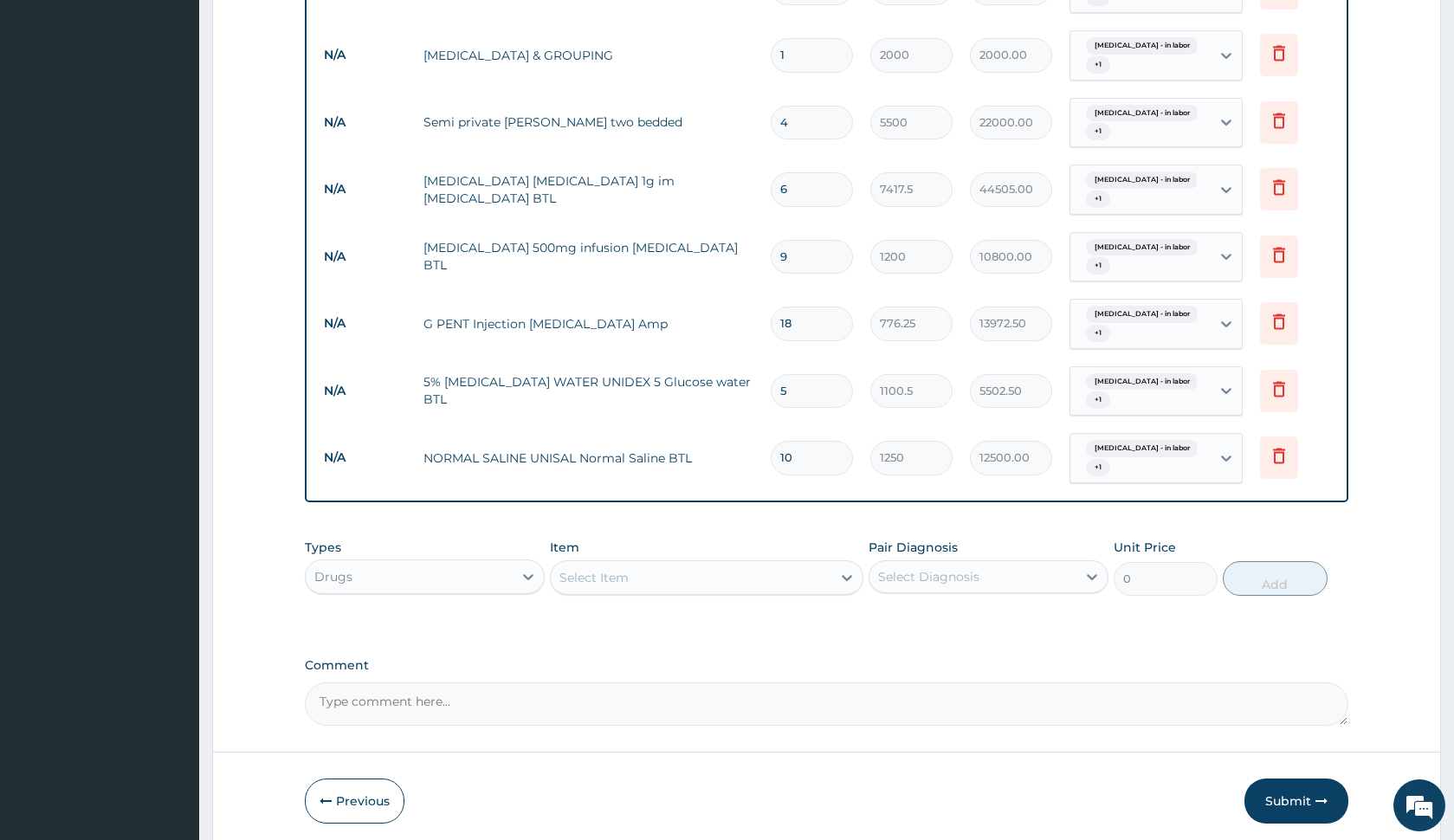
type input "12"
type input "15000.00"
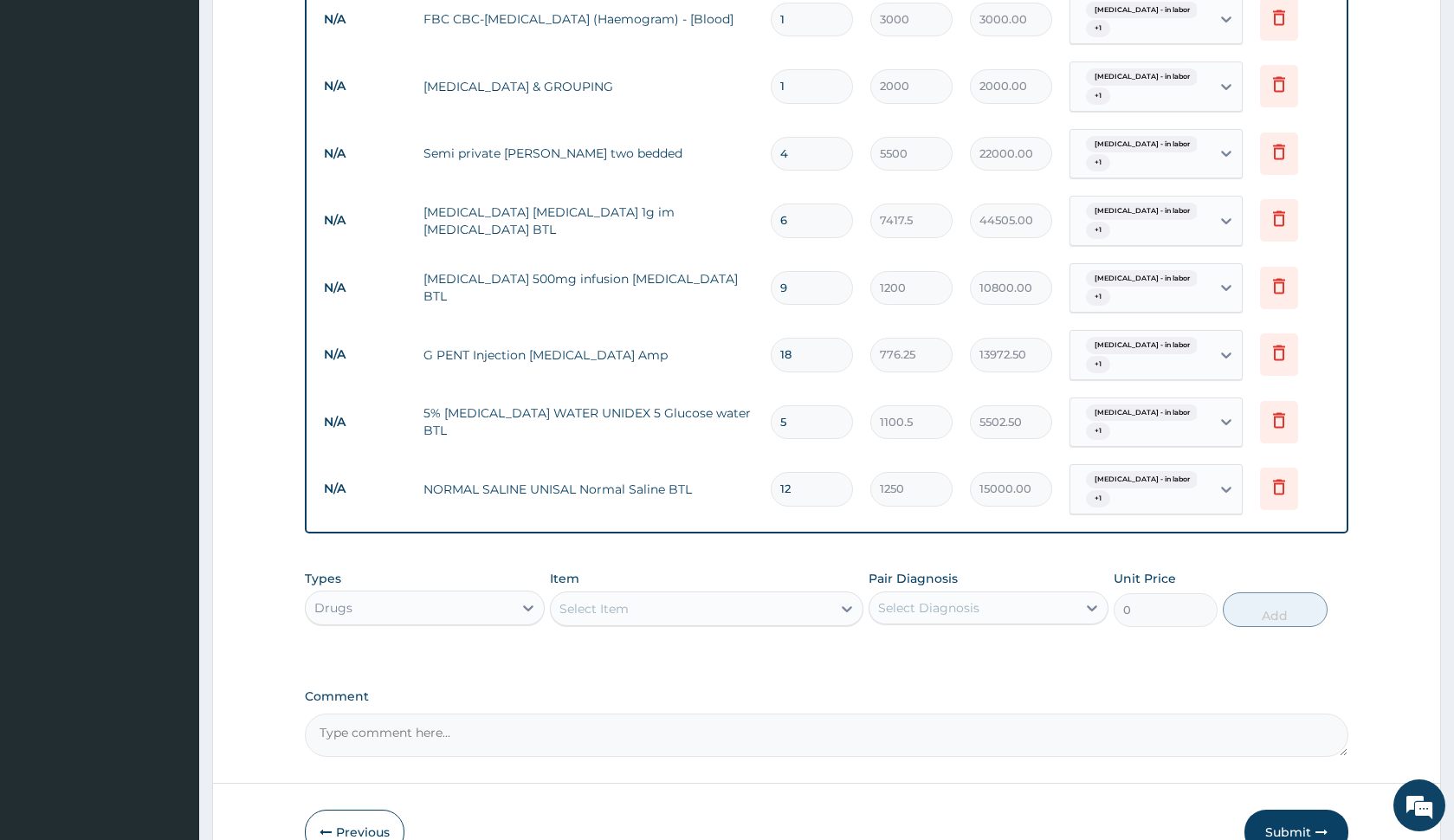
scroll to position [844, 0]
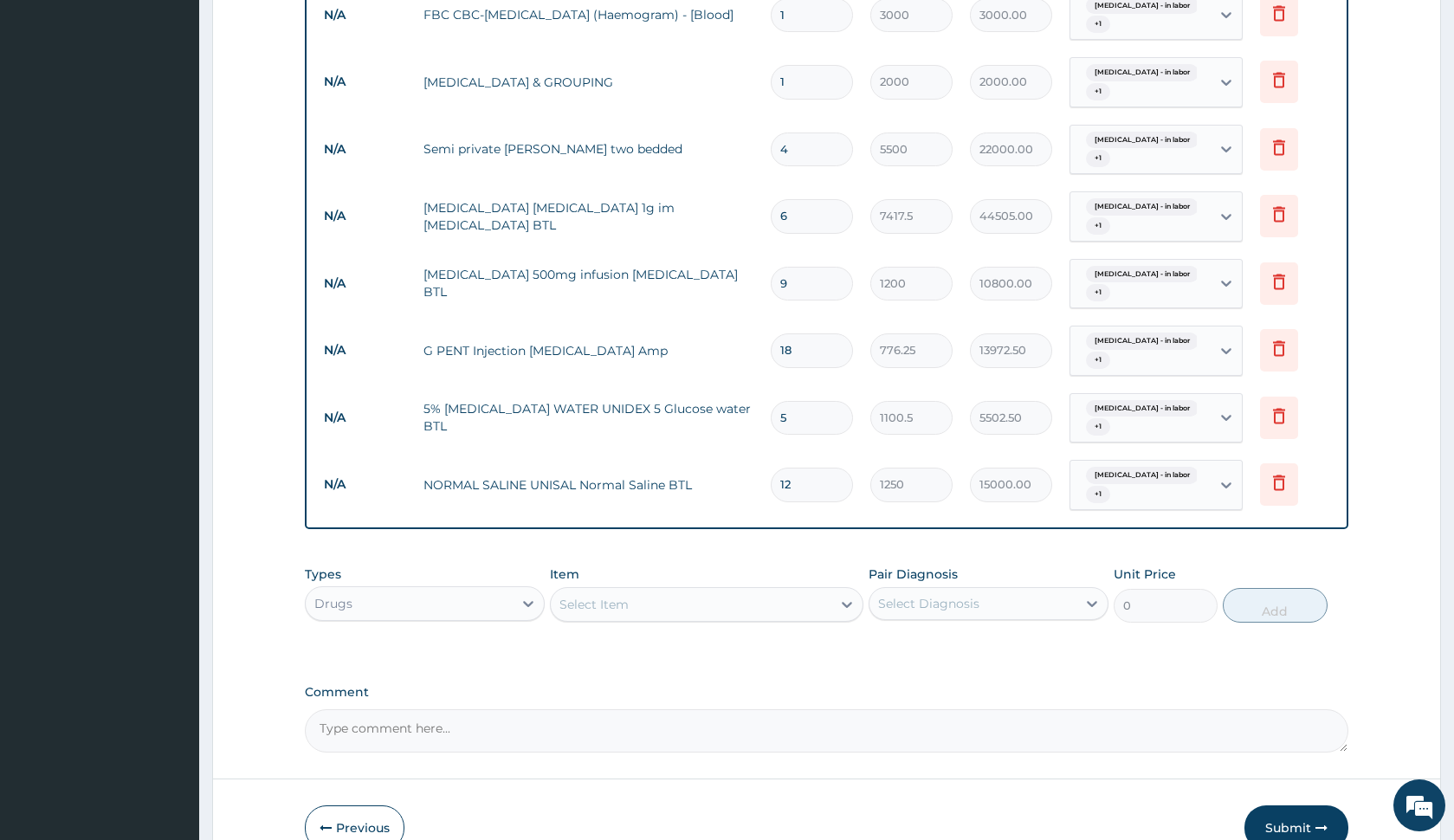
type input "12"
click at [765, 557] on div "Types Drugs Item Select Item Pair Diagnosis Select Diagnosis Unit Price 0 Add" at bounding box center [826, 594] width 1042 height 74
click at [578, 657] on div "PA Code / Prescription Code PA/BE49B6 Encounter Date 08-09-2025 Important Notic…" at bounding box center [826, 37] width 1042 height 1431
click at [683, 598] on div "Select Item" at bounding box center [691, 605] width 280 height 28
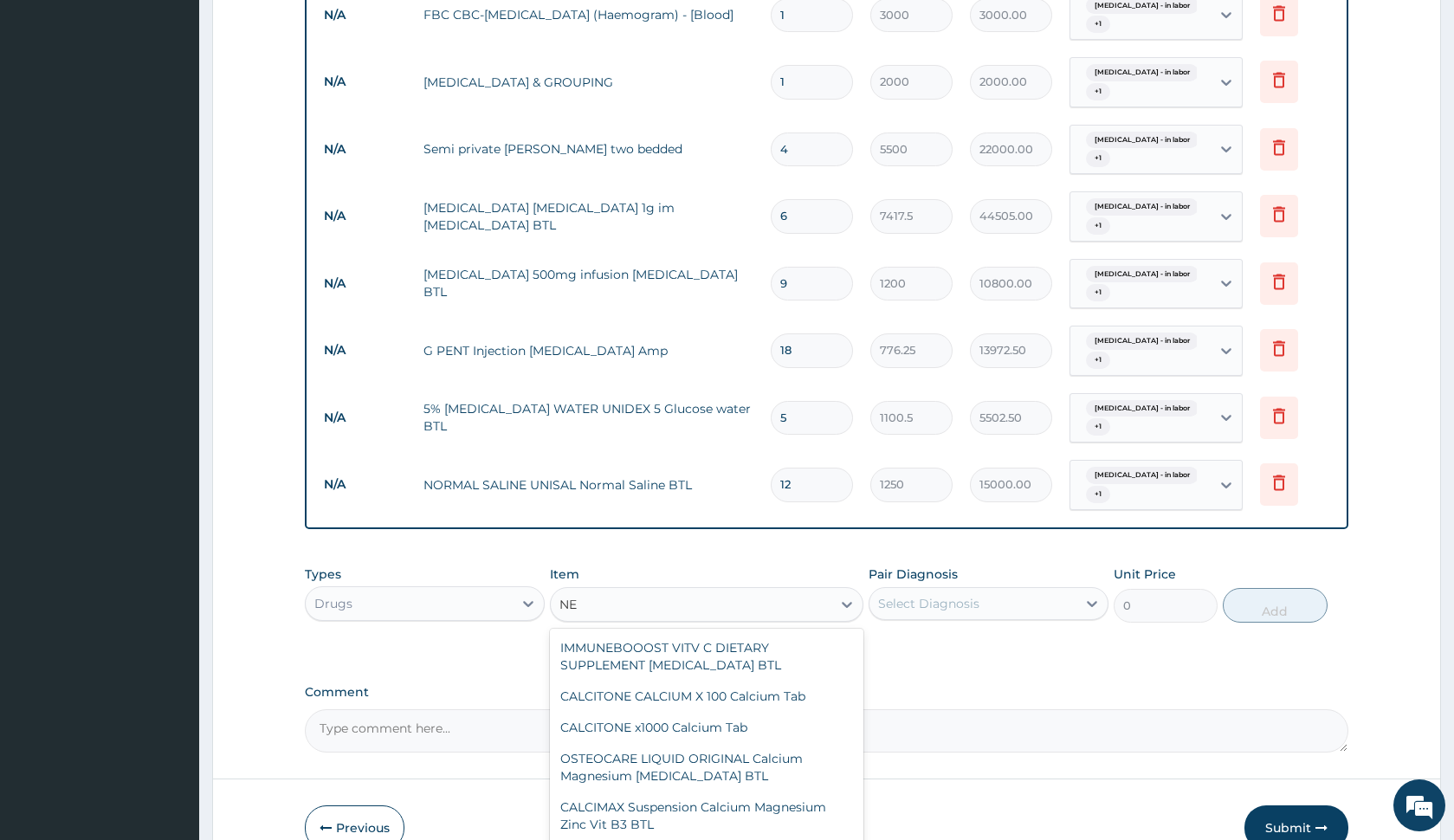
type input "N"
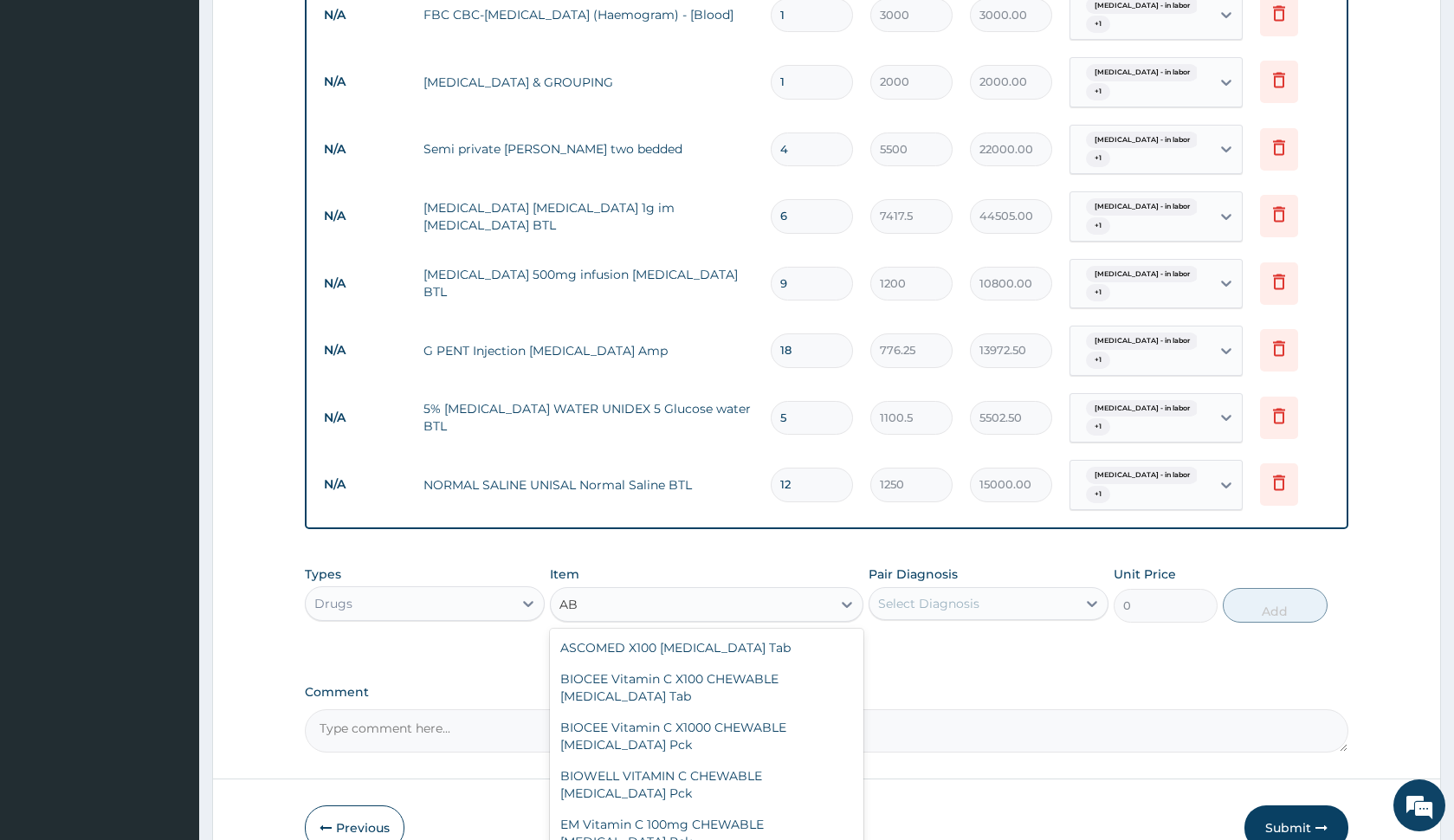
type input "A"
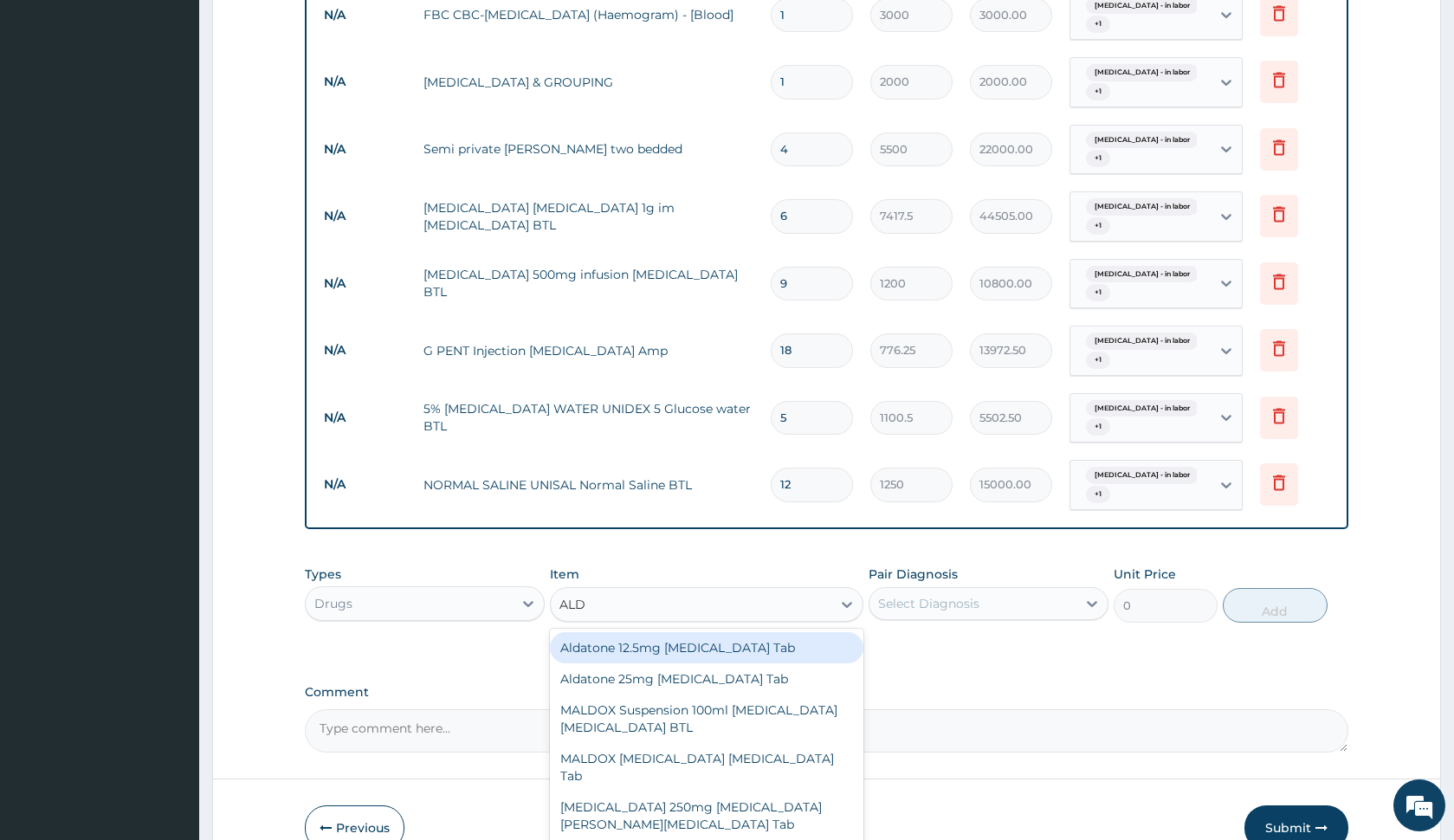
type input "ALDO"
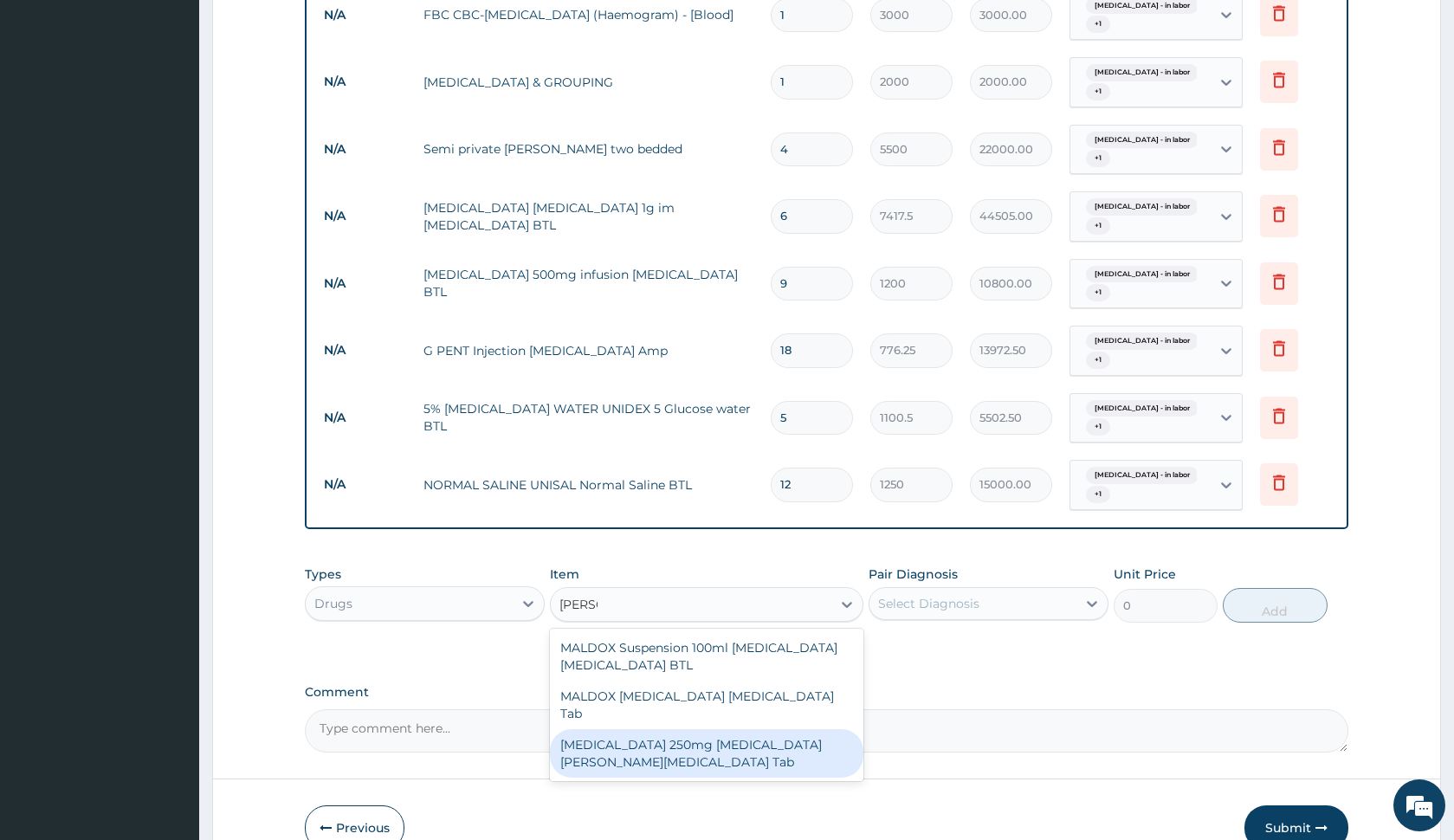
click at [616, 729] on div "METHYLDOPA 250mg ALDOMET Methyldopa Tab" at bounding box center [706, 753] width 312 height 48
type input "5002.5"
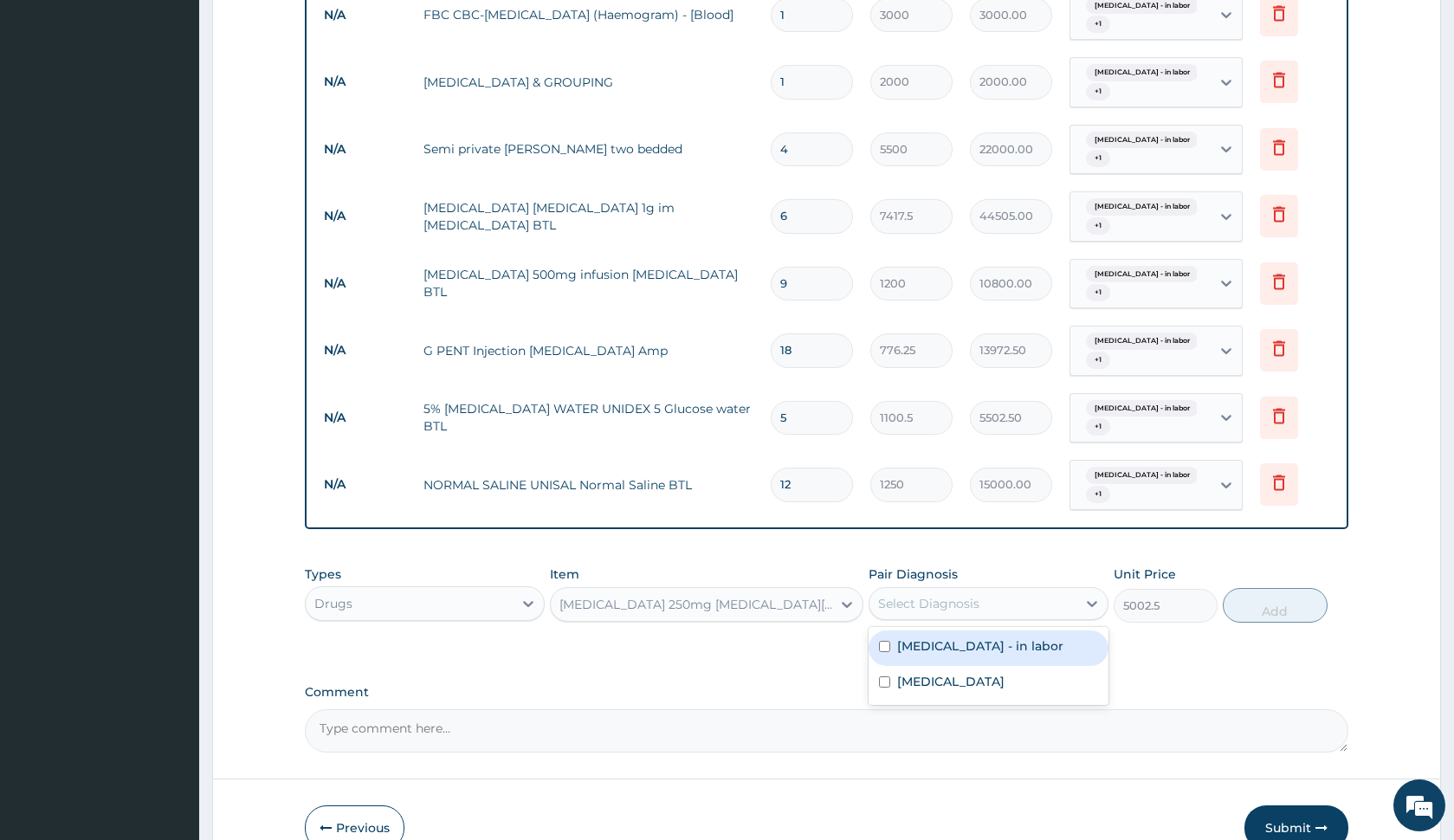
click at [937, 597] on div "Select Diagnosis" at bounding box center [928, 604] width 101 height 18
click at [950, 648] on label "Fetal distress - in labor" at bounding box center [980, 645] width 166 height 18
checkbox input "true"
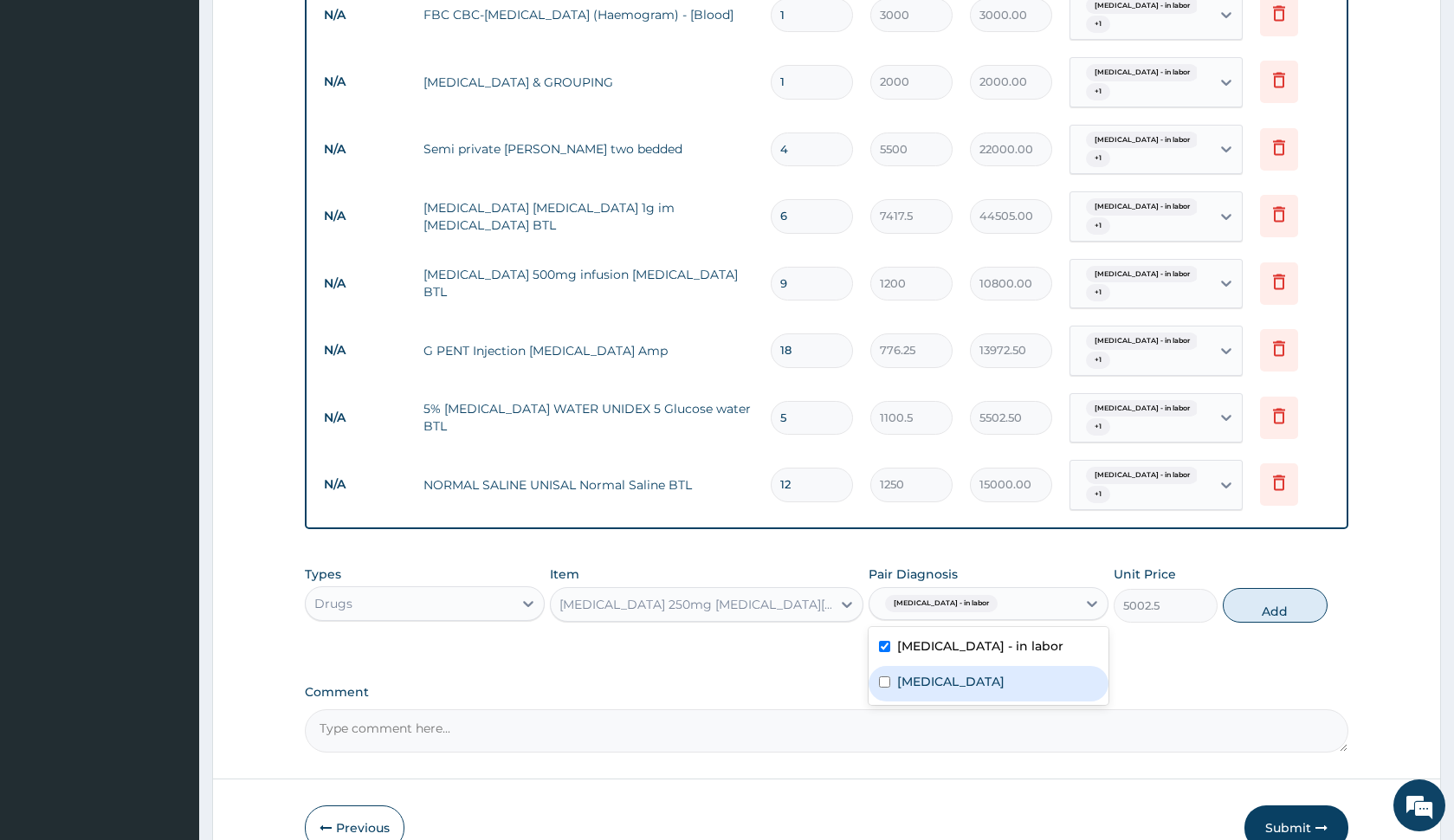
click at [971, 673] on label "Obstructed labor" at bounding box center [951, 681] width 108 height 18
checkbox input "true"
click at [1299, 603] on button "Add" at bounding box center [1275, 605] width 104 height 34
type input "0"
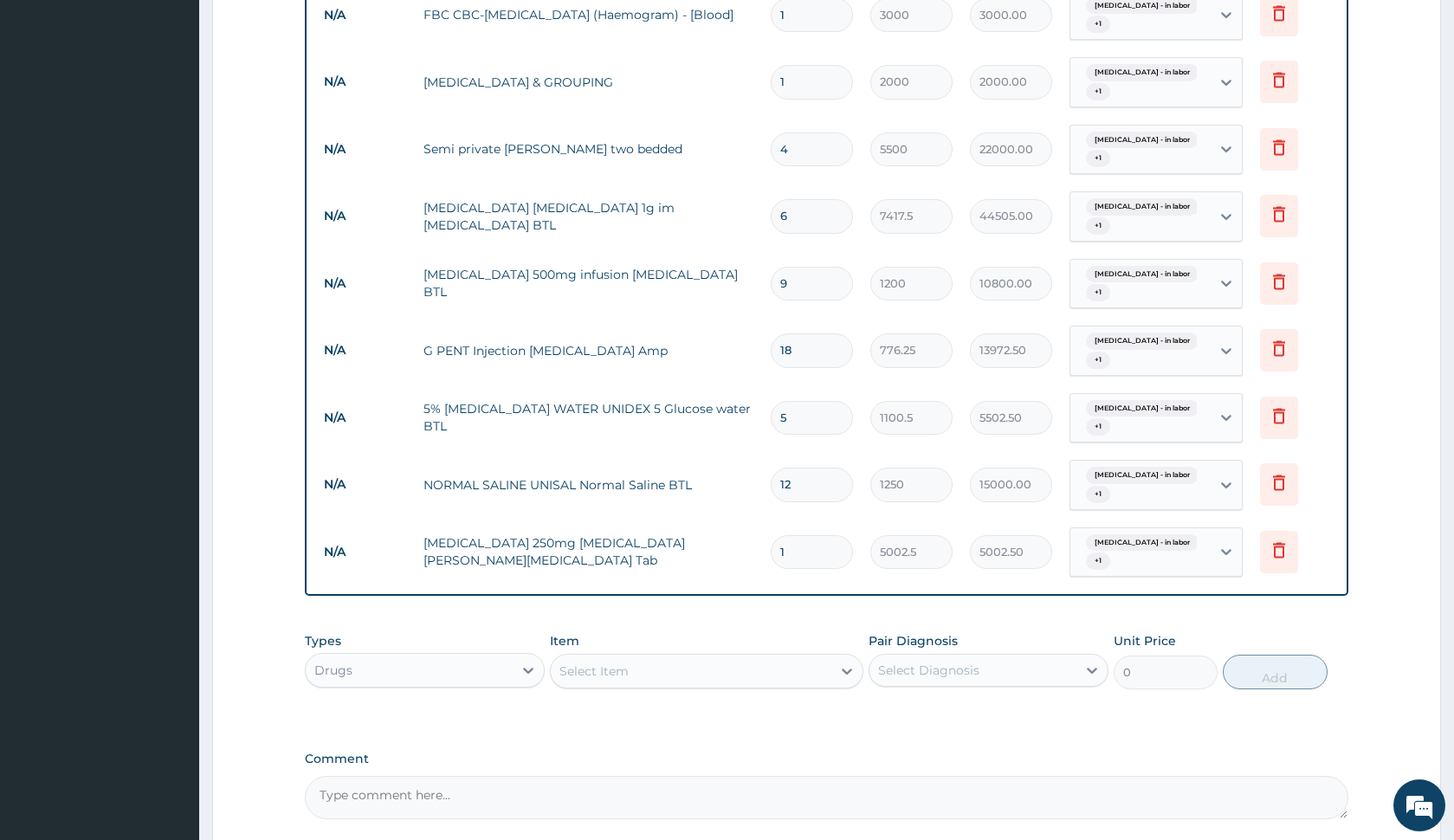
type input "0.00"
type input "4"
type input "20010.00"
type input "4"
click at [662, 640] on div "Item Select Item" at bounding box center [706, 661] width 312 height 57
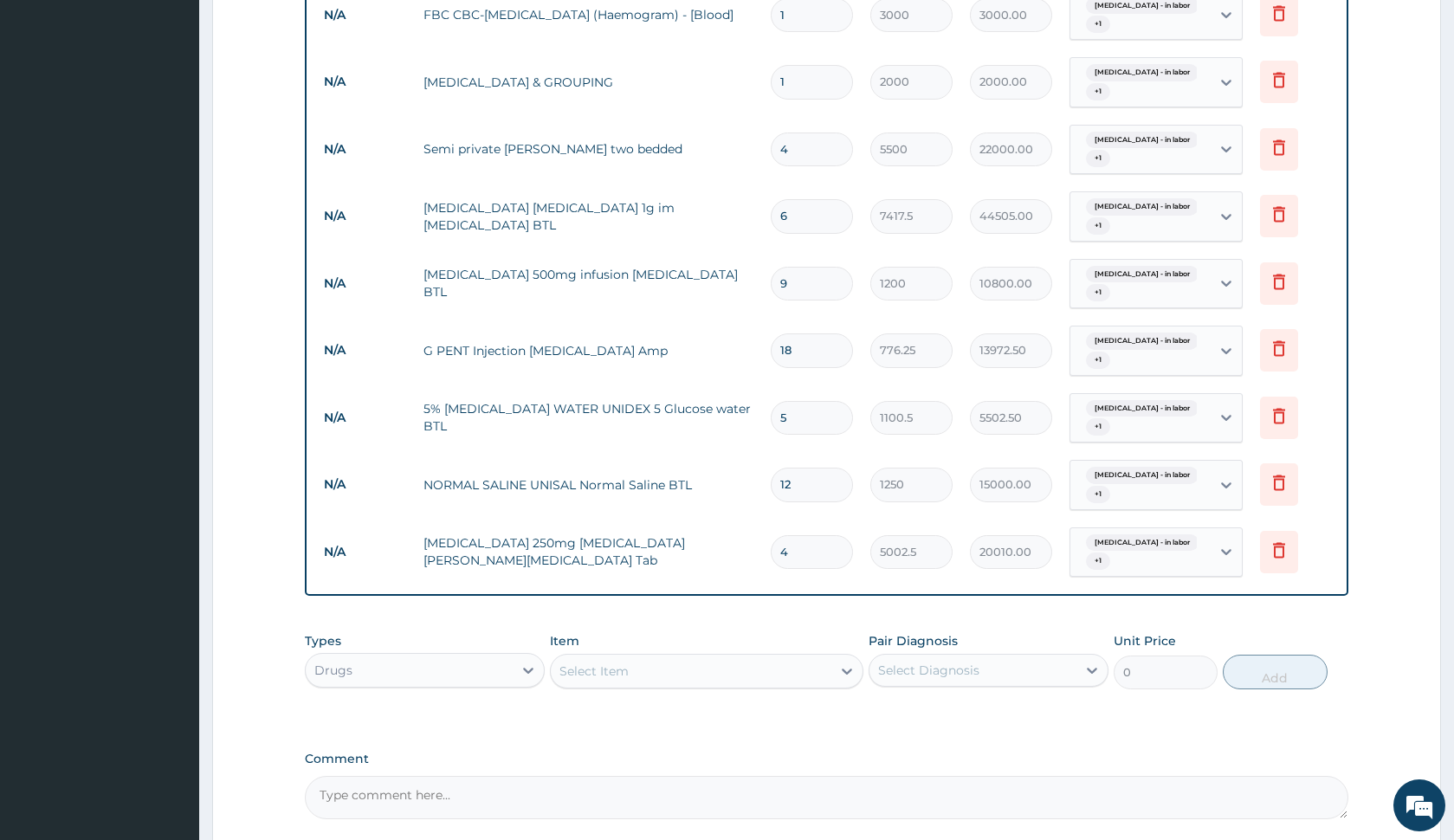
click at [665, 667] on div "Select Item" at bounding box center [691, 671] width 280 height 28
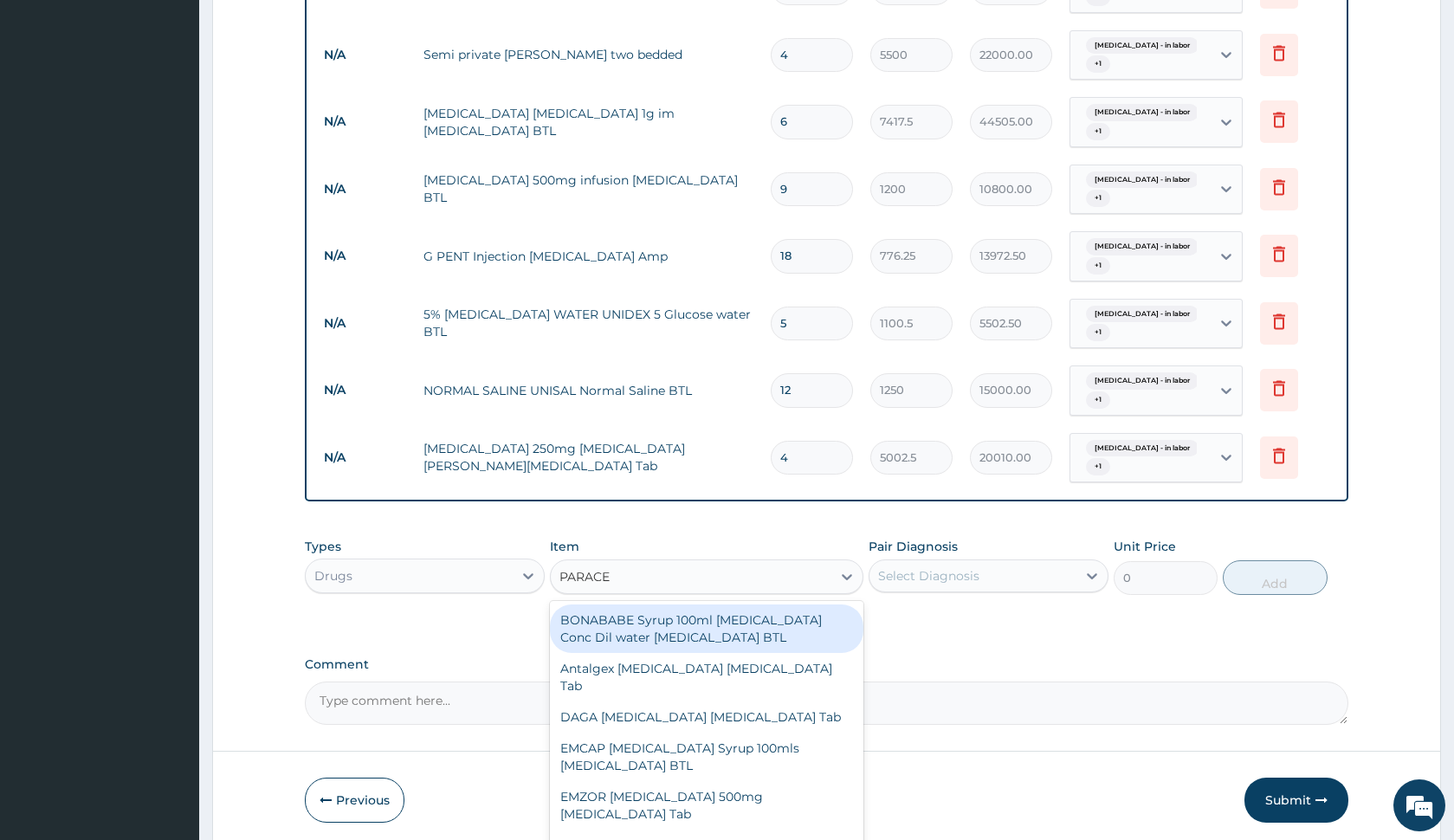
scroll to position [1004, 0]
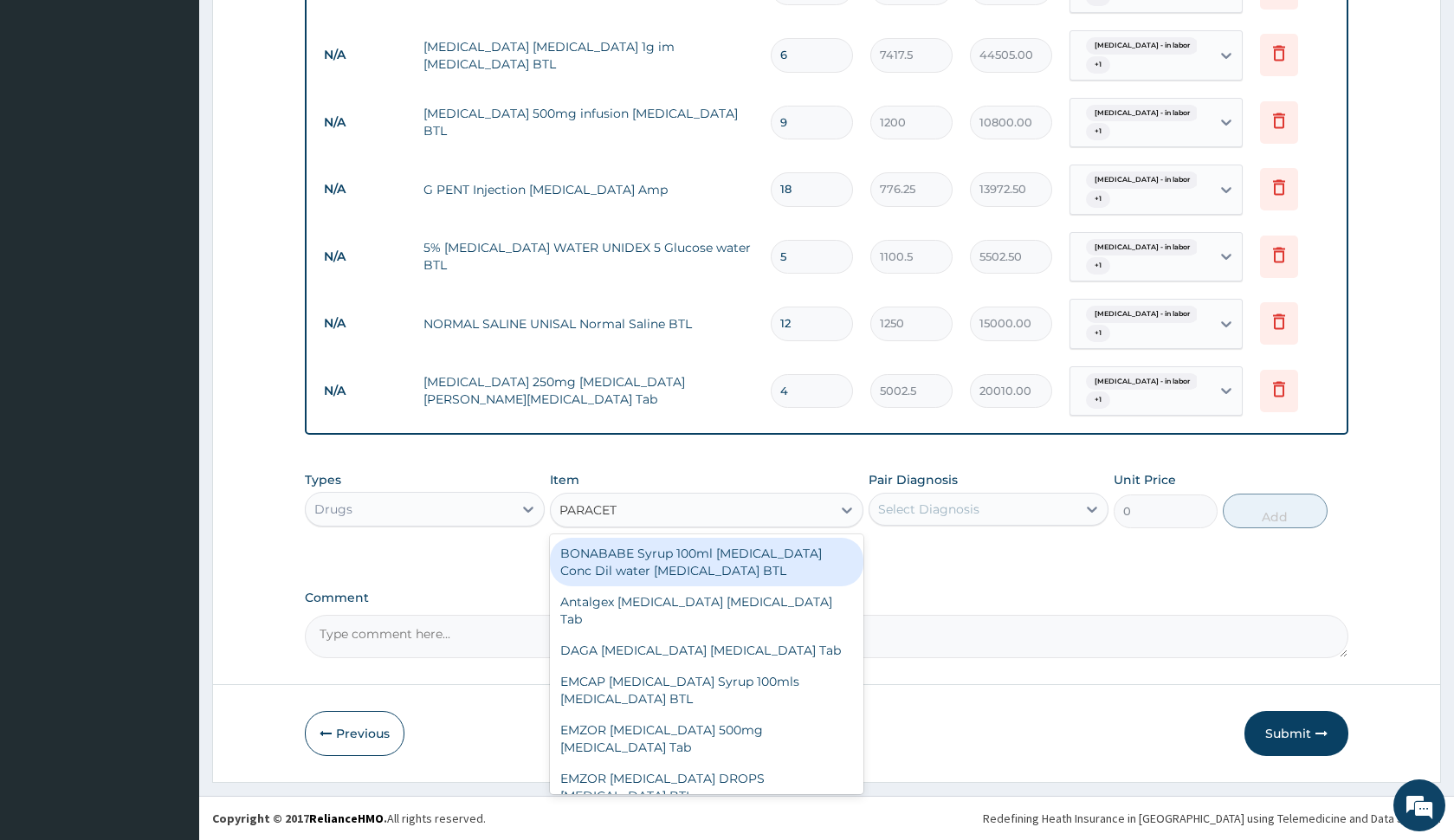
type input "PARACETA"
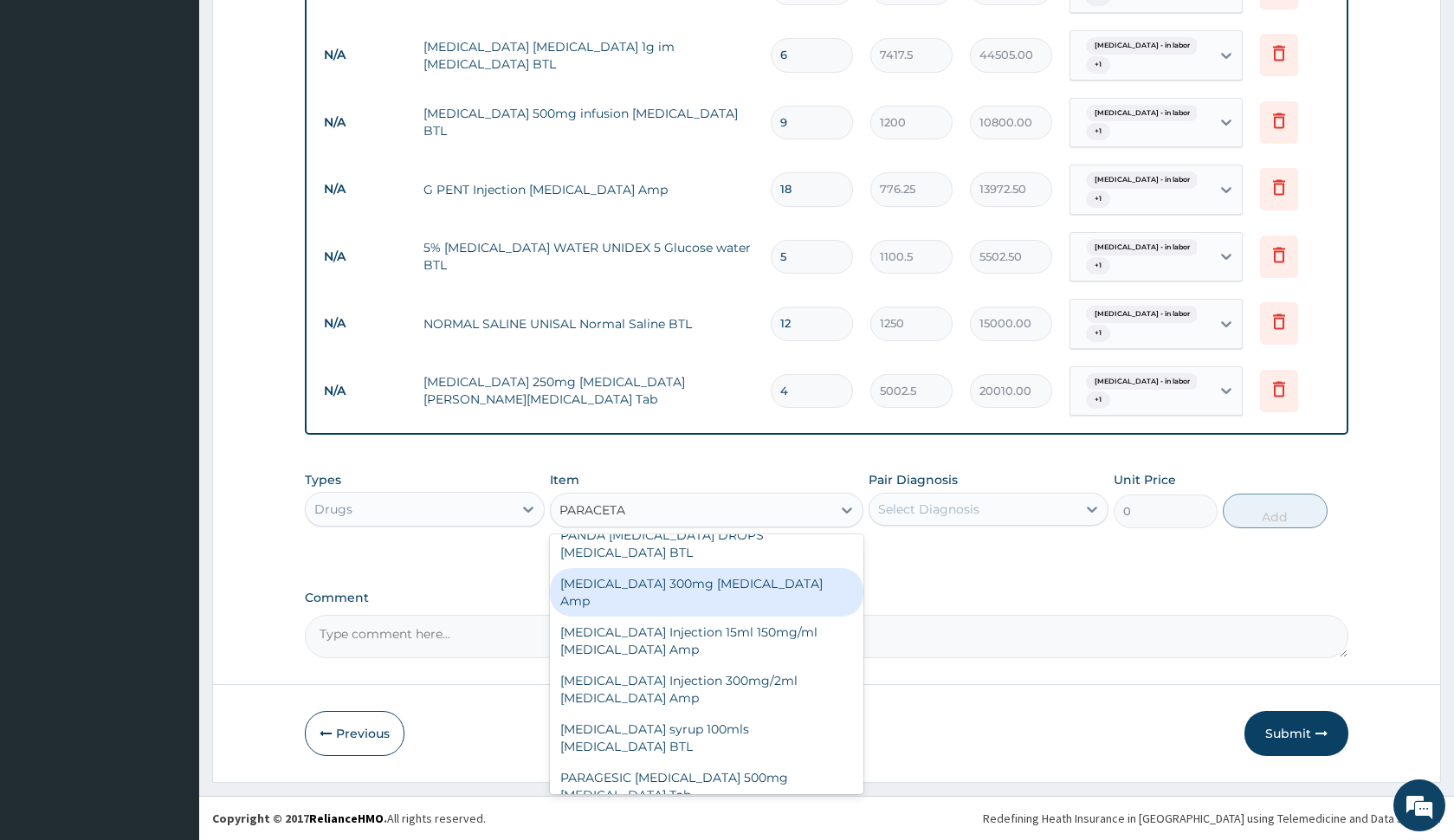
scroll to position [537, 0]
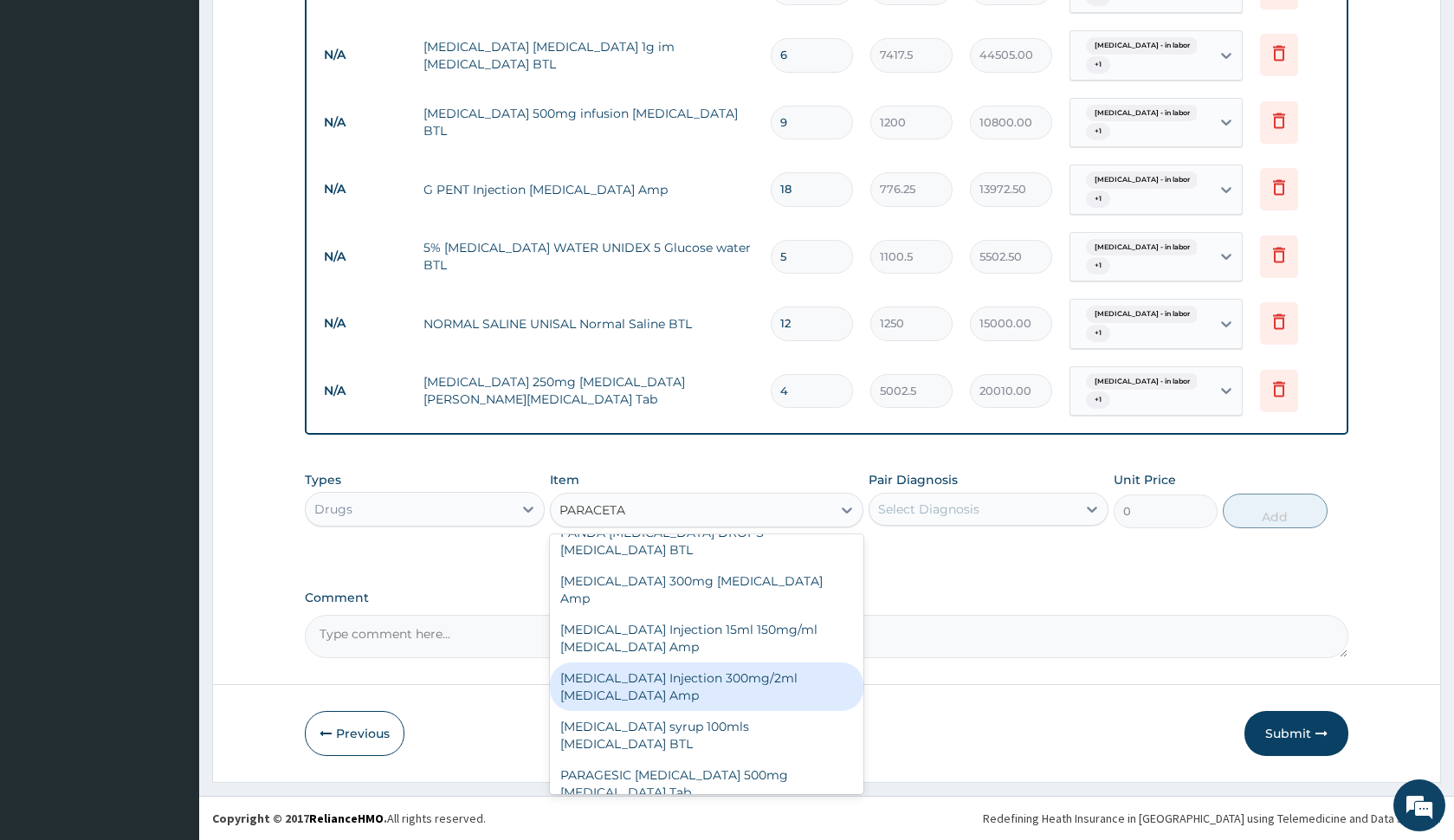
click at [764, 668] on div "PARACETAMOL Injection 300mg/2ml Acetaminophen Amp" at bounding box center [706, 686] width 312 height 48
type input "278.75"
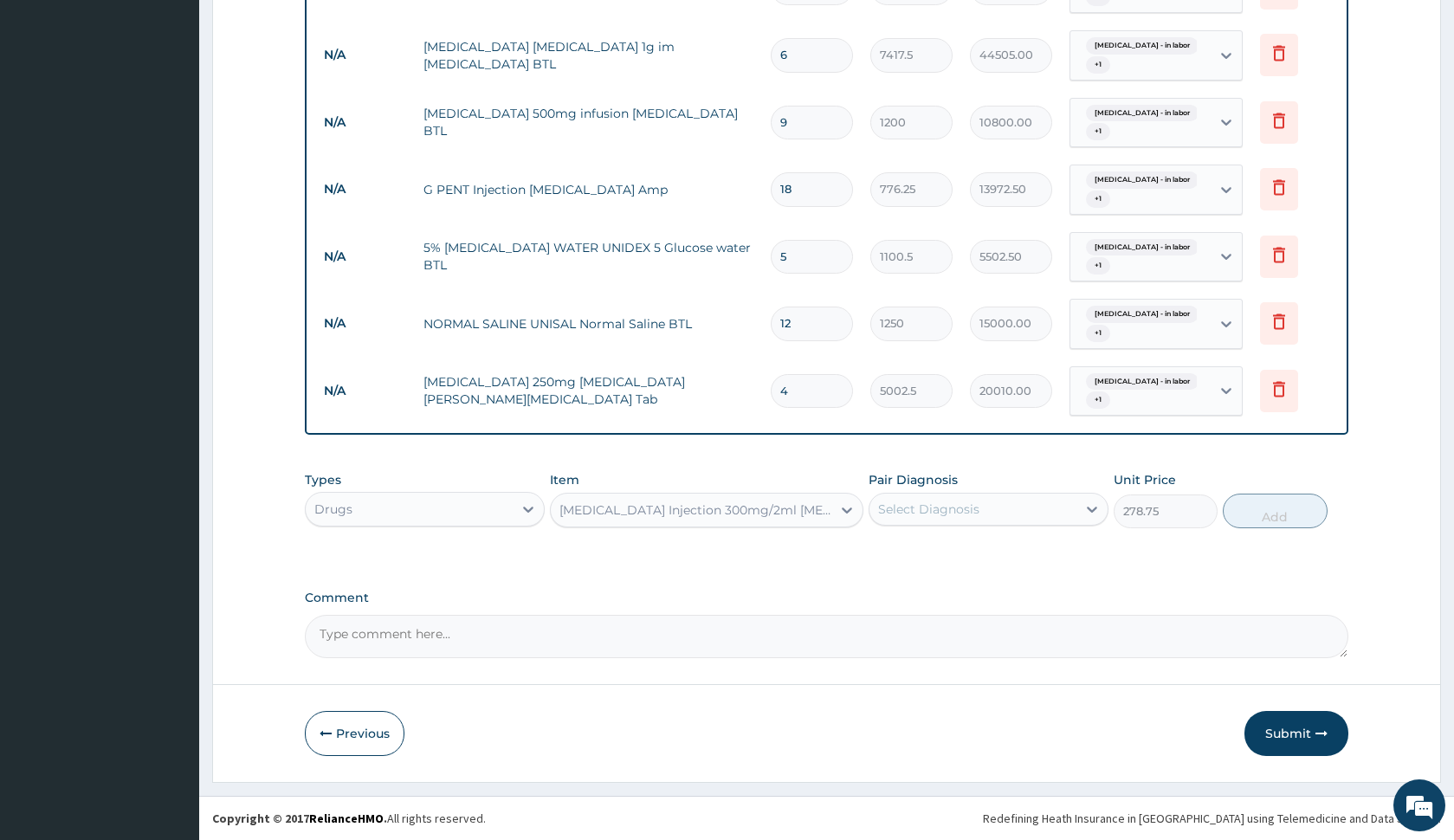
click at [898, 515] on div "Select Diagnosis" at bounding box center [928, 509] width 101 height 18
click at [914, 552] on label "Fetal distress - in labor" at bounding box center [980, 552] width 166 height 18
checkbox input "true"
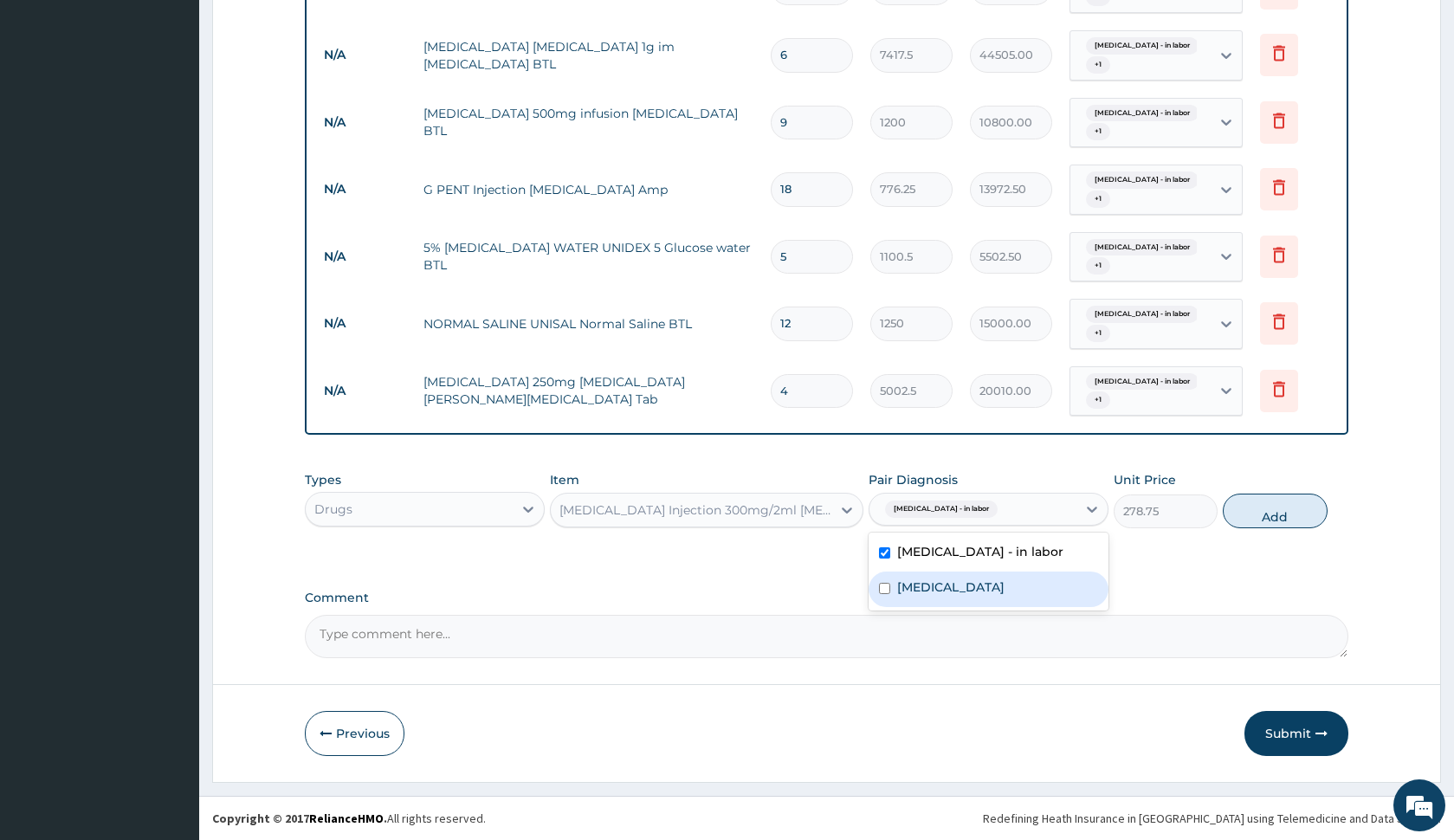
click at [929, 588] on label "Obstructed labor" at bounding box center [951, 587] width 108 height 18
checkbox input "true"
click at [1239, 508] on button "Add" at bounding box center [1275, 510] width 104 height 34
type input "0"
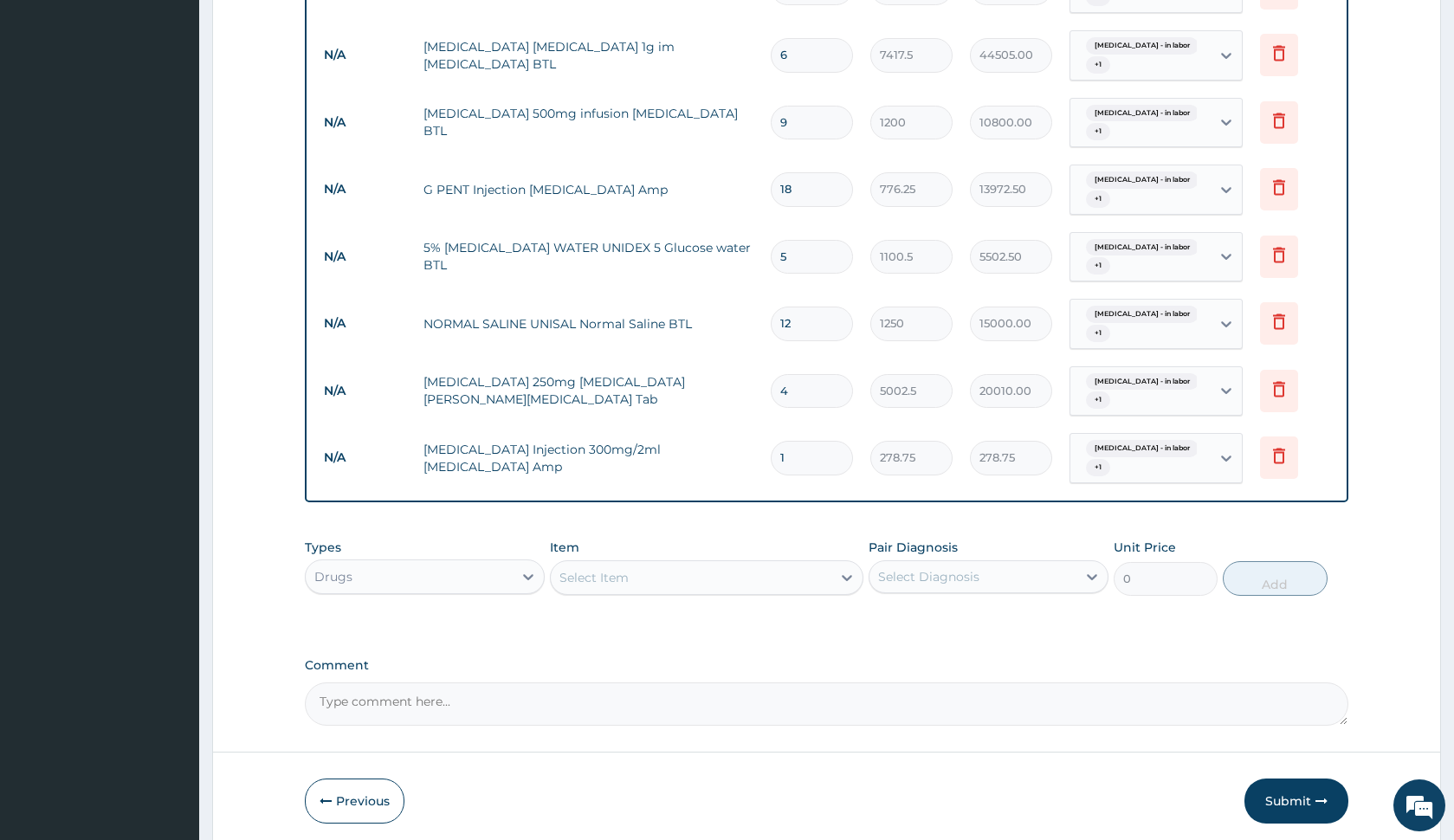
type input "0.00"
type input "6"
type input "1672.50"
type input "6"
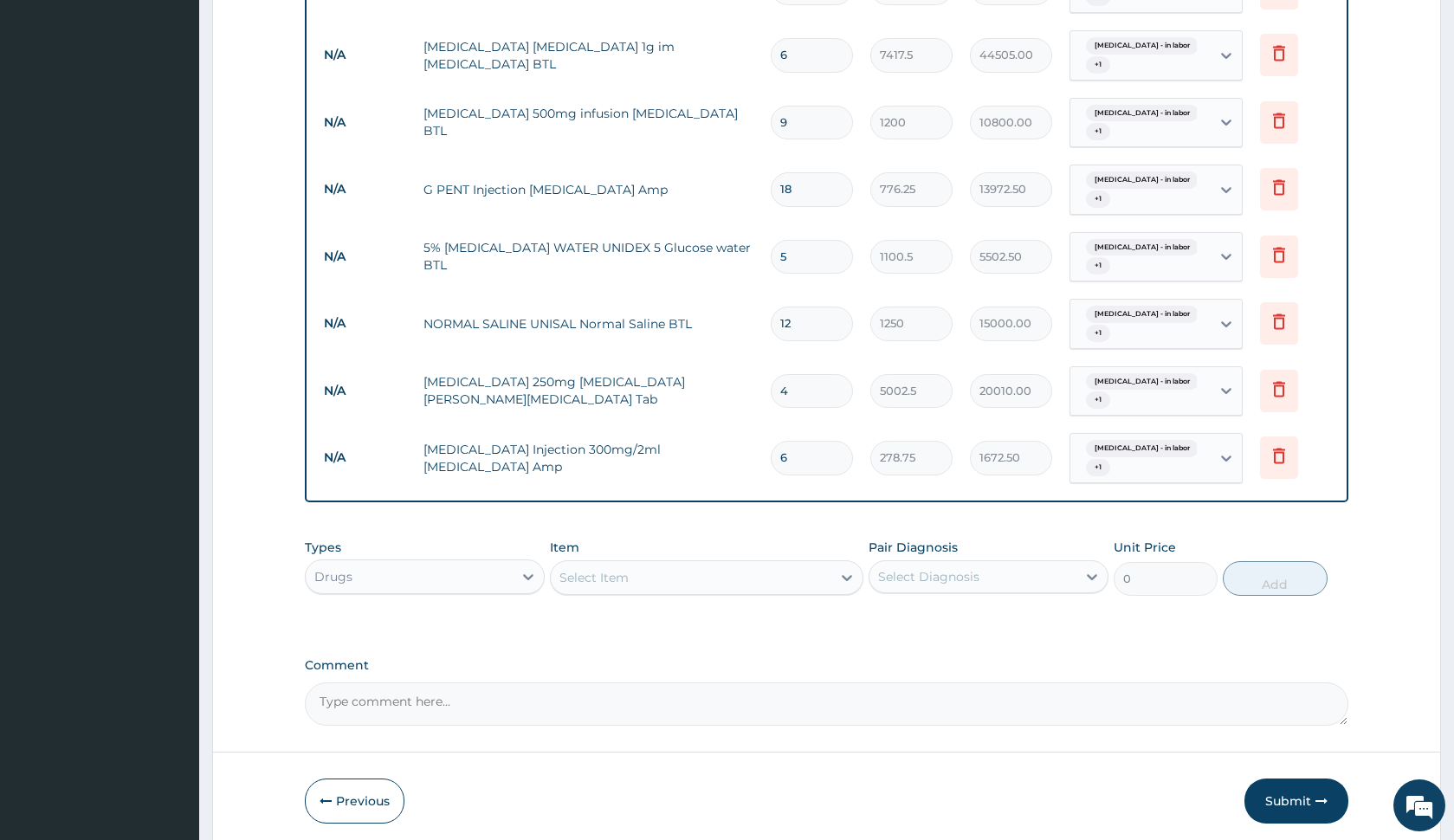
click at [644, 583] on div "Select Item" at bounding box center [691, 578] width 280 height 28
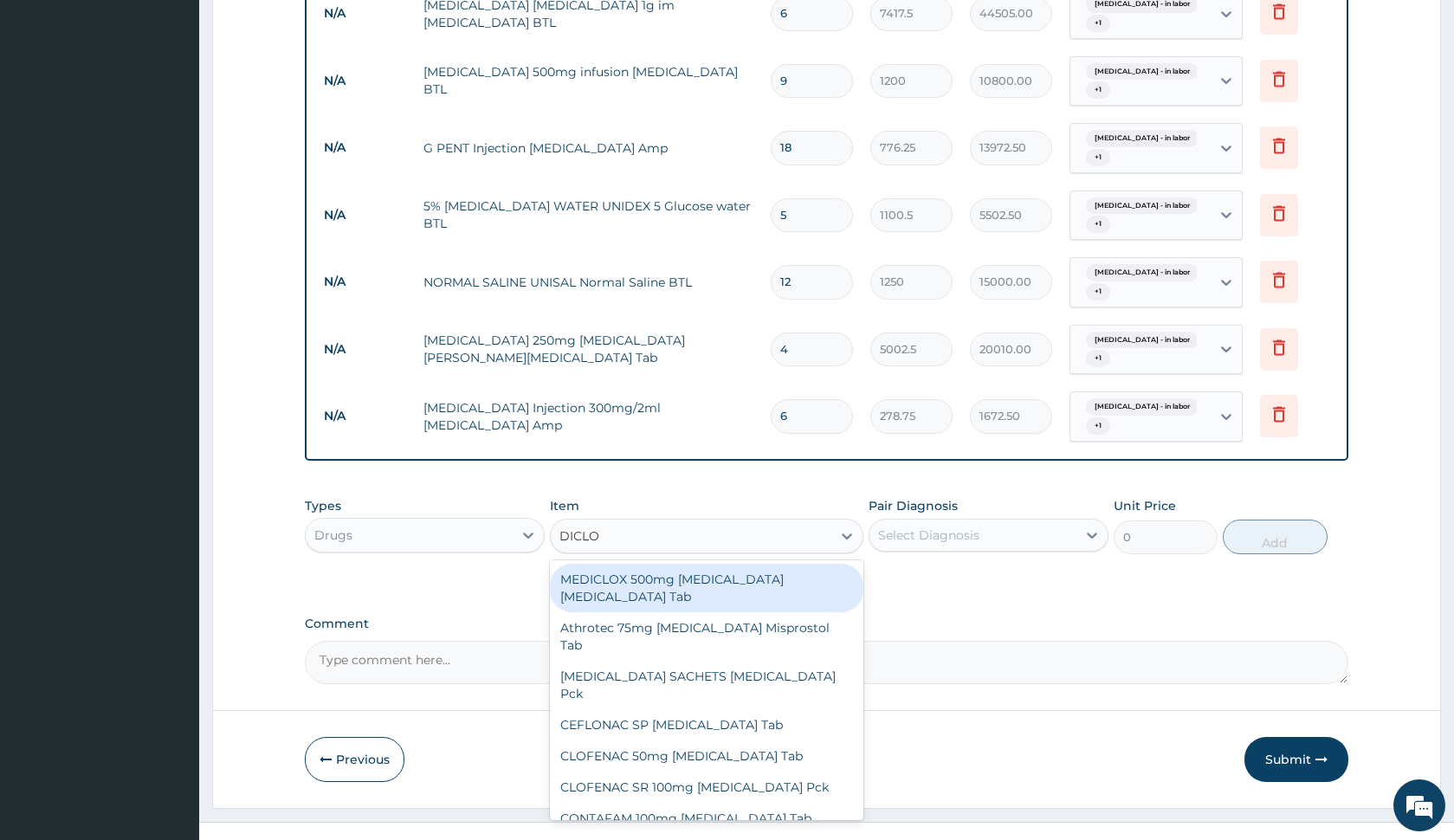
scroll to position [1072, 0]
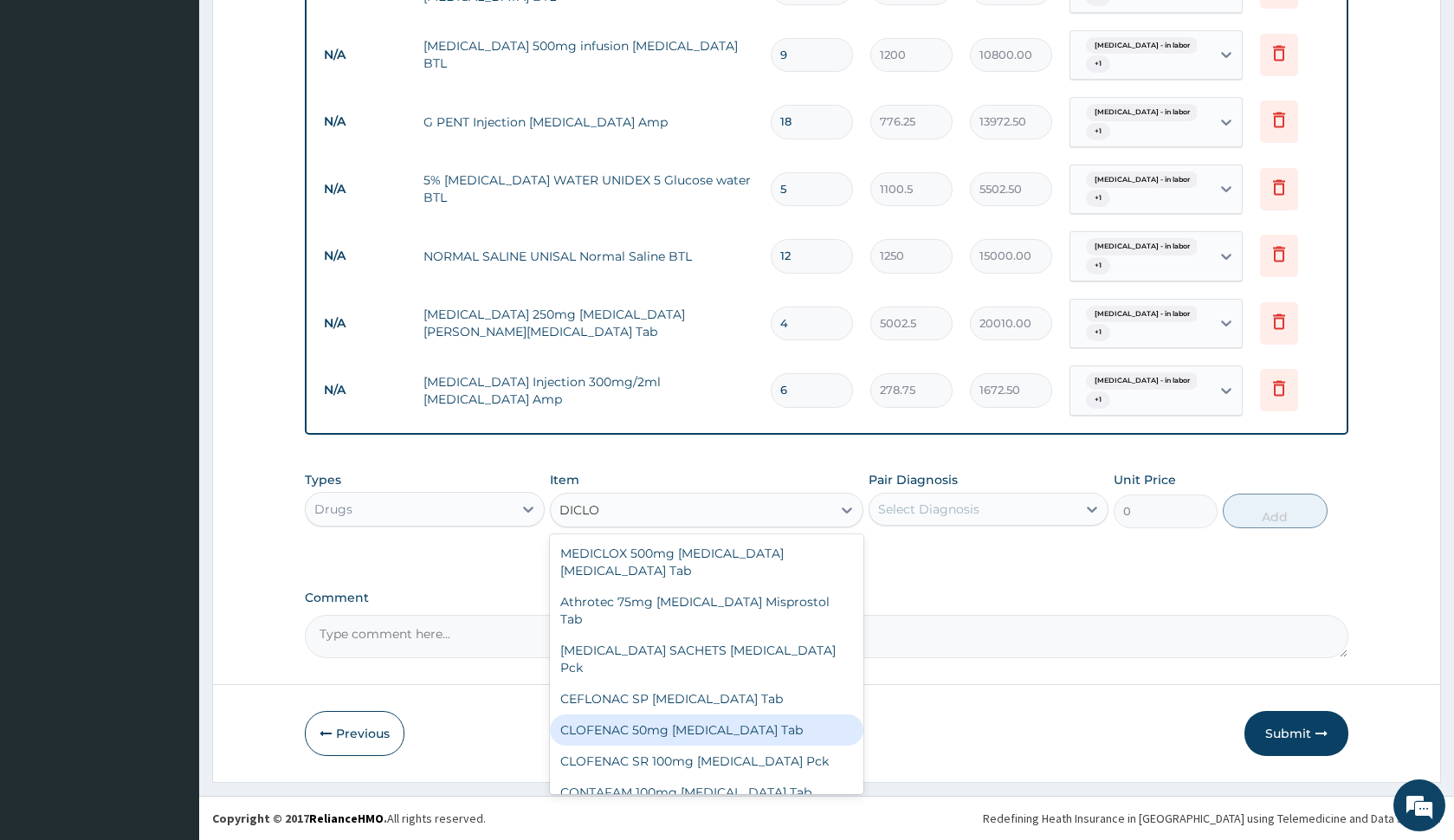
type input "DICLOF"
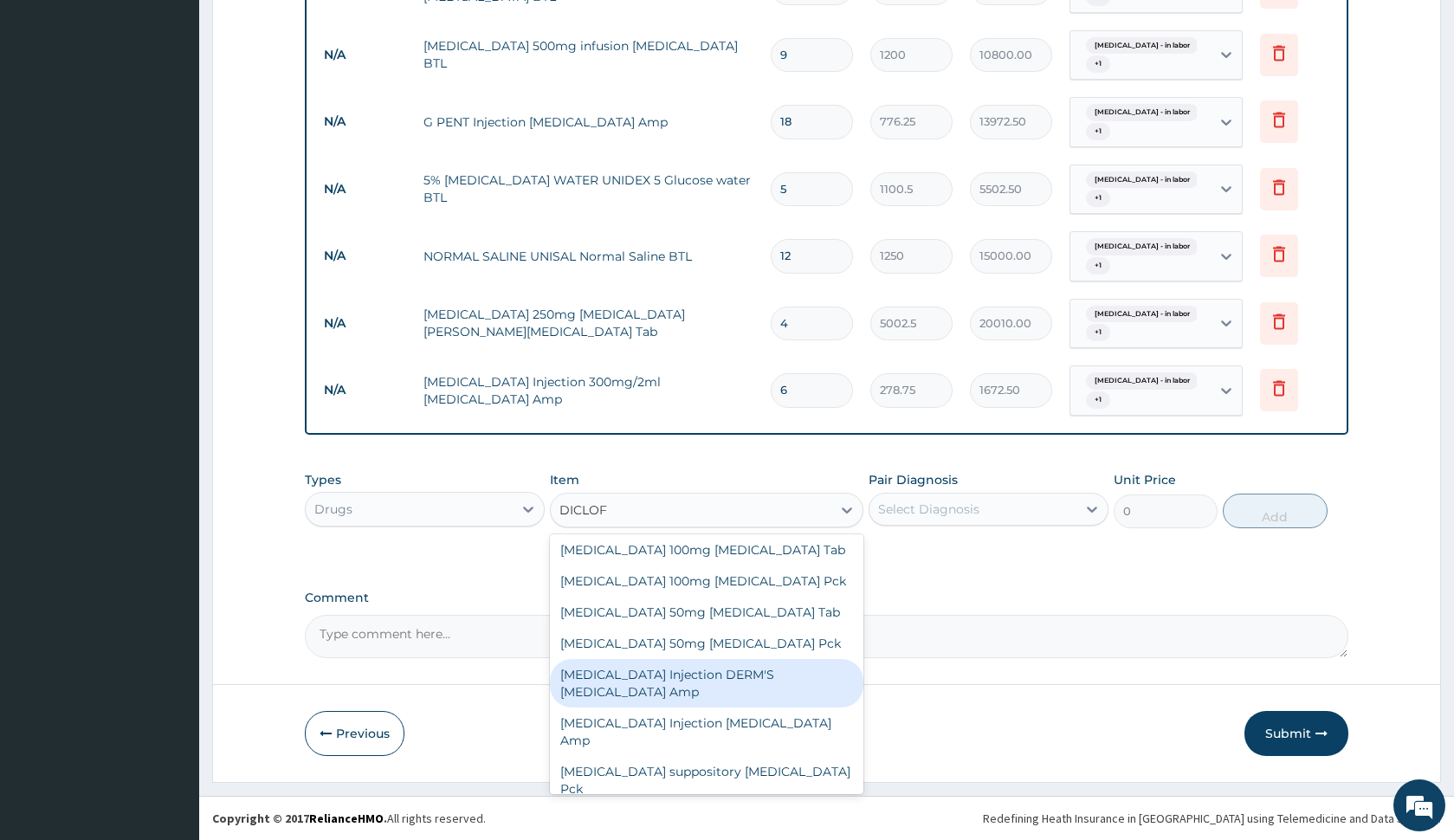
scroll to position [337, 0]
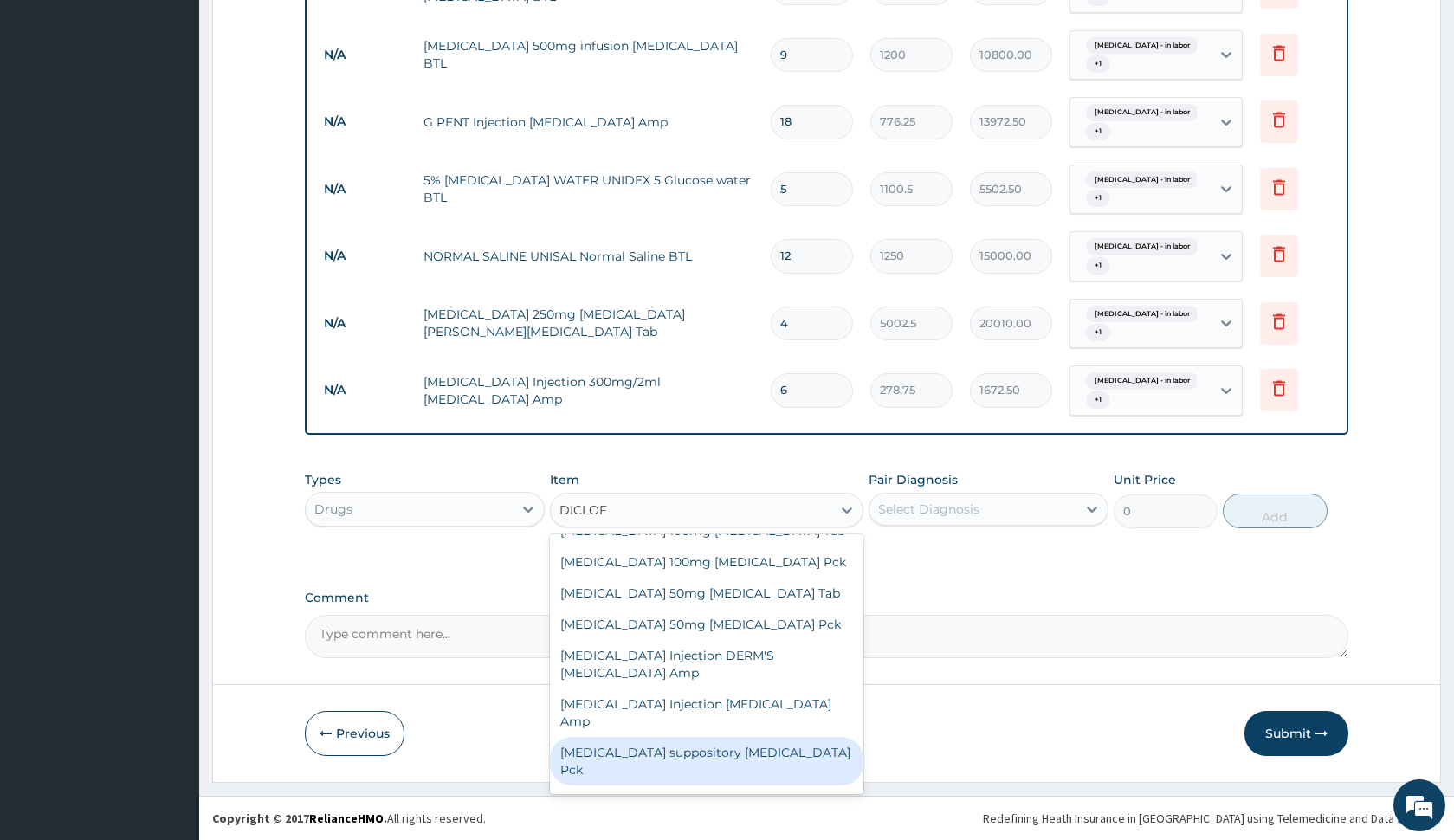
click at [685, 737] on div "Diclofenac suppository Diclofenac Pck" at bounding box center [706, 761] width 312 height 48
type input "3312.5"
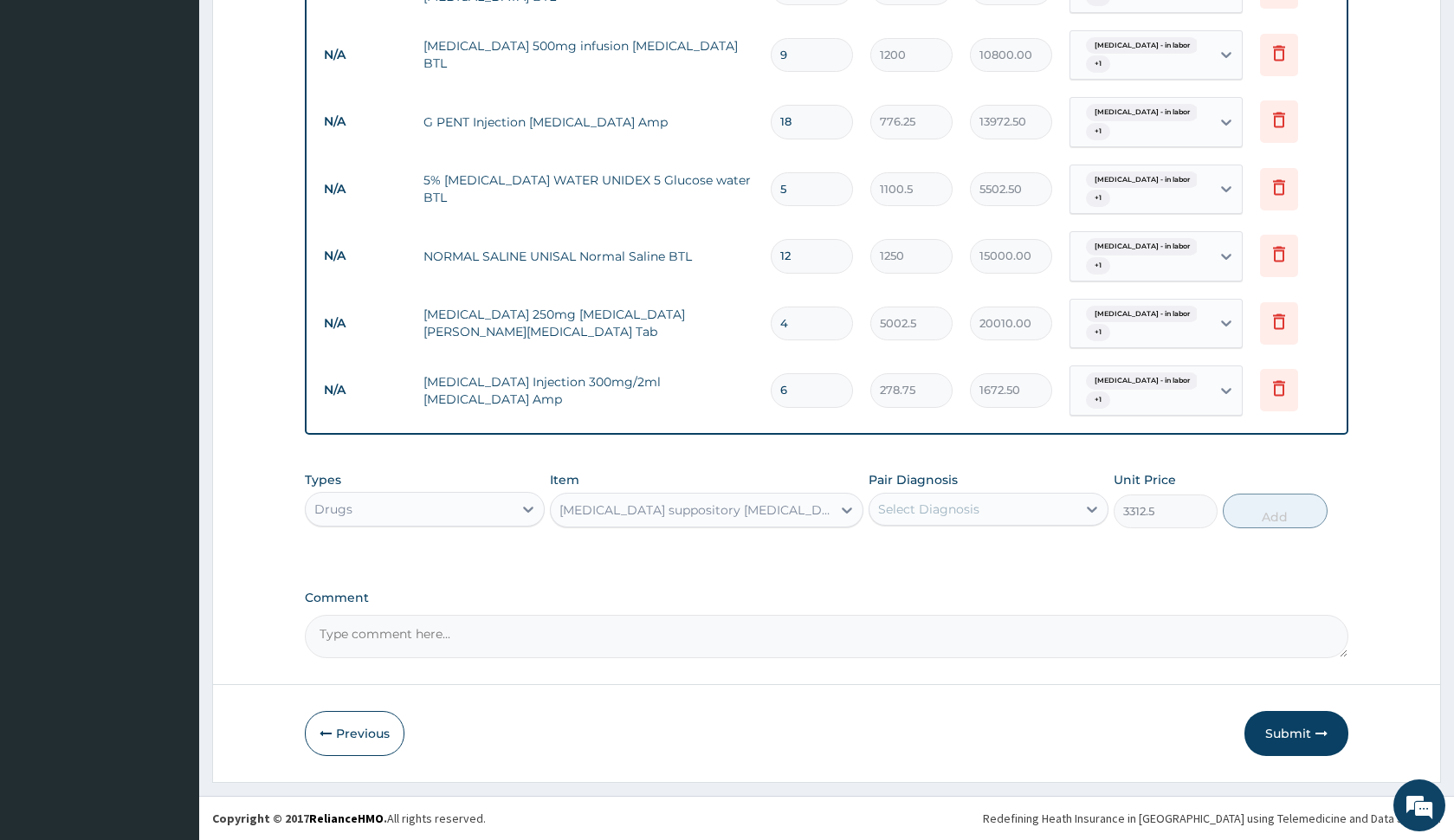
click at [923, 506] on div "Select Diagnosis" at bounding box center [928, 509] width 101 height 18
click at [936, 553] on label "Fetal distress - in labor" at bounding box center [980, 552] width 166 height 18
checkbox input "true"
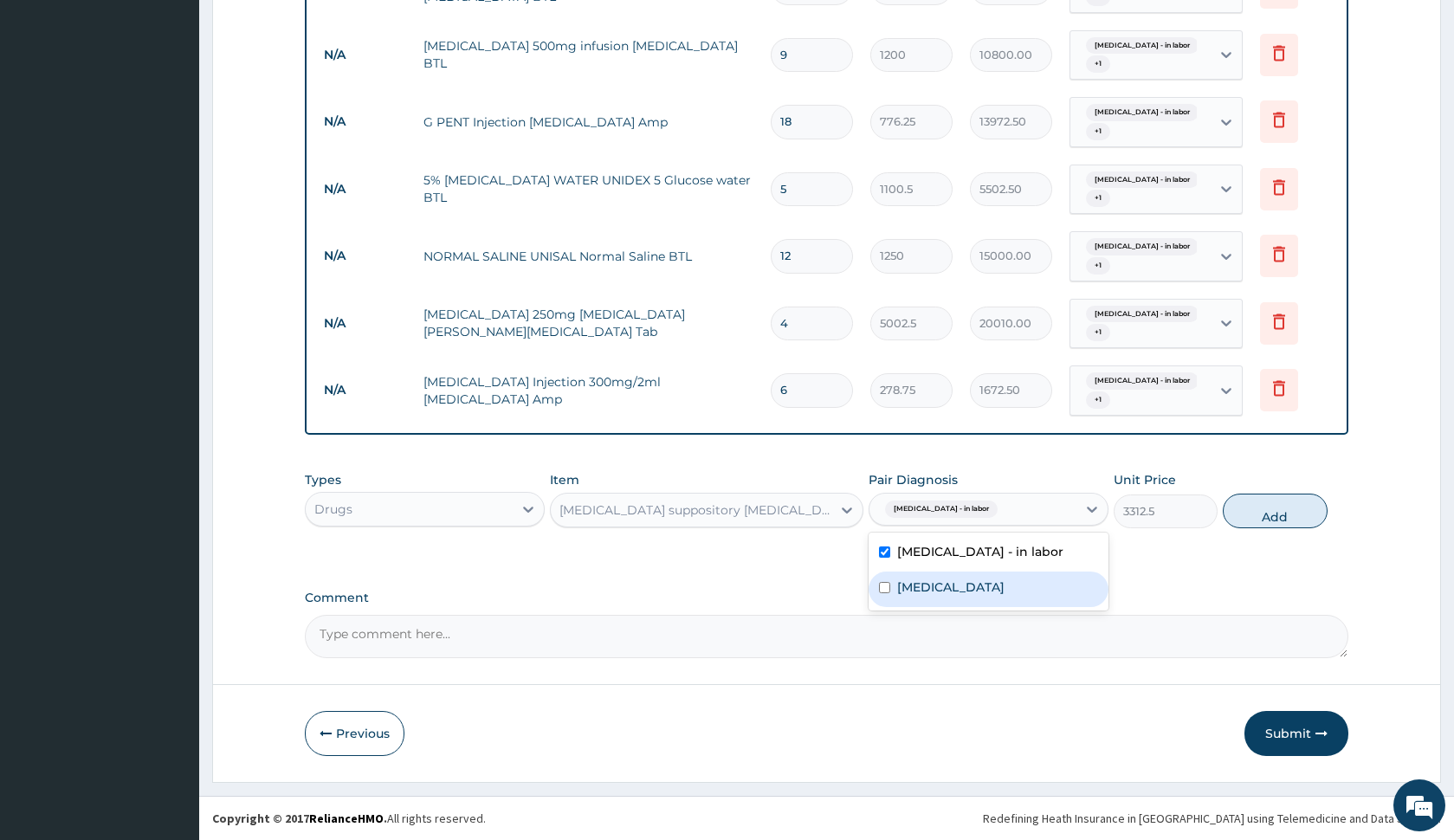
click at [941, 590] on label "Obstructed labor" at bounding box center [951, 587] width 108 height 18
checkbox input "true"
click at [835, 507] on div at bounding box center [848, 510] width 32 height 32
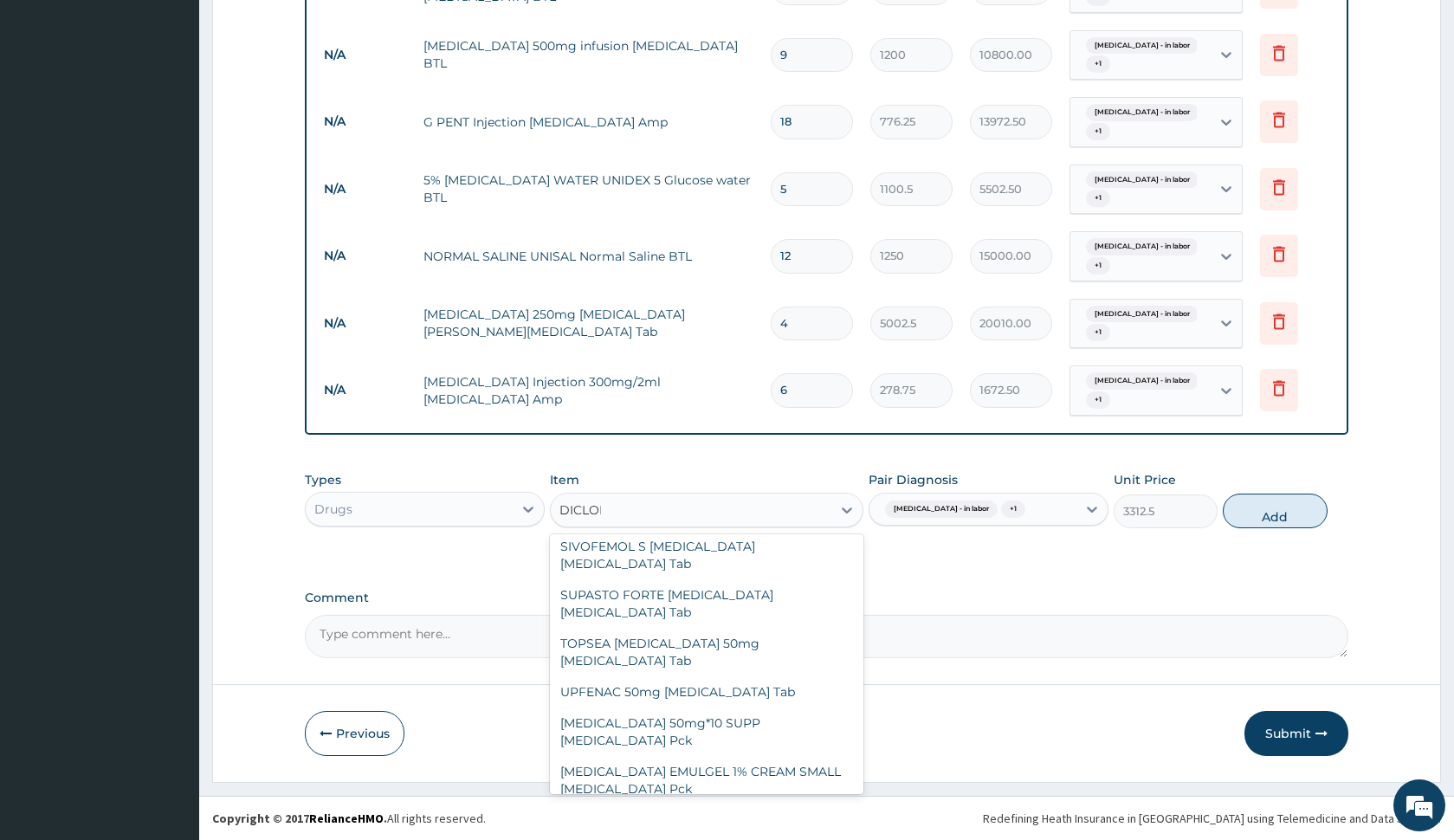
scroll to position [1867, 0]
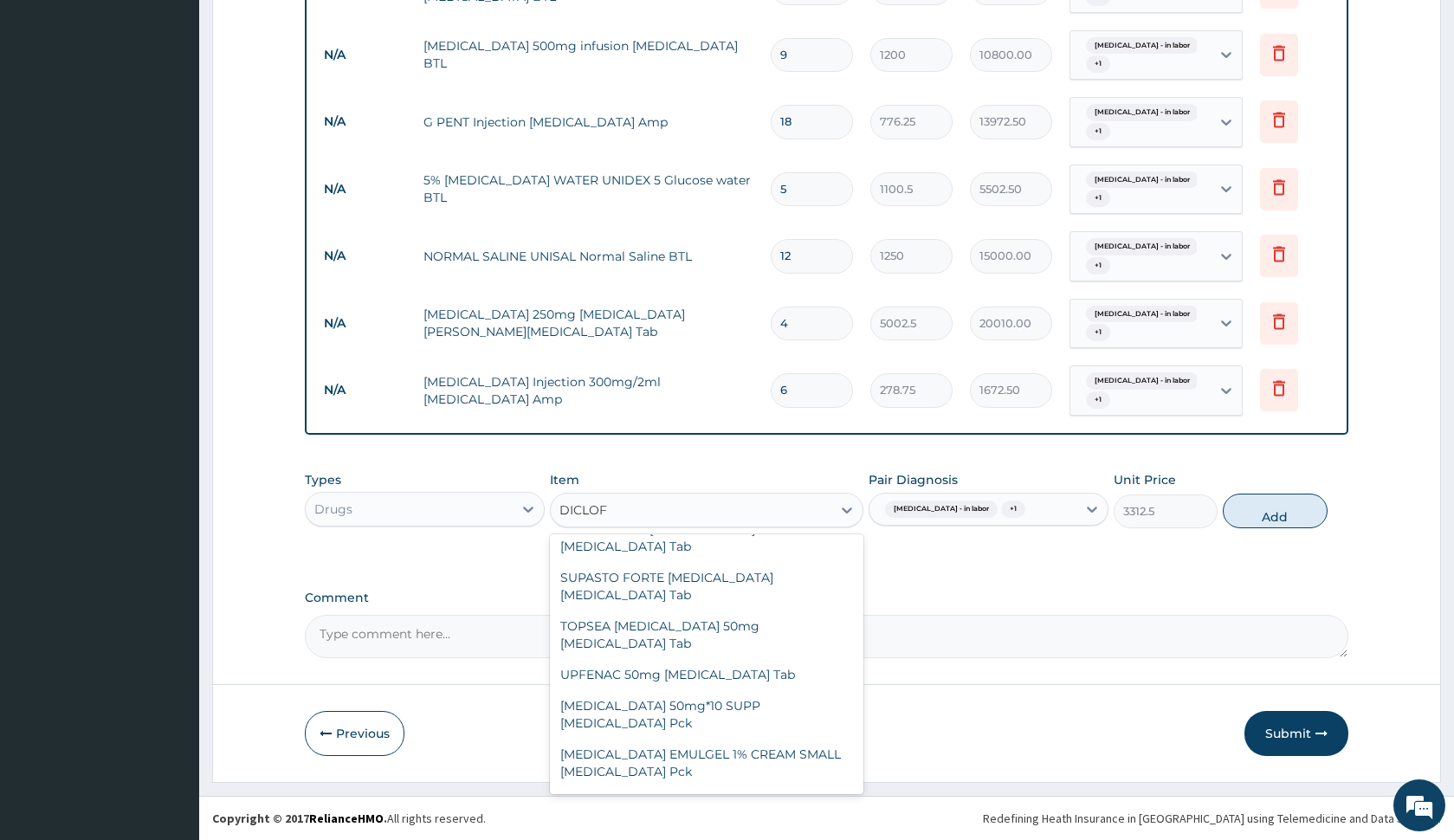
type input "DICLOFE"
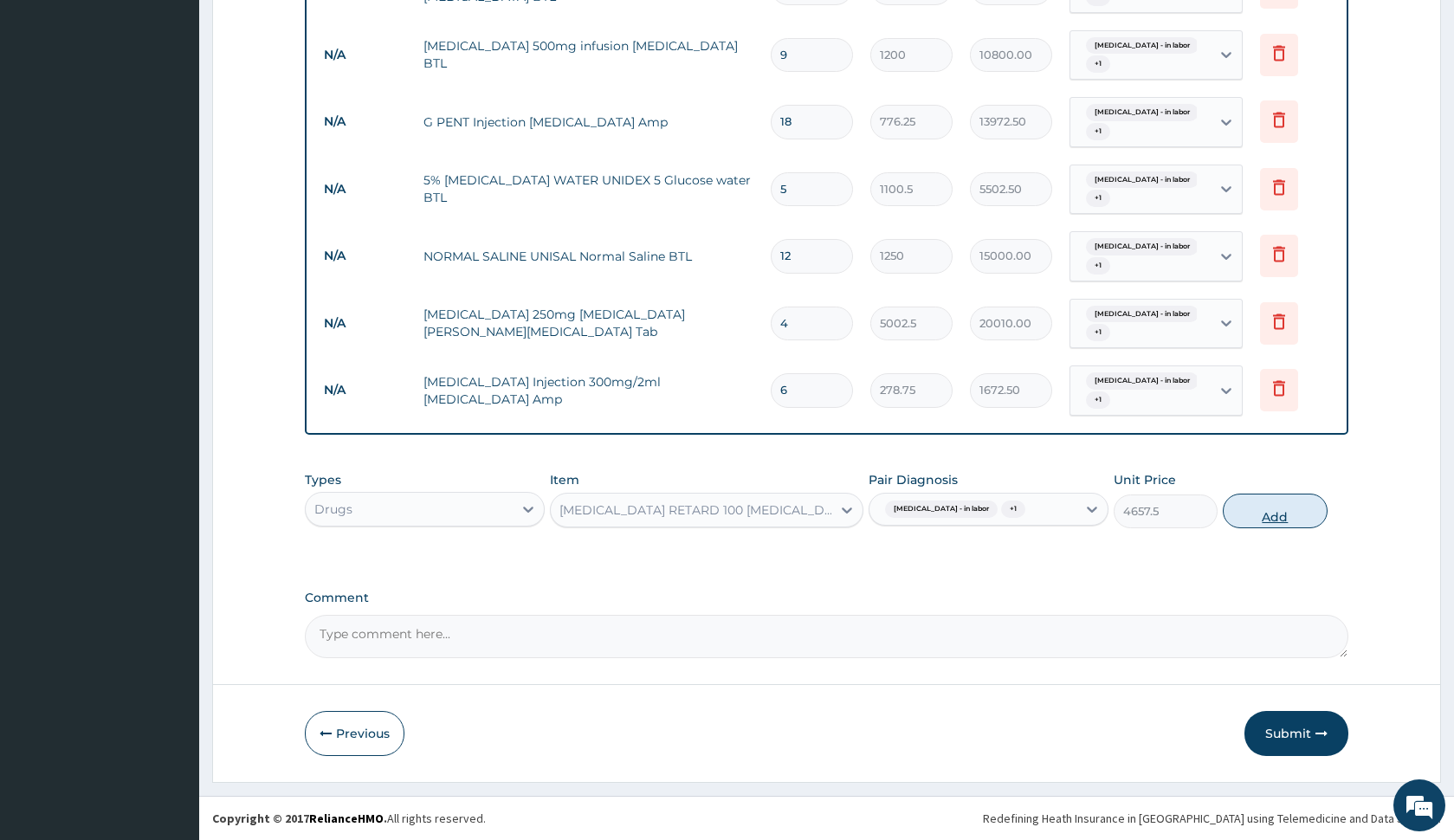
click at [1275, 515] on button "Add" at bounding box center [1275, 510] width 104 height 34
type input "0"
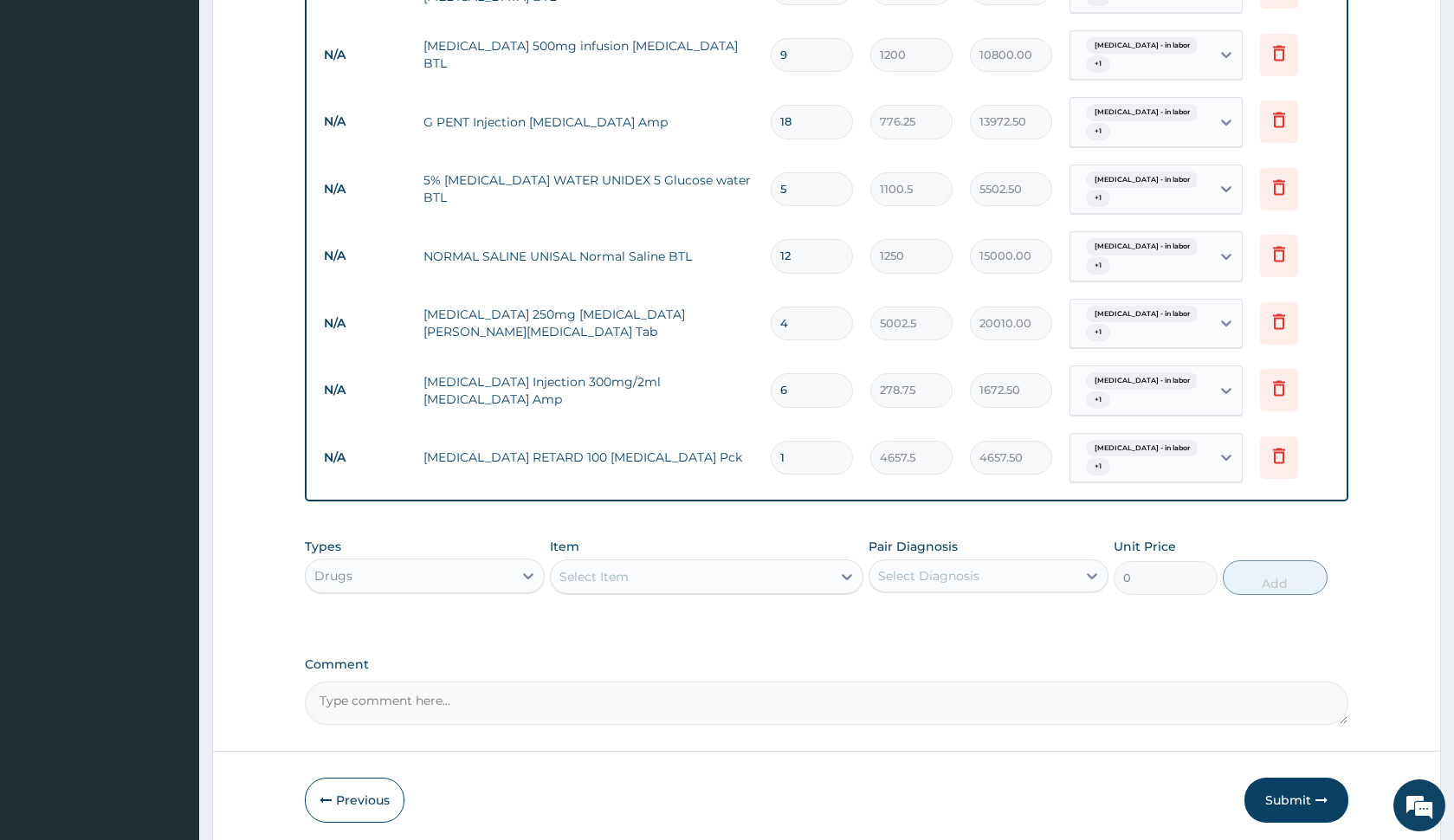
type input "0.00"
type input "2"
type input "9315.00"
type input "2"
click at [642, 582] on div "Select Item" at bounding box center [691, 577] width 280 height 28
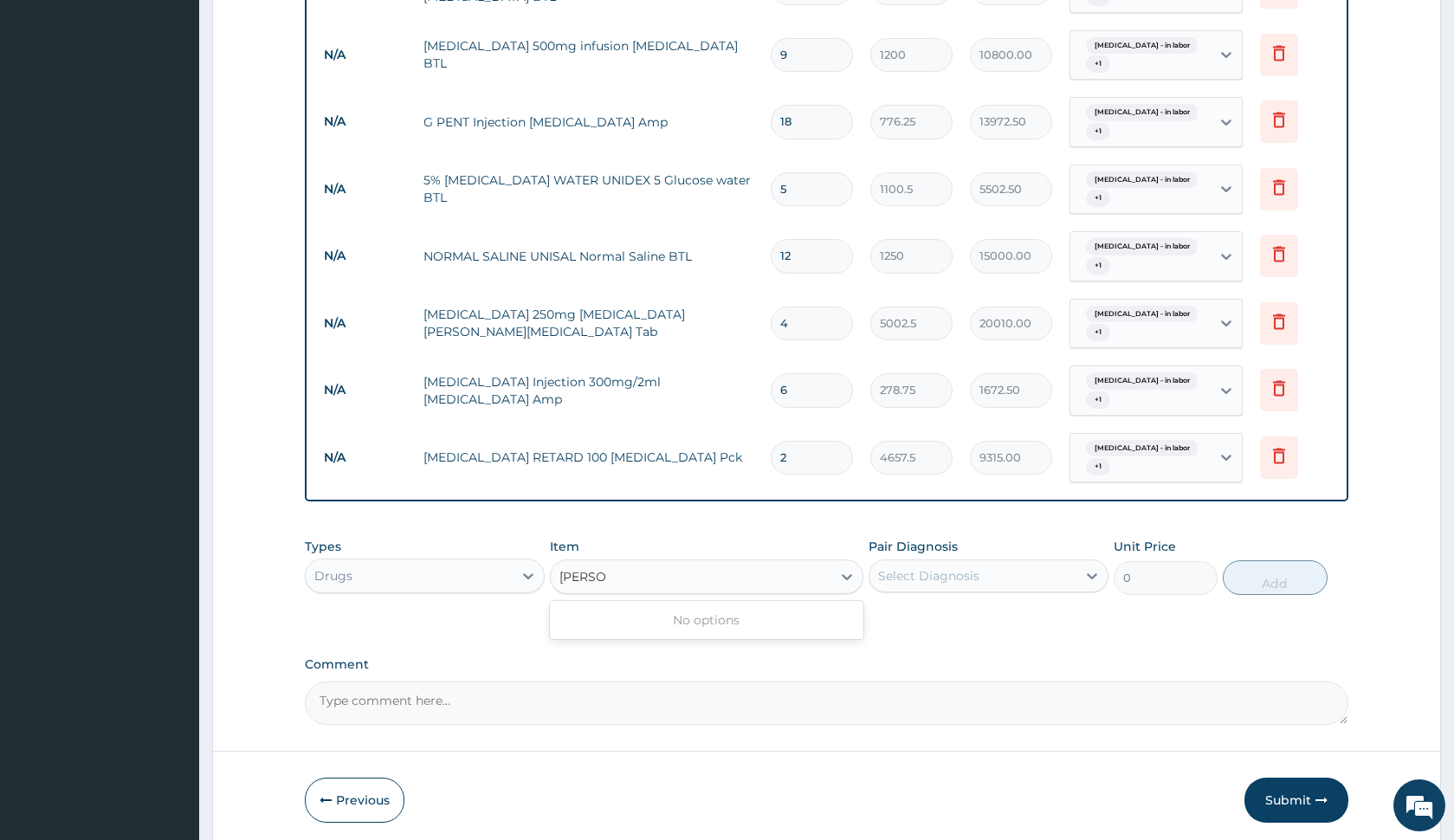
type input "FLEM"
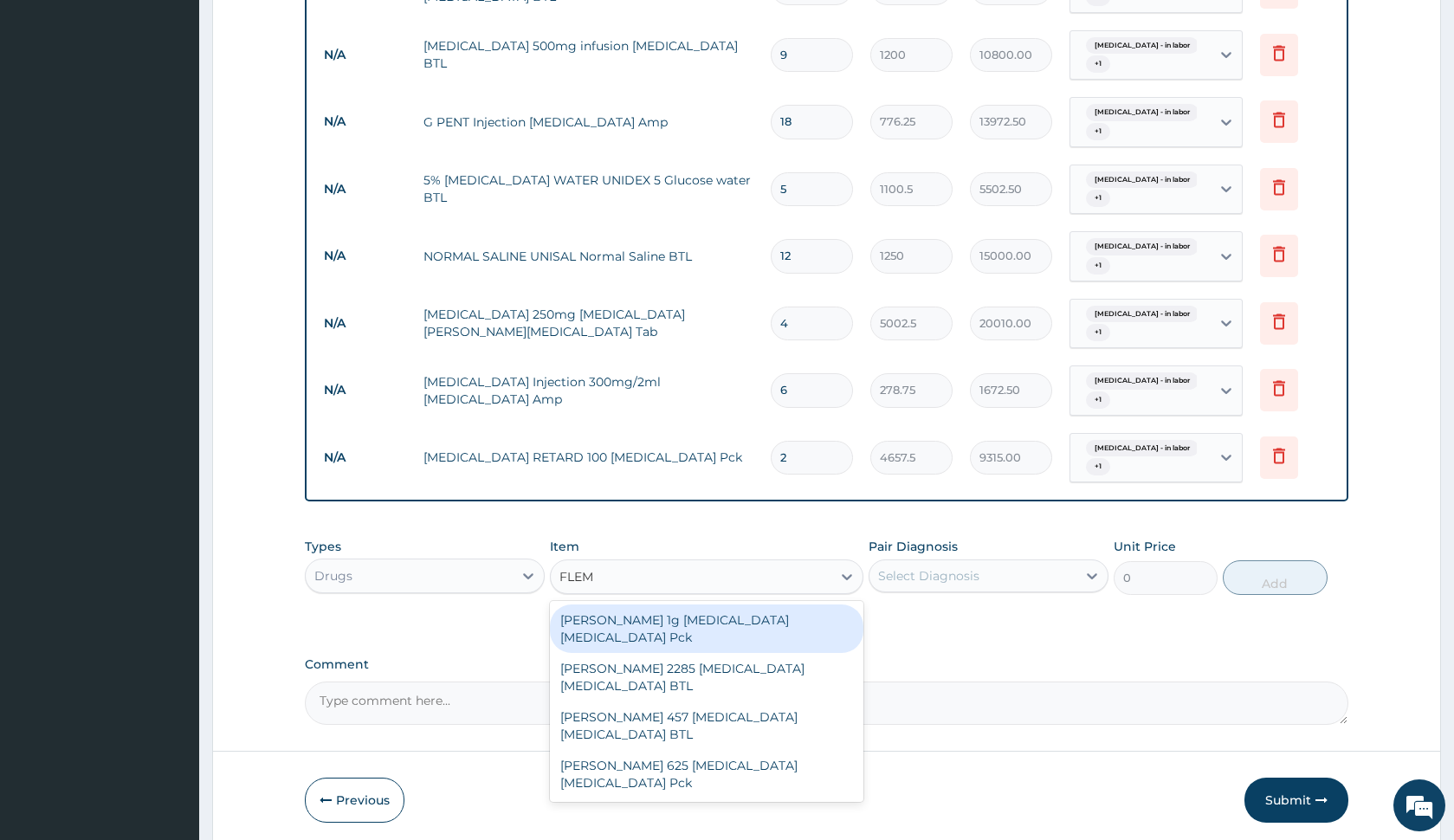
click at [709, 615] on div "FLEMING 1g Amoxicillin Clavulanic acid Pck" at bounding box center [706, 629] width 312 height 48
type input "3795"
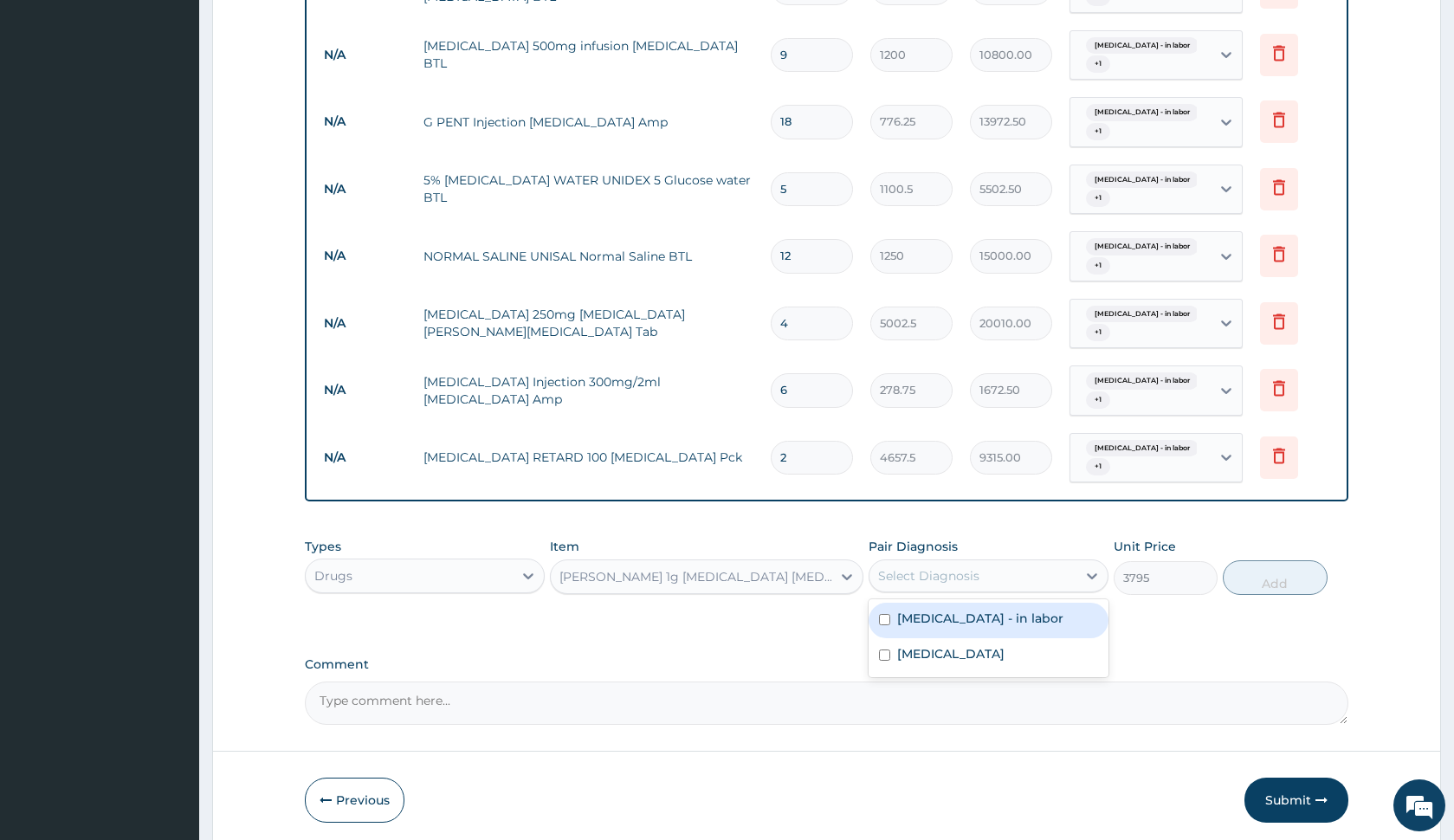
click at [950, 570] on div "Select Diagnosis" at bounding box center [928, 576] width 101 height 18
click at [951, 617] on label "Fetal distress - in labor" at bounding box center [980, 617] width 166 height 18
checkbox input "true"
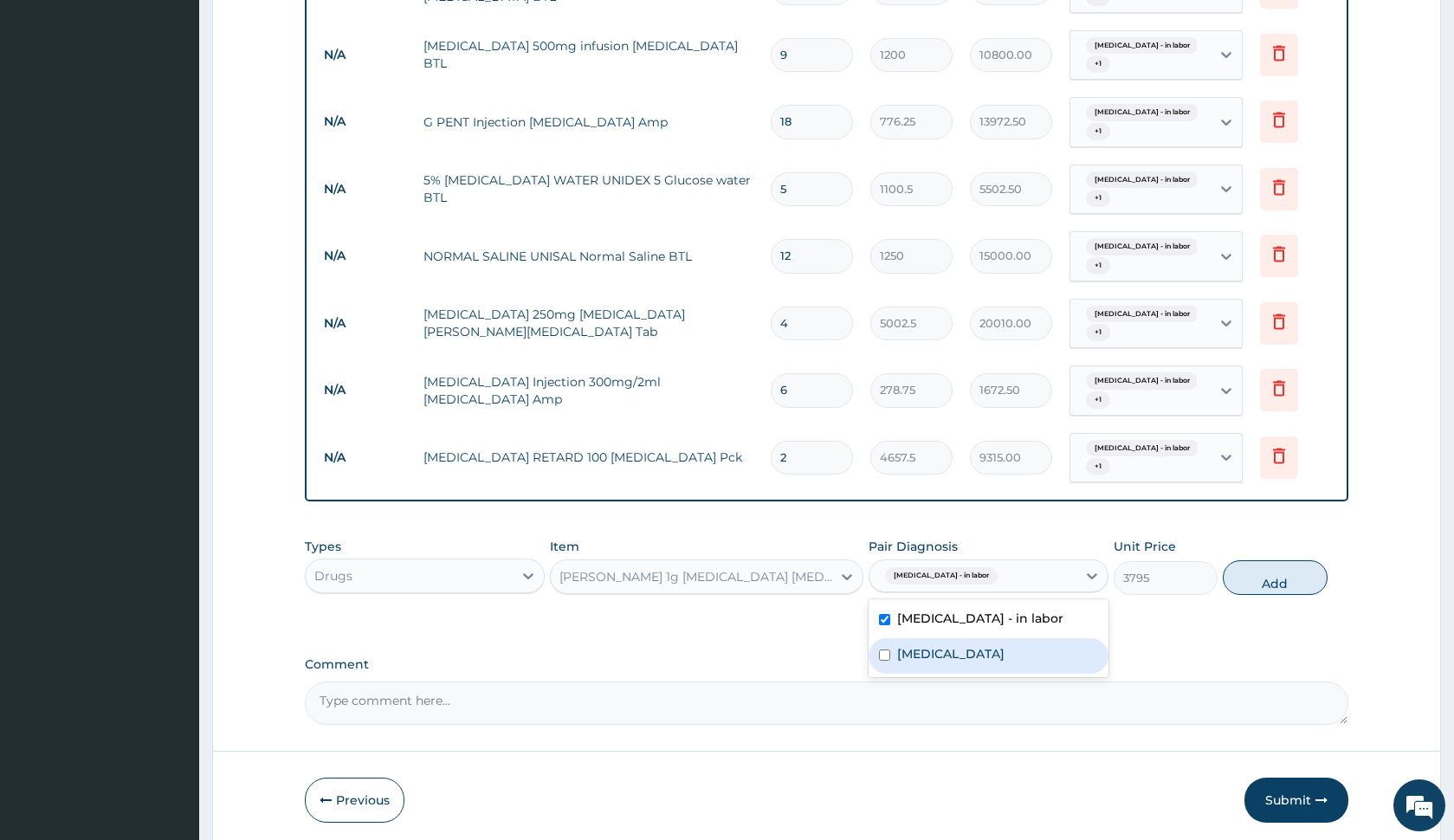
click at [961, 648] on label "Obstructed labor" at bounding box center [951, 654] width 108 height 18
checkbox input "true"
click at [768, 661] on label "Comment" at bounding box center [826, 665] width 1042 height 15
click at [768, 681] on textarea "Comment" at bounding box center [826, 703] width 1042 height 44
click at [928, 607] on div "Types Drugs Item FLEMING 1g Amoxicillin Clavulanic acid Pck Pair Diagnosis Feta…" at bounding box center [826, 579] width 1042 height 100
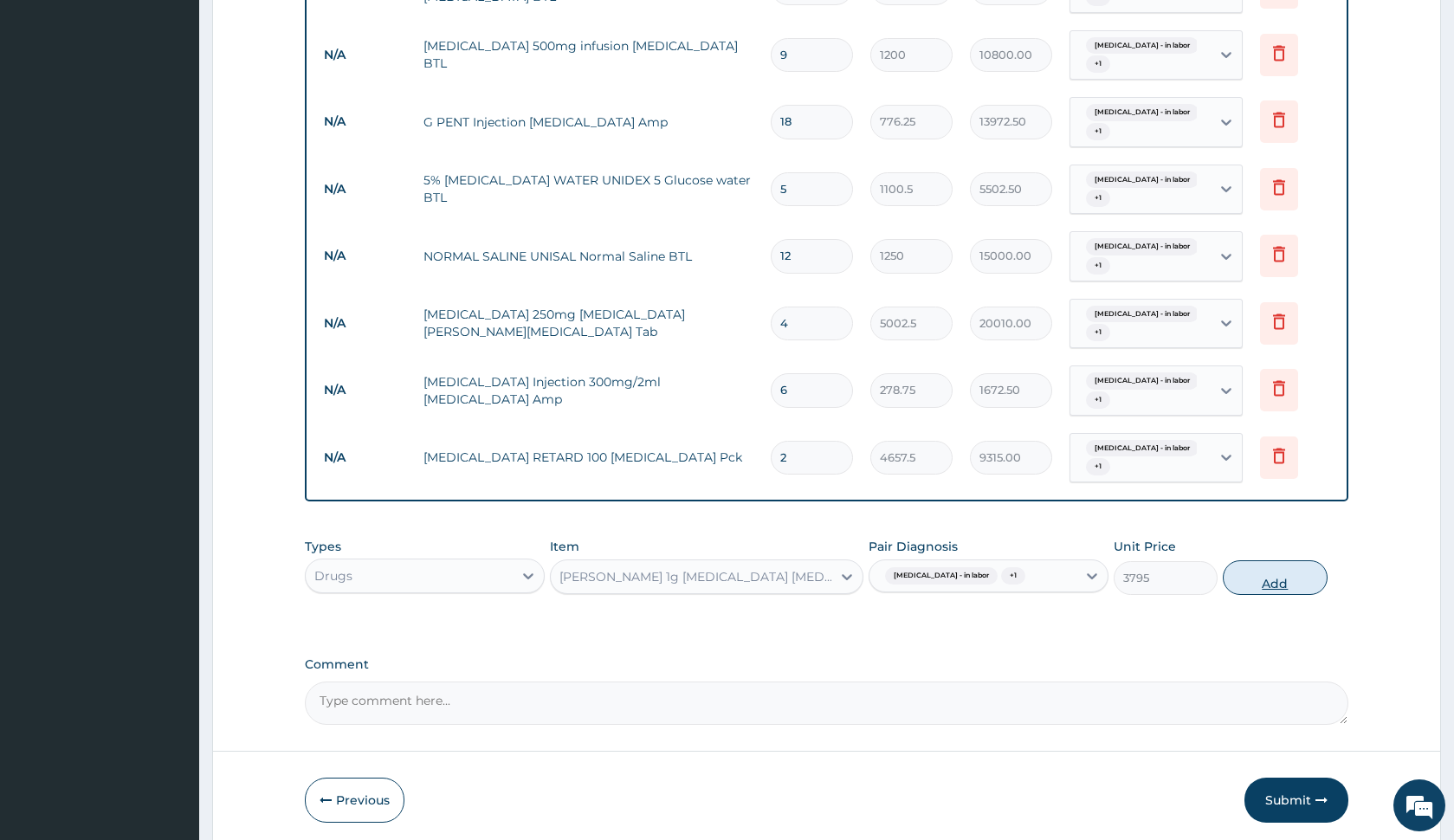
click at [1249, 574] on button "Add" at bounding box center [1275, 577] width 104 height 34
type input "0"
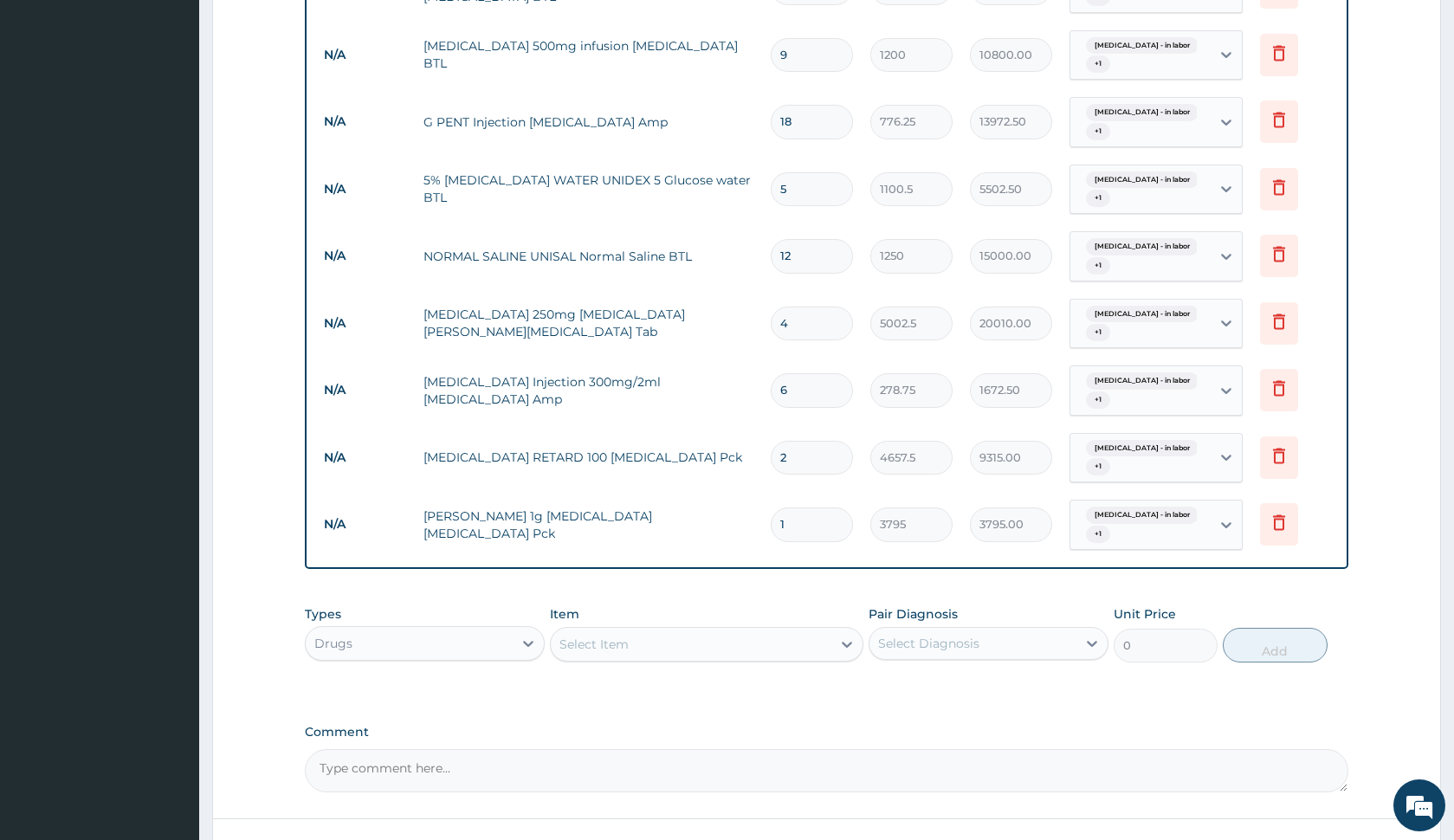
click at [701, 663] on div "Types Drugs Item Select Item Pair Diagnosis Select Diagnosis Unit Price 0 Add" at bounding box center [826, 633] width 1042 height 74
click at [705, 636] on div "Select Item" at bounding box center [691, 644] width 280 height 28
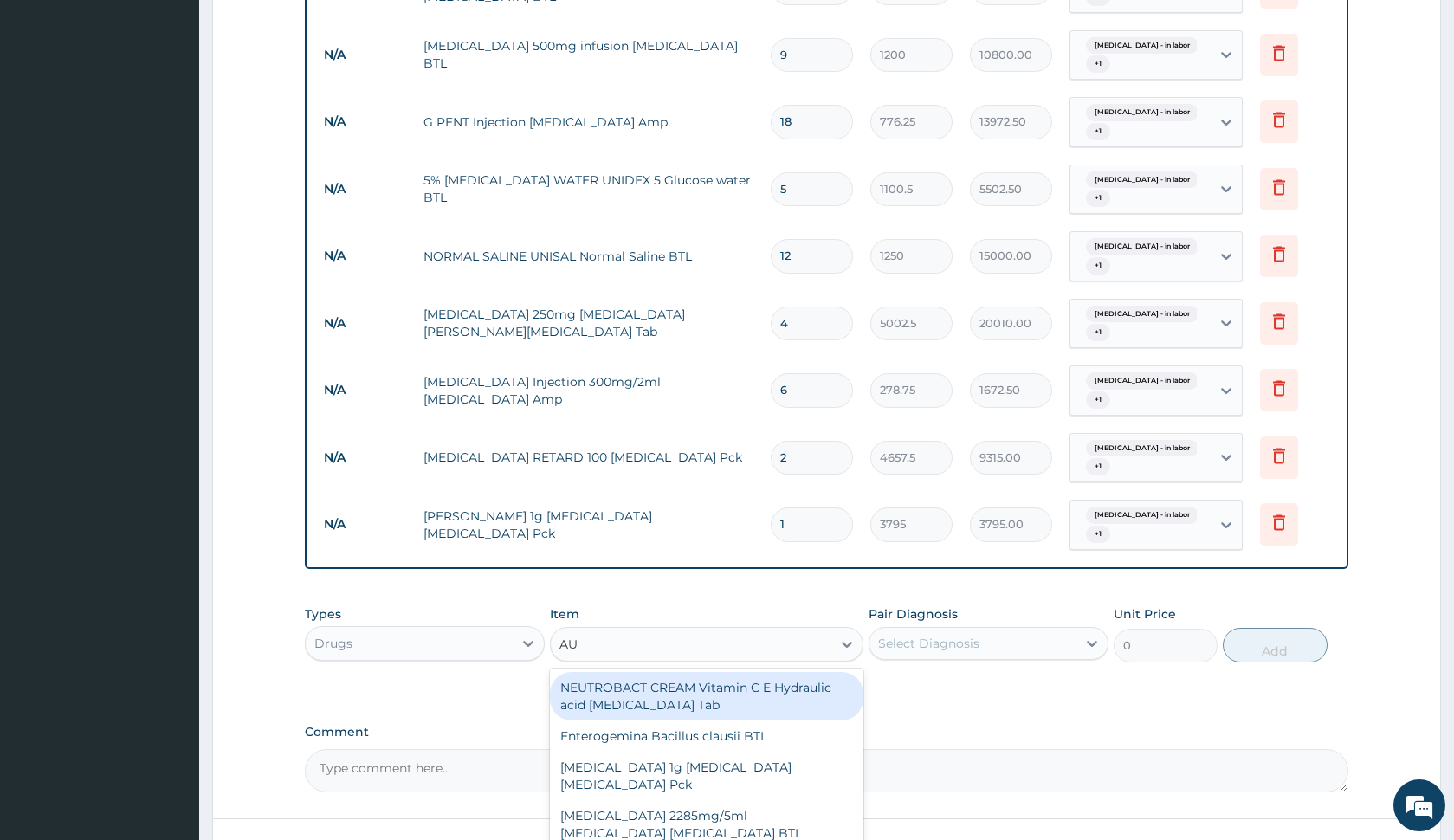
type input "AUG"
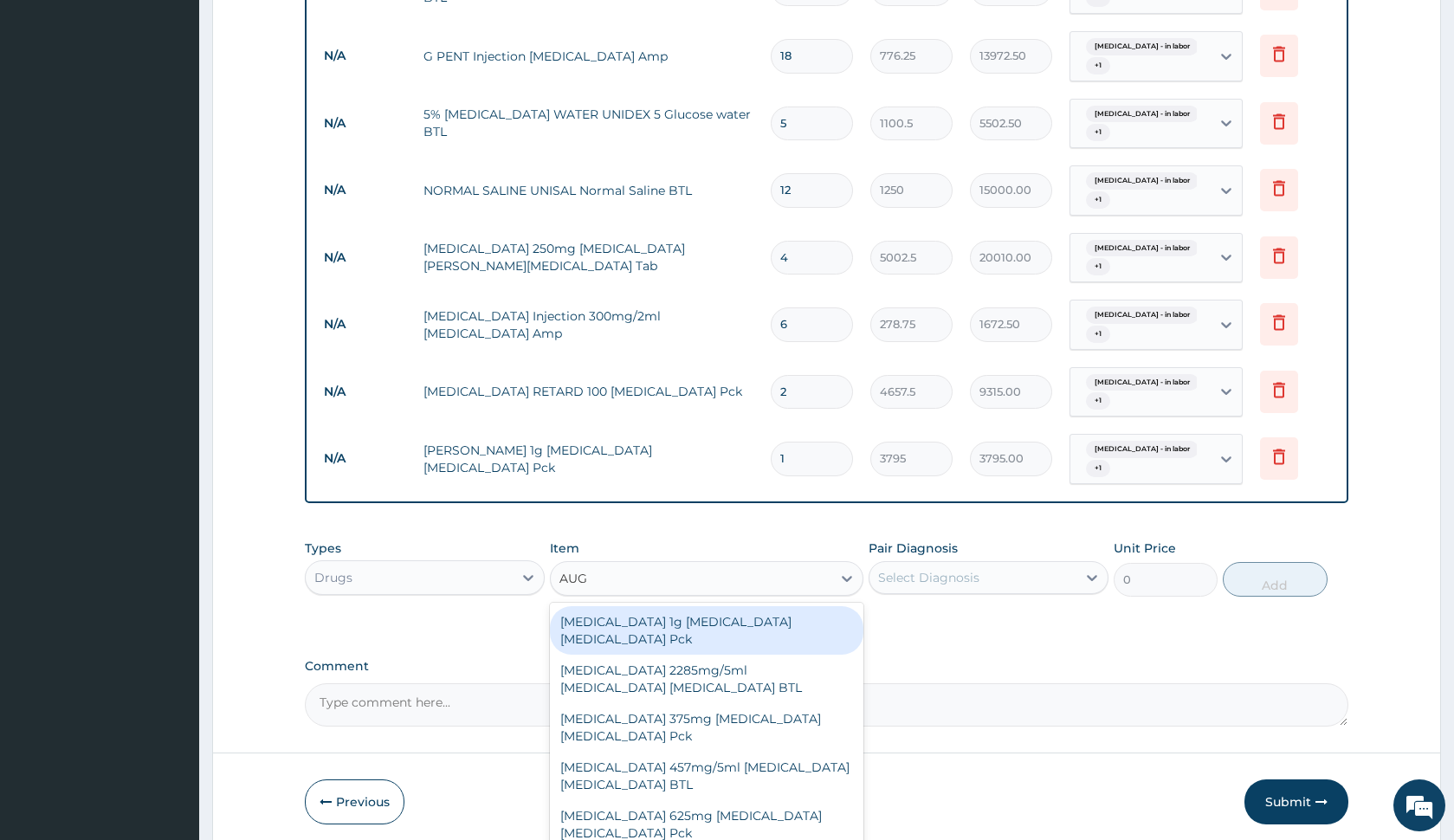
scroll to position [1206, 0]
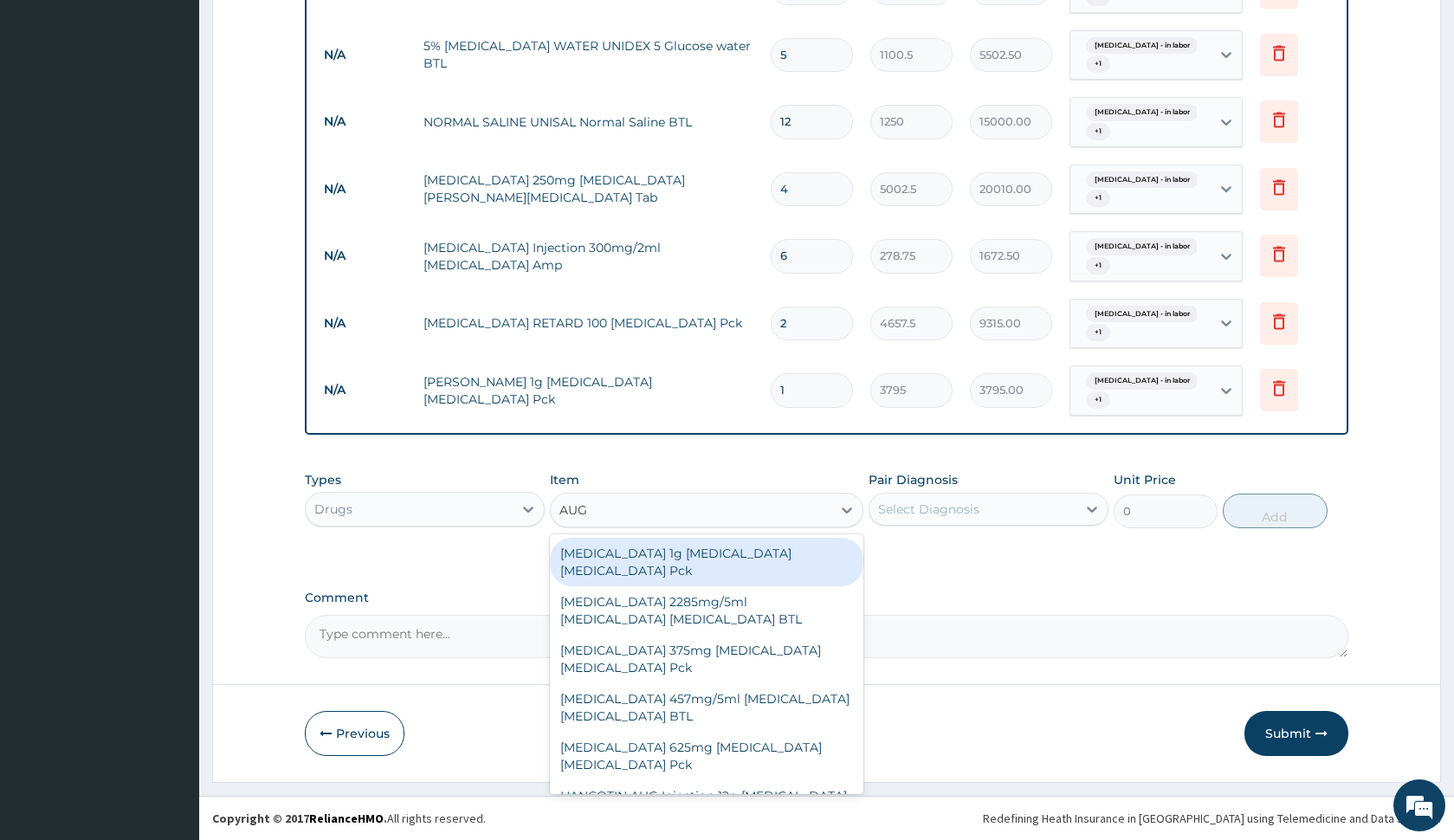
click at [746, 580] on div "AUGMENTIN 1g Amoxicillin Clavulanic acid Pck" at bounding box center [706, 562] width 312 height 48
type input "10350"
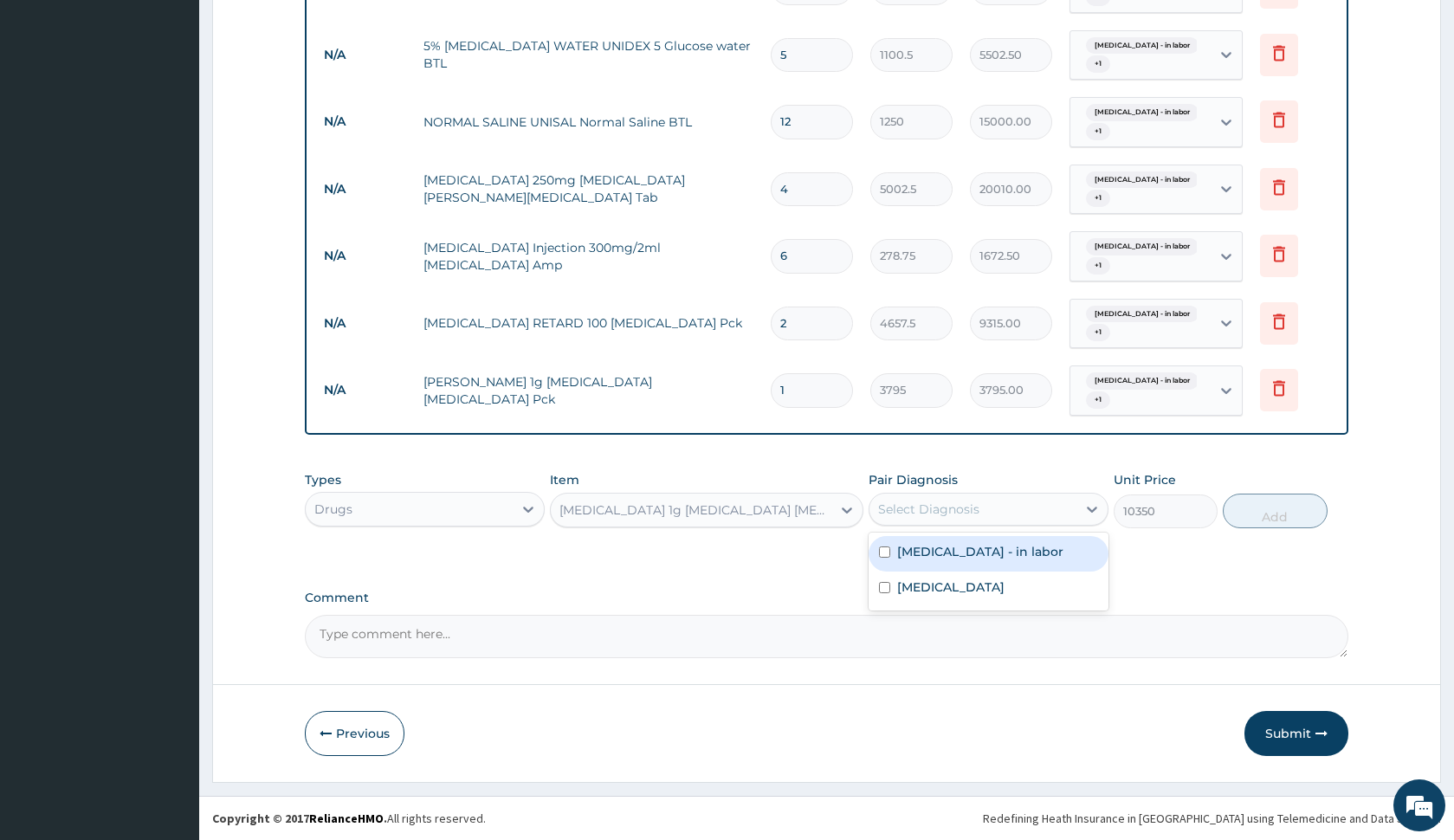
click at [989, 503] on div "Select Diagnosis" at bounding box center [973, 509] width 207 height 28
click at [981, 545] on label "Fetal distress - in labor" at bounding box center [980, 552] width 166 height 18
click at [987, 568] on div "Fetal distress - in labor" at bounding box center [988, 554] width 240 height 35
click at [986, 558] on label "Fetal distress - in labor" at bounding box center [980, 552] width 166 height 18
checkbox input "true"
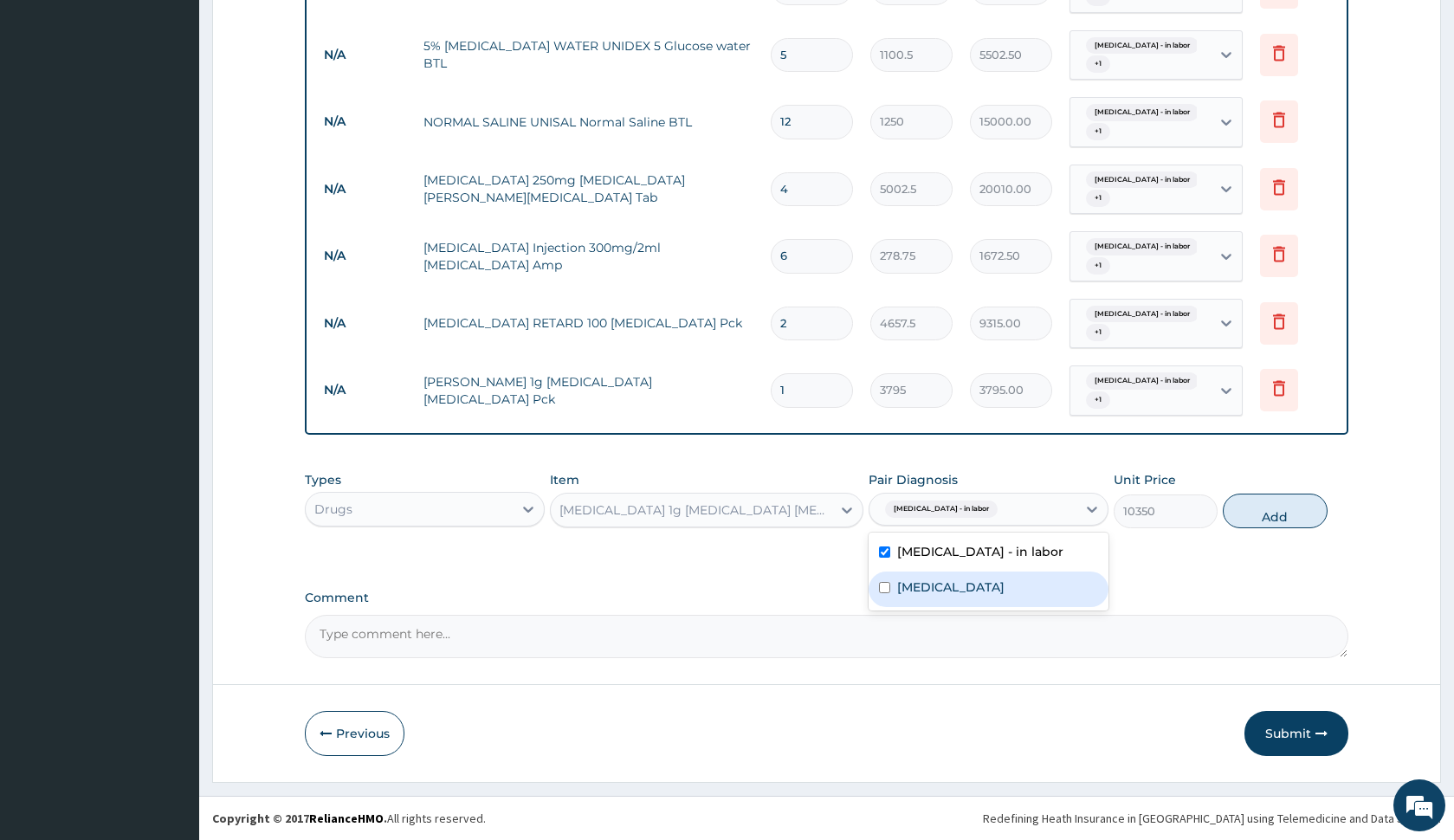
click at [989, 575] on div "Obstructed labor" at bounding box center [988, 589] width 240 height 35
checkbox input "true"
click at [1220, 504] on div "Types Drugs Item AUGMENTIN 1g Amoxicillin Clavulanic acid Pck Pair Diagnosis Fe…" at bounding box center [826, 500] width 1042 height 74
click at [1295, 514] on button "Add" at bounding box center [1275, 510] width 104 height 34
type input "0"
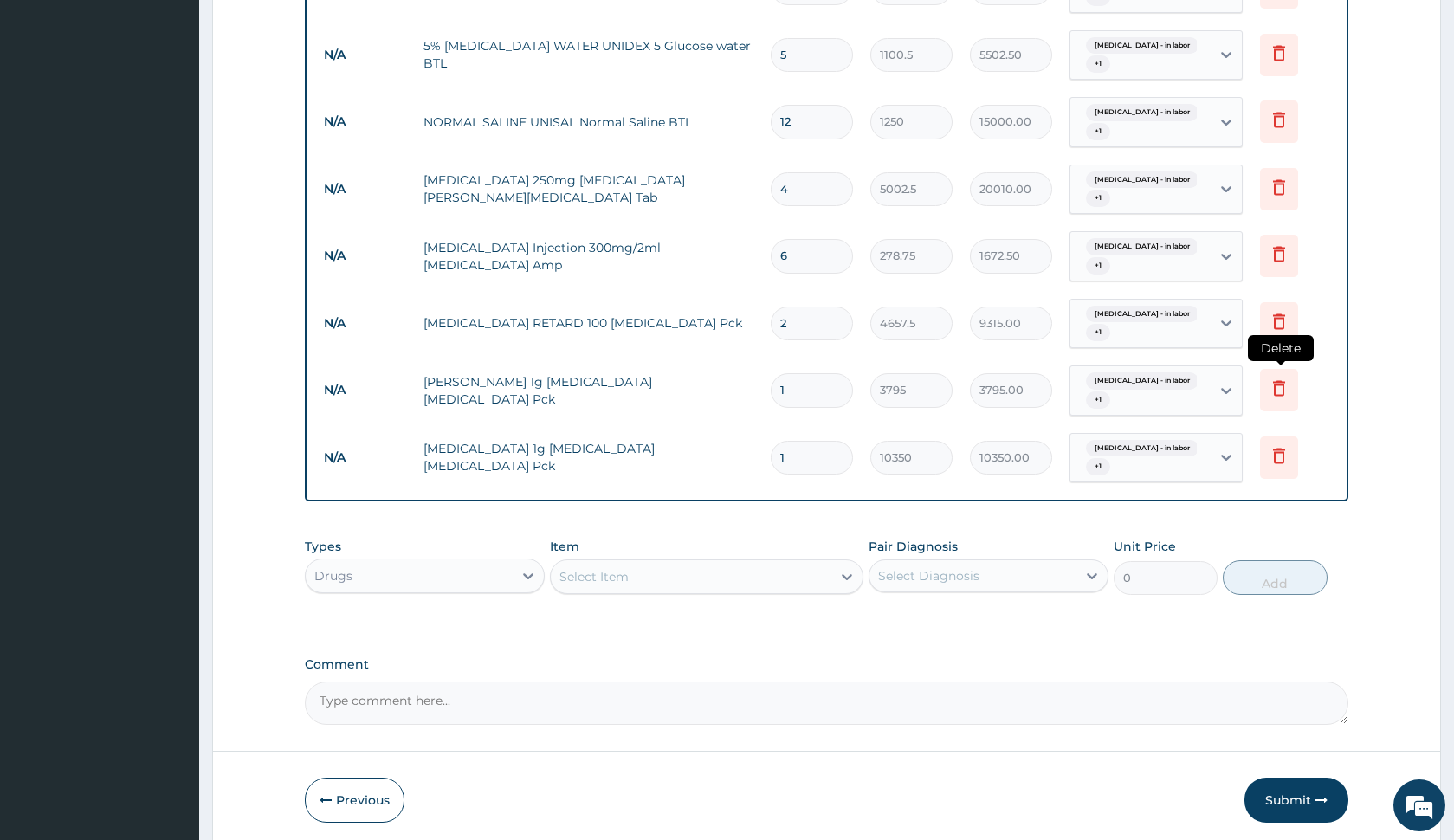
click at [1269, 396] on icon at bounding box center [1279, 388] width 20 height 20
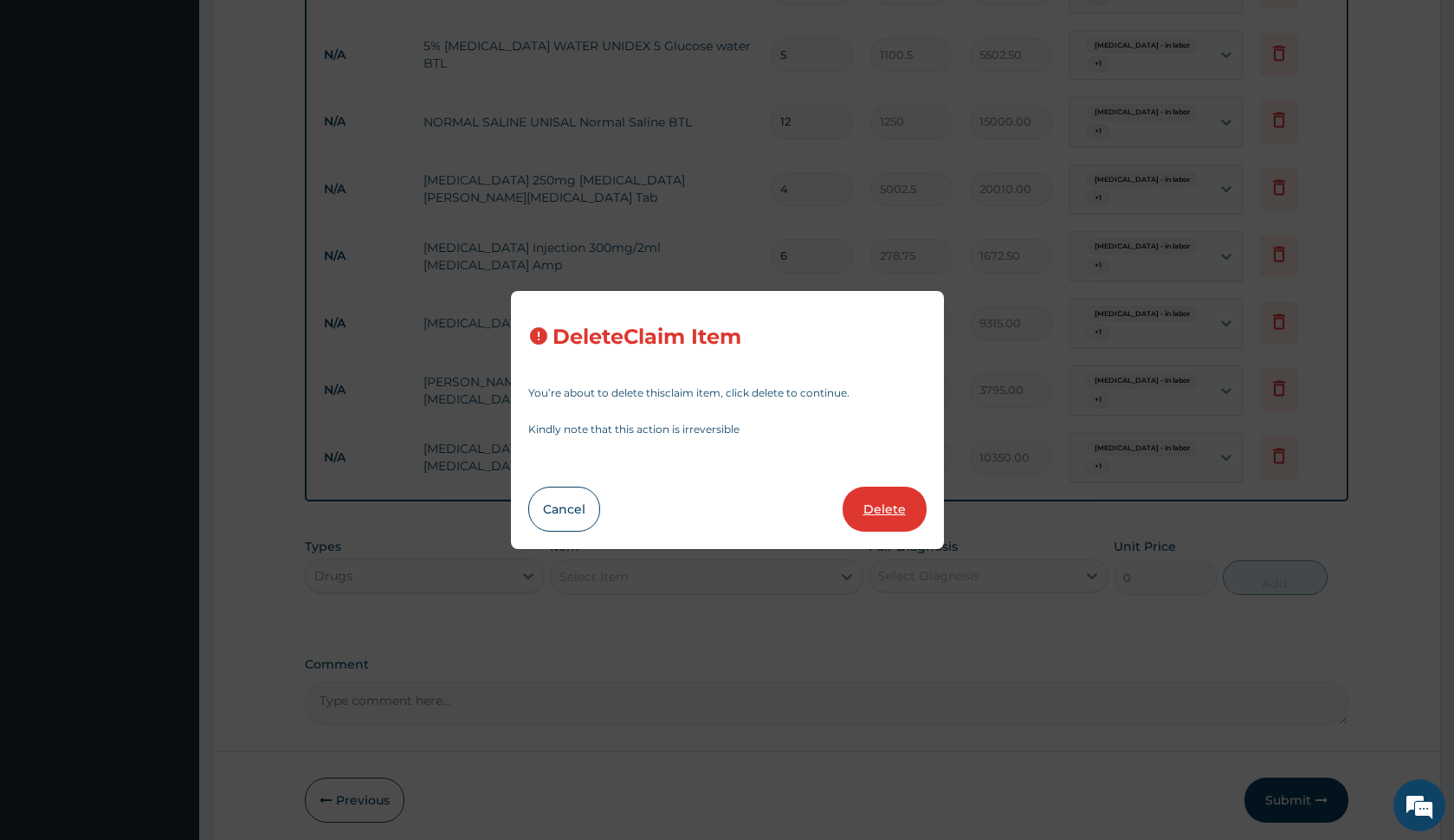
click at [870, 515] on button "Delete" at bounding box center [885, 509] width 84 height 45
type input "10350"
type input "10350.00"
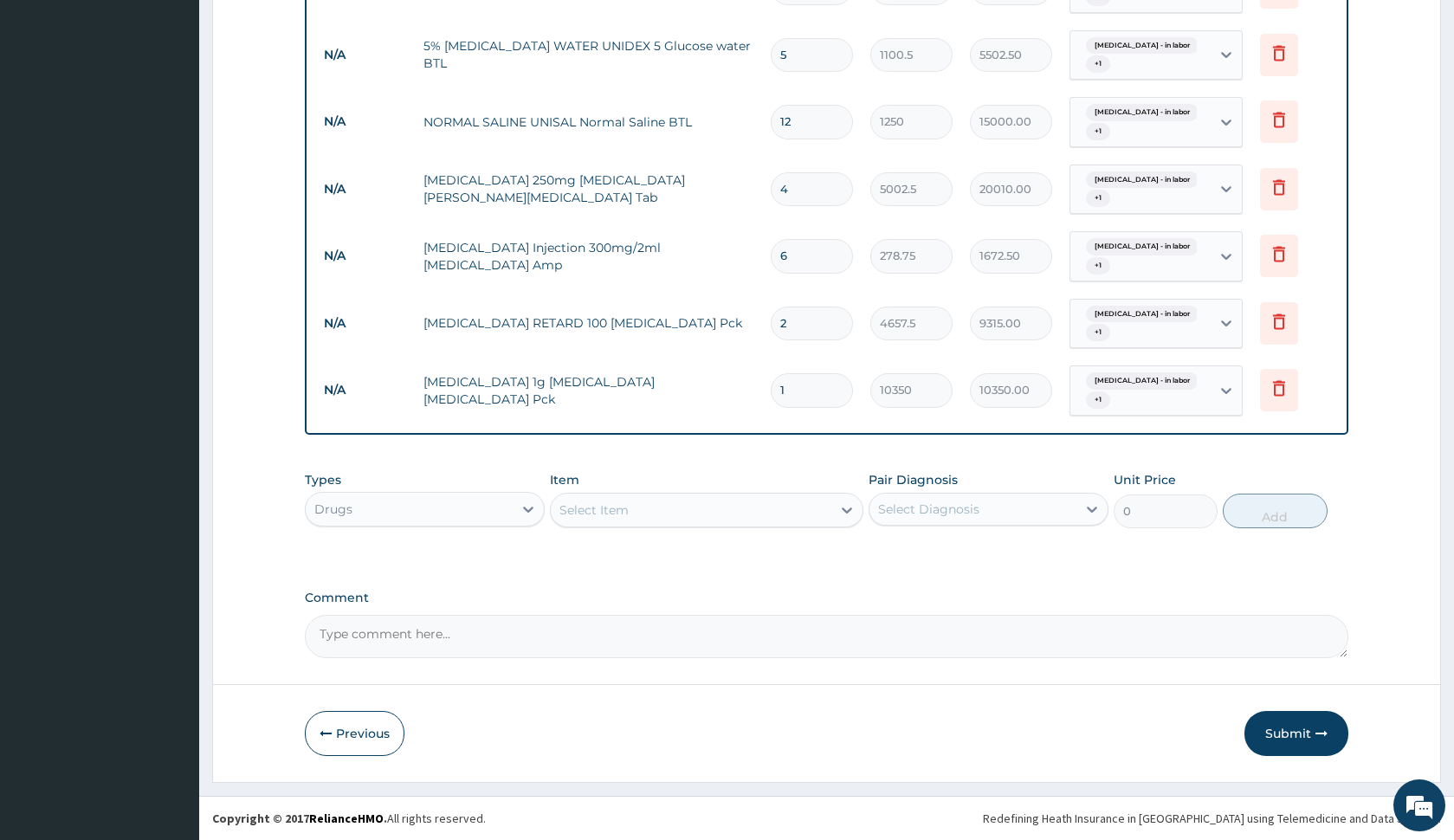
click at [744, 500] on div "Select Item" at bounding box center [691, 510] width 280 height 28
click at [648, 499] on div "Select Item" at bounding box center [691, 510] width 280 height 28
click at [646, 504] on div "Select Item" at bounding box center [691, 510] width 280 height 28
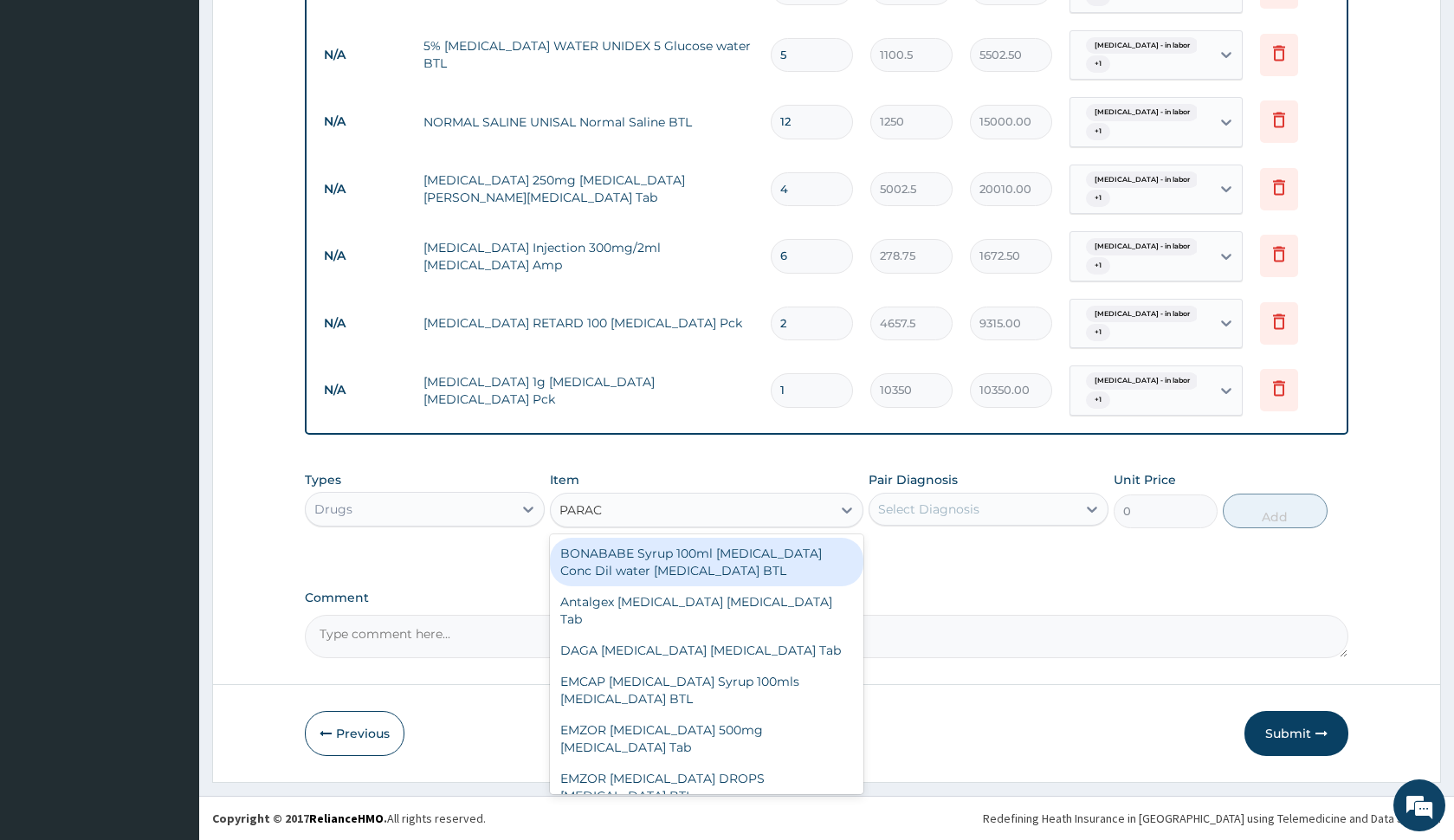
type input "PARACE"
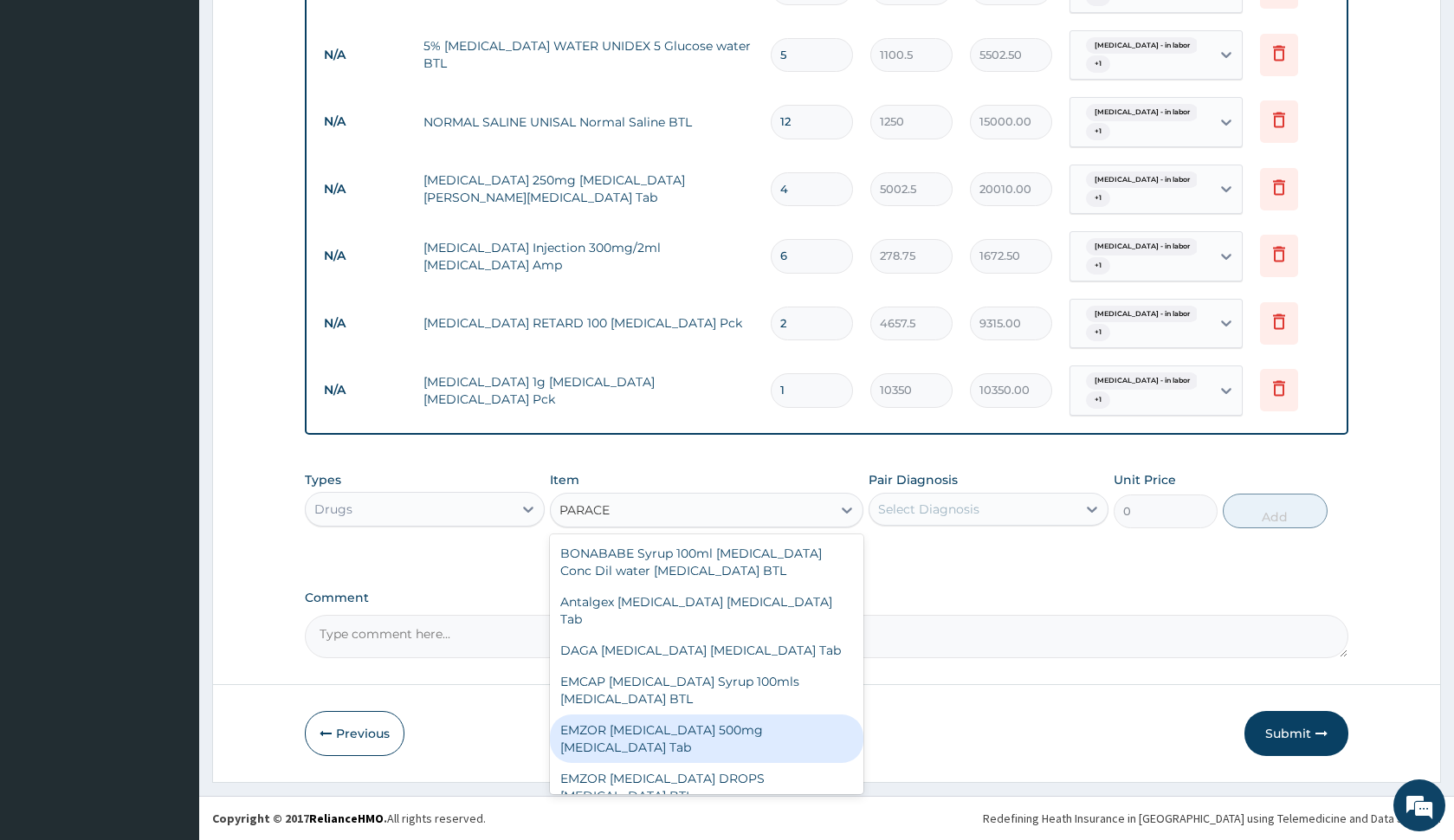
click at [754, 722] on div "EMZOR PARACETAMOL 500mg Acetaminophen Tab" at bounding box center [706, 738] width 312 height 48
type input "17.25"
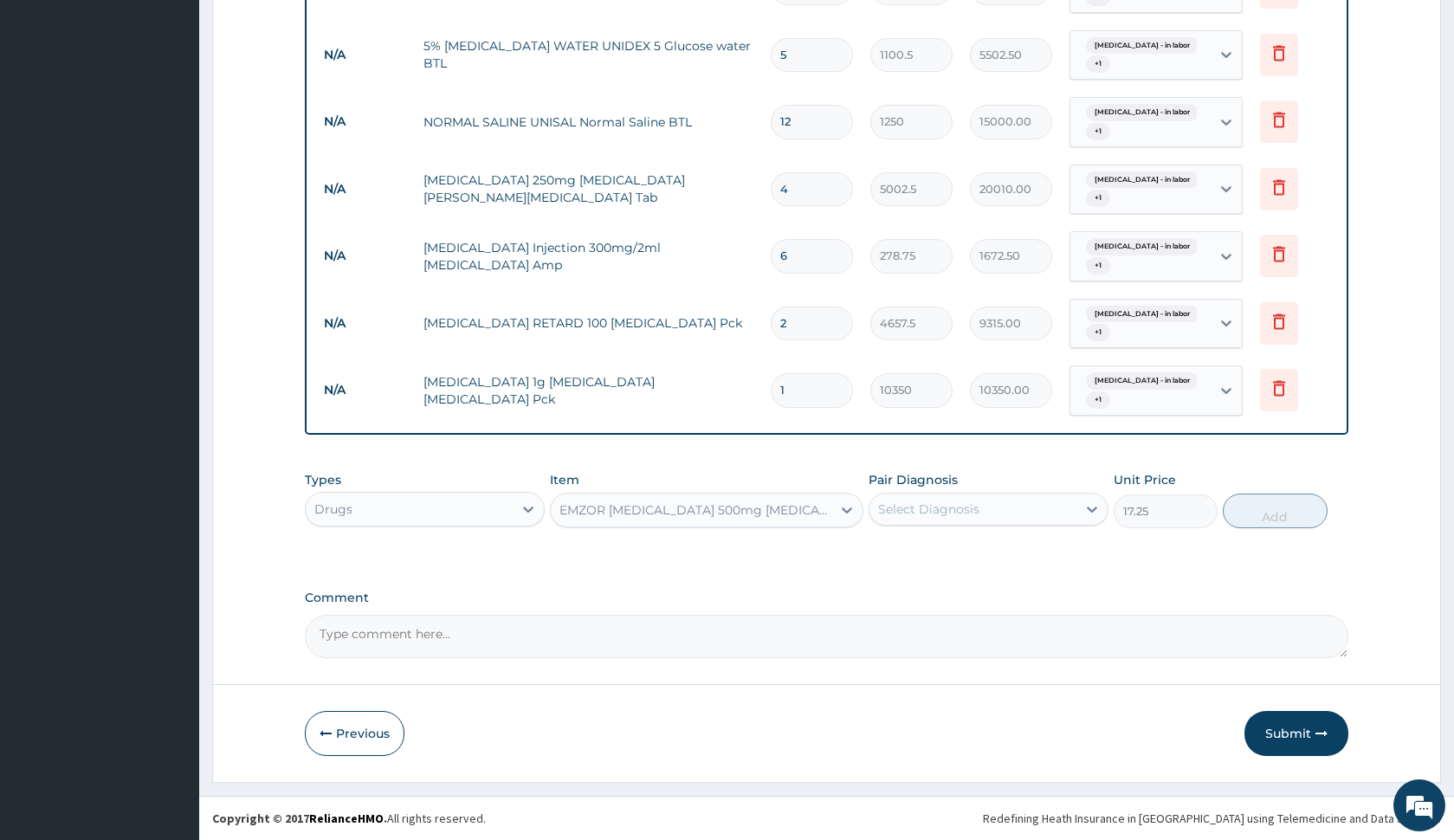
click at [957, 507] on div "Select Diagnosis" at bounding box center [928, 509] width 101 height 18
click at [954, 570] on div "Fetal distress - in labor" at bounding box center [988, 554] width 240 height 35
checkbox input "true"
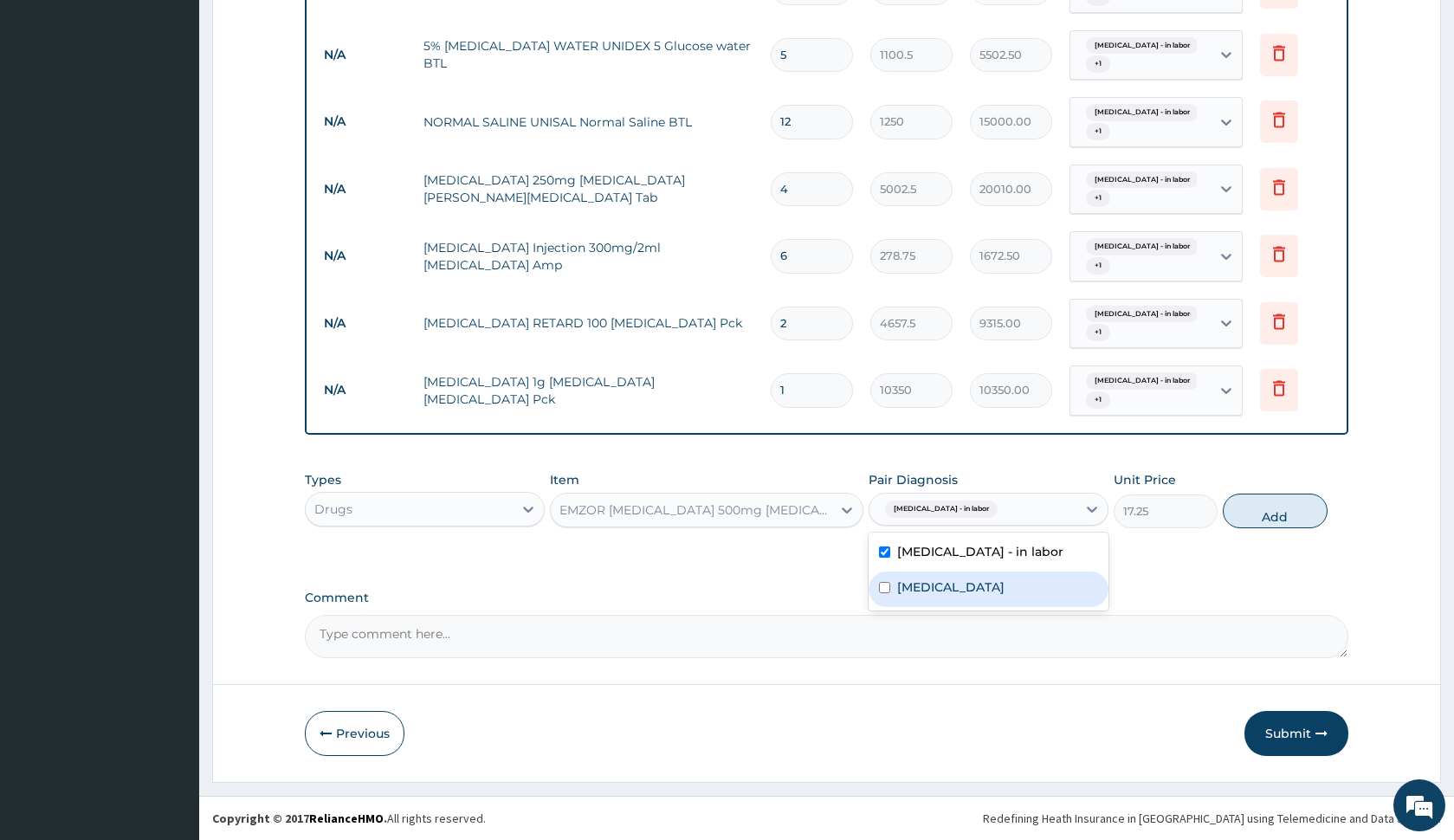
click at [961, 580] on label "Obstructed labor" at bounding box center [951, 587] width 108 height 18
checkbox input "true"
click at [1230, 501] on button "Add" at bounding box center [1275, 510] width 104 height 34
type input "0"
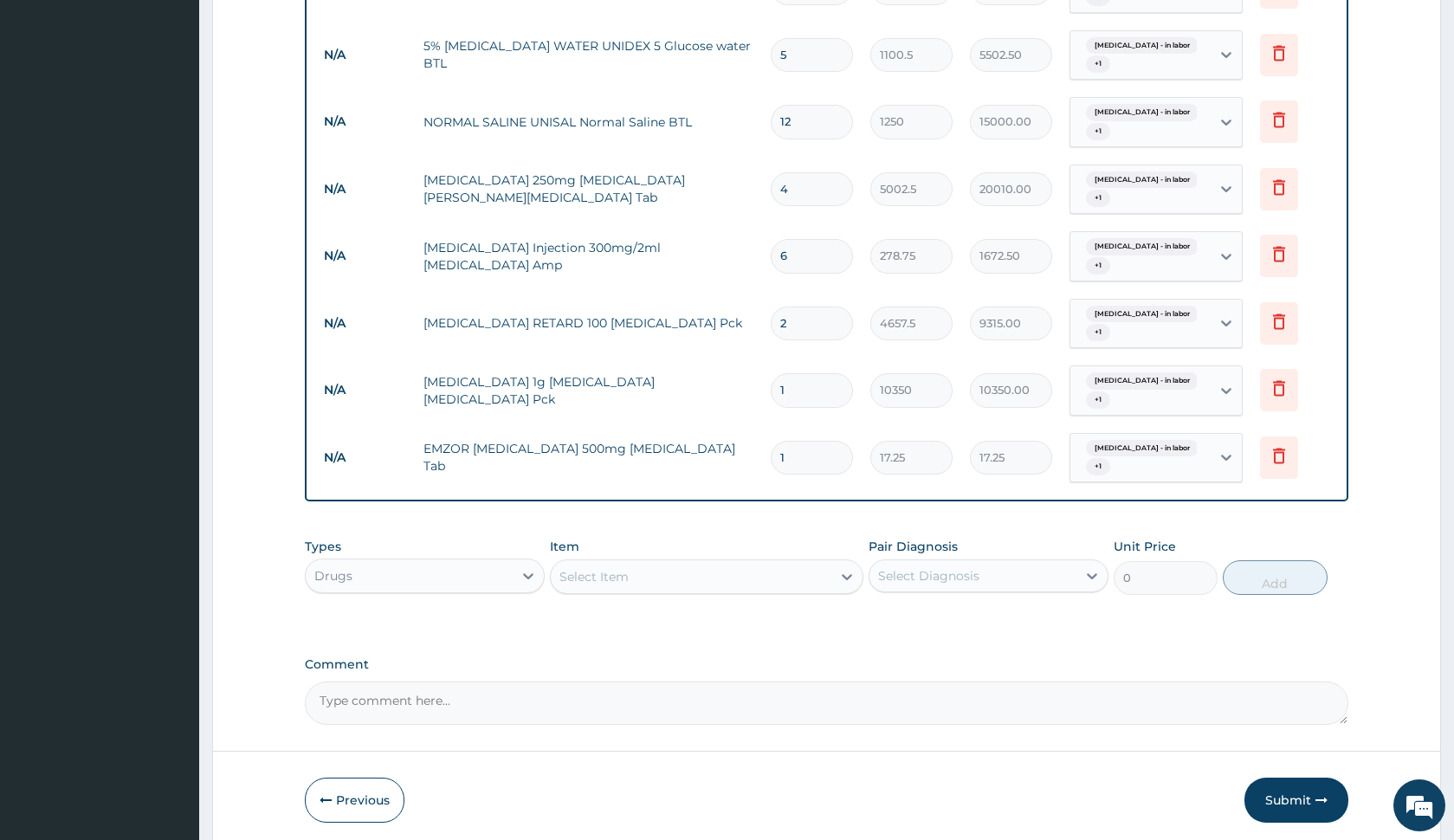
type input "0.00"
type input "3"
type input "51.75"
type input "30"
type input "517.50"
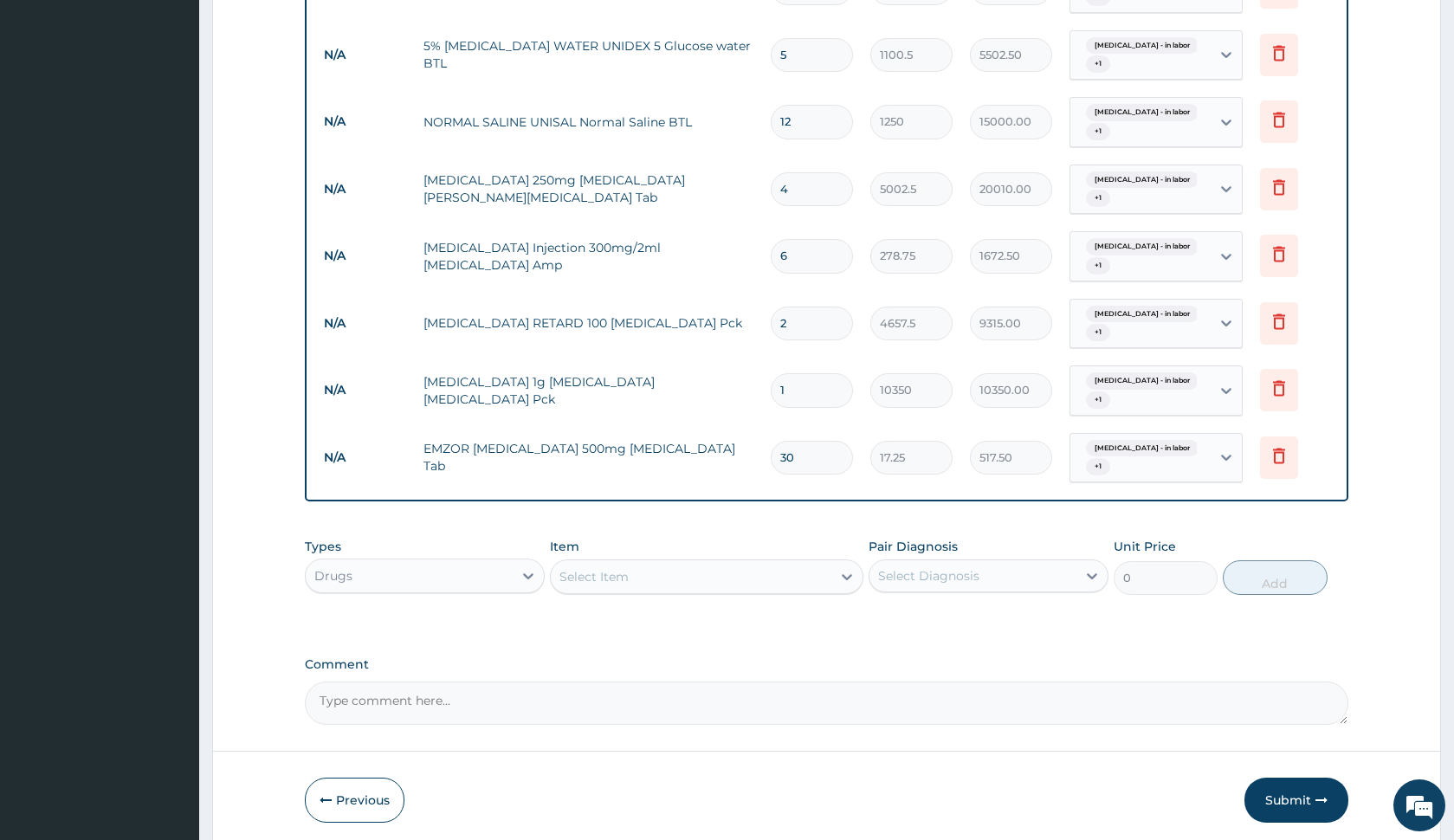
type input "30"
click at [709, 570] on div "Select Item" at bounding box center [691, 577] width 280 height 28
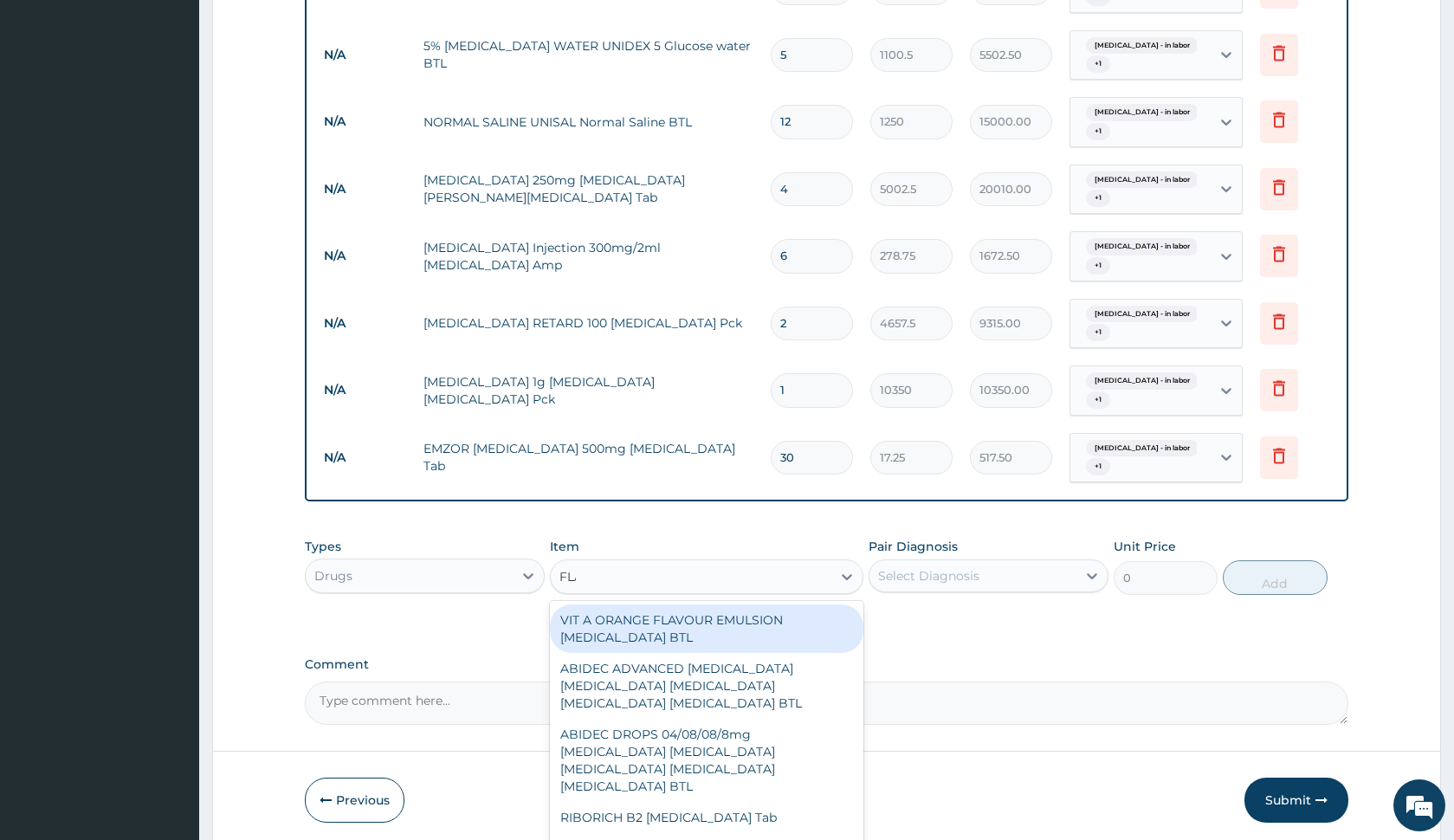
type input "FLAG"
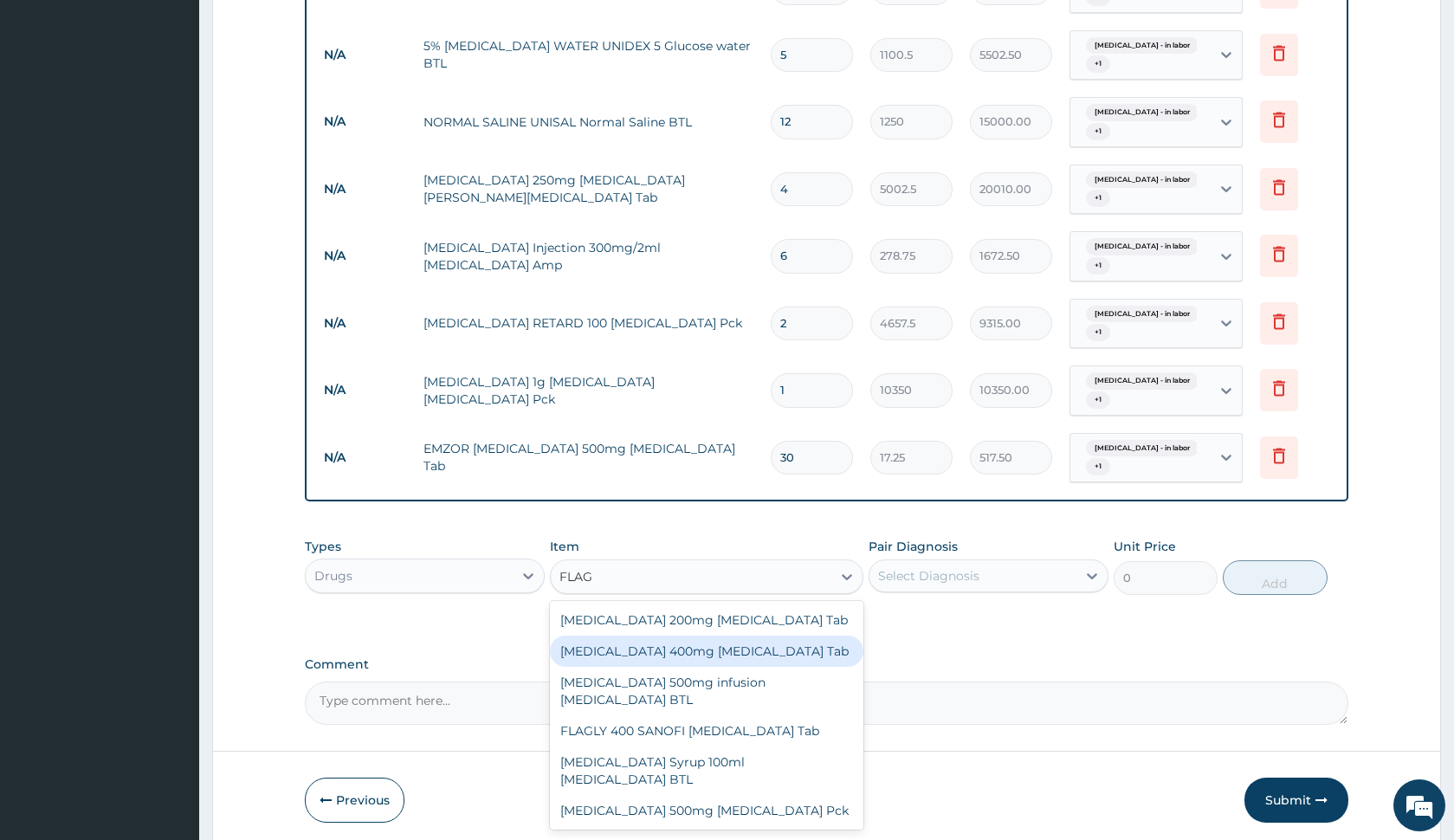
click at [682, 659] on div "Flagyl 400mg Metronidazole Tab" at bounding box center [706, 651] width 312 height 32
type input "34.5"
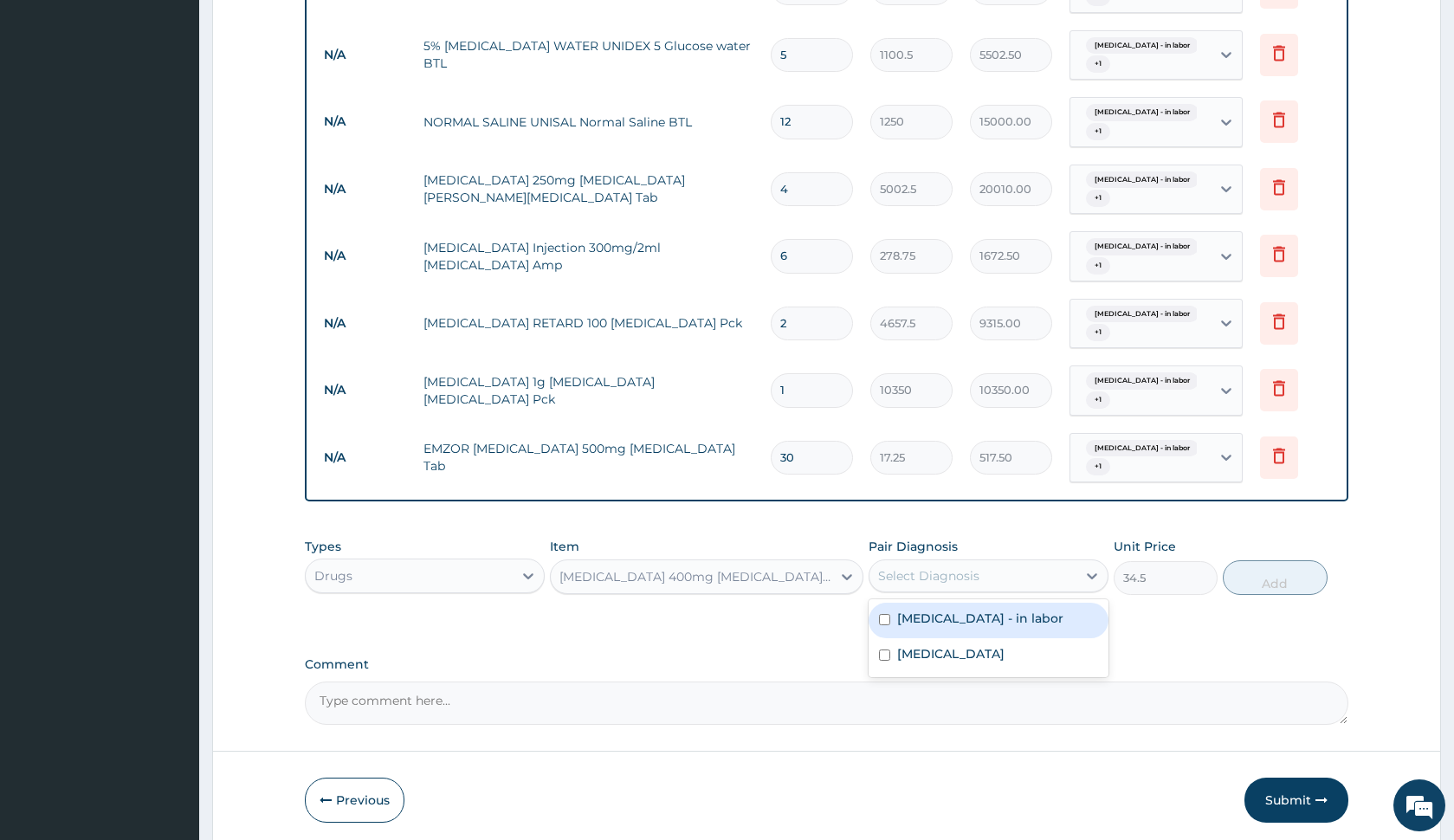
click at [924, 569] on div "Select Diagnosis" at bounding box center [928, 576] width 101 height 18
click at [931, 630] on div "Fetal distress - in labor" at bounding box center [988, 620] width 240 height 35
checkbox input "true"
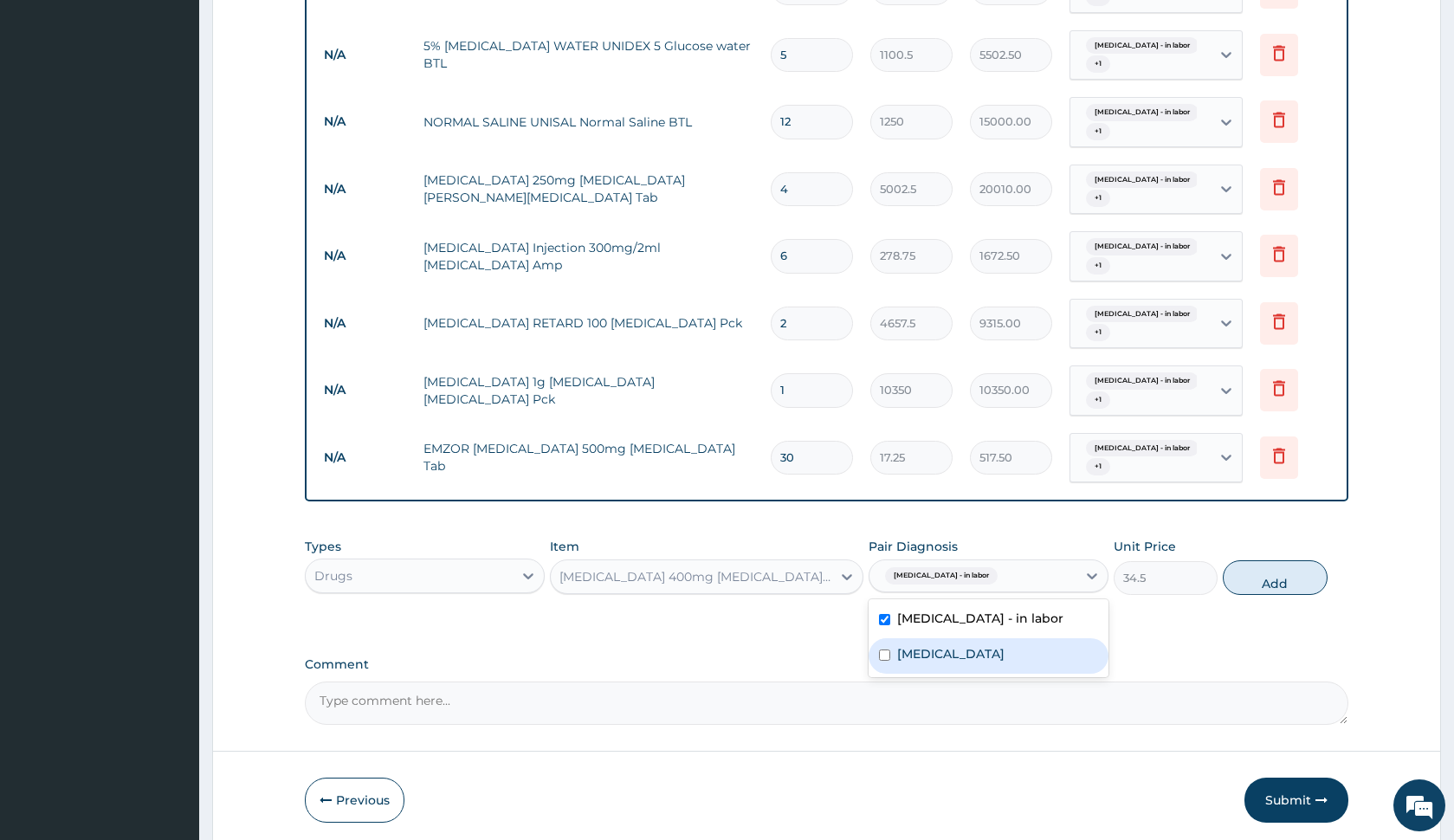
click at [937, 655] on label "Obstructed labor" at bounding box center [951, 654] width 108 height 18
checkbox input "true"
click at [1282, 573] on button "Add" at bounding box center [1275, 577] width 104 height 34
type input "0"
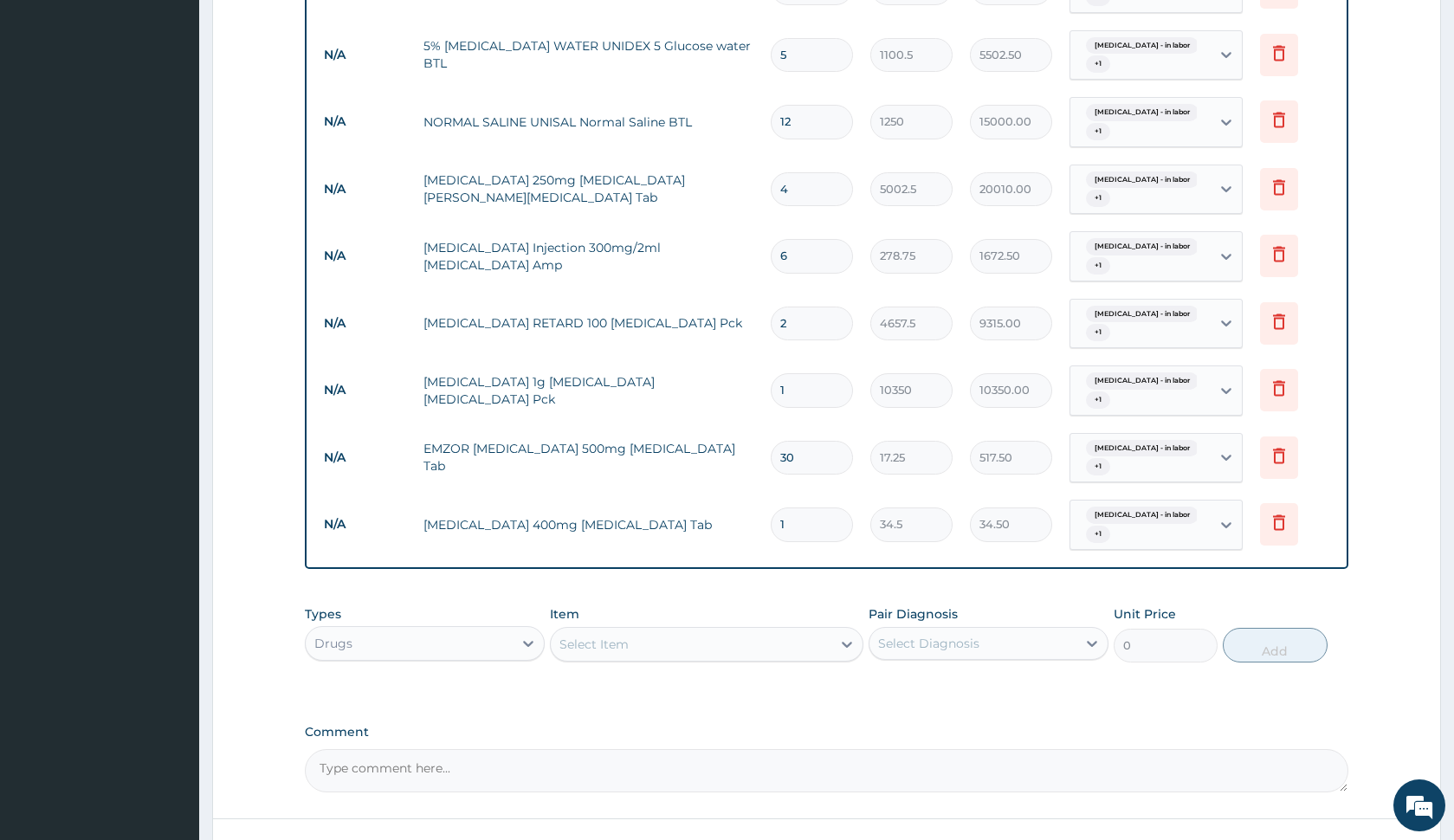
type input "0.00"
type input "3"
type input "103.50"
type input "30"
type input "1035.00"
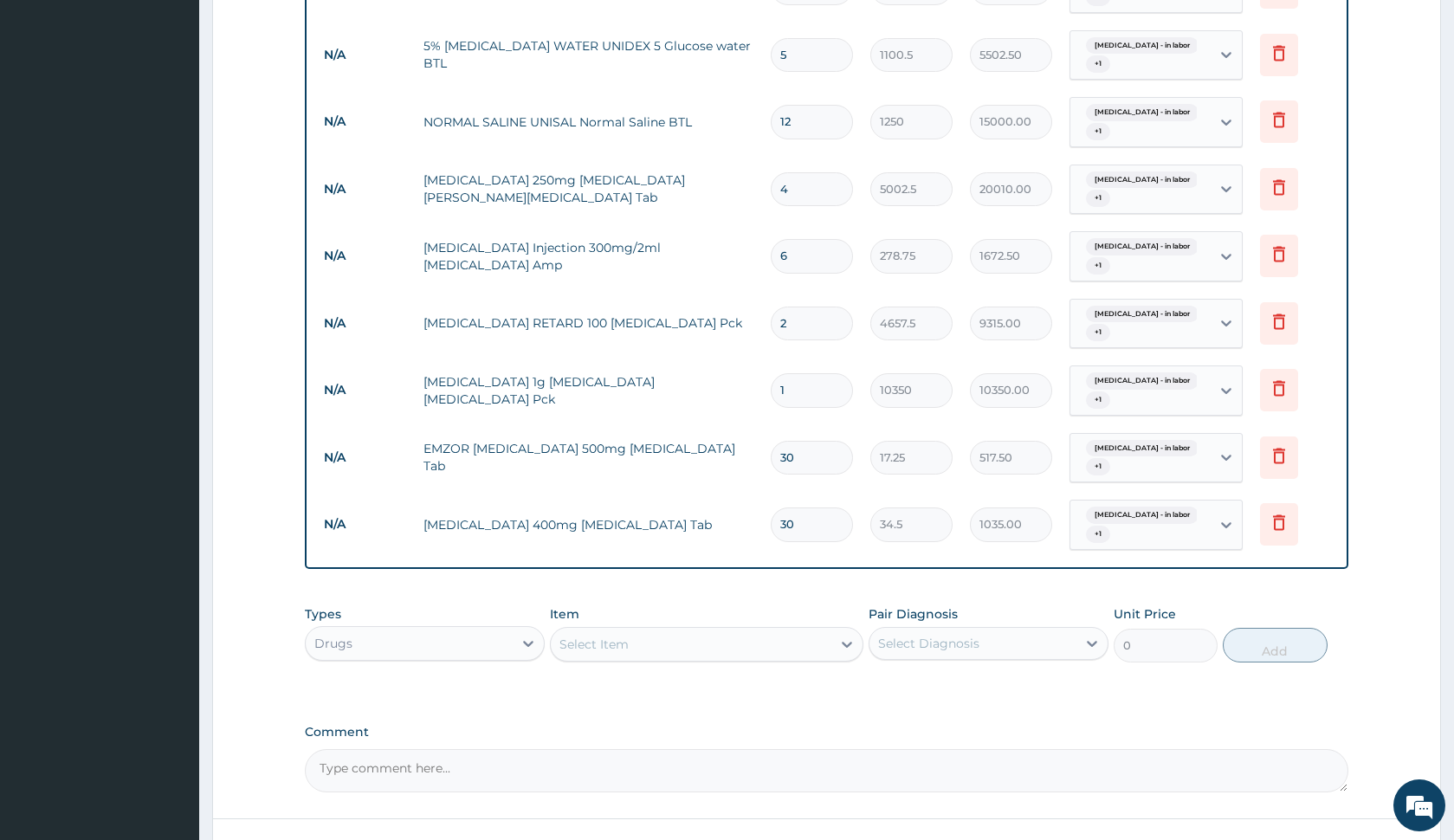
type input "30"
click at [718, 640] on div "Select Item" at bounding box center [691, 644] width 280 height 28
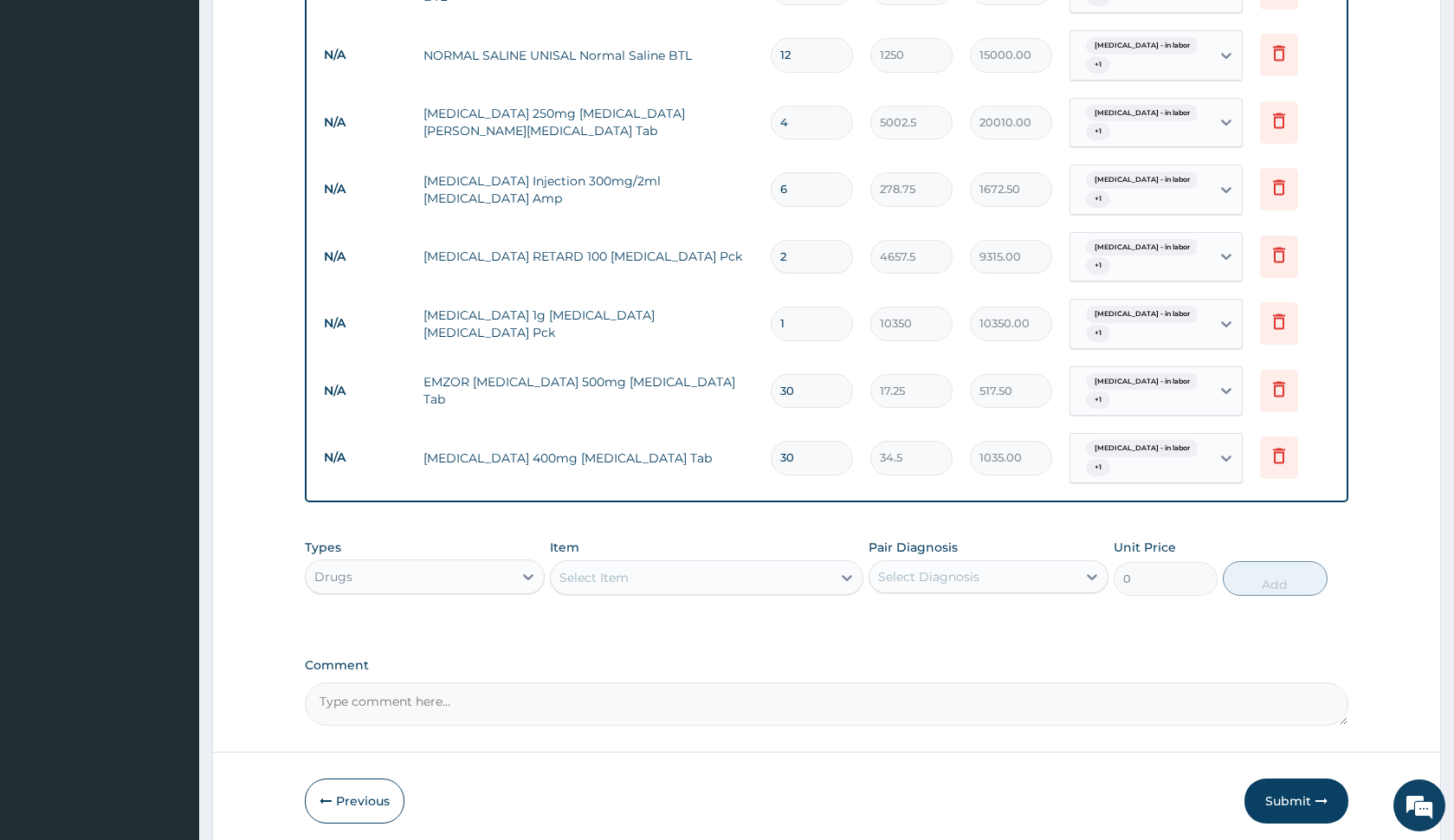
scroll to position [1341, 0]
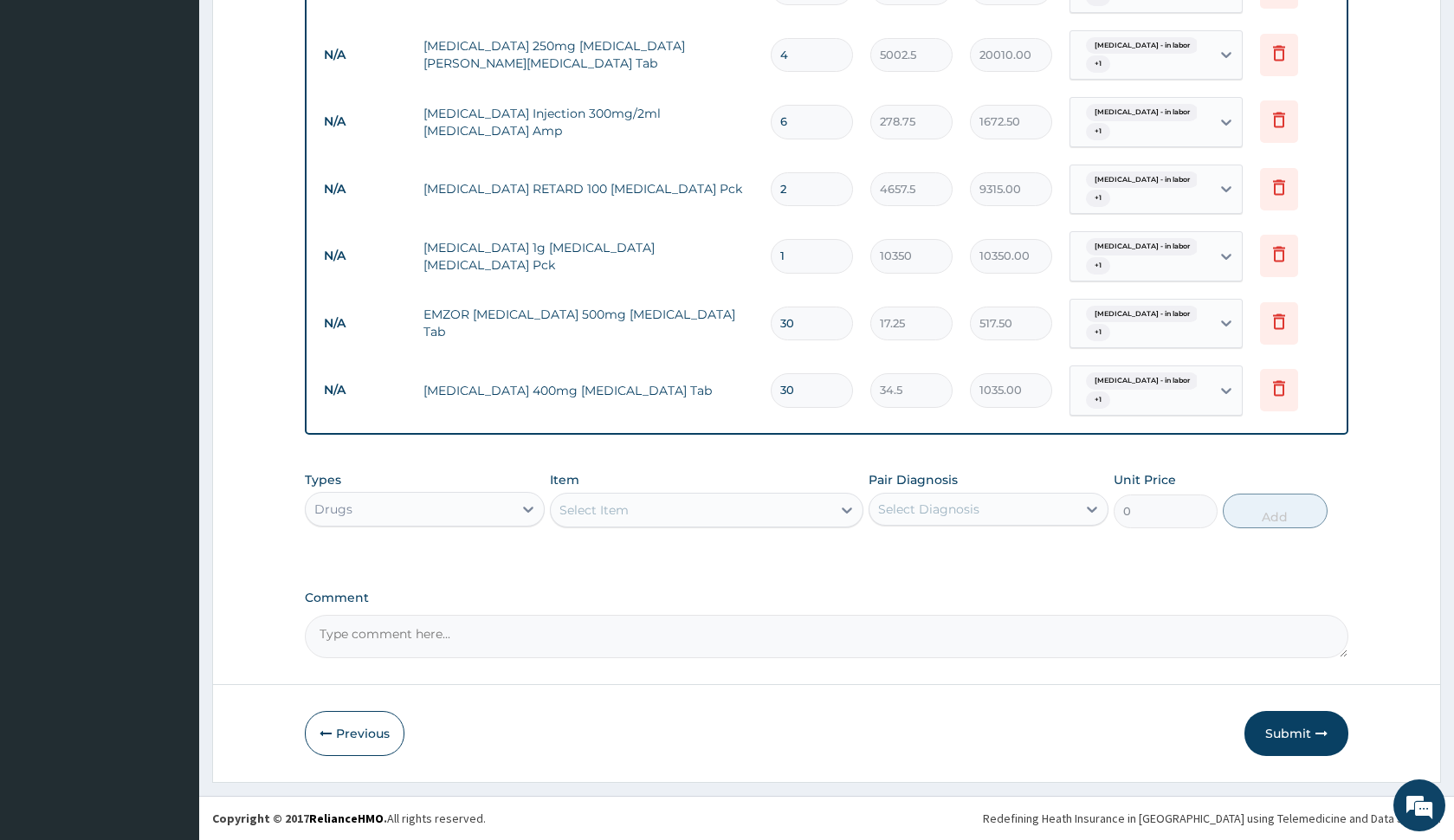
click at [605, 514] on div "Select Item" at bounding box center [593, 510] width 70 height 18
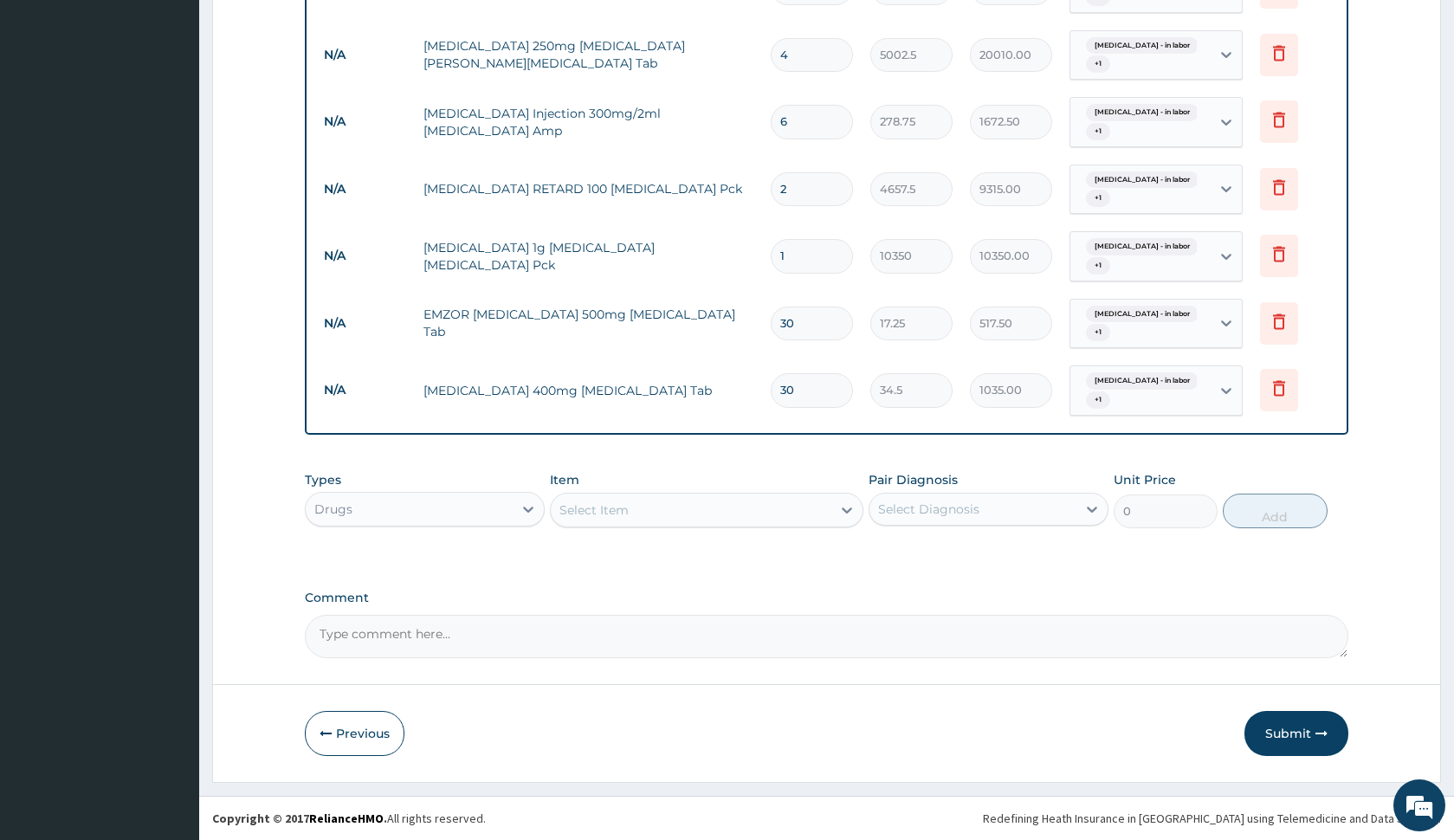
click at [587, 509] on div "Select Item" at bounding box center [593, 510] width 70 height 18
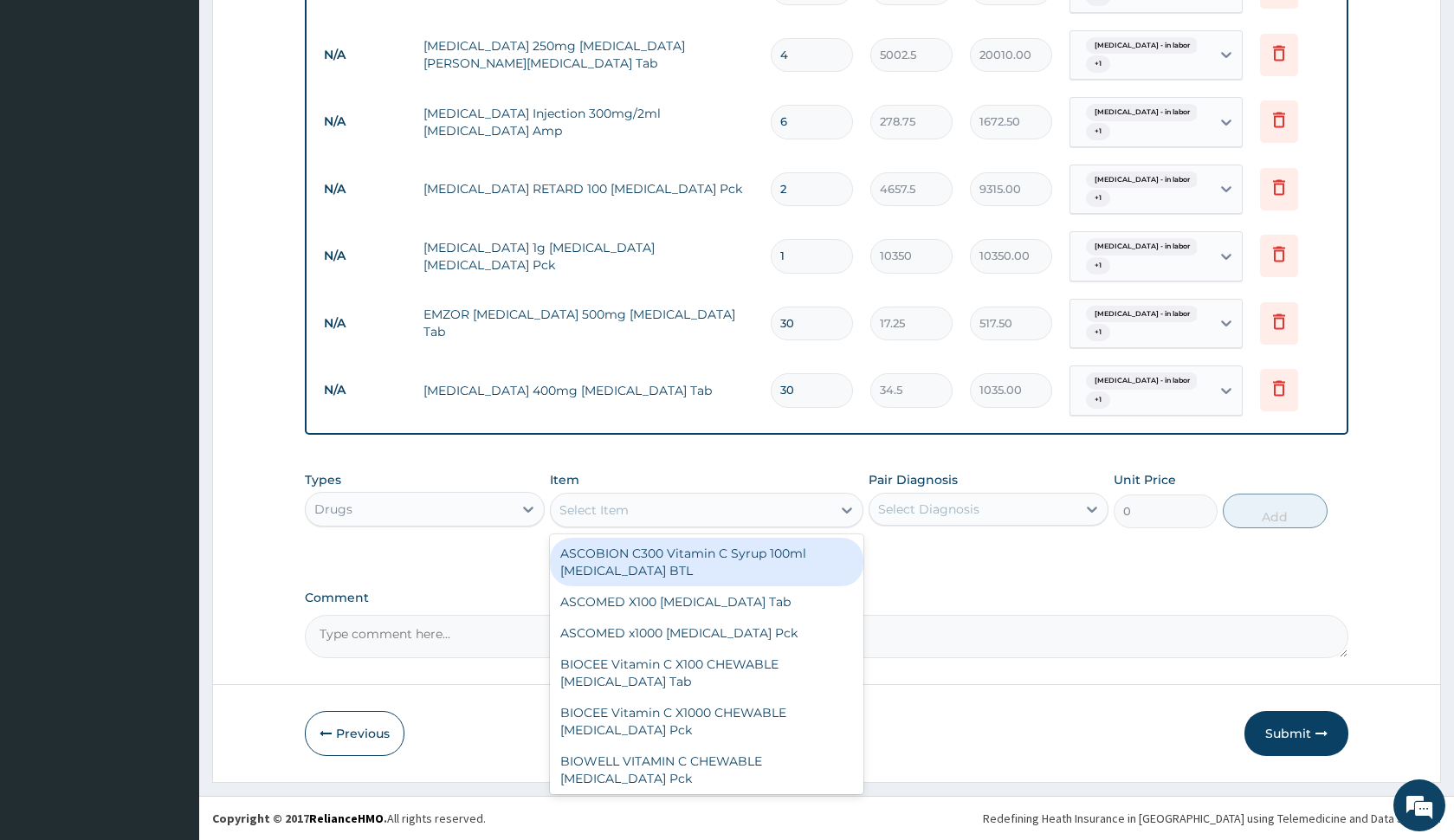
click at [501, 559] on div "Types Drugs Item option Flagyl 400mg Metronidazole Tab, selected. option ASCOBI…" at bounding box center [826, 513] width 1042 height 100
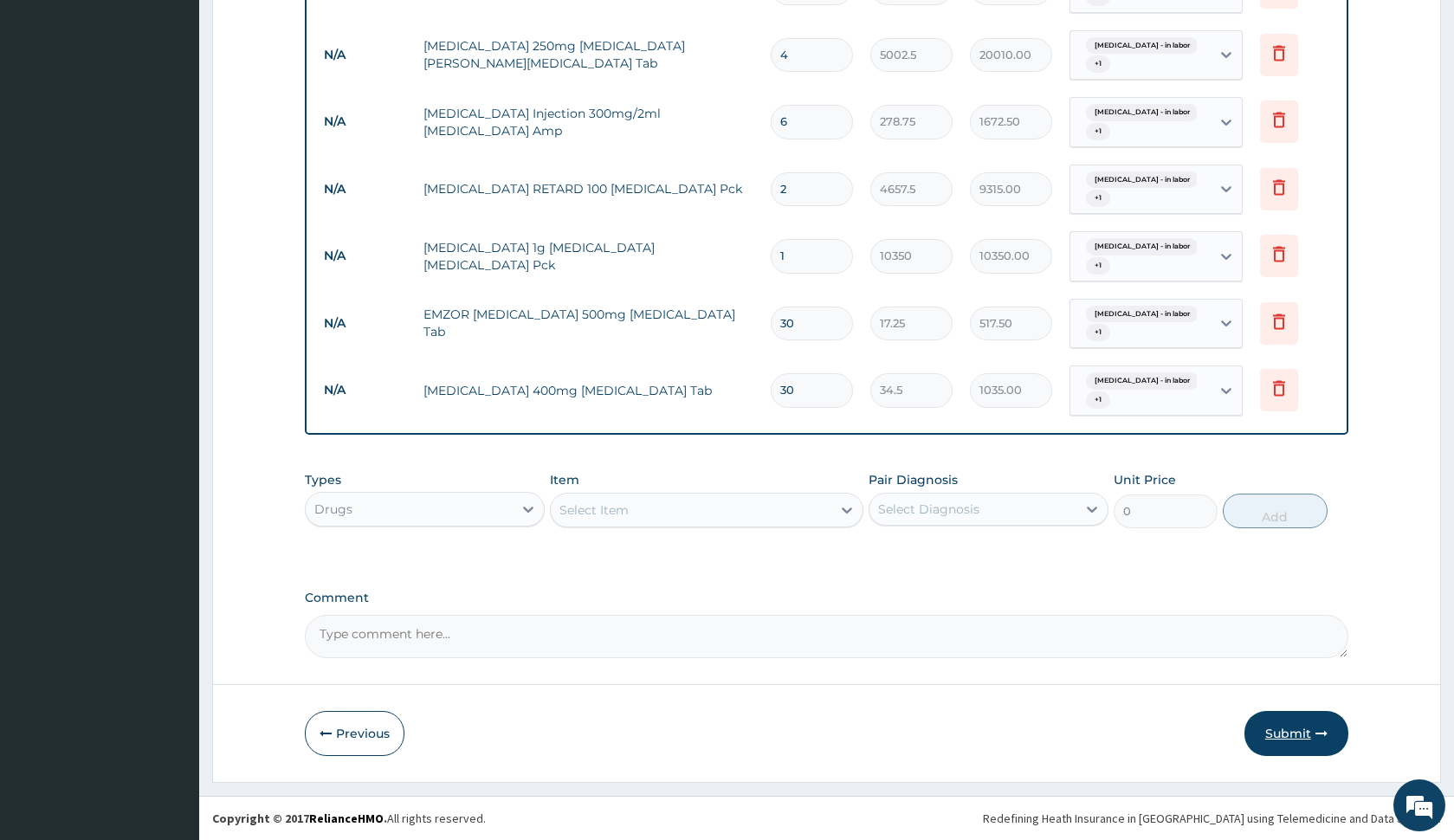
click at [1302, 729] on button "Submit" at bounding box center [1296, 733] width 104 height 45
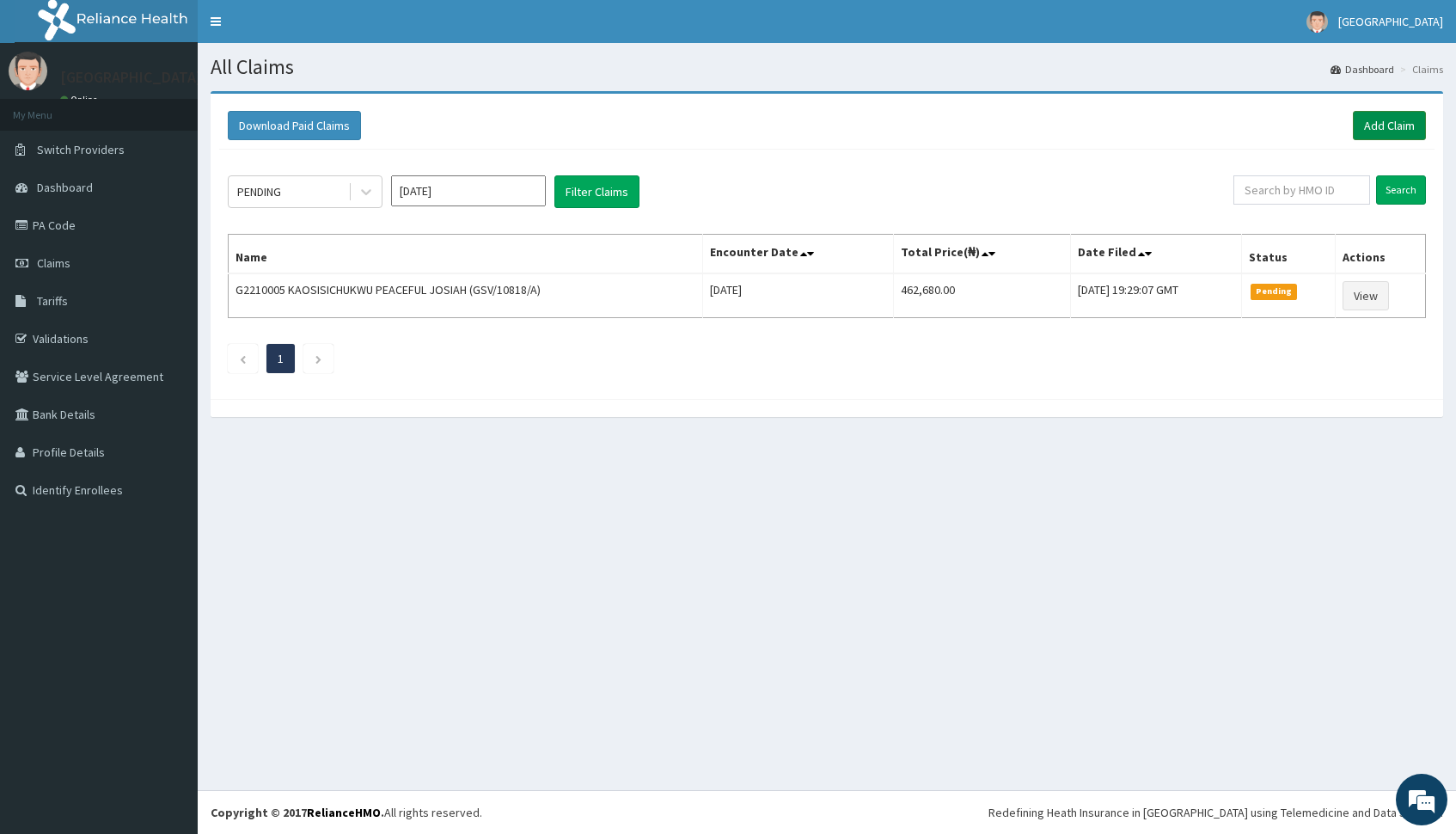
click at [1385, 131] on link "Add Claim" at bounding box center [1389, 125] width 73 height 29
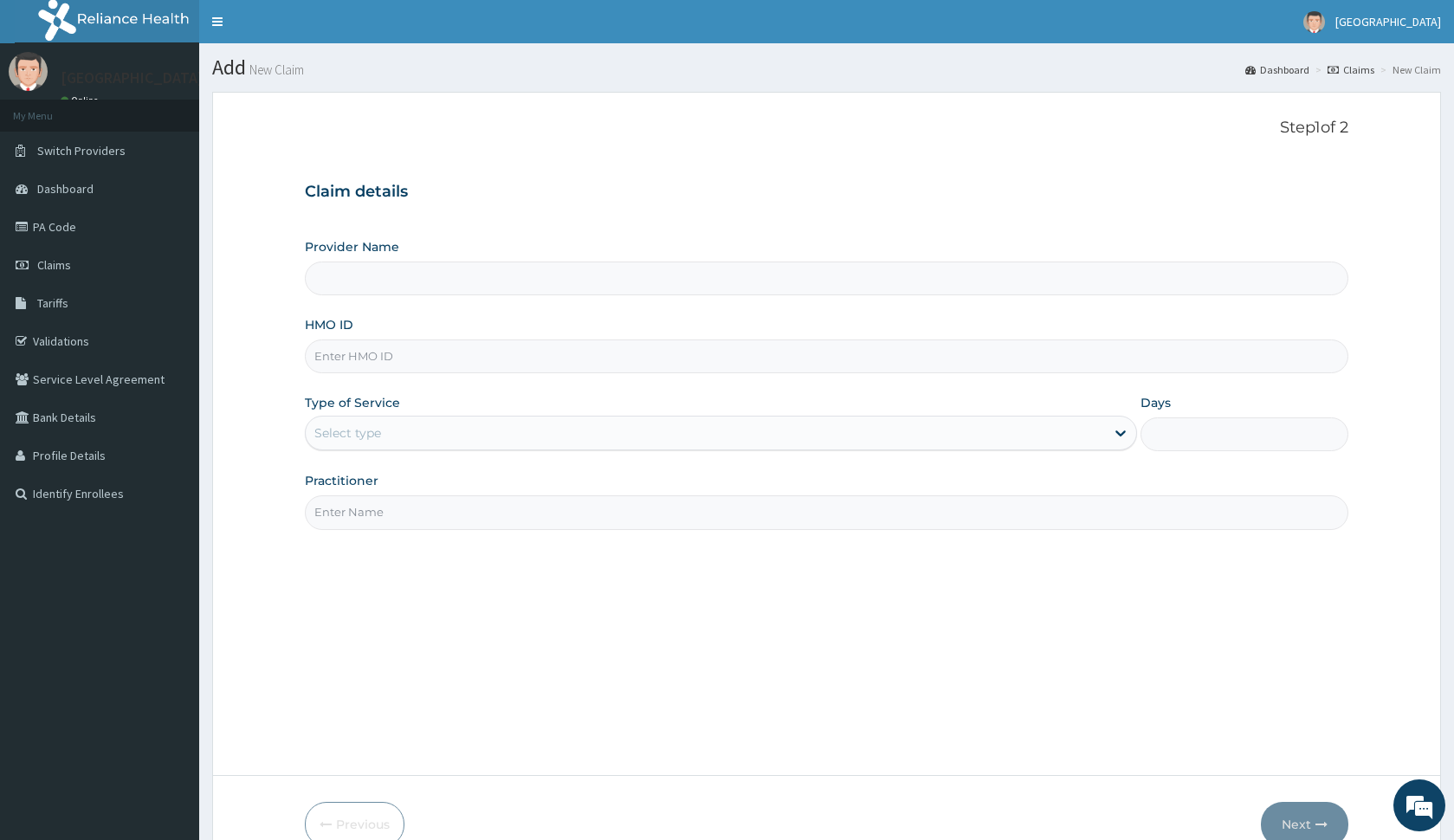
click at [401, 361] on input "HMO ID" at bounding box center [826, 356] width 1042 height 33
type input "[GEOGRAPHIC_DATA] and [GEOGRAPHIC_DATA]"
type input "GSV/10818/A"
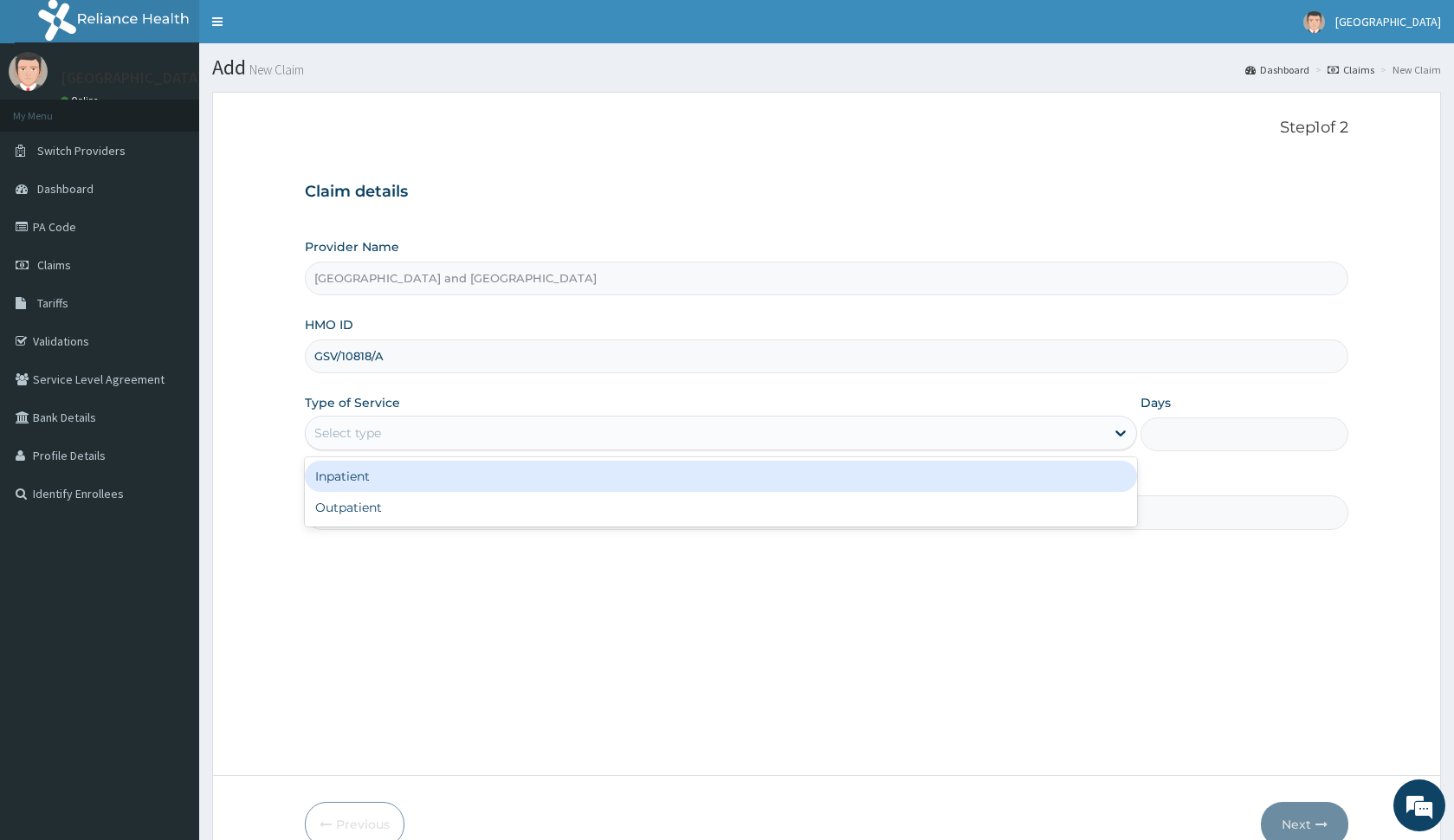
click at [390, 449] on div "Select type" at bounding box center [721, 432] width 832 height 34
click at [375, 485] on div "Inpatient" at bounding box center [721, 477] width 832 height 32
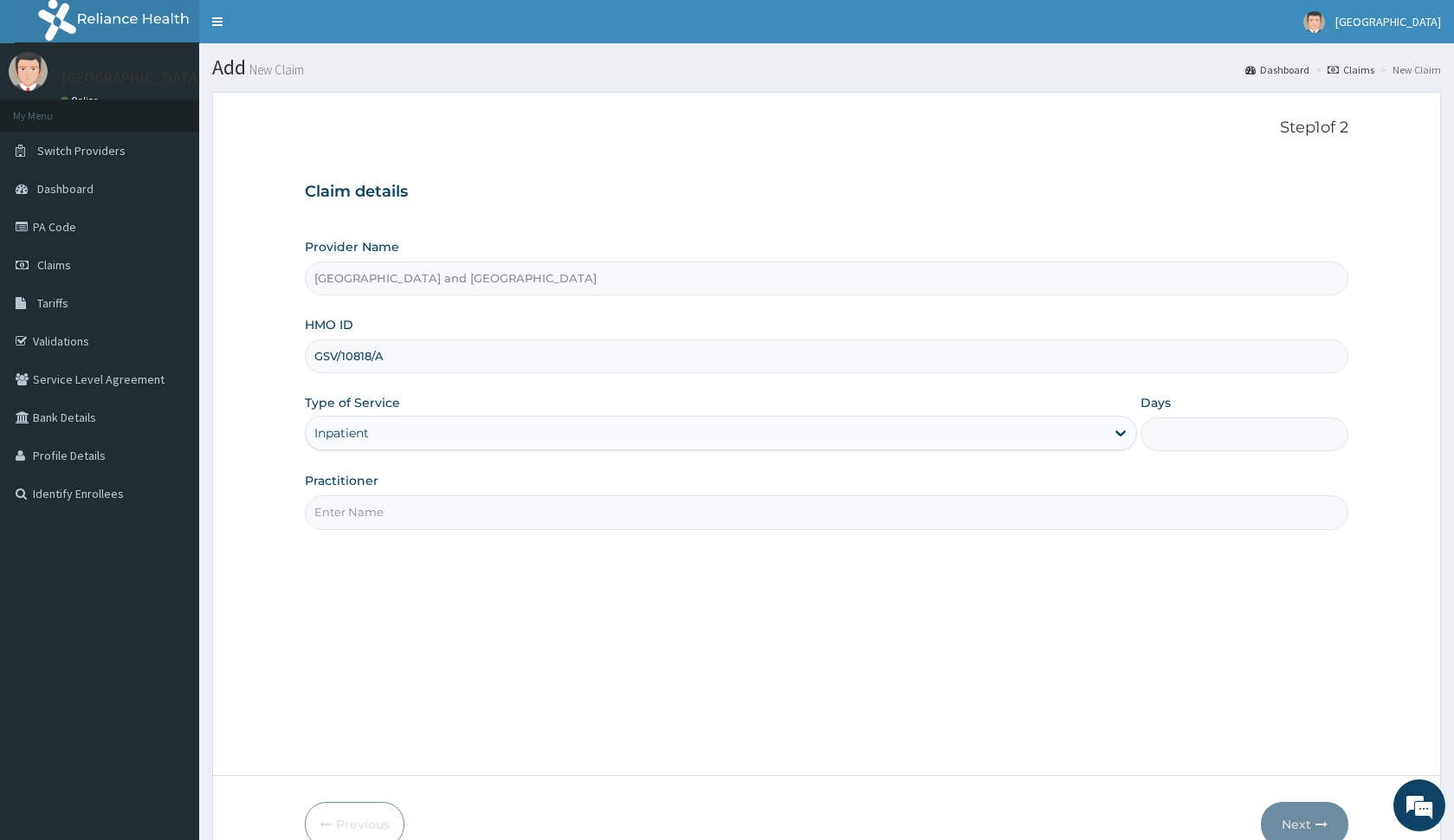
click at [504, 504] on input "Practitioner" at bounding box center [826, 512] width 1042 height 33
type input "DR PETER IBOM"
click at [1242, 438] on input "Days" at bounding box center [1244, 434] width 208 height 33
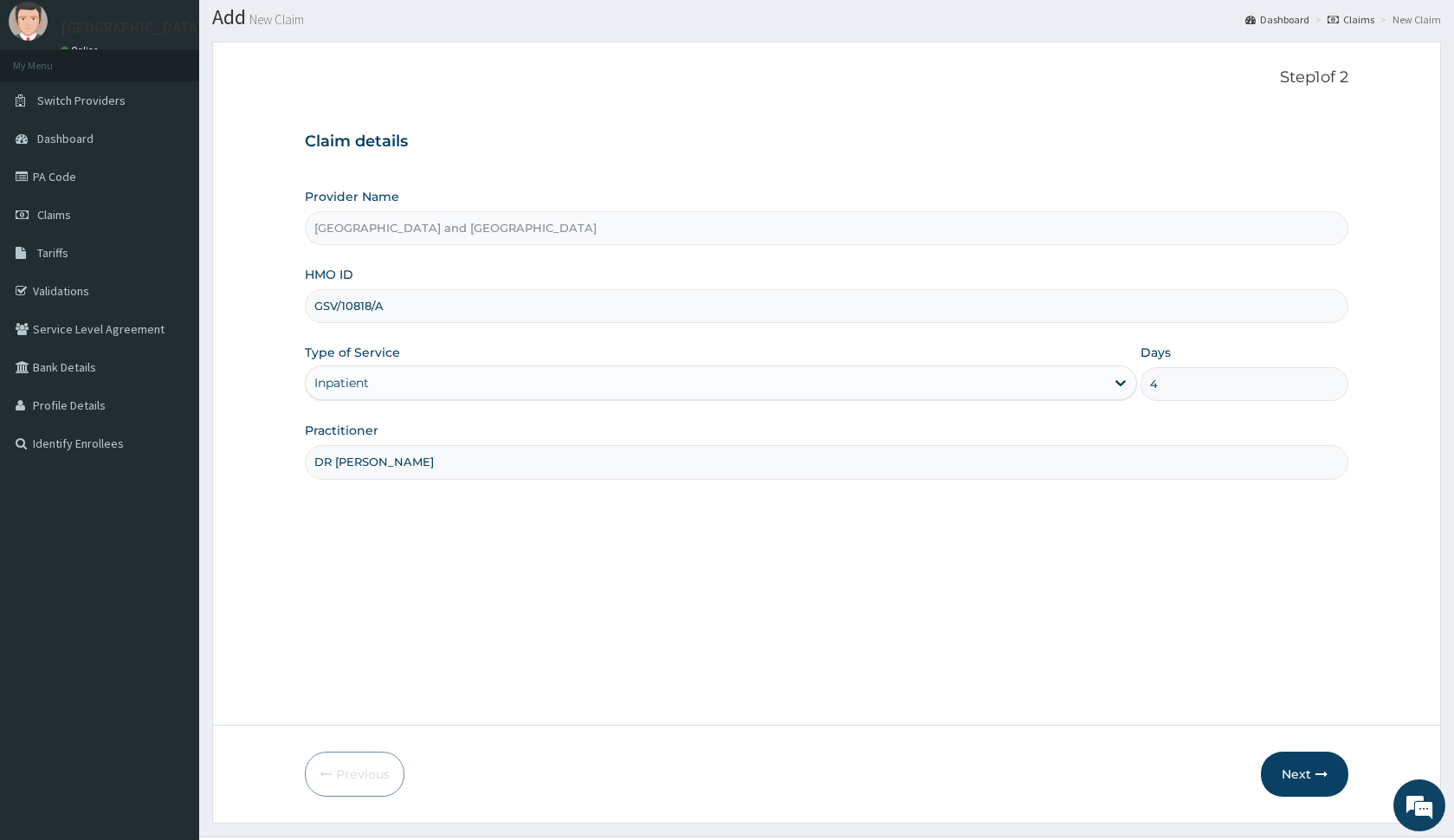
scroll to position [91, 0]
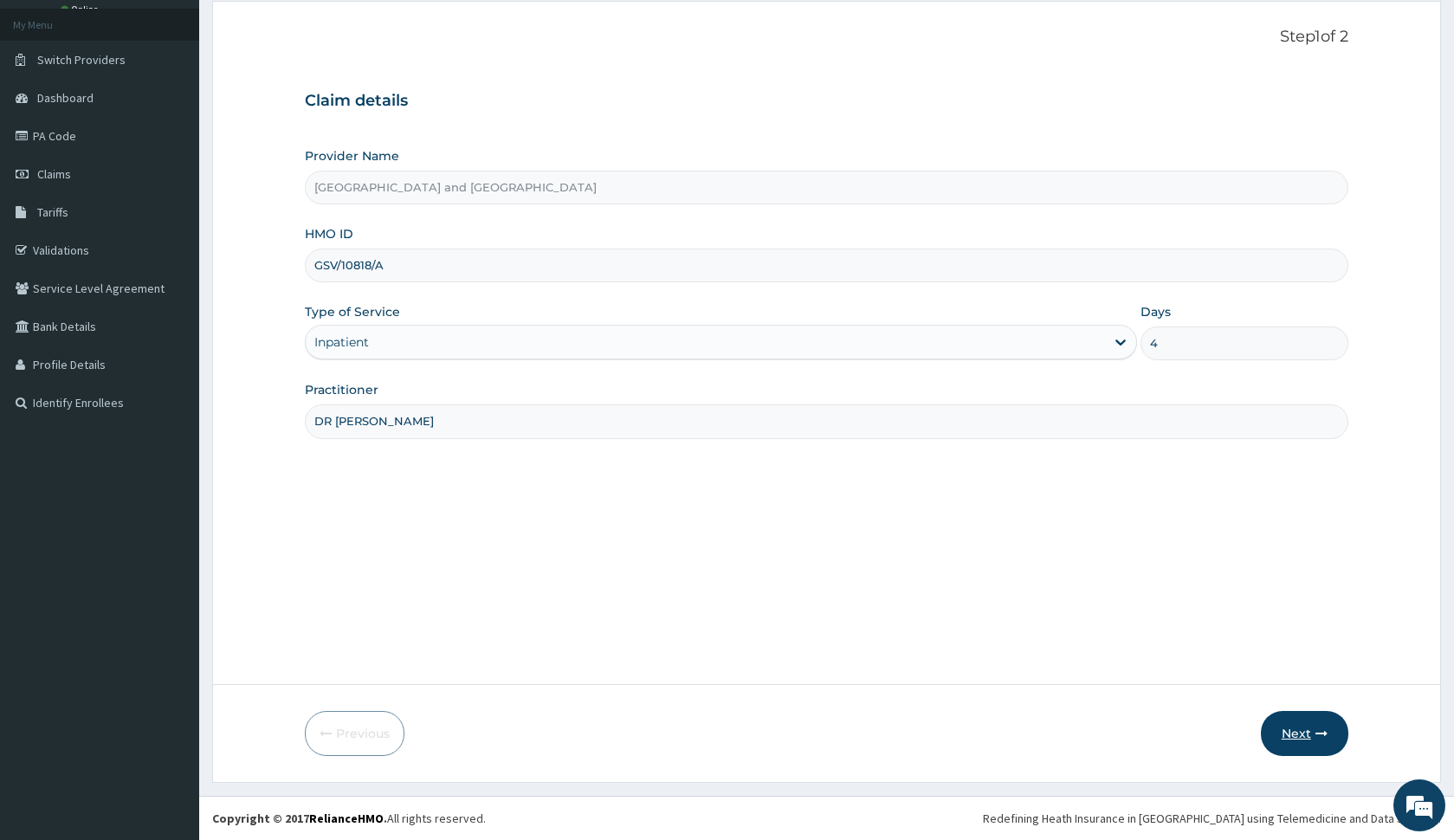
type input "4"
click at [1321, 730] on icon "button" at bounding box center [1321, 732] width 12 height 12
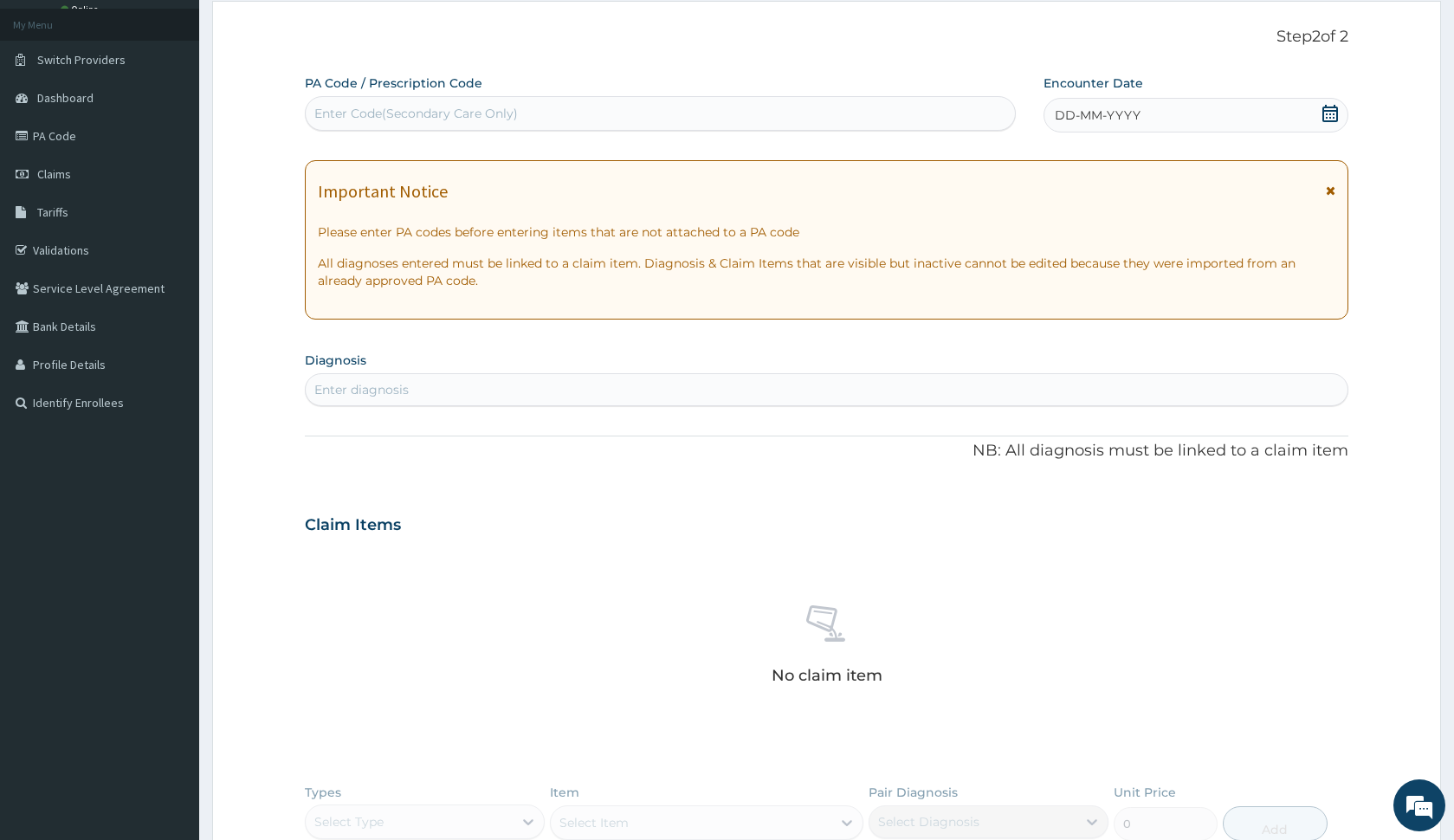
drag, startPoint x: 1323, startPoint y: 112, endPoint x: 1310, endPoint y: 121, distance: 15.8
click at [1324, 113] on icon at bounding box center [1330, 113] width 18 height 18
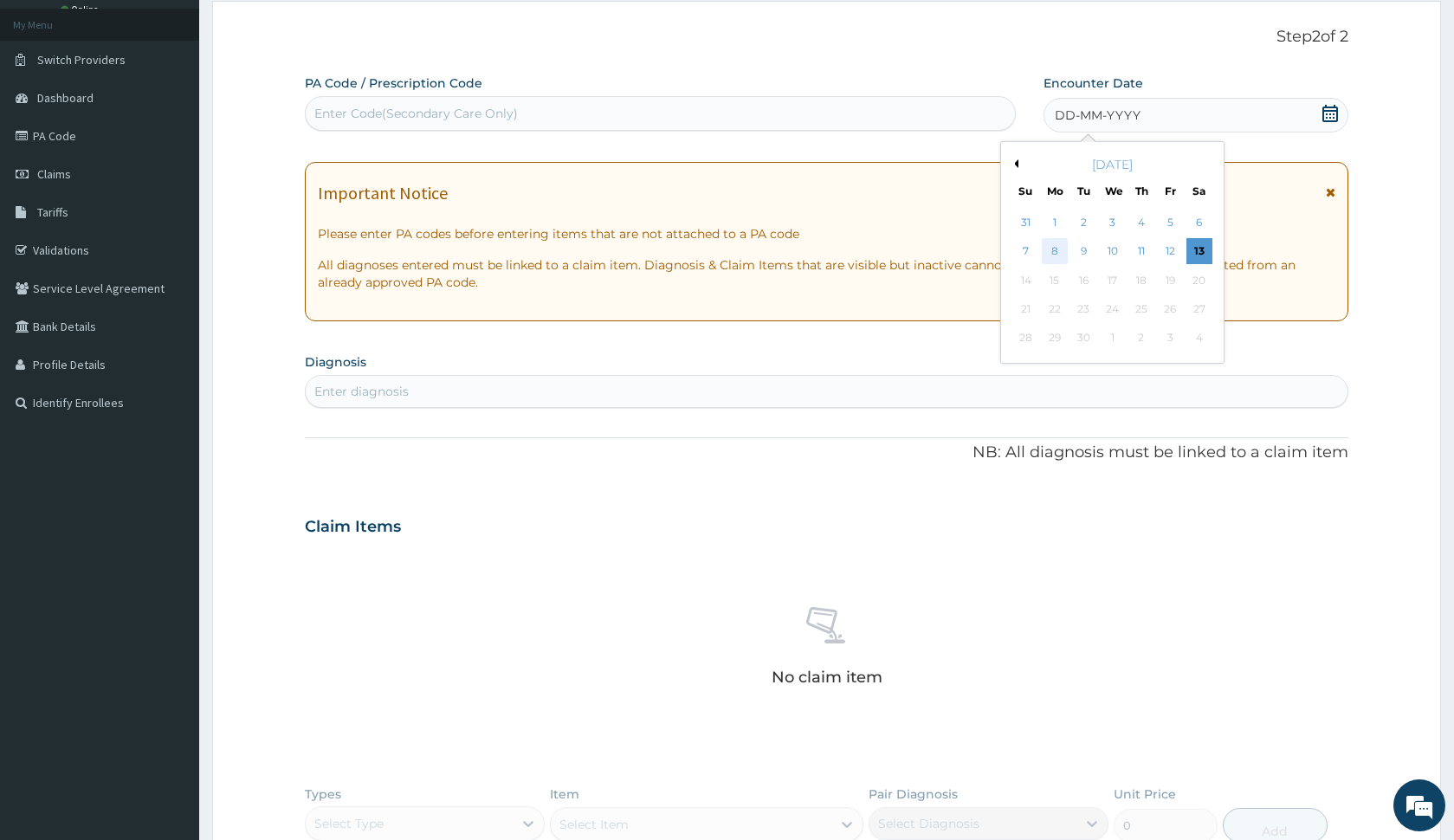
click at [1065, 248] on div "8" at bounding box center [1055, 252] width 26 height 26
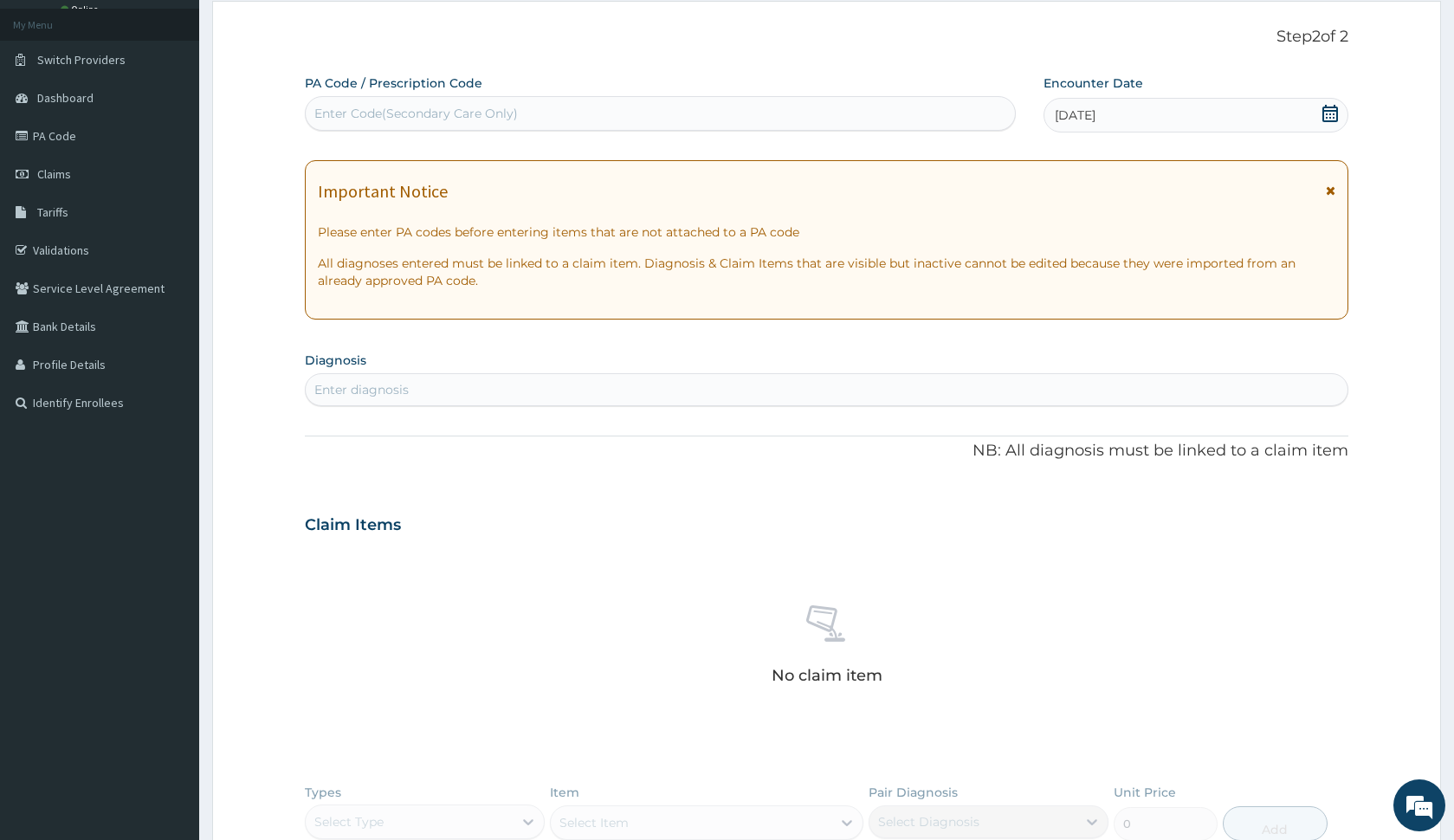
click at [634, 120] on div "Enter Code(Secondary Care Only)" at bounding box center [660, 113] width 709 height 28
type input "PA/073E2D"
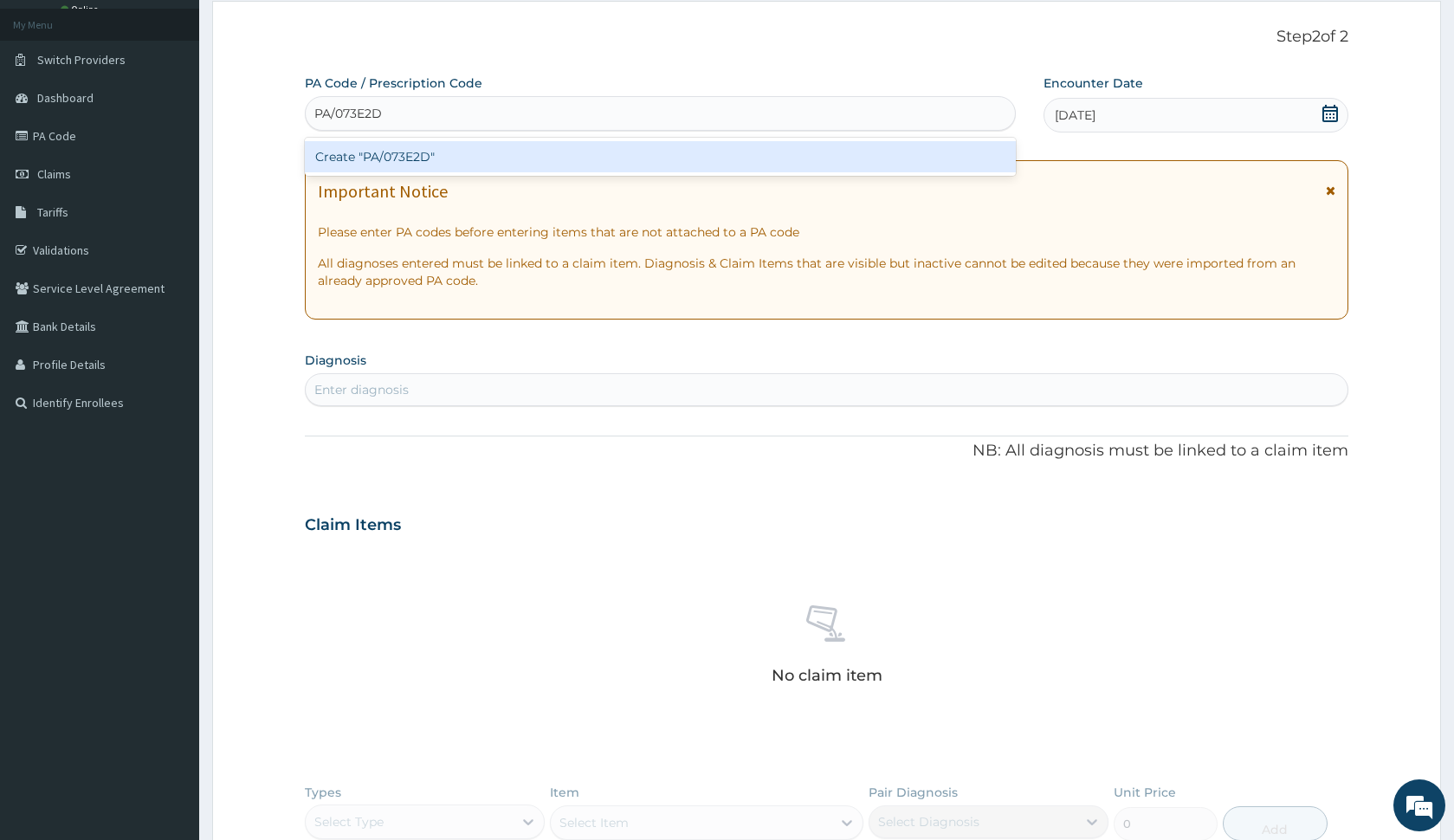
click at [679, 163] on div "Create "PA/073E2D"" at bounding box center [660, 157] width 711 height 32
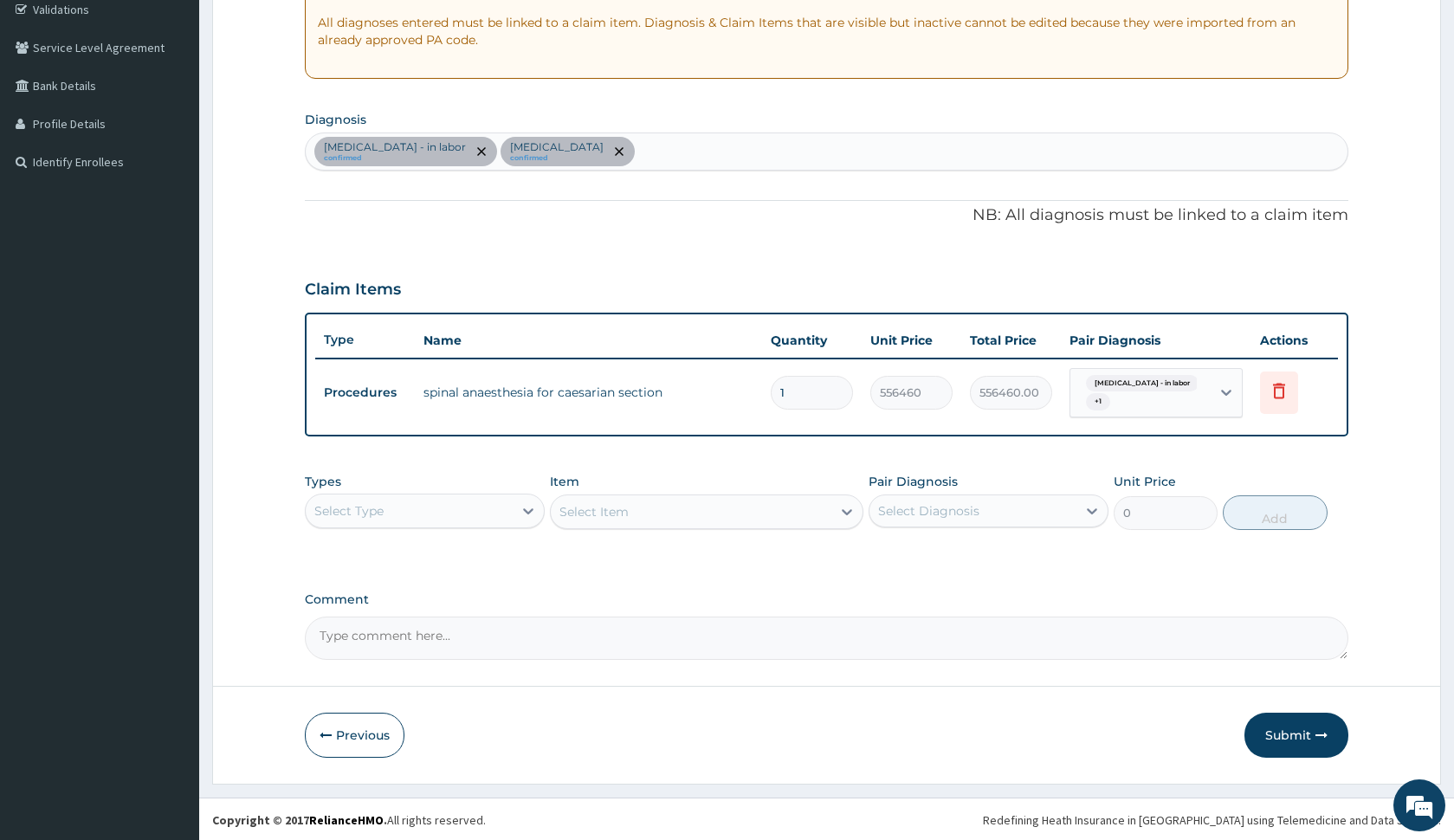
scroll to position [334, 0]
click at [1255, 726] on button "Submit" at bounding box center [1296, 733] width 104 height 45
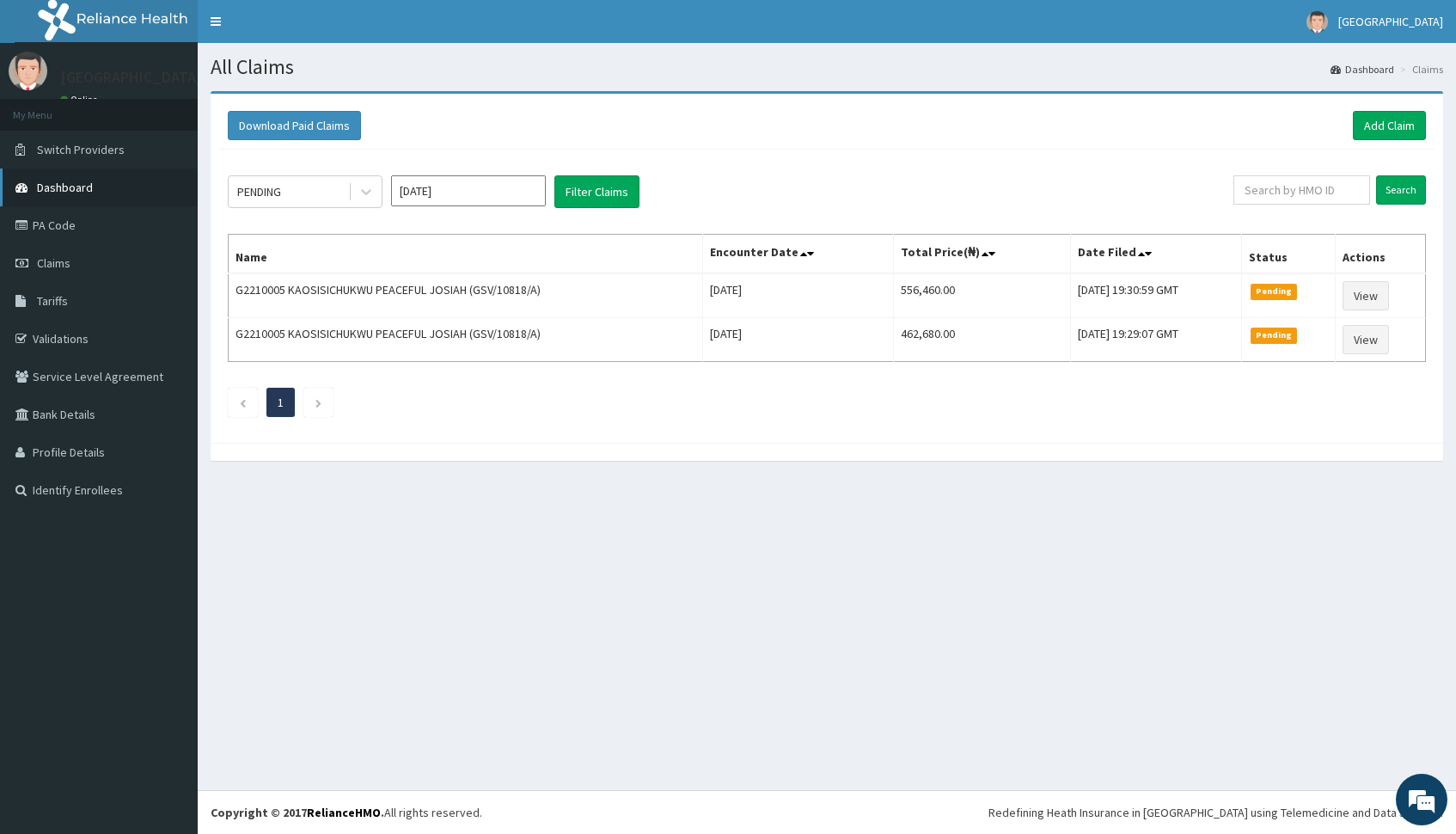
click at [102, 169] on link "Dashboard" at bounding box center [98, 187] width 198 height 38
